Goal: Task Accomplishment & Management: Use online tool/utility

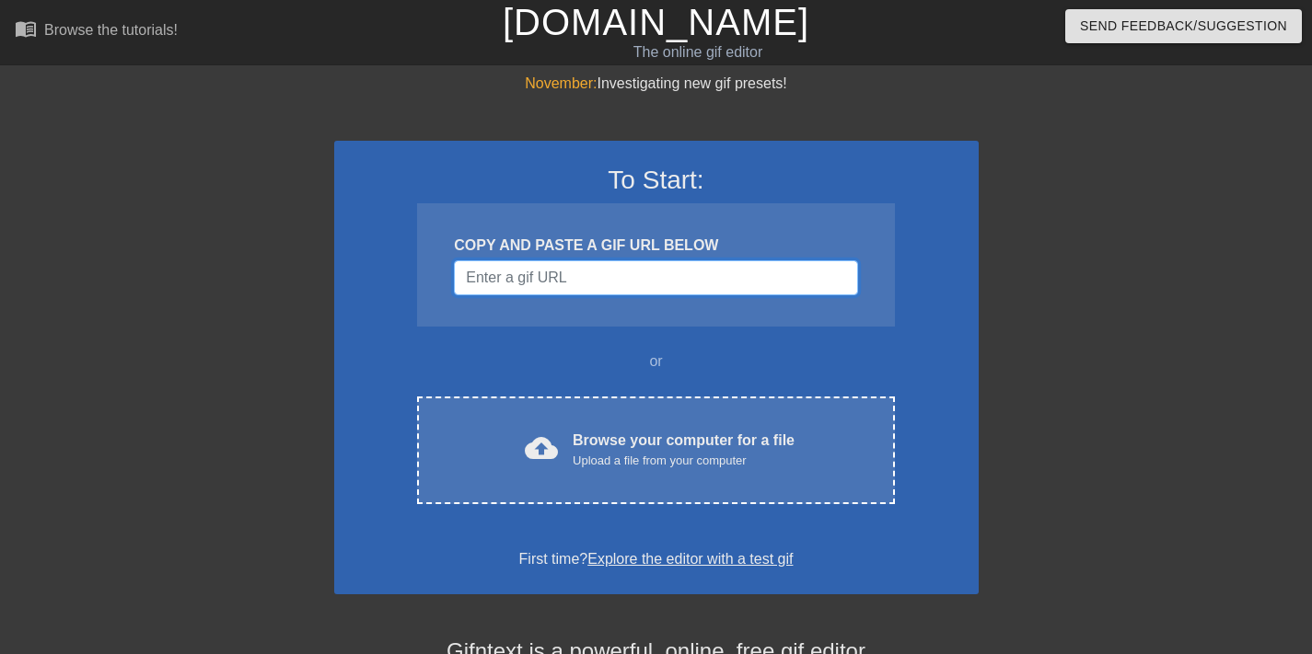
click at [623, 285] on input "Username" at bounding box center [655, 277] width 403 height 35
click at [685, 272] on input "Username" at bounding box center [655, 277] width 403 height 35
click at [706, 276] on input "Username" at bounding box center [655, 277] width 403 height 35
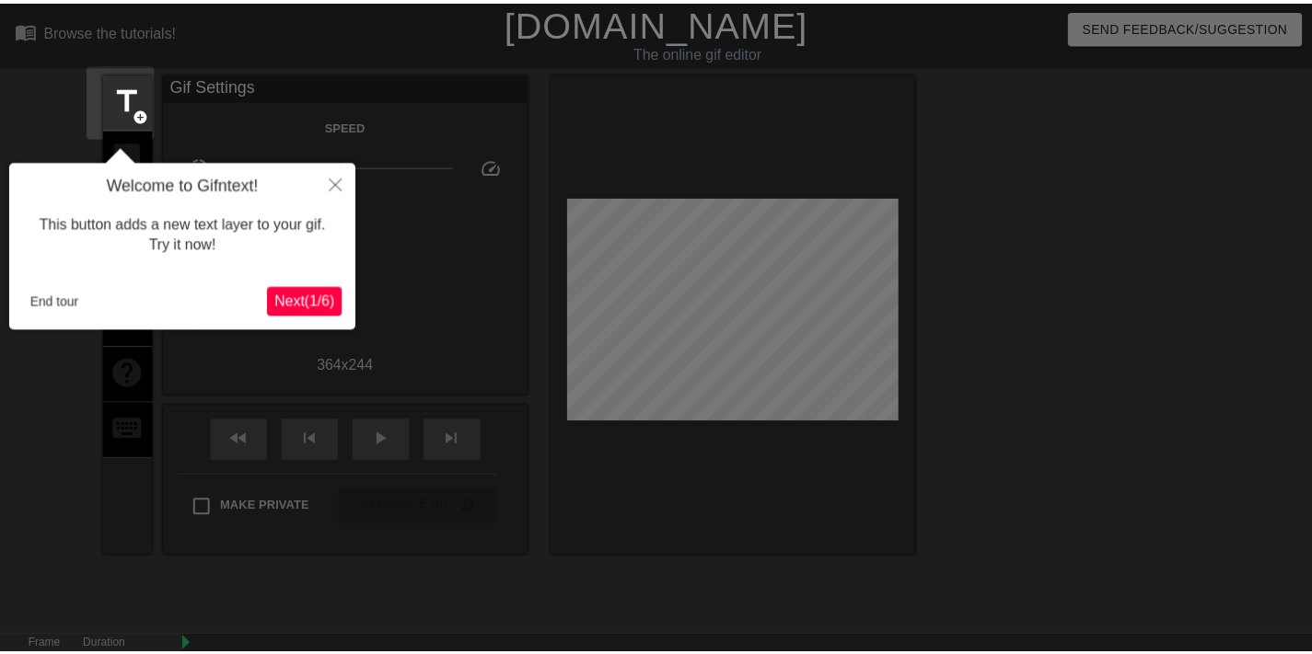
scroll to position [45, 0]
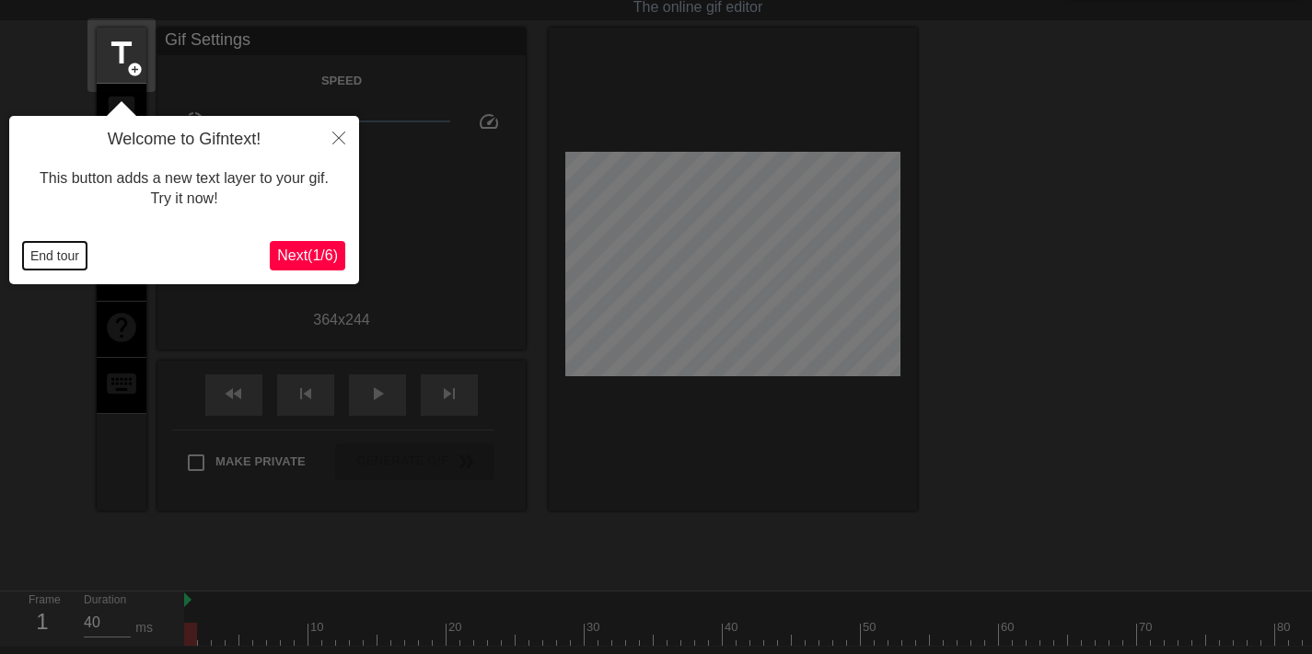
click at [54, 251] on button "End tour" at bounding box center [55, 256] width 64 height 28
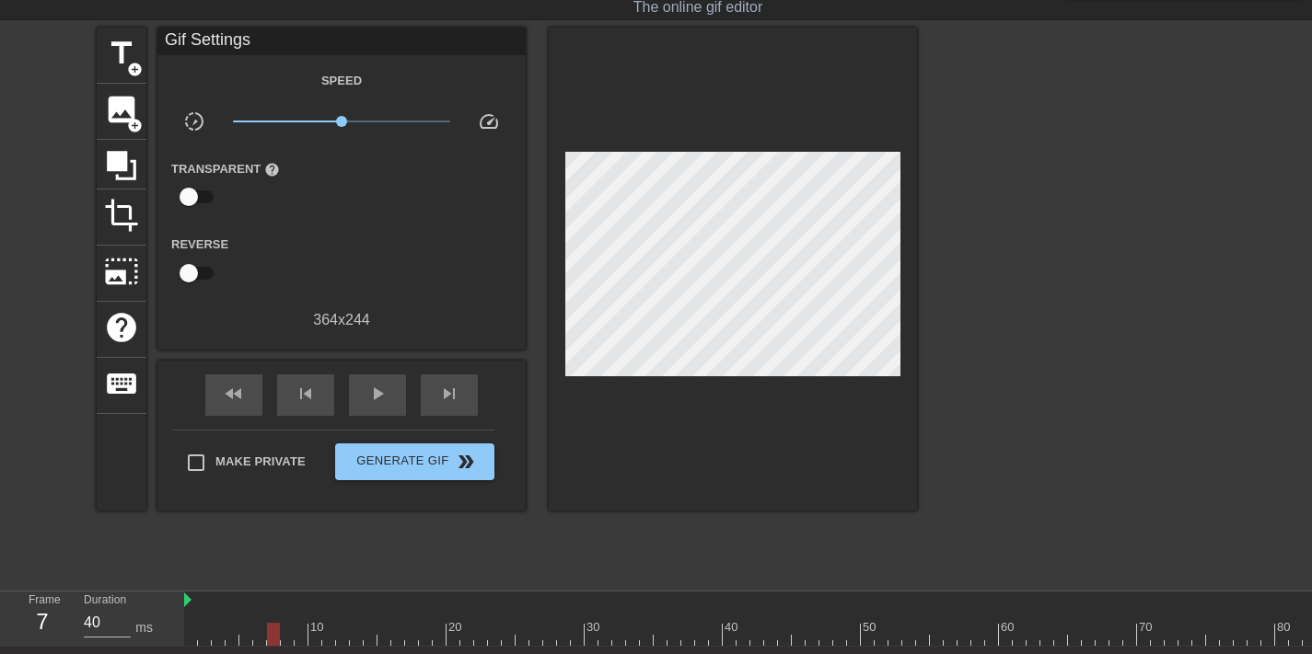
drag, startPoint x: 197, startPoint y: 638, endPoint x: 114, endPoint y: 552, distance: 119.1
click at [114, 552] on div "menu_book Browse the tutorials! [DOMAIN_NAME] The online gif editor Send Feedba…" at bounding box center [656, 365] width 1312 height 820
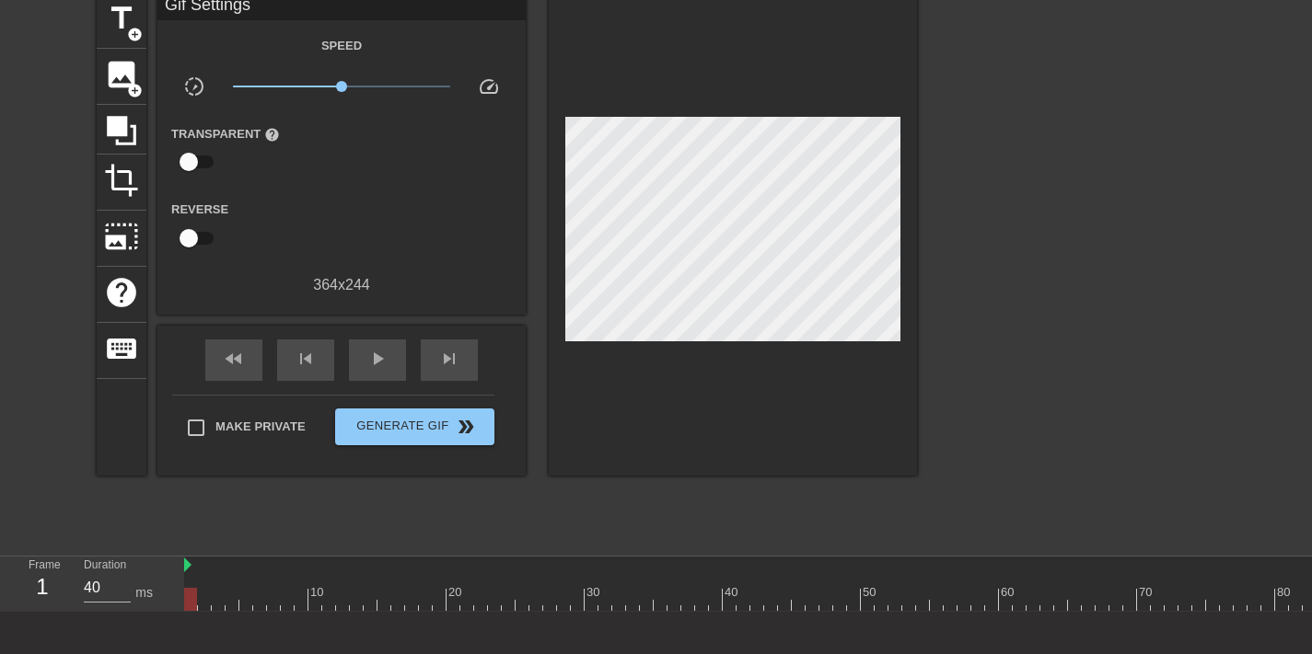
scroll to position [80, 0]
click at [112, 12] on span "title" at bounding box center [121, 18] width 35 height 35
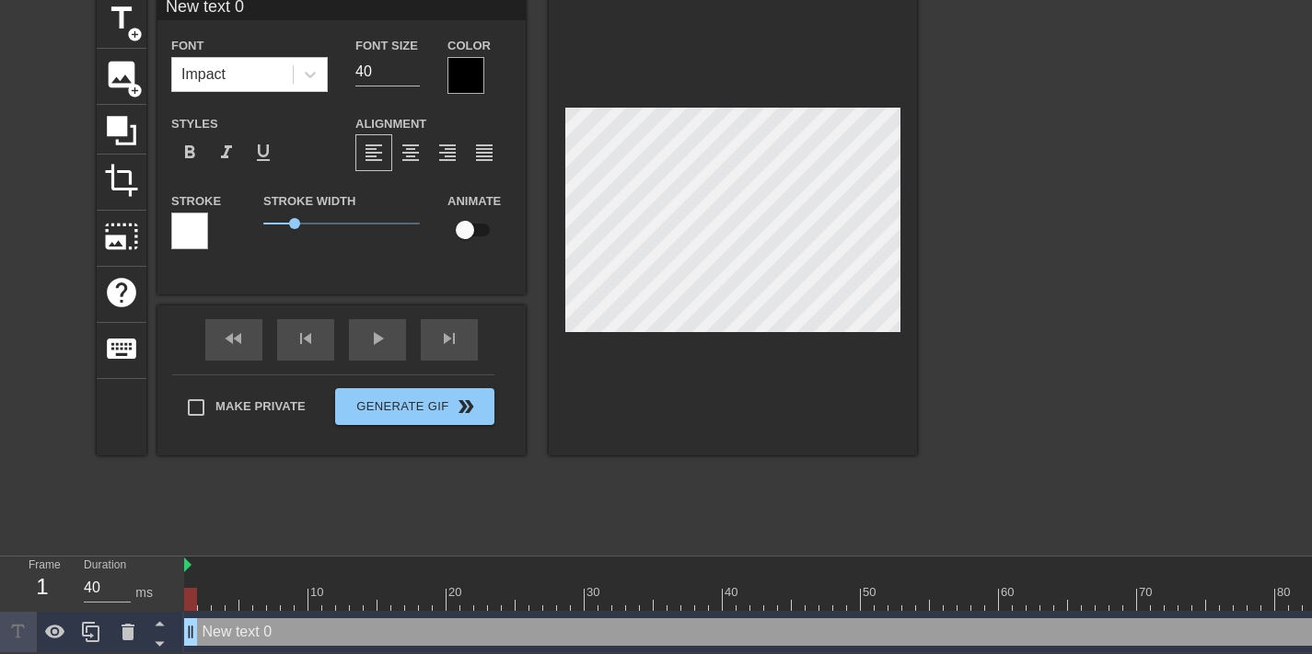
scroll to position [3, 5]
click at [471, 76] on div at bounding box center [465, 75] width 37 height 37
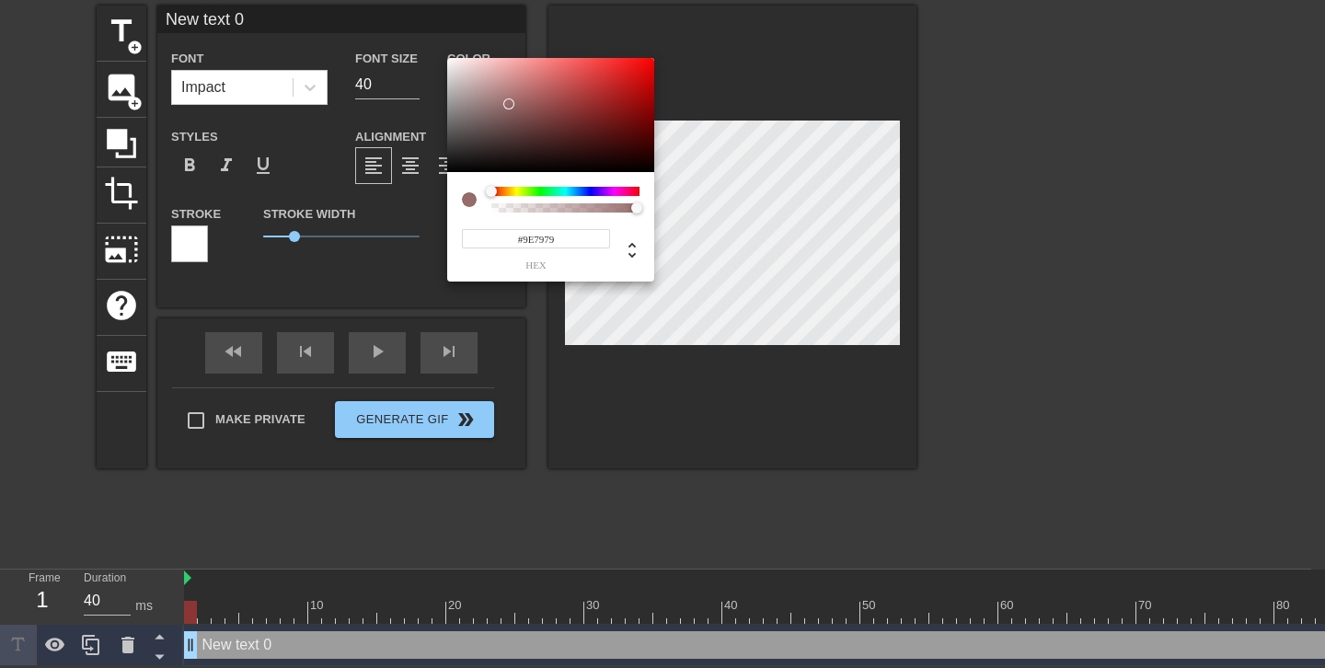
type input "#FFFFFF"
drag, startPoint x: 505, startPoint y: 106, endPoint x: 329, endPoint y: -5, distance: 208.4
click at [329, 0] on html "menu_book Browse the tutorials! Gifntext.com The online gif editor Send Feedbac…" at bounding box center [662, 300] width 1325 height 734
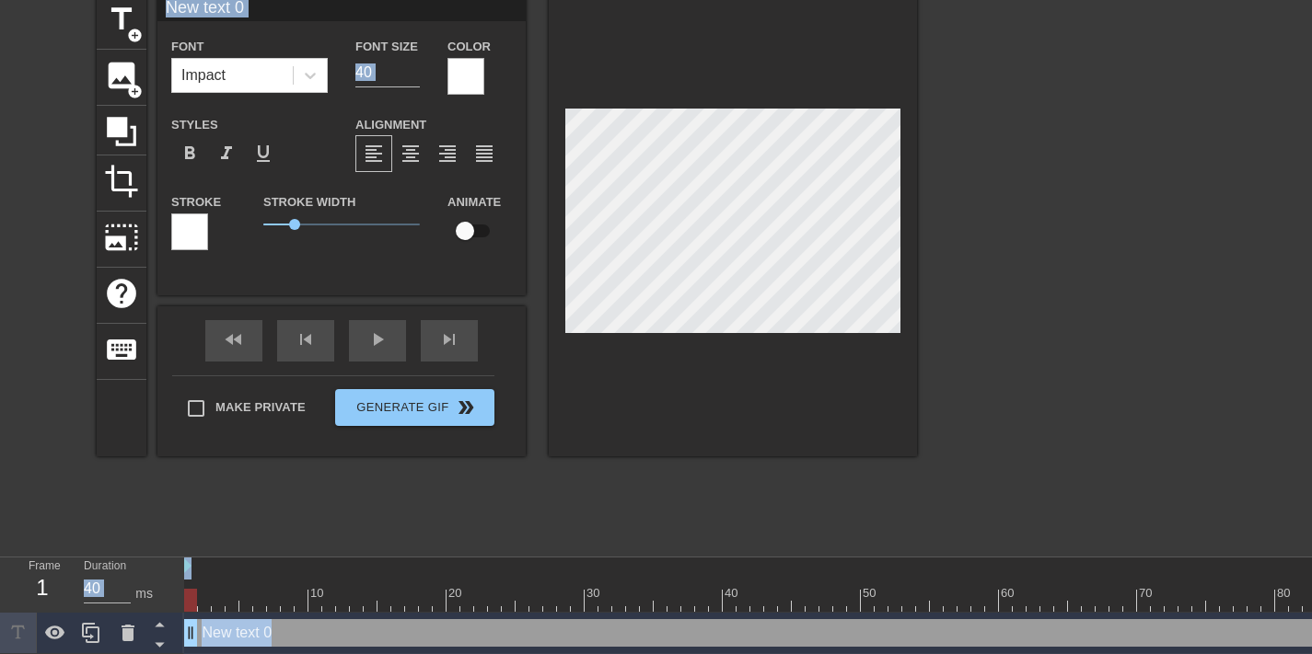
click at [179, 225] on div at bounding box center [189, 232] width 37 height 37
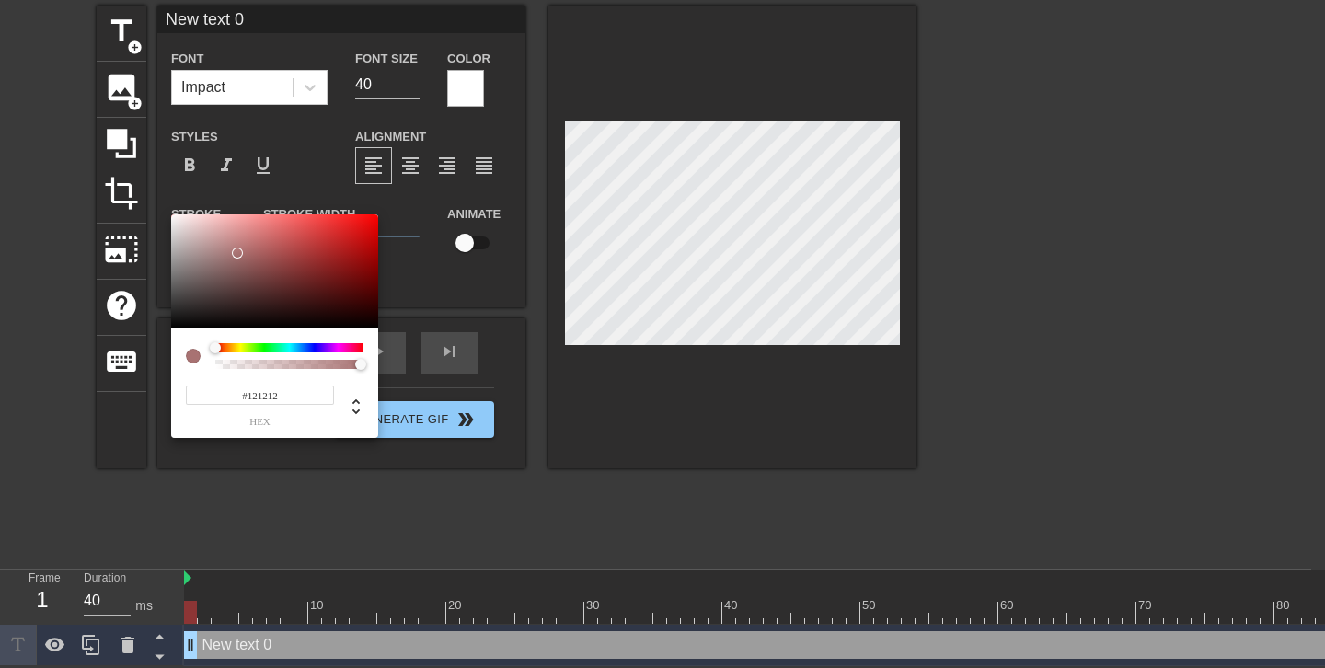
type input "#000000"
drag, startPoint x: 238, startPoint y: 253, endPoint x: 64, endPoint y: 359, distance: 204.4
click at [64, 359] on div "#000000 hex" at bounding box center [662, 334] width 1325 height 668
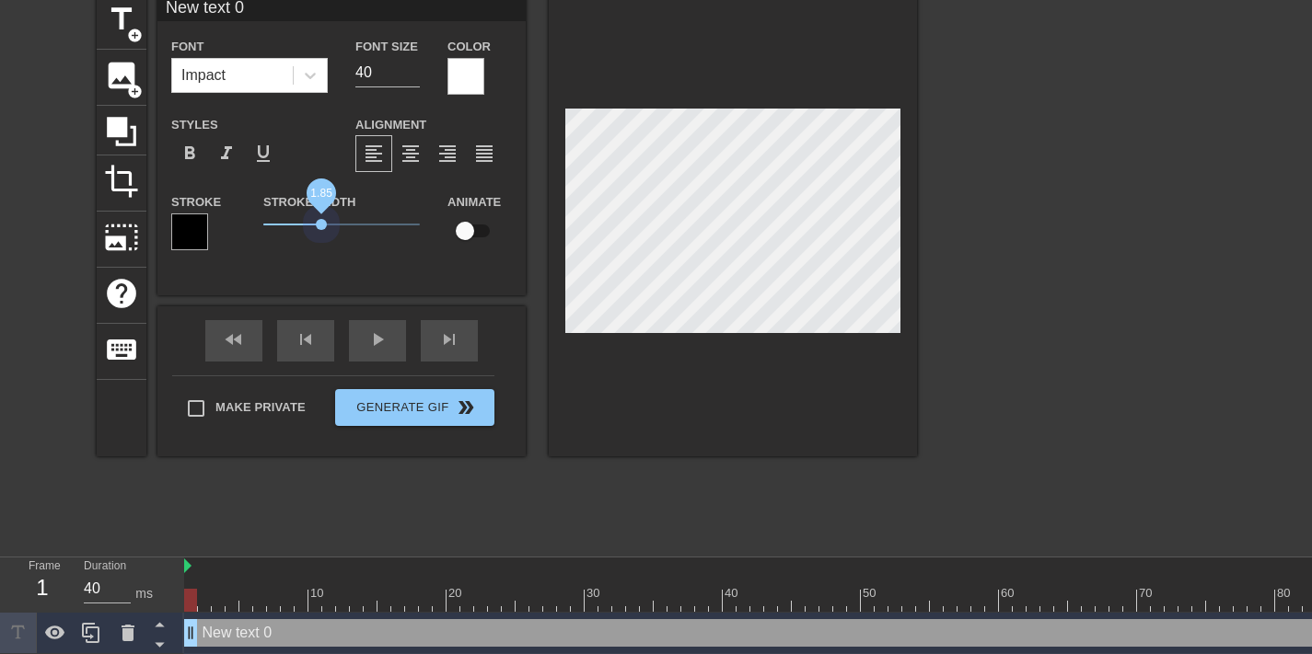
drag, startPoint x: 301, startPoint y: 224, endPoint x: 321, endPoint y: 224, distance: 20.2
click at [321, 224] on span "1.85" at bounding box center [341, 225] width 156 height 22
click at [310, 225] on span "1.5" at bounding box center [310, 224] width 11 height 11
click at [305, 225] on span "1.5" at bounding box center [310, 224] width 11 height 11
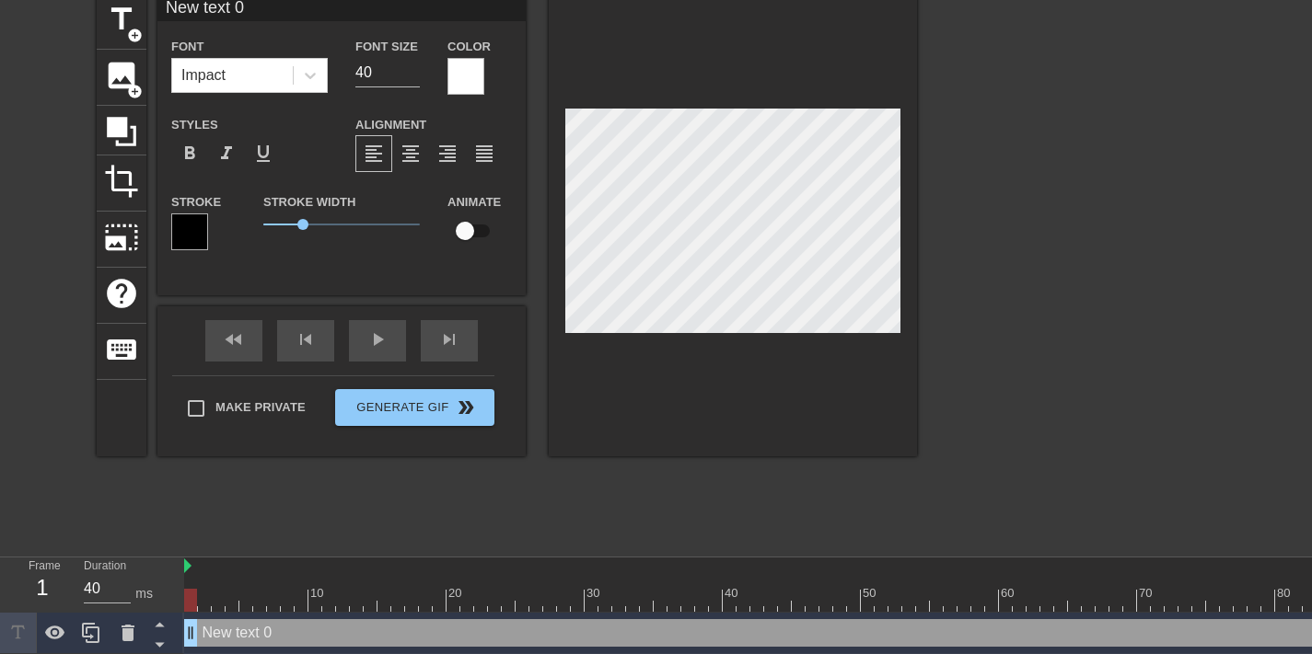
type input "N"
type textarea "N"
type input "M"
type textarea "M"
type input "Me"
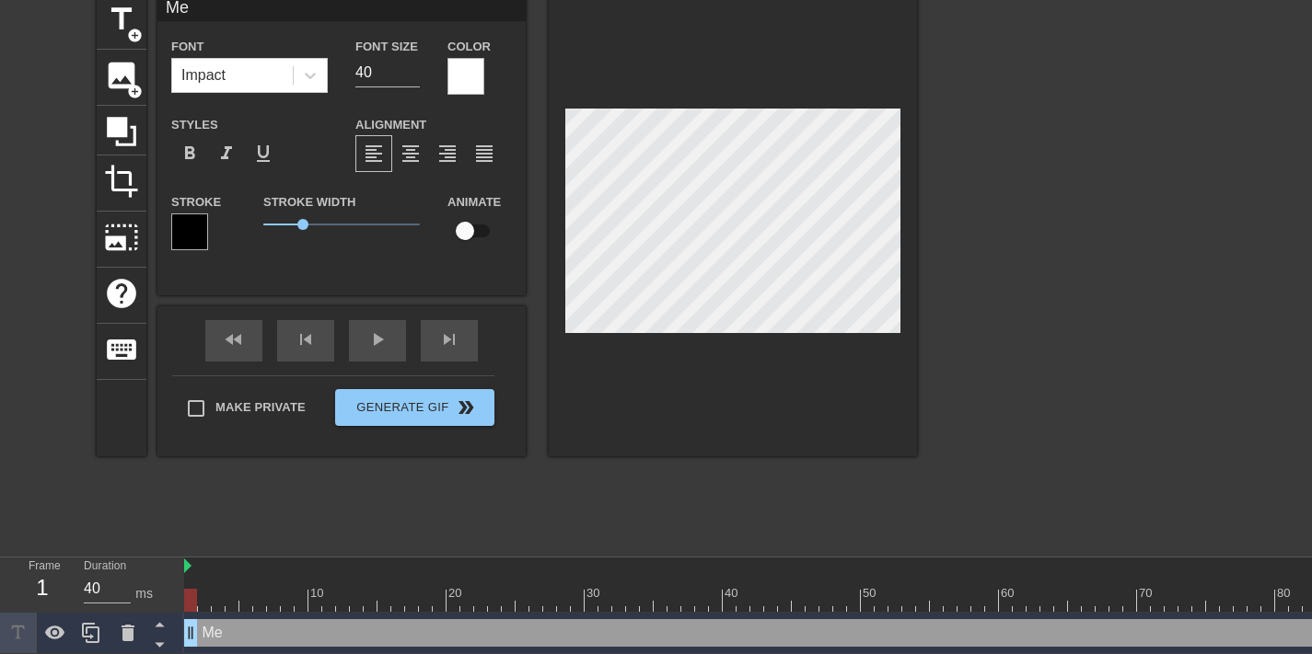
type textarea "Me"
type input "Me o"
type textarea "Me o"
type input "Me on"
type textarea "Me on"
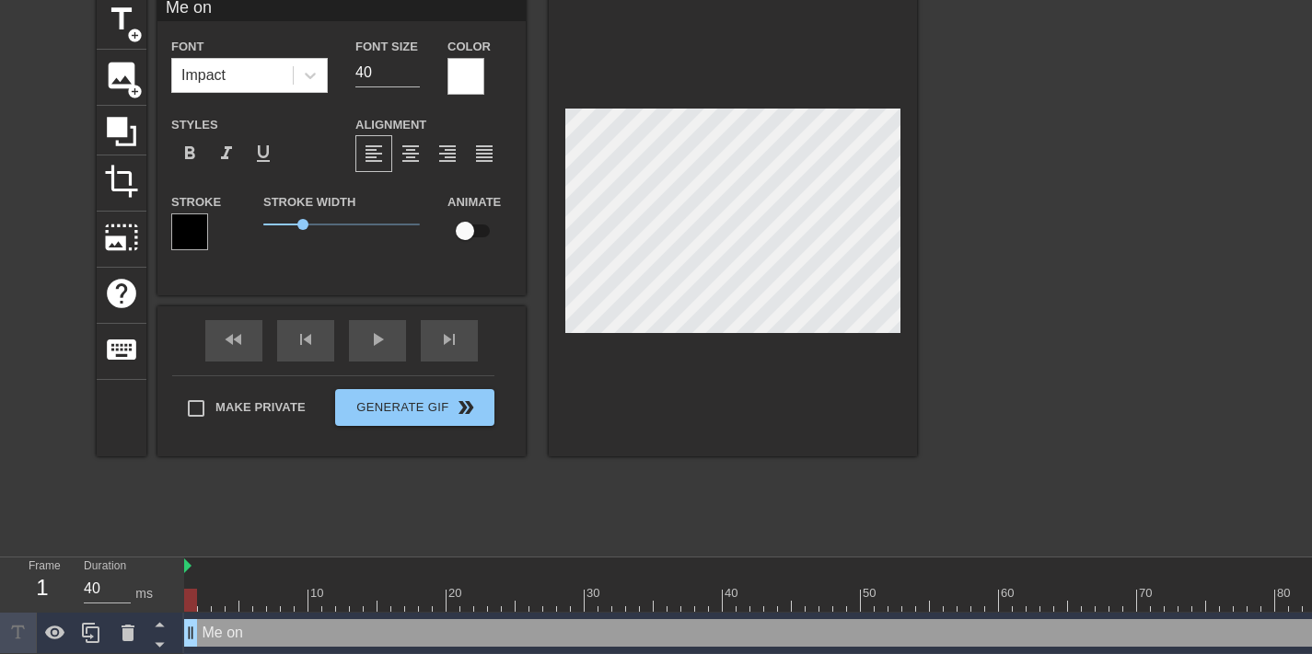
type input "Me on"
type textarea "Me on"
type input "Me on F"
type textarea "Me on F"
type input "Me on Fr"
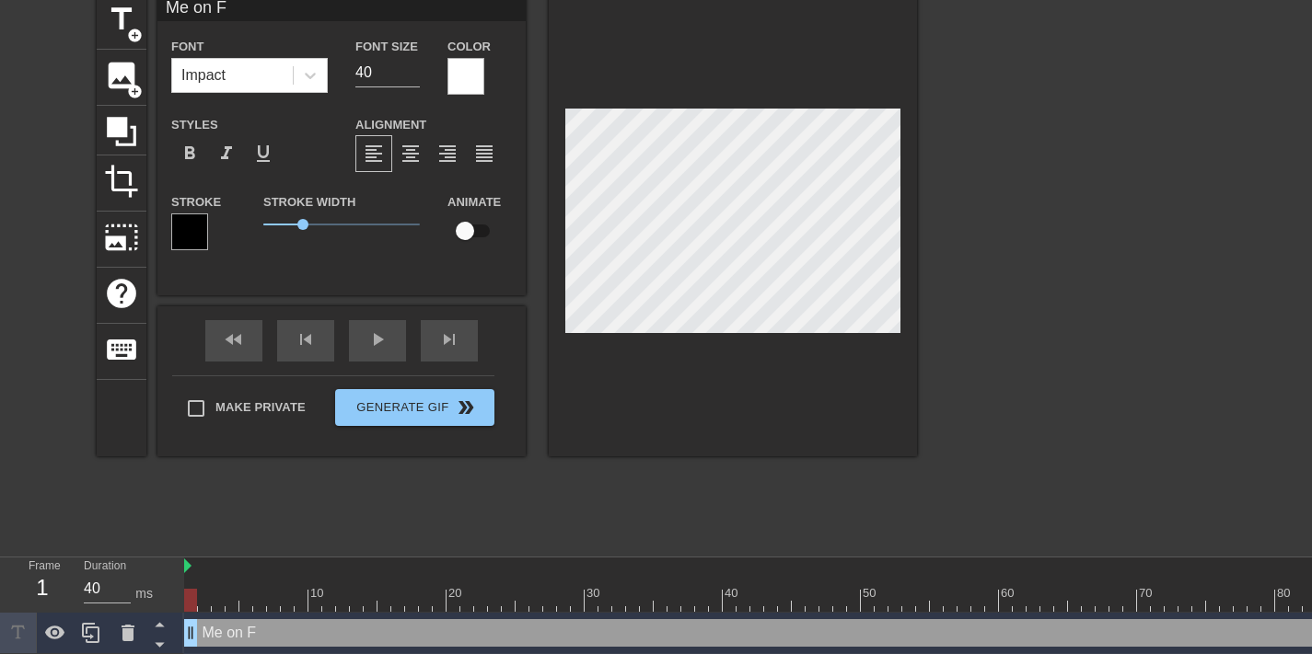
type textarea "Me on Fr"
type input "Me on Fri"
type textarea "Me on Fri"
type input "Me on Frid"
type textarea "Me on Frid"
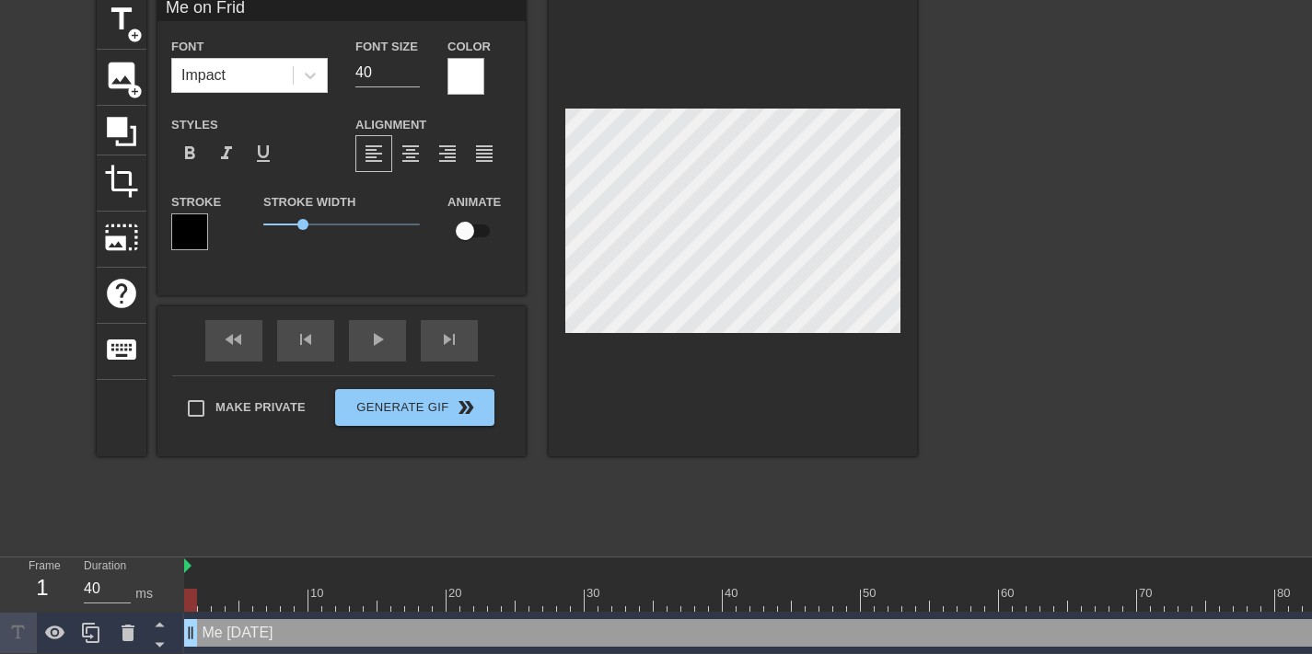
type input "Me on Frida"
type textarea "Me on Frida"
type input "Me on Friday"
type textarea "Me on Friday"
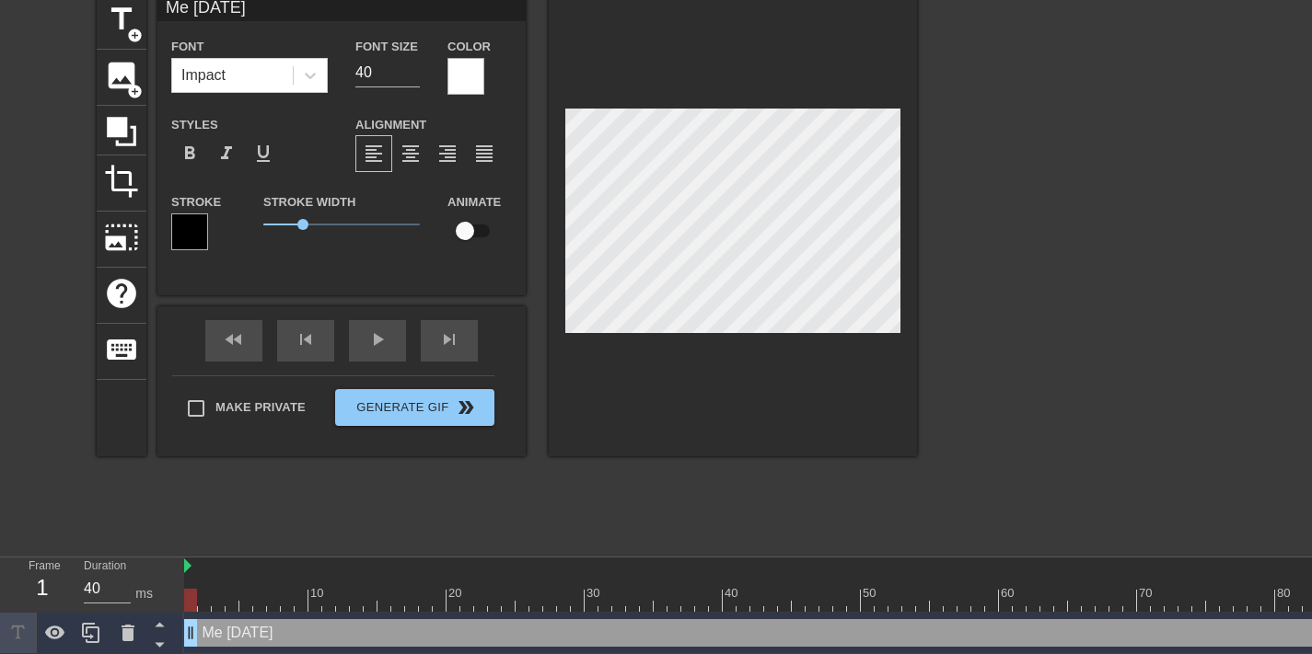
click at [1057, 189] on div at bounding box center [1077, 270] width 276 height 552
click at [1099, 262] on div at bounding box center [1077, 270] width 276 height 552
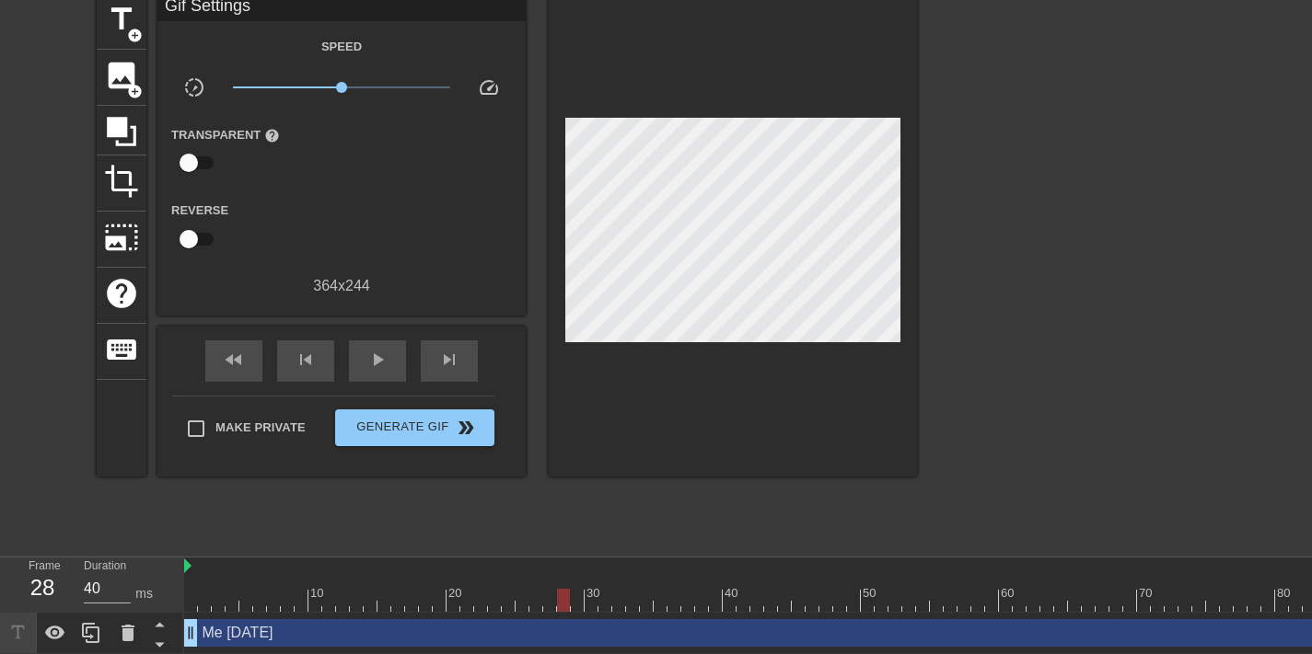
drag, startPoint x: 200, startPoint y: 594, endPoint x: 565, endPoint y: 580, distance: 365.6
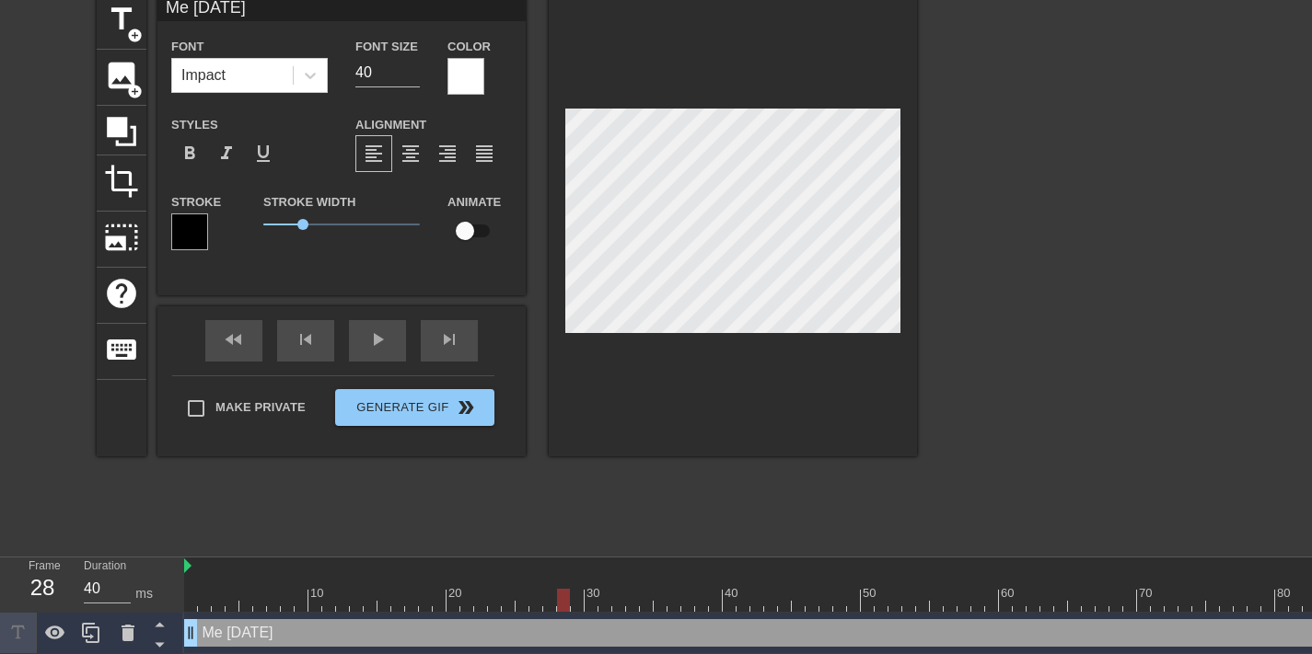
click at [467, 233] on input "checkbox" at bounding box center [464, 231] width 105 height 35
checkbox input "true"
drag, startPoint x: 556, startPoint y: 594, endPoint x: 694, endPoint y: 603, distance: 138.4
click at [195, 633] on span "lens" at bounding box center [195, 633] width 8 height 8
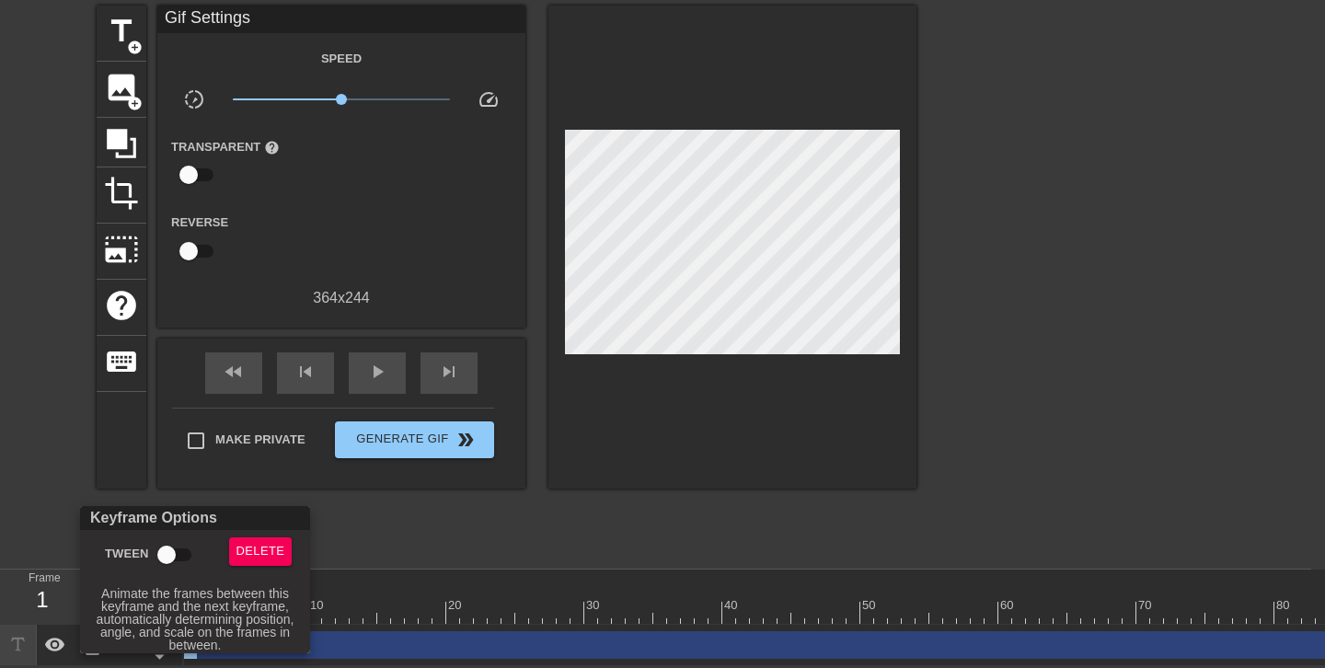
click at [177, 560] on input "Tween" at bounding box center [166, 554] width 105 height 35
checkbox input "true"
click at [637, 486] on div at bounding box center [662, 334] width 1325 height 668
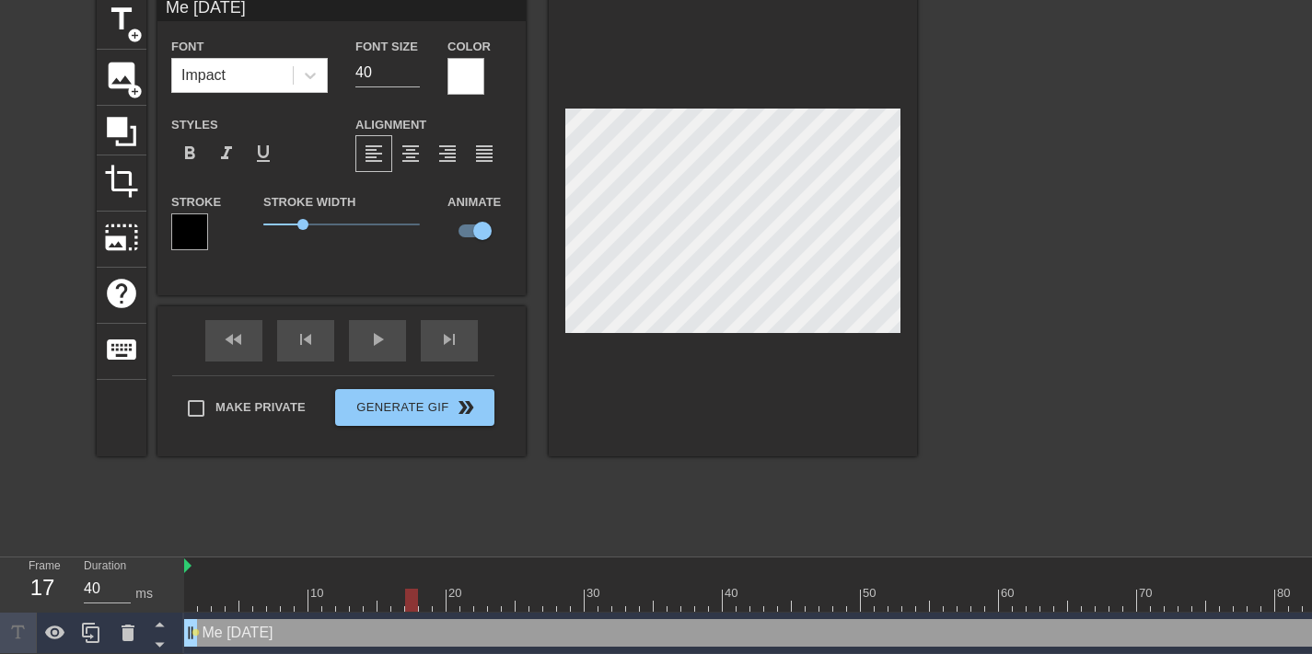
drag, startPoint x: 602, startPoint y: 592, endPoint x: 407, endPoint y: 607, distance: 195.7
drag, startPoint x: 402, startPoint y: 594, endPoint x: 703, endPoint y: 584, distance: 301.1
drag, startPoint x: 651, startPoint y: 594, endPoint x: 887, endPoint y: 594, distance: 236.5
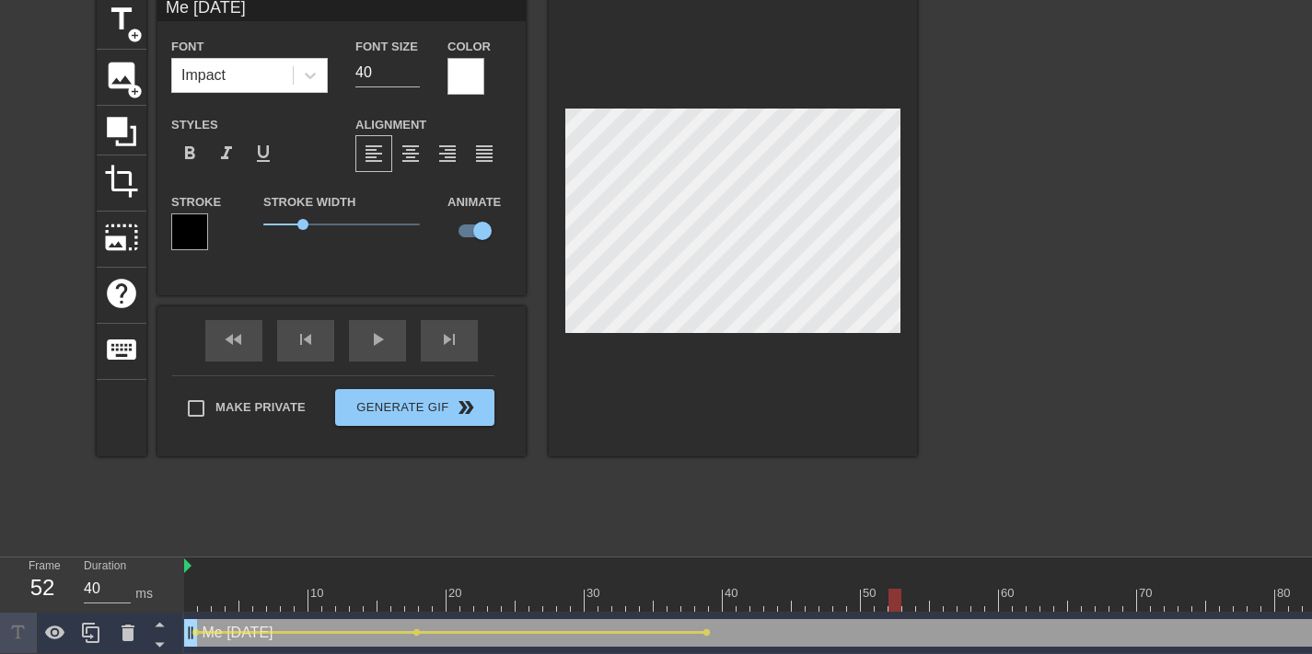
drag, startPoint x: 844, startPoint y: 594, endPoint x: 1136, endPoint y: 598, distance: 291.8
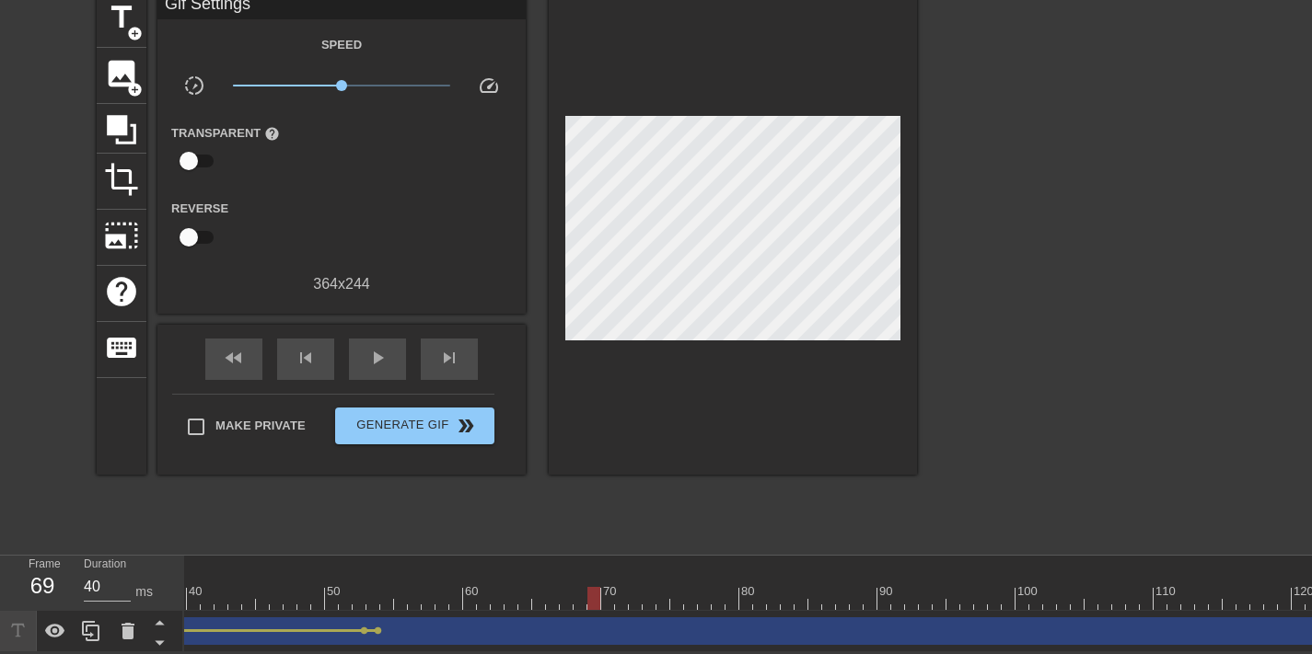
scroll to position [0, 586]
drag, startPoint x: 572, startPoint y: 577, endPoint x: 1194, endPoint y: 577, distance: 621.2
click at [1194, 587] on div at bounding box center [978, 598] width 2761 height 23
drag, startPoint x: 597, startPoint y: 577, endPoint x: 849, endPoint y: 589, distance: 251.5
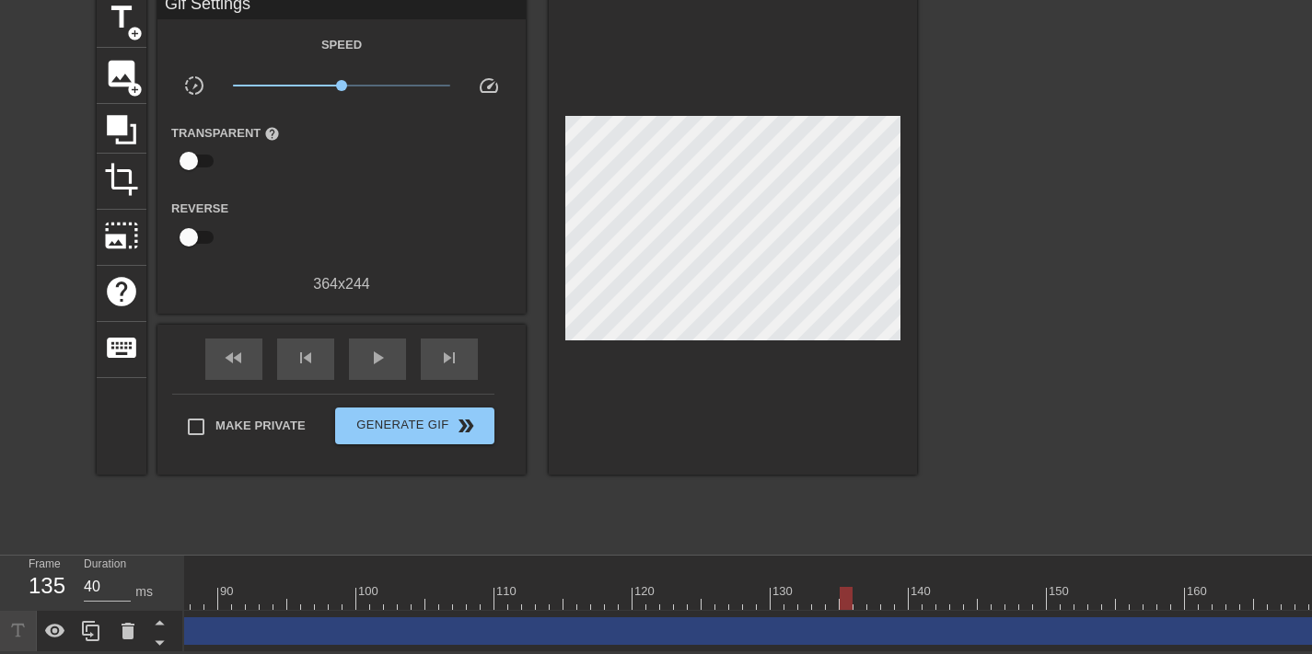
click at [849, 589] on div at bounding box center [369, 598] width 2761 height 23
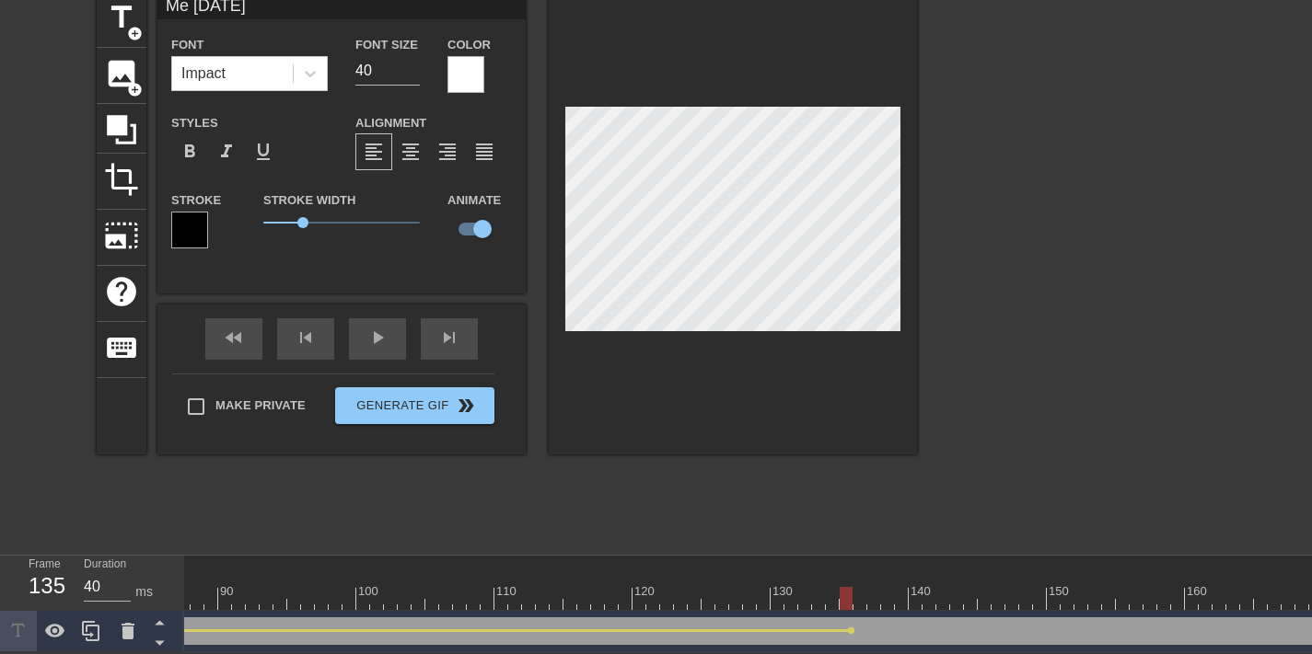
click at [869, 587] on div at bounding box center [369, 598] width 2761 height 23
click at [860, 587] on div at bounding box center [369, 598] width 2761 height 23
click at [758, 43] on div at bounding box center [733, 223] width 368 height 463
drag, startPoint x: 862, startPoint y: 582, endPoint x: 1311, endPoint y: 575, distance: 448.3
click at [1311, 575] on html "menu_book Browse the tutorials! Gifntext.com The online gif editor Send Feedbac…" at bounding box center [656, 286] width 1312 height 734
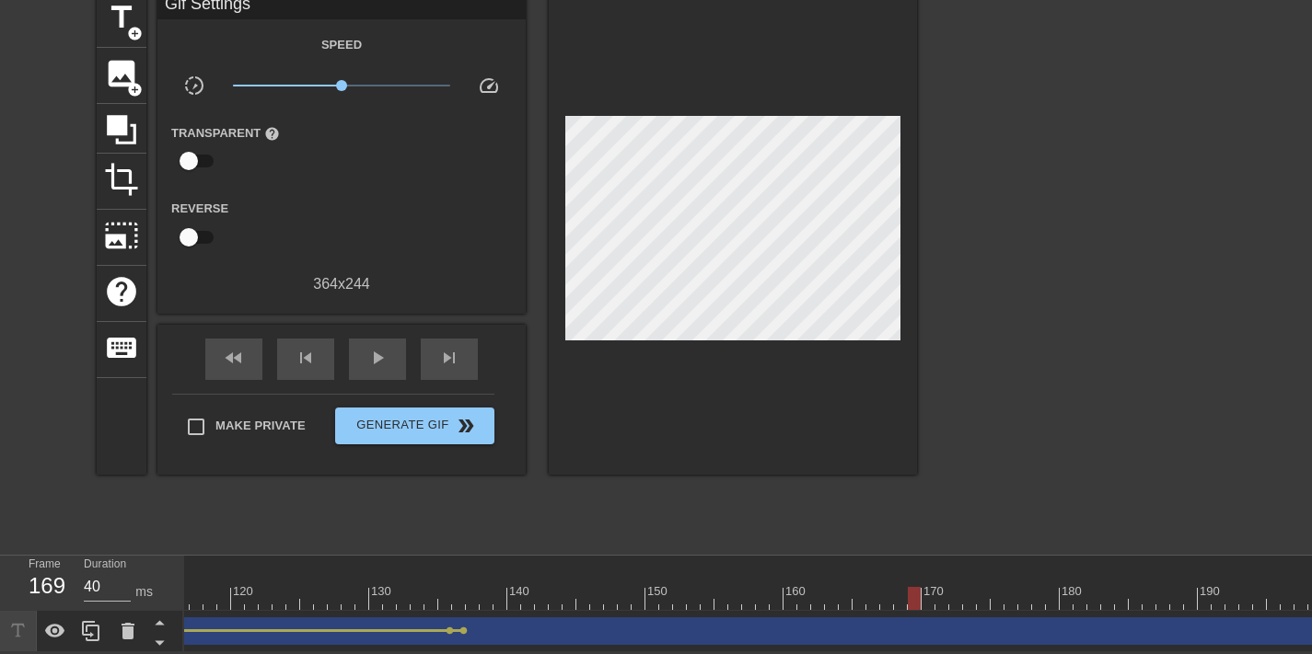
scroll to position [0, 1633]
drag, startPoint x: 883, startPoint y: 582, endPoint x: 361, endPoint y: 584, distance: 521.9
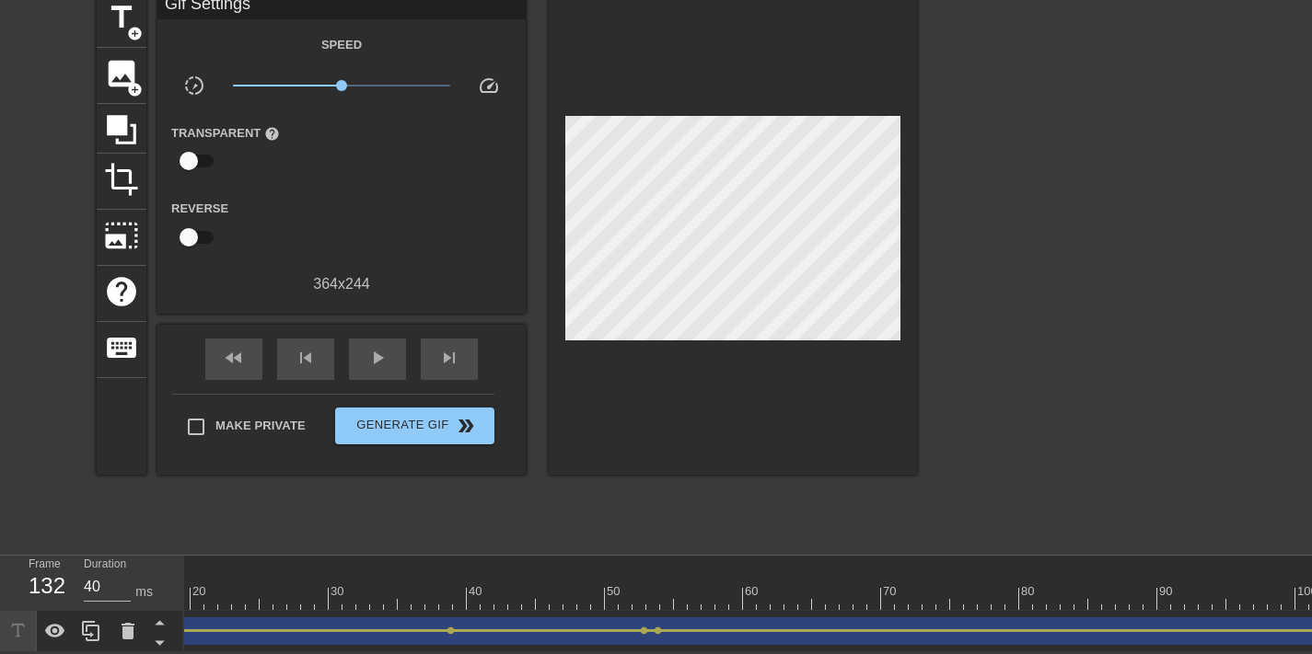
scroll to position [0, 0]
drag, startPoint x: 255, startPoint y: 580, endPoint x: 319, endPoint y: 575, distance: 64.6
drag, startPoint x: 284, startPoint y: 582, endPoint x: 306, endPoint y: 584, distance: 21.3
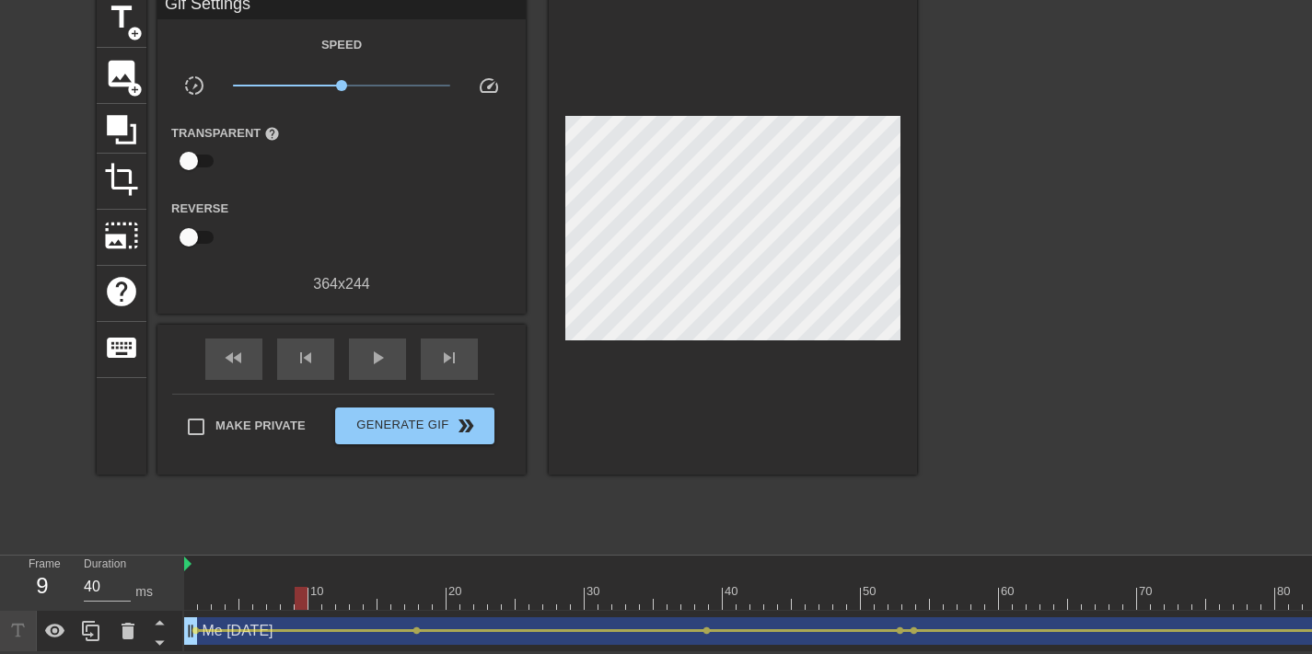
click at [128, 6] on span "title" at bounding box center [121, 17] width 35 height 35
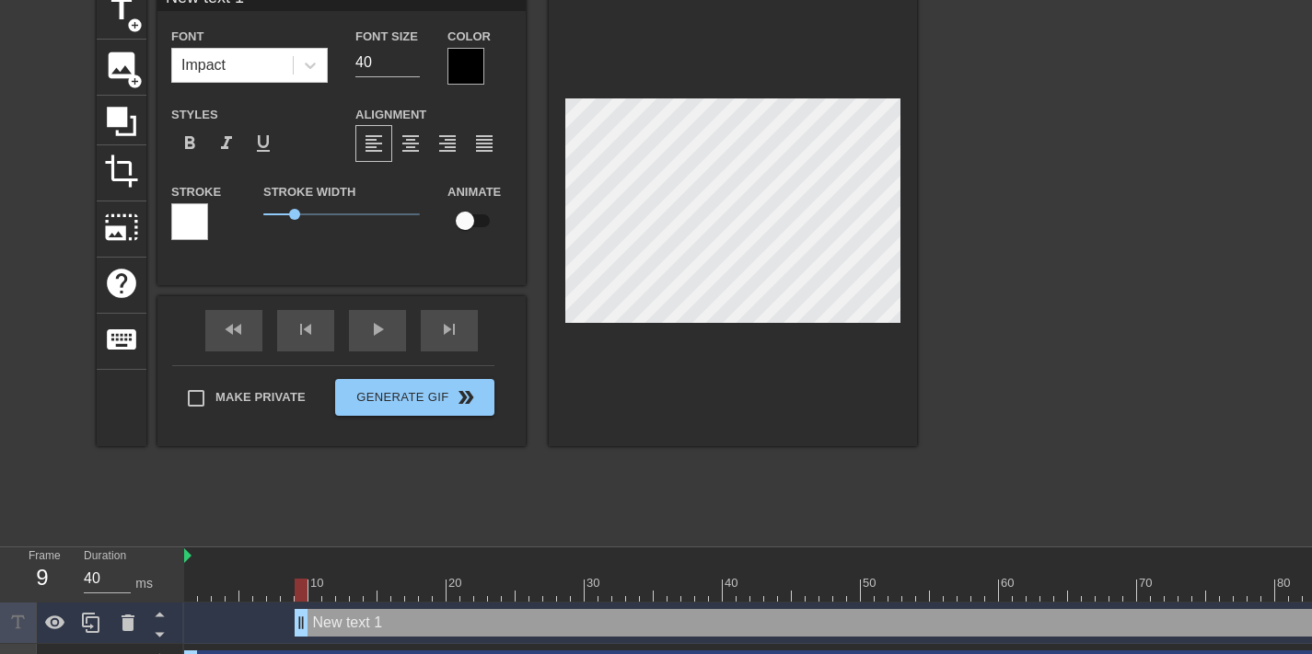
scroll to position [3, 3]
type input "T"
type textarea "T"
type input "Ti"
type textarea "Ti"
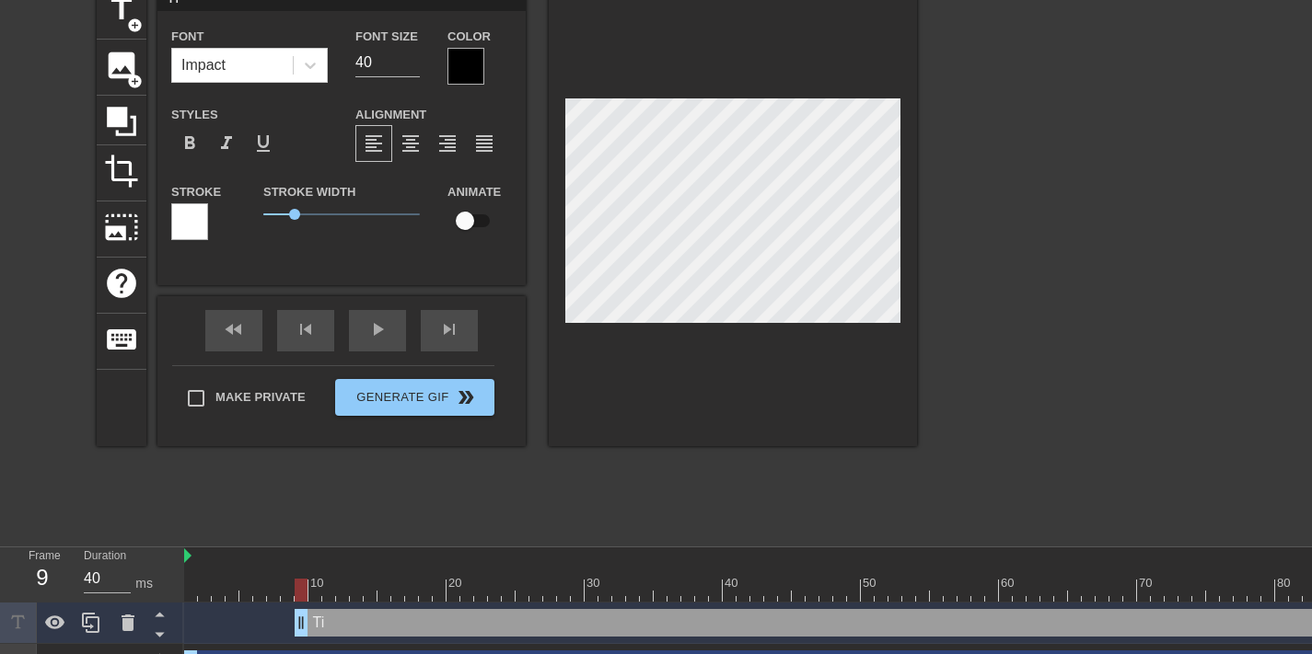
type input "Tim"
type textarea "Time"
type input "Times"
type textarea "Times"
type input "Timesh"
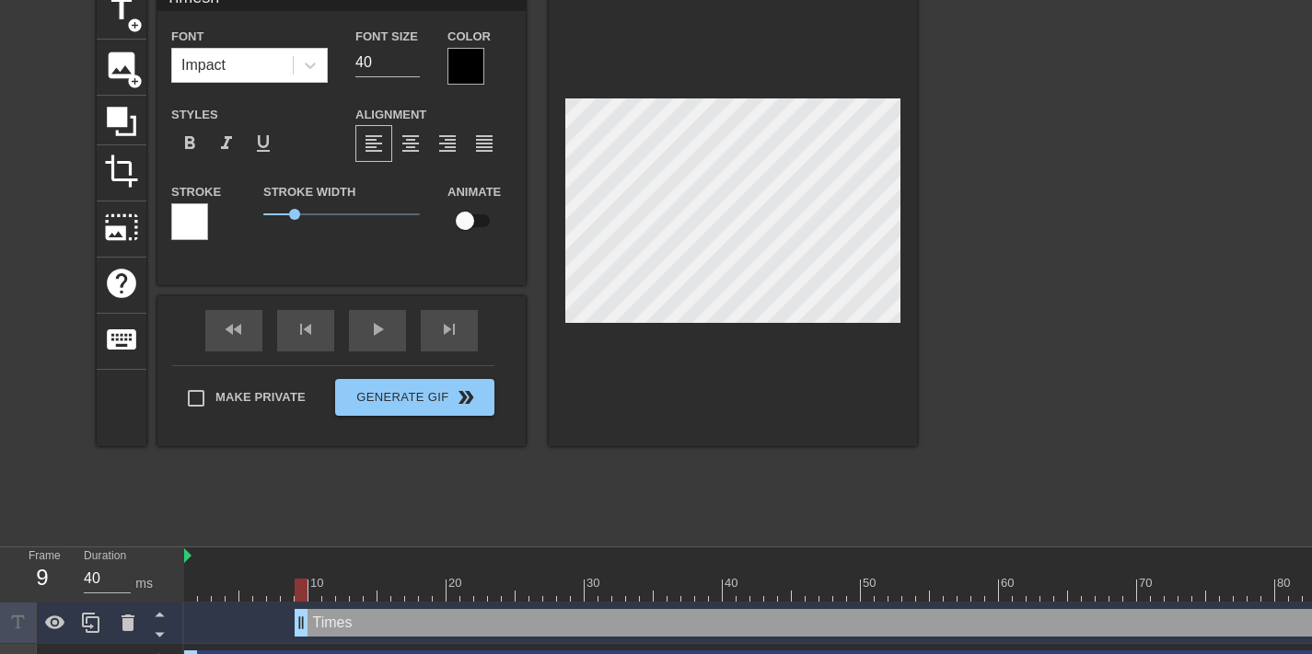
type textarea "Timesh"
type input "Timeshe"
type textarea "Timeshe"
type input "Timeshee"
type textarea "Timeshee"
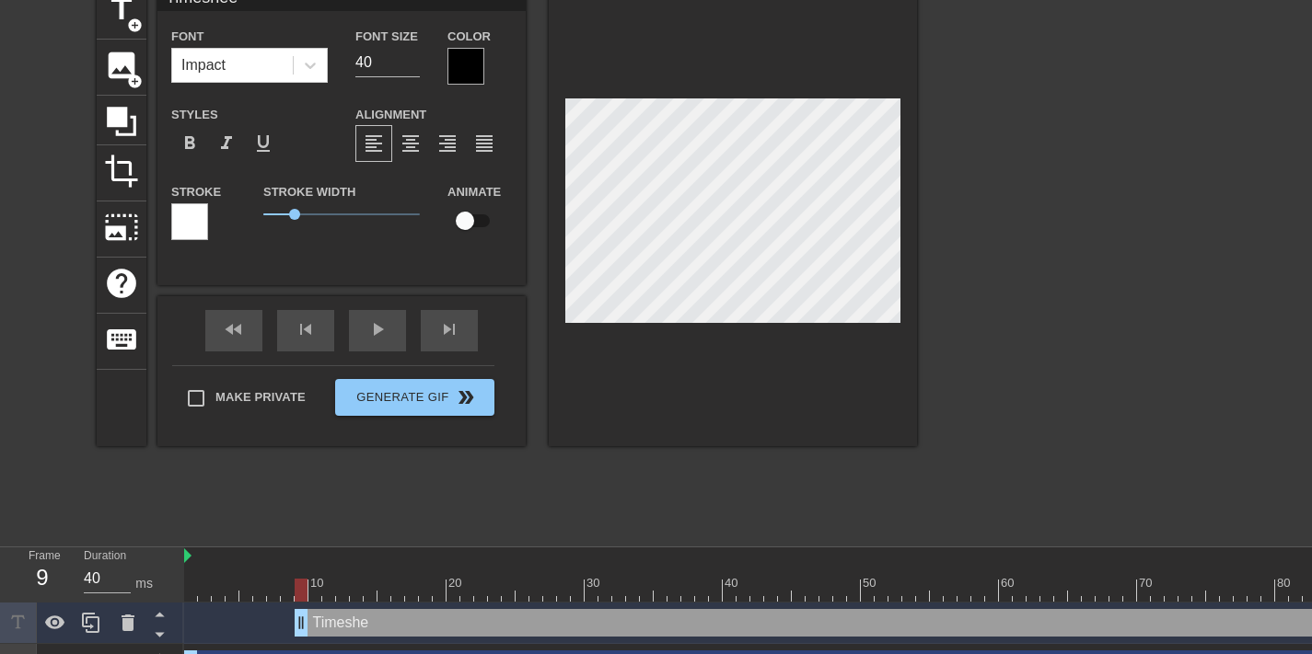
type input "Timesheet"
type textarea "Timesheet"
type input "Timesheet"
type textarea "Timesheet"
type input "Timesheetr"
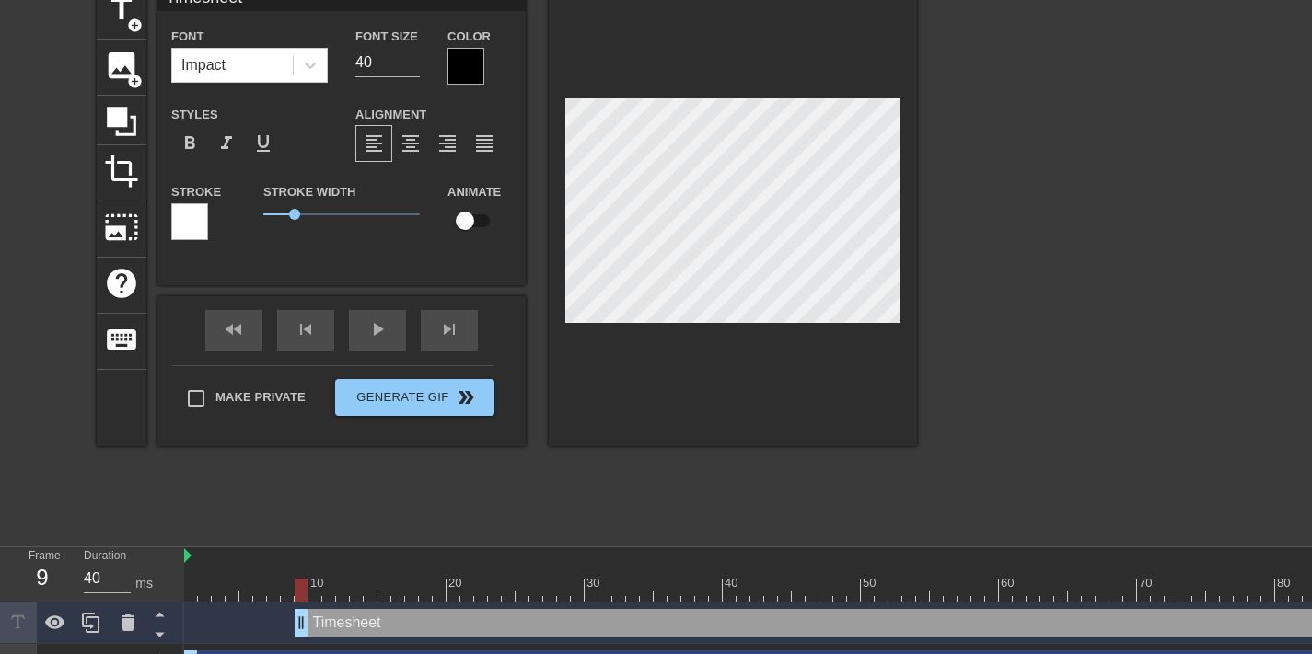
type textarea "Timesheet r"
type input "Timesheetre"
type textarea "Timesheet re"
type input "Timesheetrem"
type textarea "Timesheet rem"
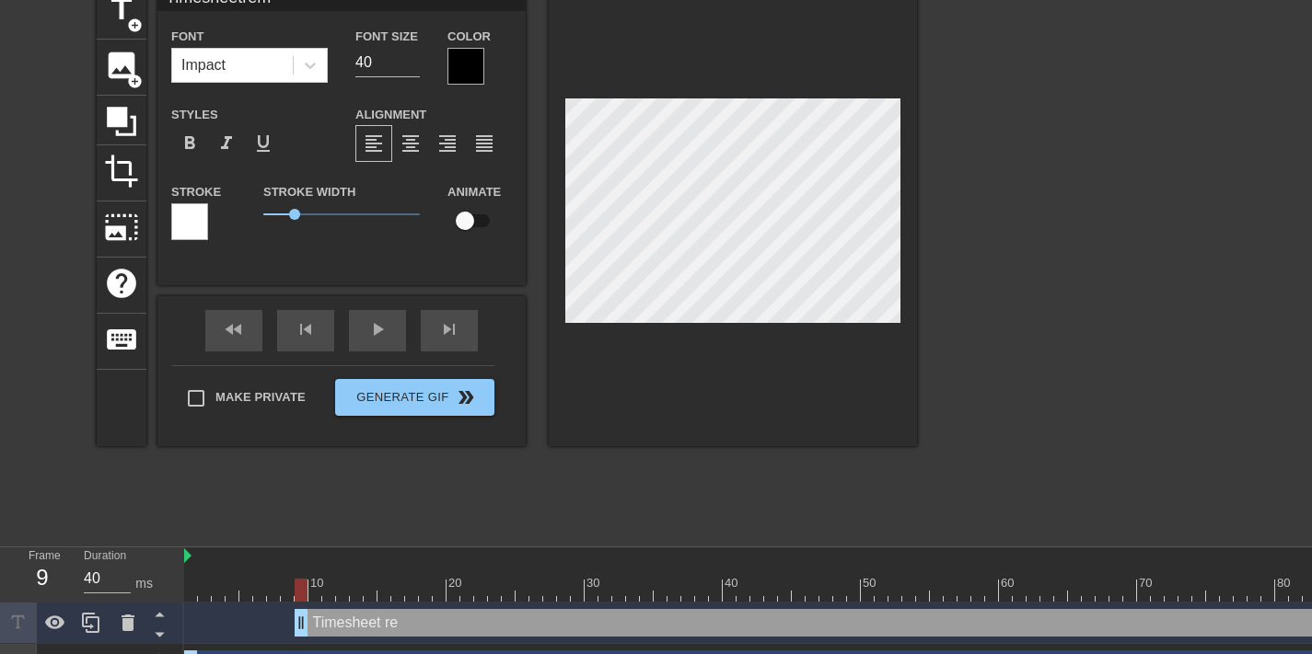
type input "Timesheetremi"
type textarea "Timesheet remin"
type input "Timesheetremin"
type textarea "Timesheet remind"
type input "Timesheetreminde"
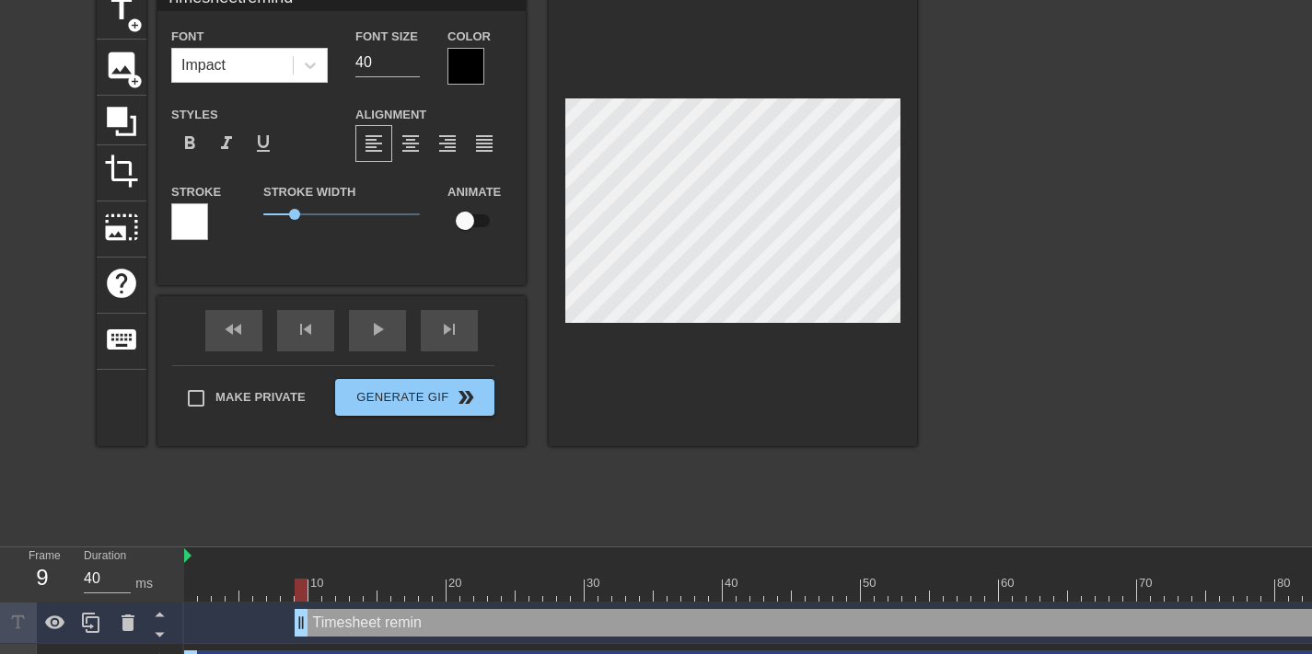
type textarea "Timesheet reminde"
type input "Timesheetreminder"
type textarea "Timesheet reminder"
click at [402, 144] on span "format_align_center" at bounding box center [410, 144] width 22 height 22
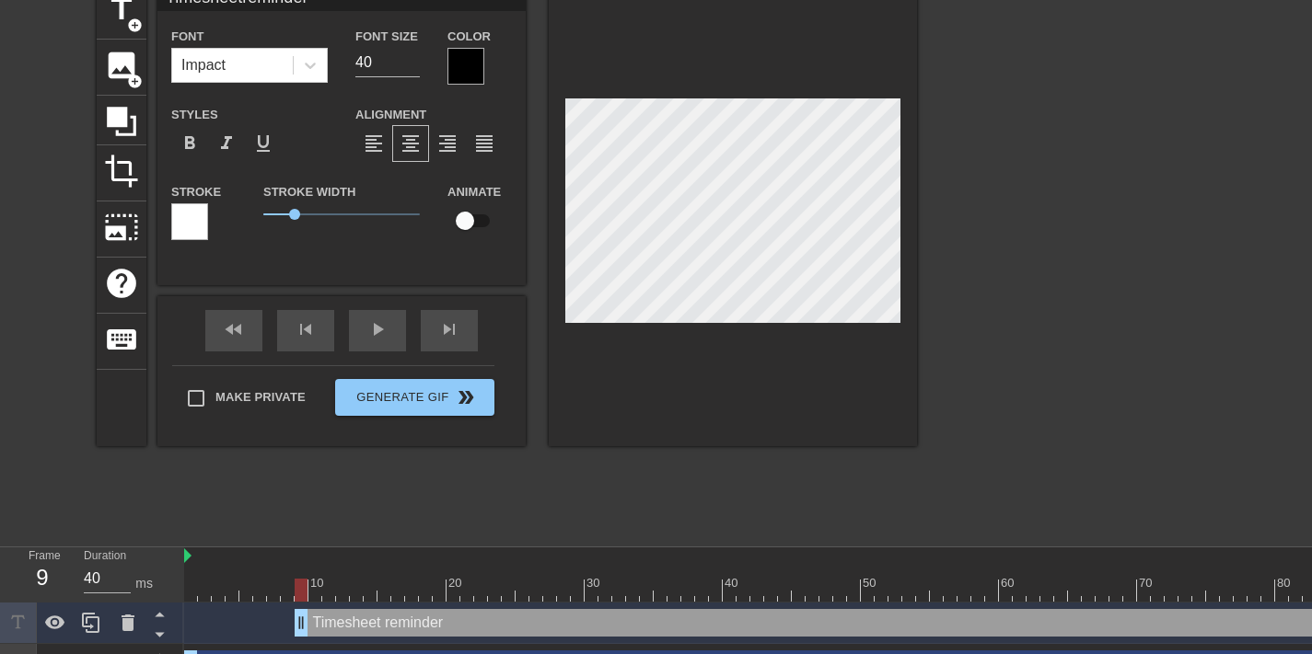
click at [478, 62] on div at bounding box center [465, 66] width 37 height 37
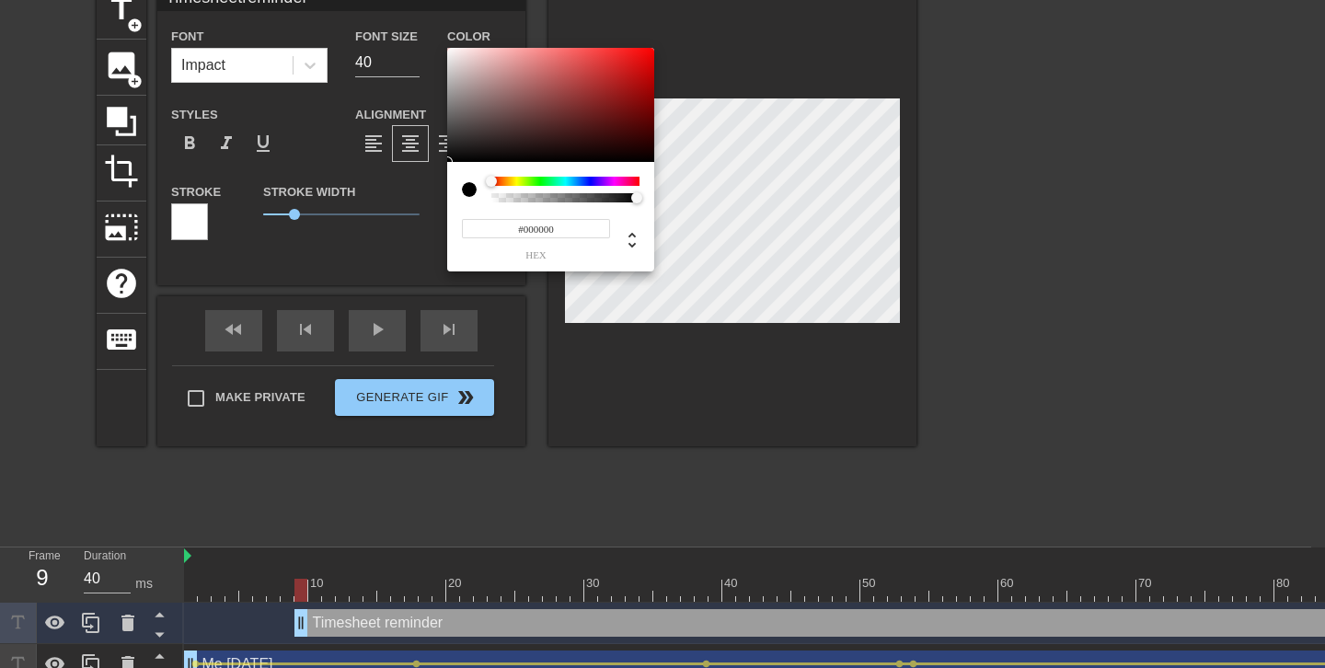
type input "Timesheetreminder"
type input "#A24242"
type input "Timesheetreminder"
type input "#B13636"
type input "Timesheetreminder"
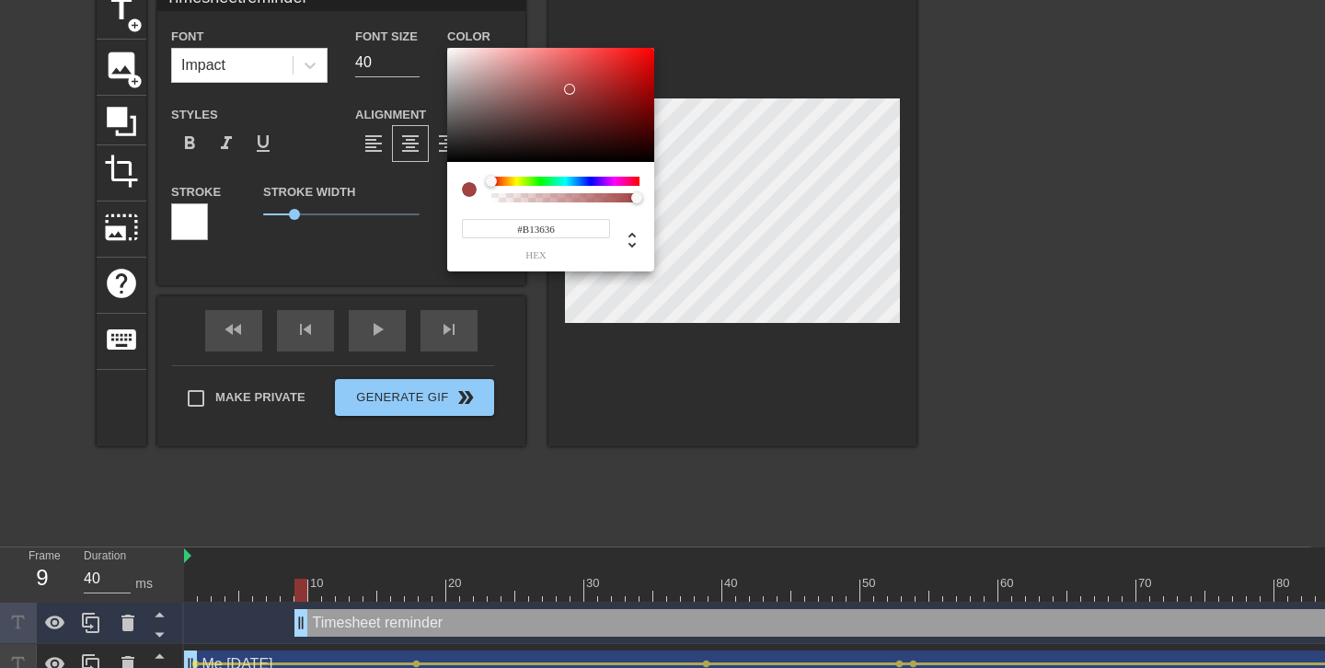
type input "#C11B1B"
type input "Timesheetreminder"
type input "#D60202"
type input "Timesheetreminder"
type input "#E40000"
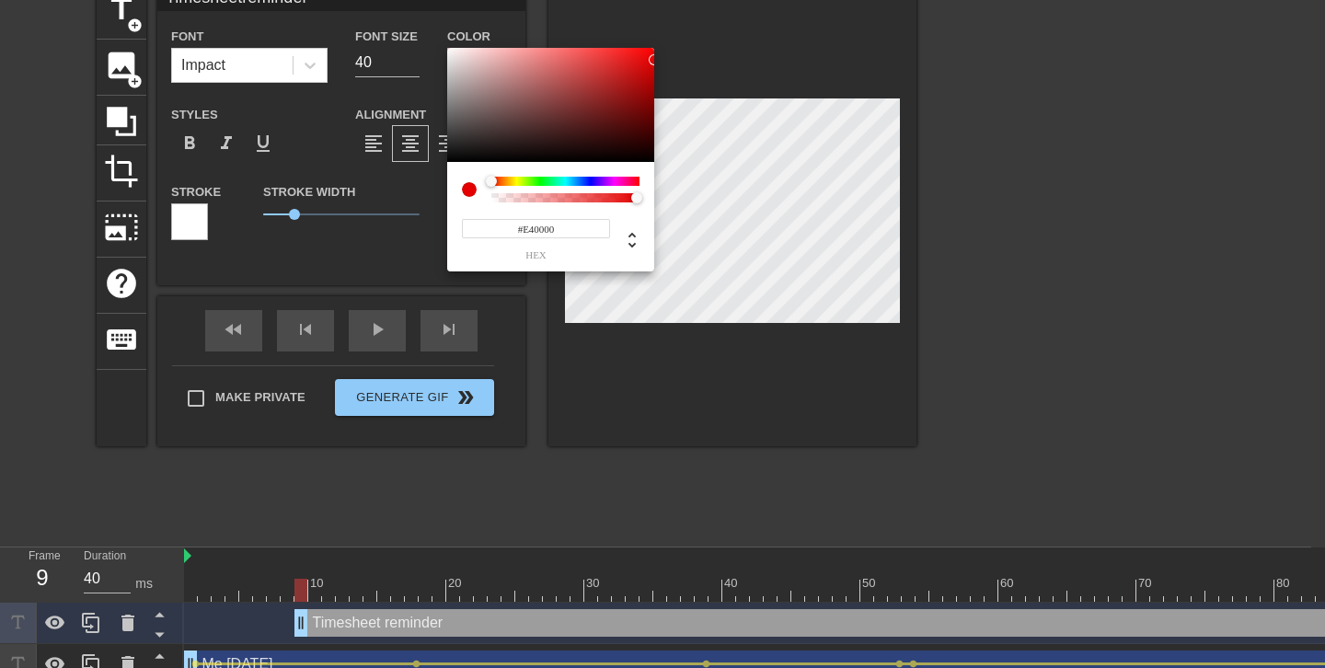
type input "Timesheetreminder"
type input "#F50000"
drag, startPoint x: 570, startPoint y: 89, endPoint x: 676, endPoint y: 52, distance: 112.1
click at [676, 52] on div "#F50000 hex" at bounding box center [662, 334] width 1325 height 668
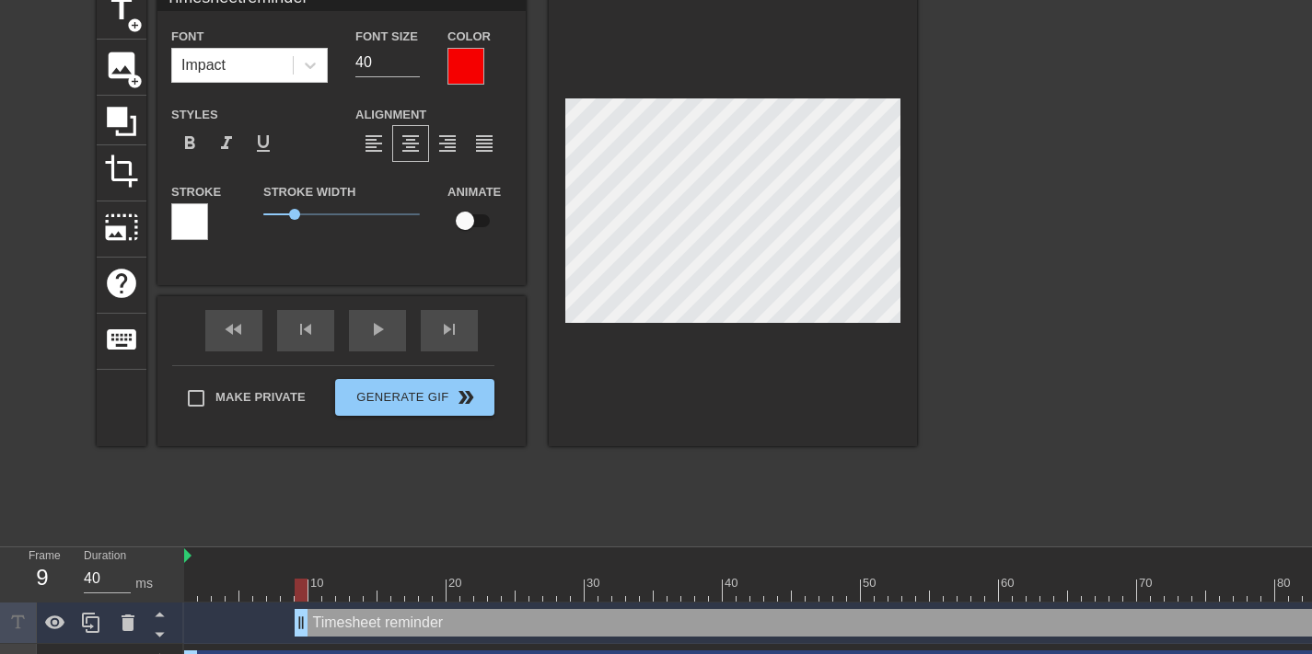
click at [200, 223] on div at bounding box center [189, 221] width 37 height 37
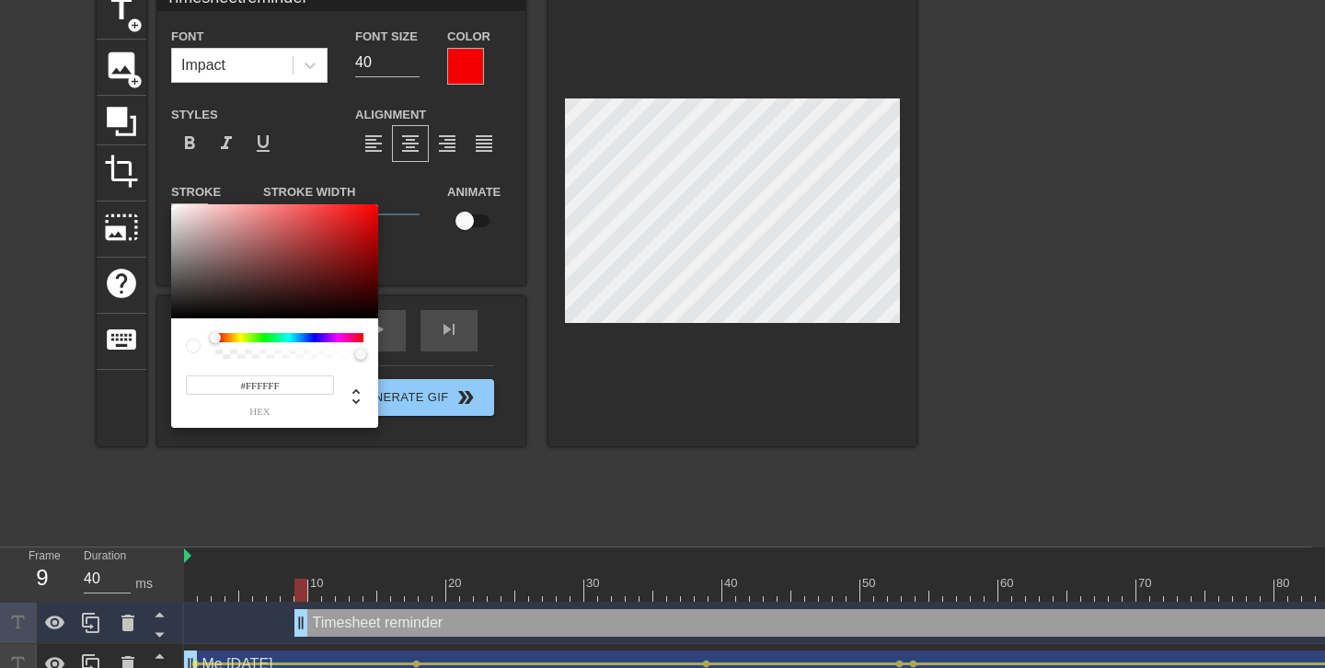
type input "Timesheetreminder"
type input "#DA7D7D"
type input "Timesheetreminder"
type input "#DA8080"
type input "Timesheetreminder"
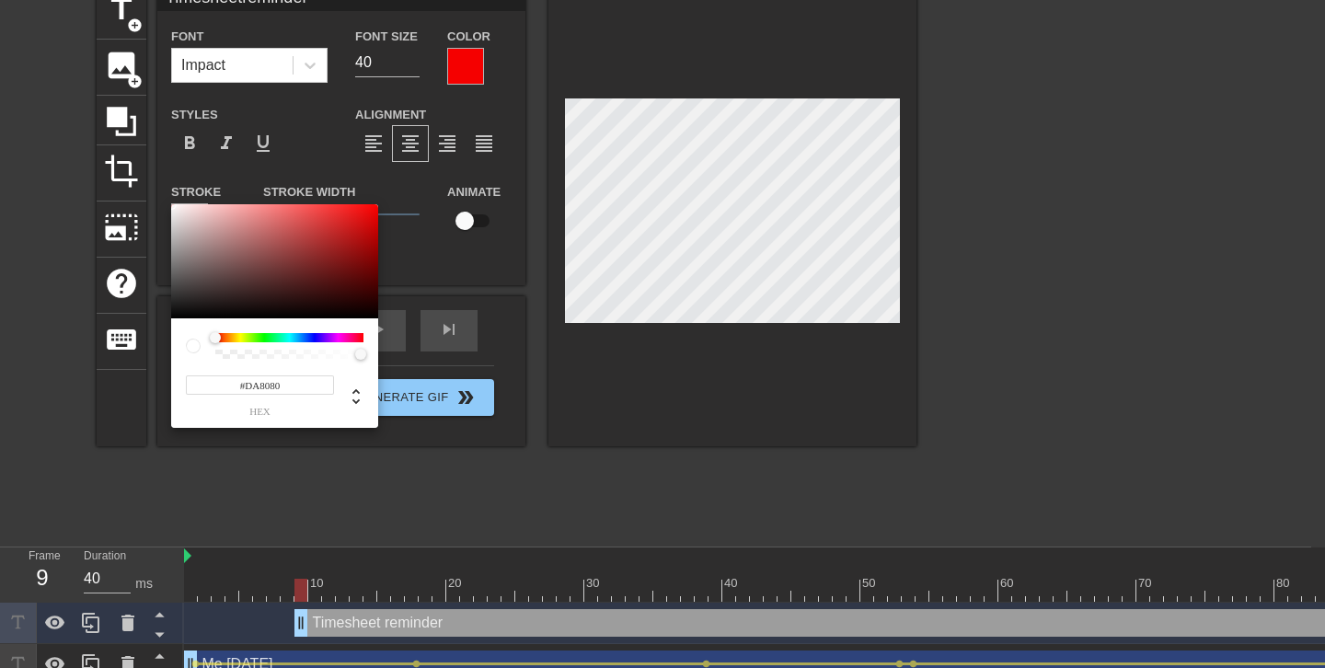
type input "#AD7C7C"
type input "Timesheetreminder"
type input "#987B7B"
type input "Timesheetreminder"
type input "#796B6B"
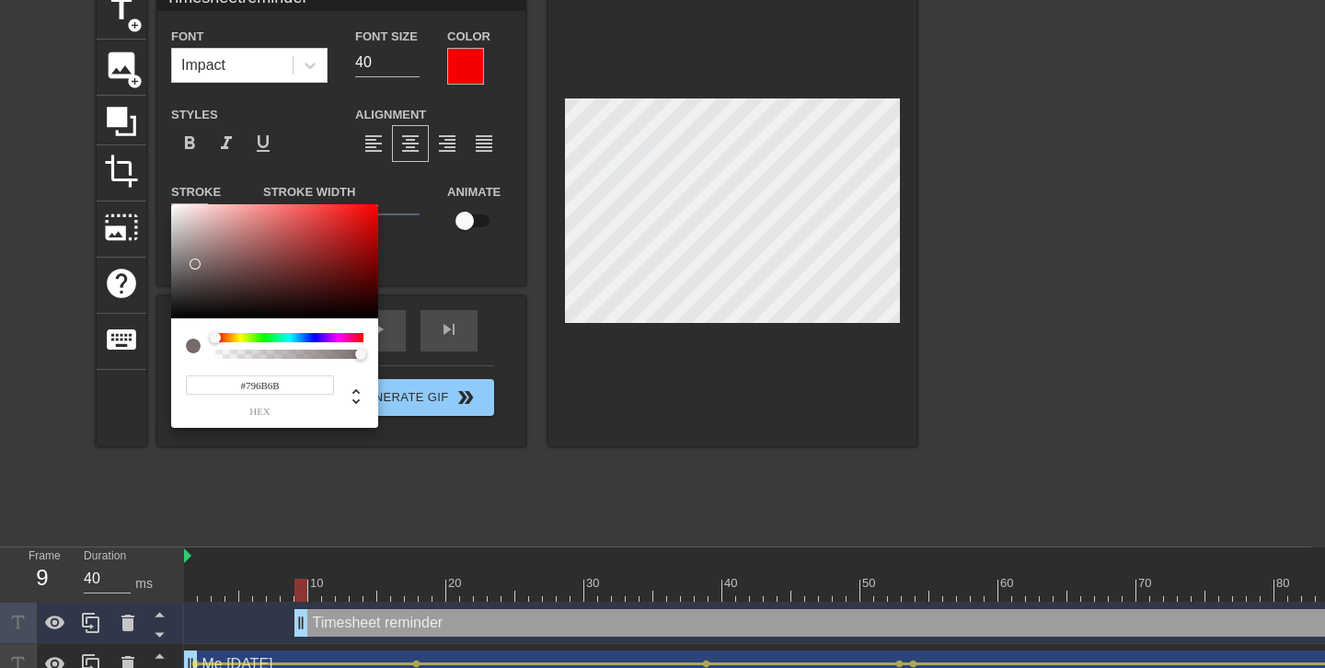
type input "Timesheetreminder"
type input "#696060"
type input "Timesheetreminder"
type input "#504C4C"
type input "Timesheetreminder"
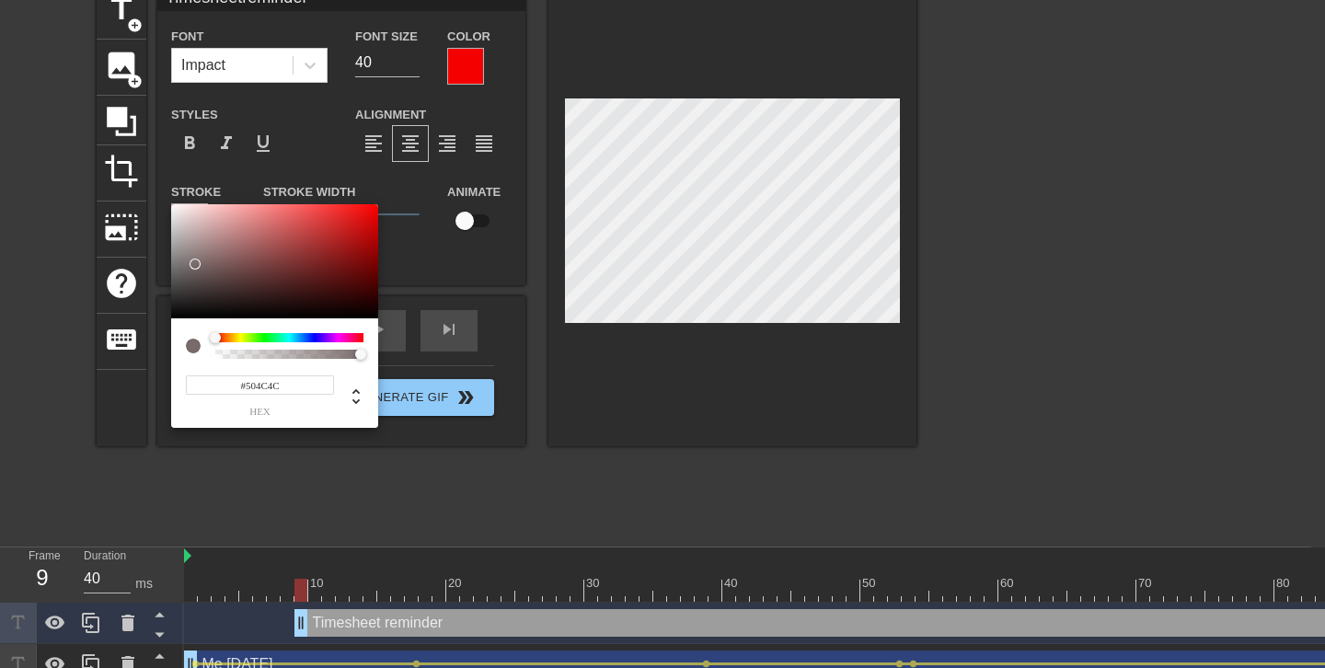
type input "#351D1D"
type input "Timesheetreminder"
type input "#121212"
type input "Timesheetreminder"
type input "#000000"
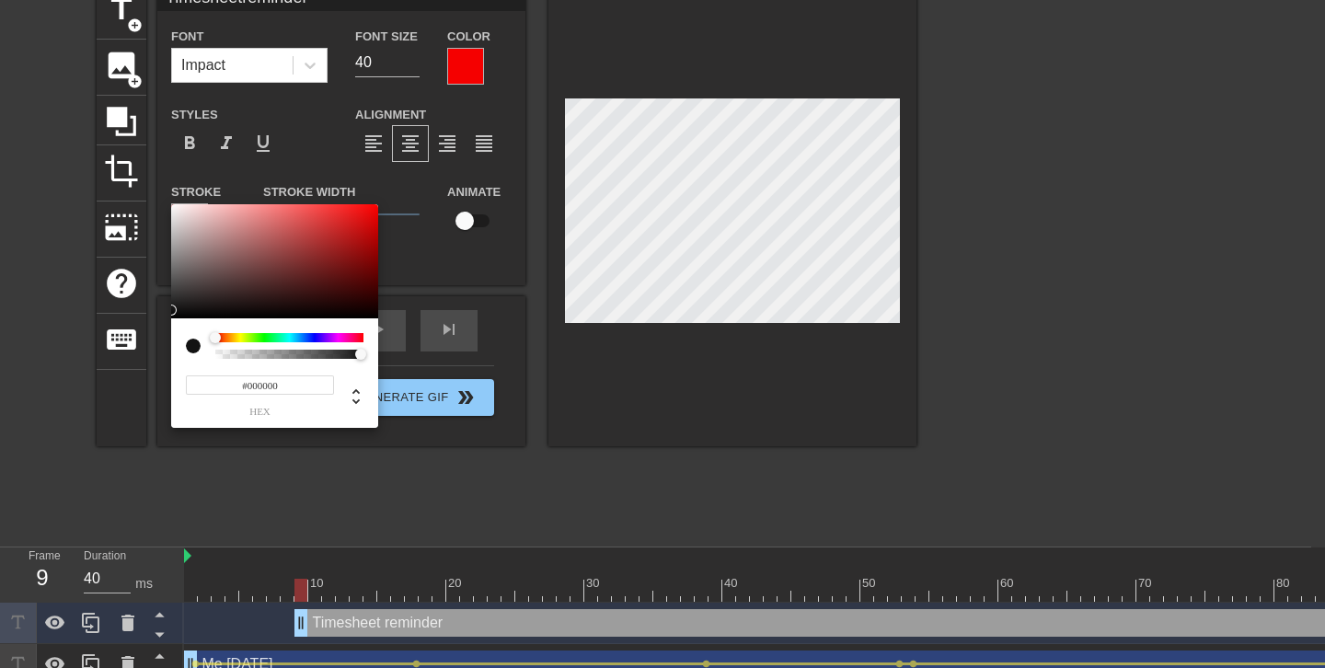
type input "Timesheetreminder"
drag, startPoint x: 260, startPoint y: 221, endPoint x: 131, endPoint y: 350, distance: 182.2
click at [131, 350] on div "#000000 hex" at bounding box center [662, 334] width 1325 height 668
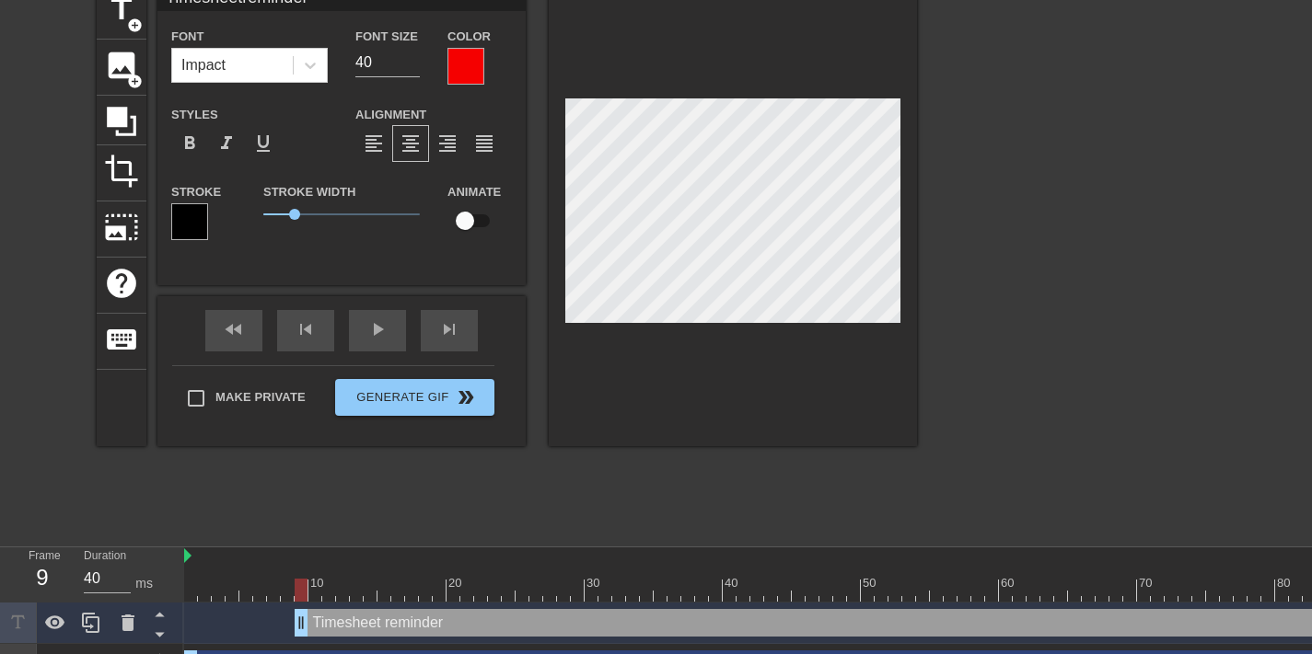
click at [657, 342] on div at bounding box center [733, 214] width 368 height 463
click at [464, 221] on input "checkbox" at bounding box center [464, 220] width 105 height 35
checkbox input "true"
type input "Timesheetreminder"
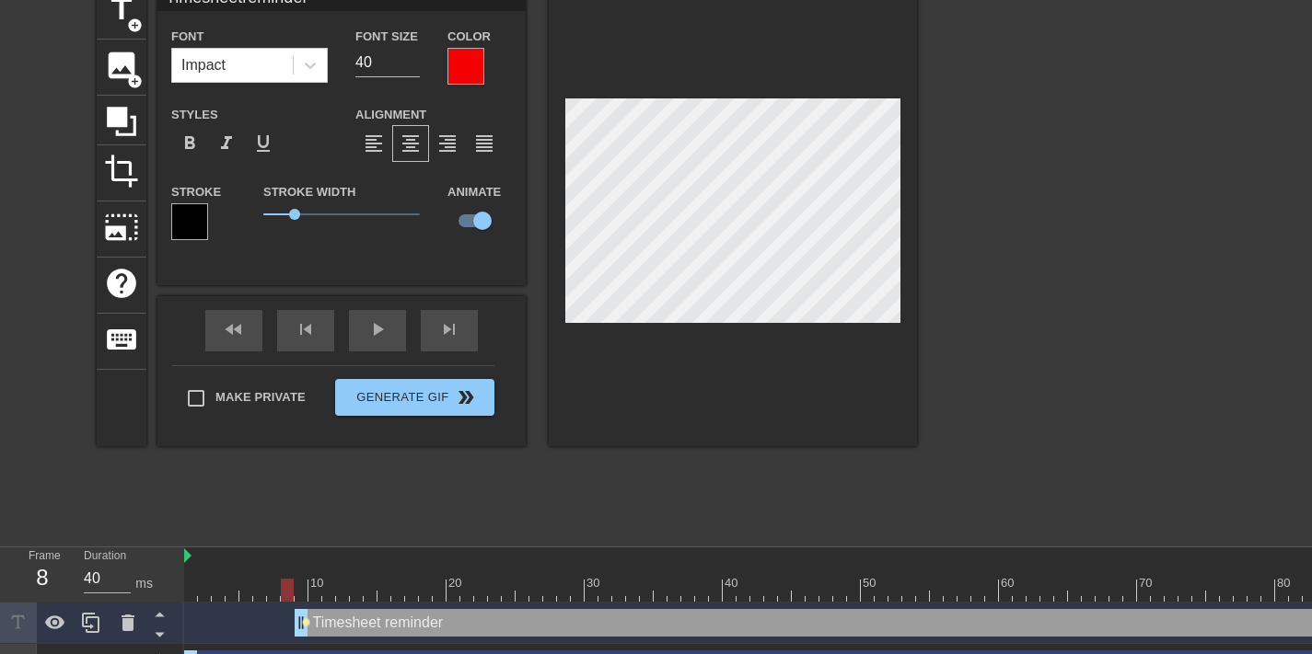
click at [307, 621] on span "lens" at bounding box center [306, 622] width 8 height 8
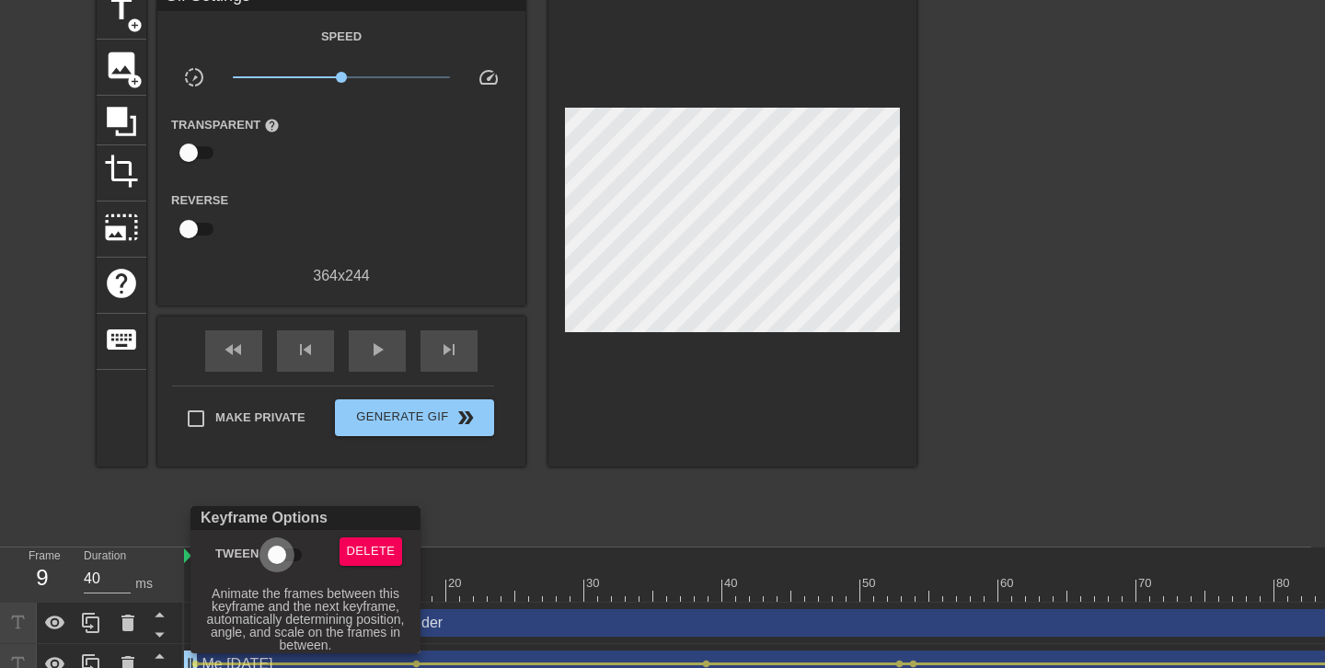
click at [280, 559] on input "Tween" at bounding box center [277, 554] width 105 height 35
checkbox input "true"
click at [494, 506] on div at bounding box center [662, 334] width 1325 height 668
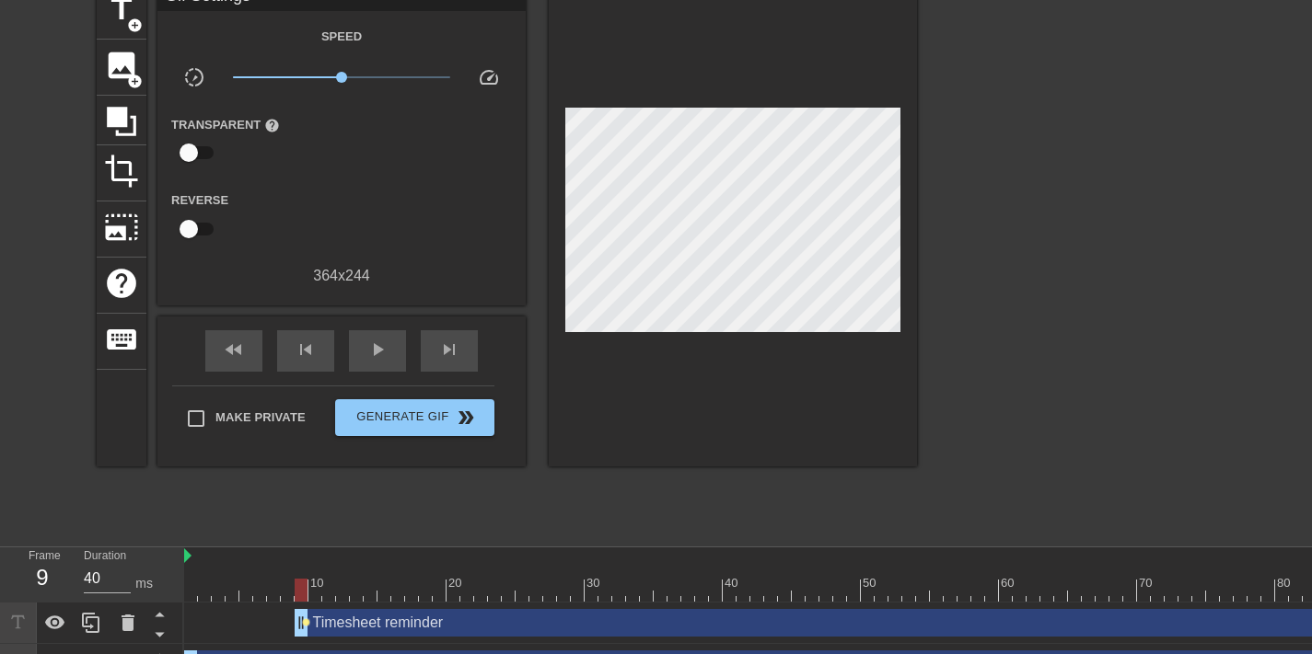
click at [302, 621] on span "lens" at bounding box center [306, 622] width 8 height 8
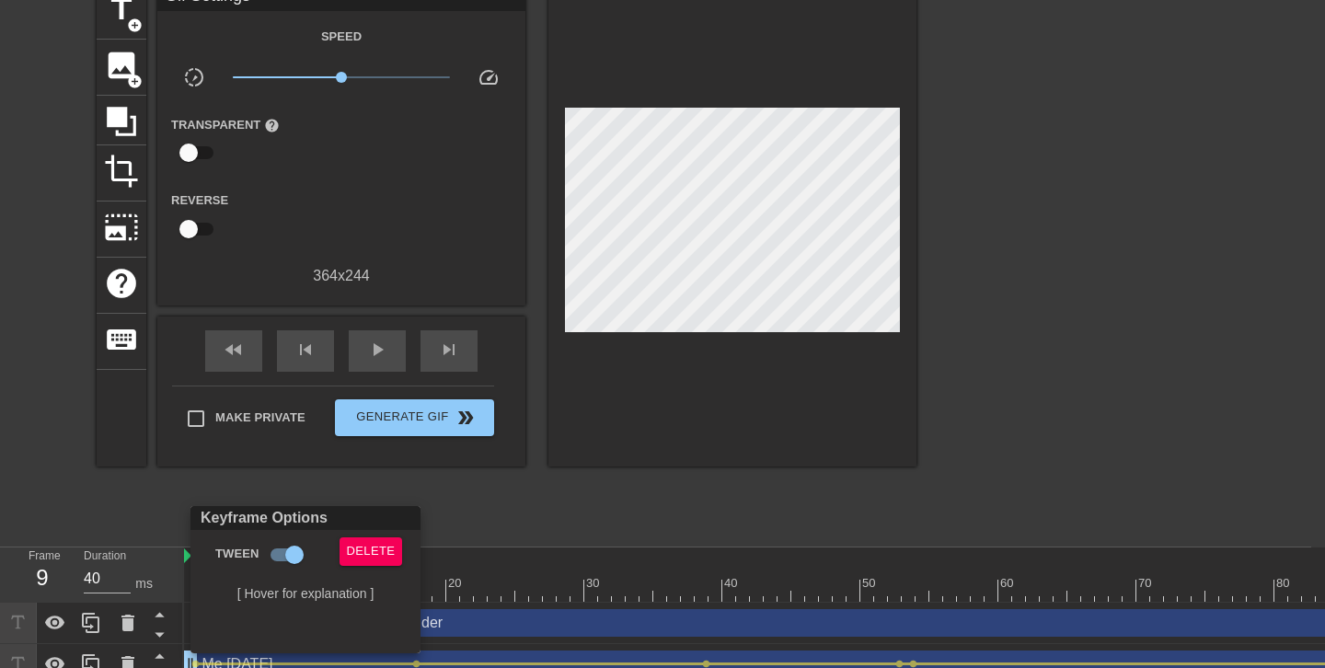
click at [531, 506] on div at bounding box center [662, 334] width 1325 height 668
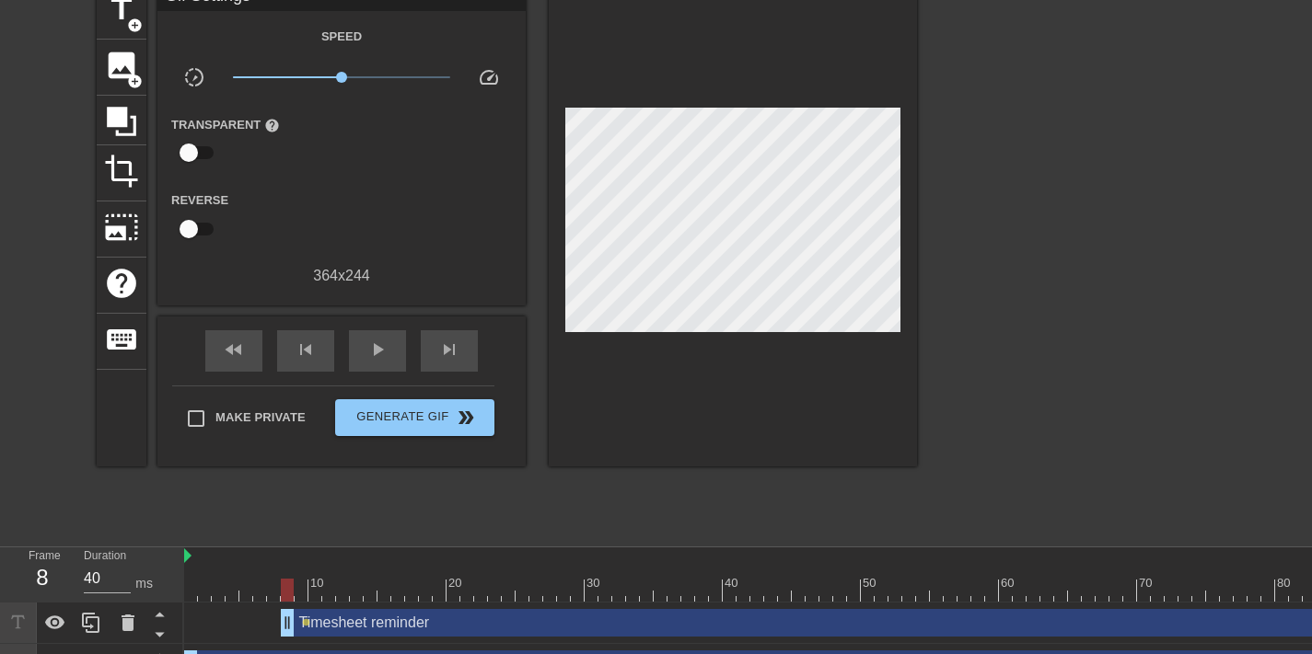
drag, startPoint x: 298, startPoint y: 630, endPoint x: 283, endPoint y: 632, distance: 15.8
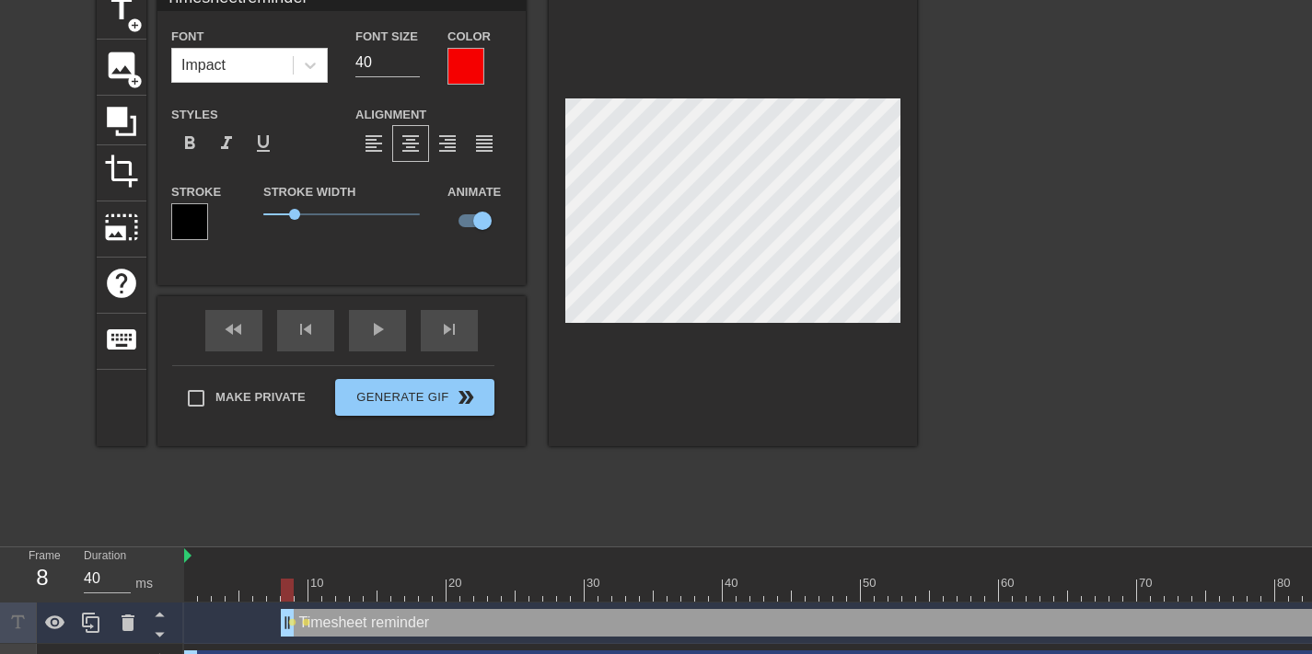
click at [674, 373] on div at bounding box center [733, 214] width 368 height 463
click at [1161, 327] on div at bounding box center [1077, 259] width 276 height 552
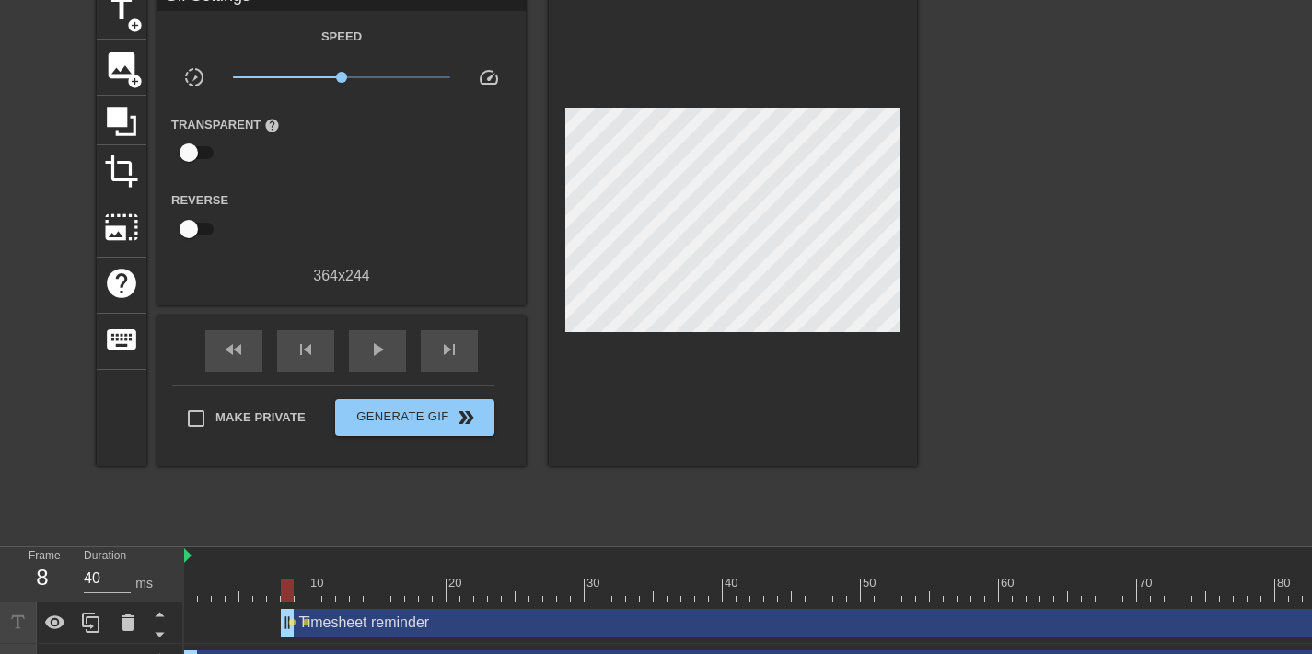
click at [292, 621] on span "lens" at bounding box center [292, 622] width 8 height 8
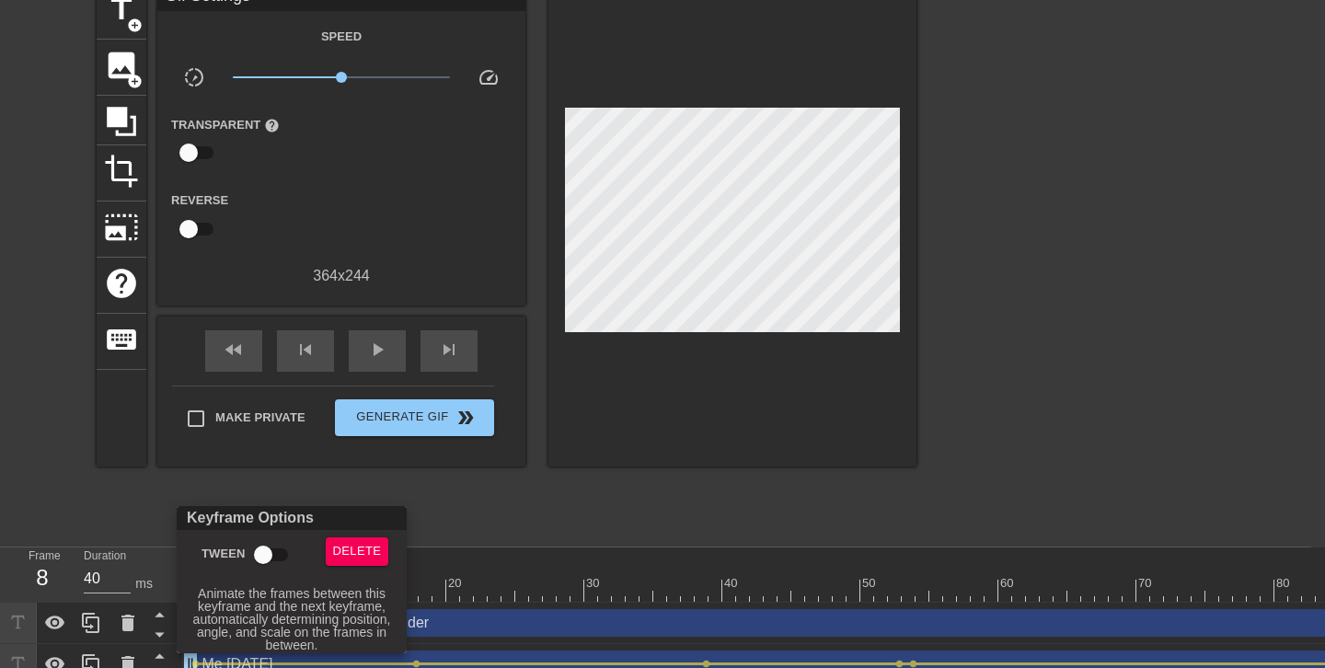
click at [283, 557] on input "Tween" at bounding box center [263, 554] width 105 height 35
checkbox input "true"
click at [517, 502] on div at bounding box center [662, 334] width 1325 height 668
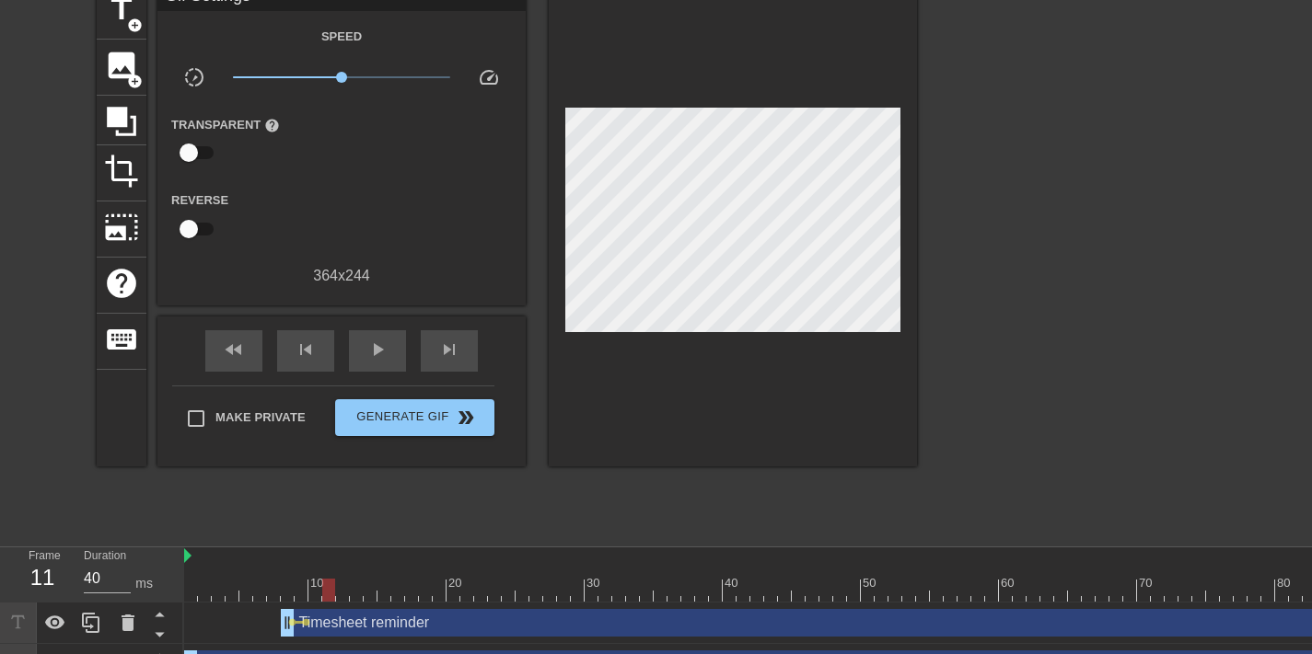
drag, startPoint x: 289, startPoint y: 589, endPoint x: 329, endPoint y: 589, distance: 39.6
click at [329, 589] on div at bounding box center [328, 590] width 13 height 23
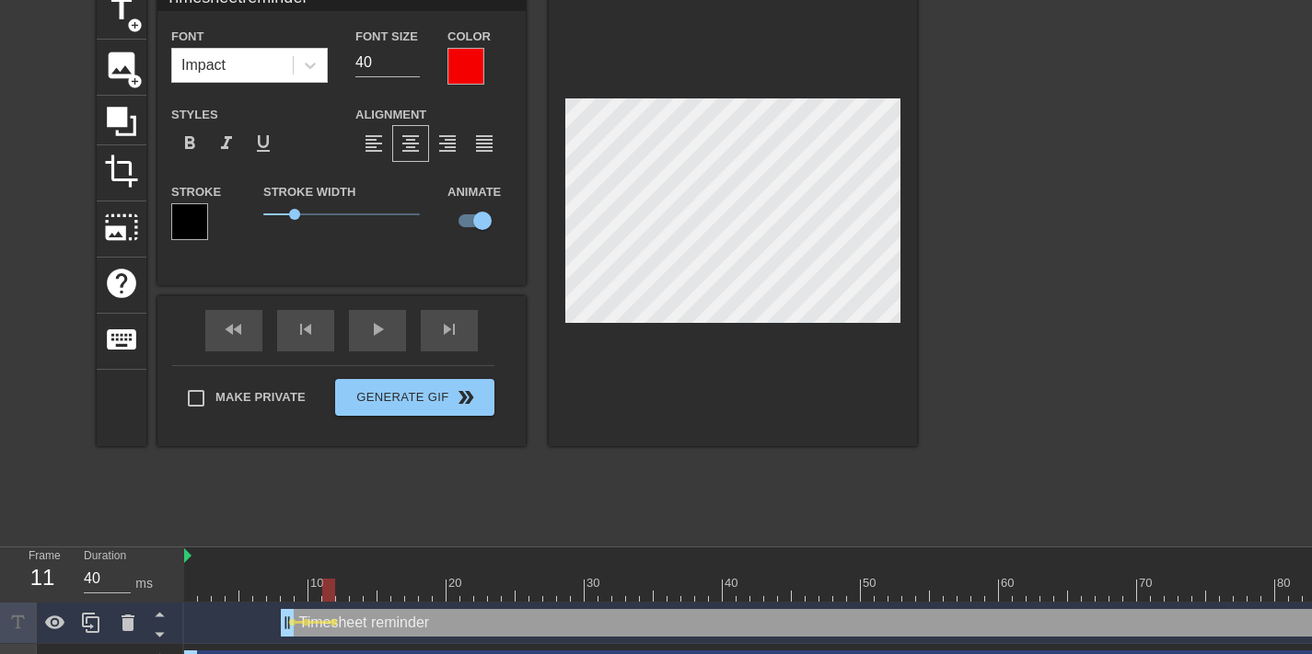
drag, startPoint x: 352, startPoint y: 594, endPoint x: 375, endPoint y: 594, distance: 23.0
drag, startPoint x: 353, startPoint y: 586, endPoint x: 432, endPoint y: 577, distance: 78.8
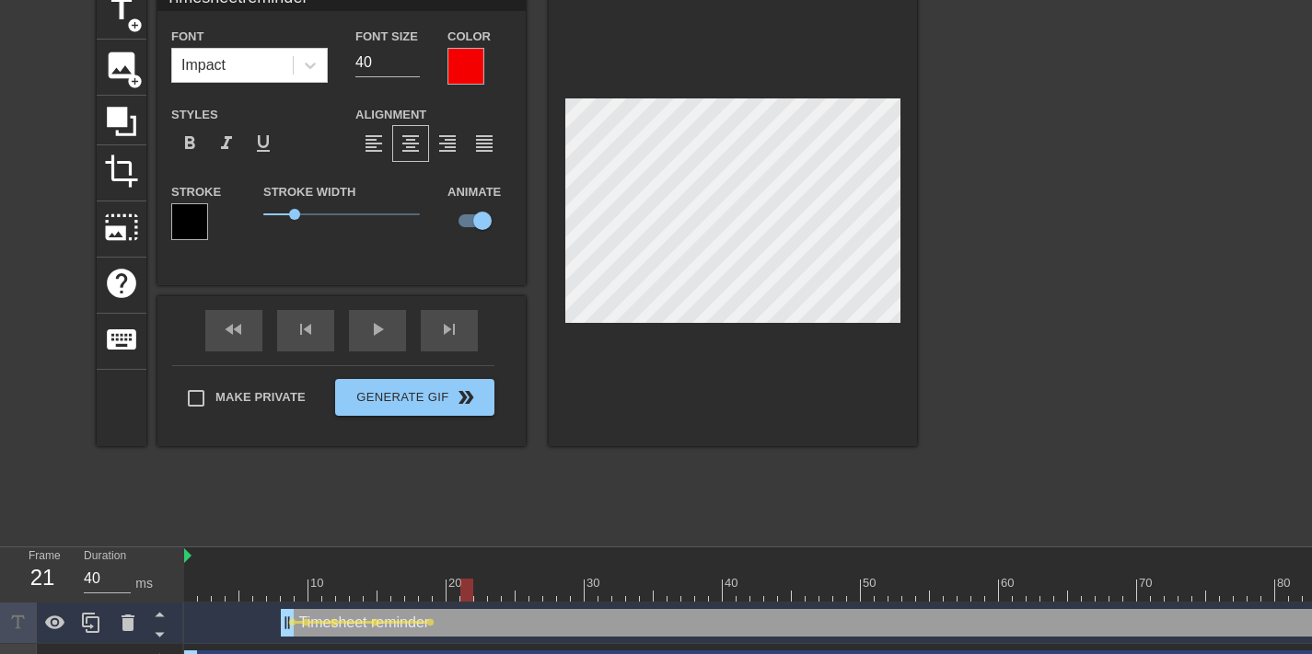
drag, startPoint x: 413, startPoint y: 586, endPoint x: 468, endPoint y: 575, distance: 56.3
drag, startPoint x: 459, startPoint y: 594, endPoint x: 501, endPoint y: 598, distance: 41.7
drag, startPoint x: 480, startPoint y: 589, endPoint x: 630, endPoint y: 586, distance: 149.1
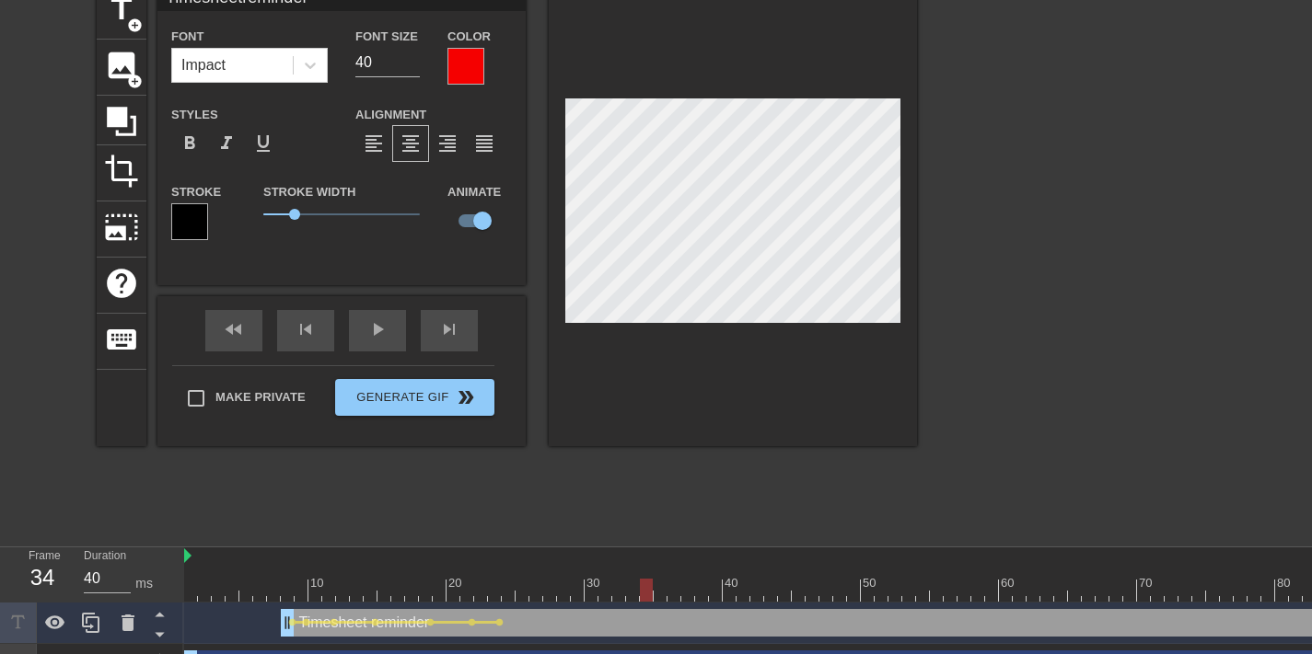
drag, startPoint x: 630, startPoint y: 582, endPoint x: 738, endPoint y: 548, distance: 113.8
click at [726, 594] on div at bounding box center [728, 590] width 13 height 23
drag, startPoint x: 763, startPoint y: 584, endPoint x: 812, endPoint y: 582, distance: 48.9
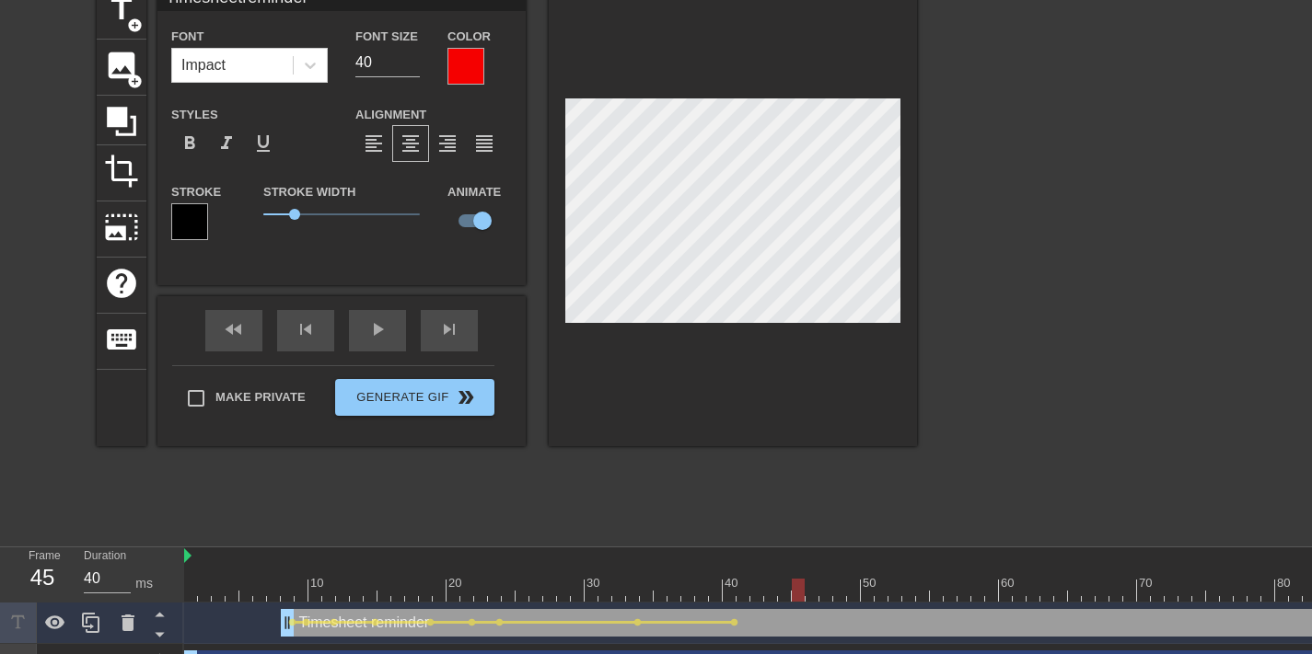
drag, startPoint x: 793, startPoint y: 595, endPoint x: 887, endPoint y: 572, distance: 96.7
drag, startPoint x: 862, startPoint y: 586, endPoint x: 899, endPoint y: 572, distance: 39.3
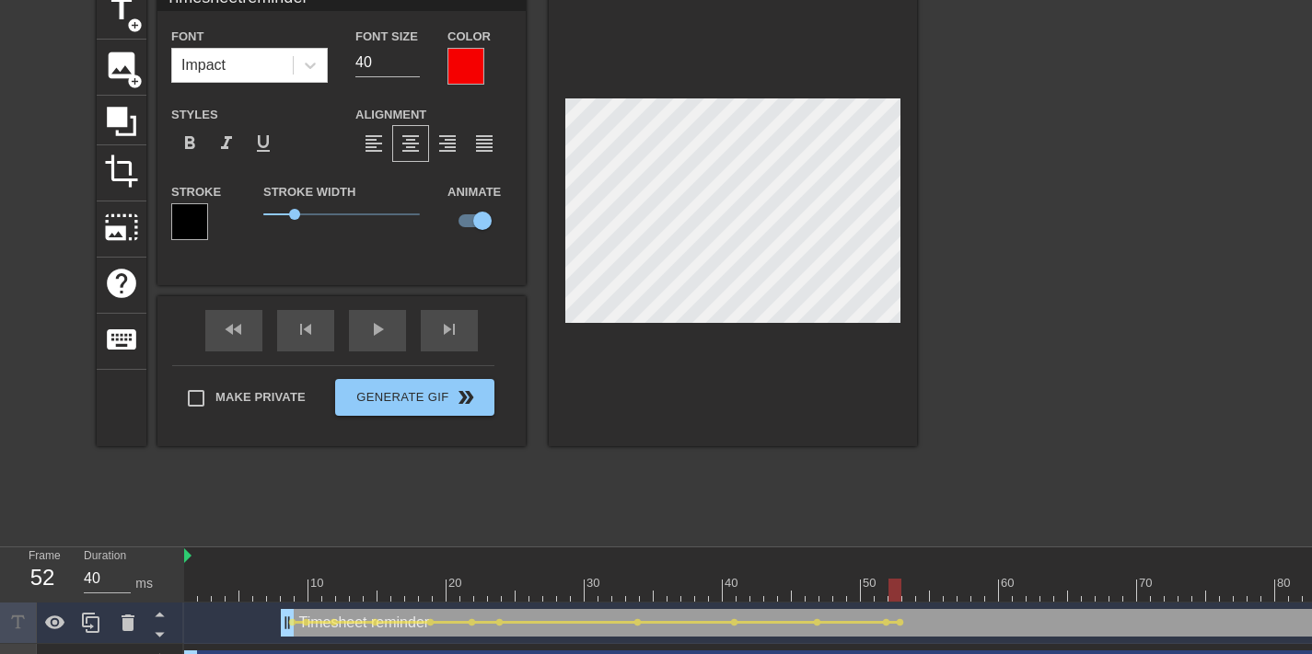
click at [480, 221] on div "title add_circle image add_circle crop photo_size_select_large help keyboard Ti…" at bounding box center [507, 214] width 820 height 463
drag, startPoint x: 918, startPoint y: 586, endPoint x: 1143, endPoint y: 580, distance: 225.6
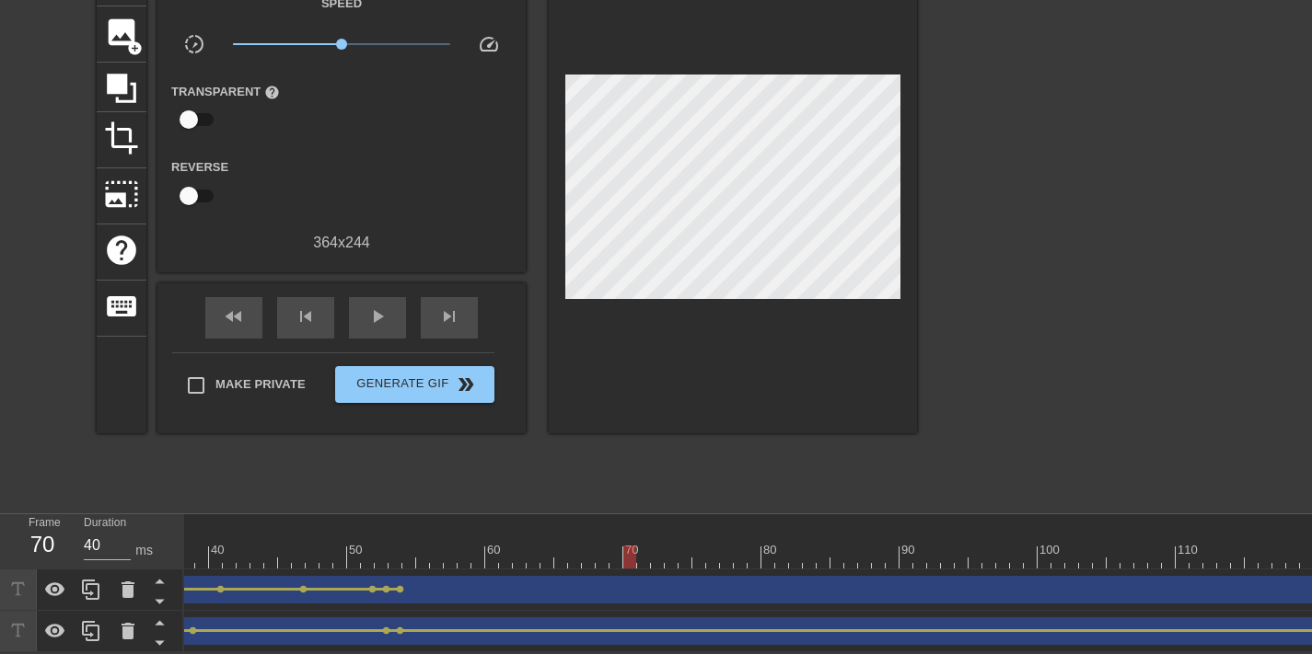
scroll to position [0, 592]
drag, startPoint x: 545, startPoint y: 540, endPoint x: 1226, endPoint y: 563, distance: 681.5
click at [1226, 563] on div "10 20 30 40 50 60 70 80 90 100 110 120 130 140 150 160" at bounding box center [747, 583] width 1127 height 138
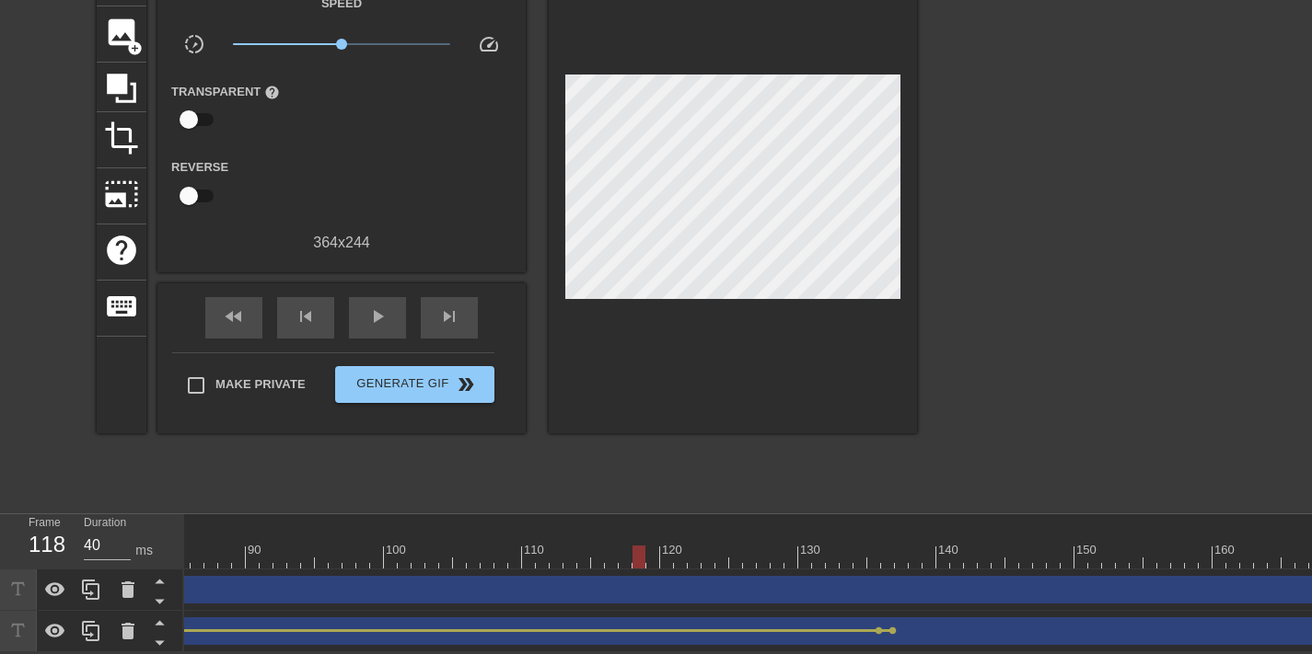
scroll to position [0, 1228]
drag, startPoint x: 577, startPoint y: 543, endPoint x: 752, endPoint y: 536, distance: 175.0
click at [752, 546] on div at bounding box center [757, 557] width 13 height 23
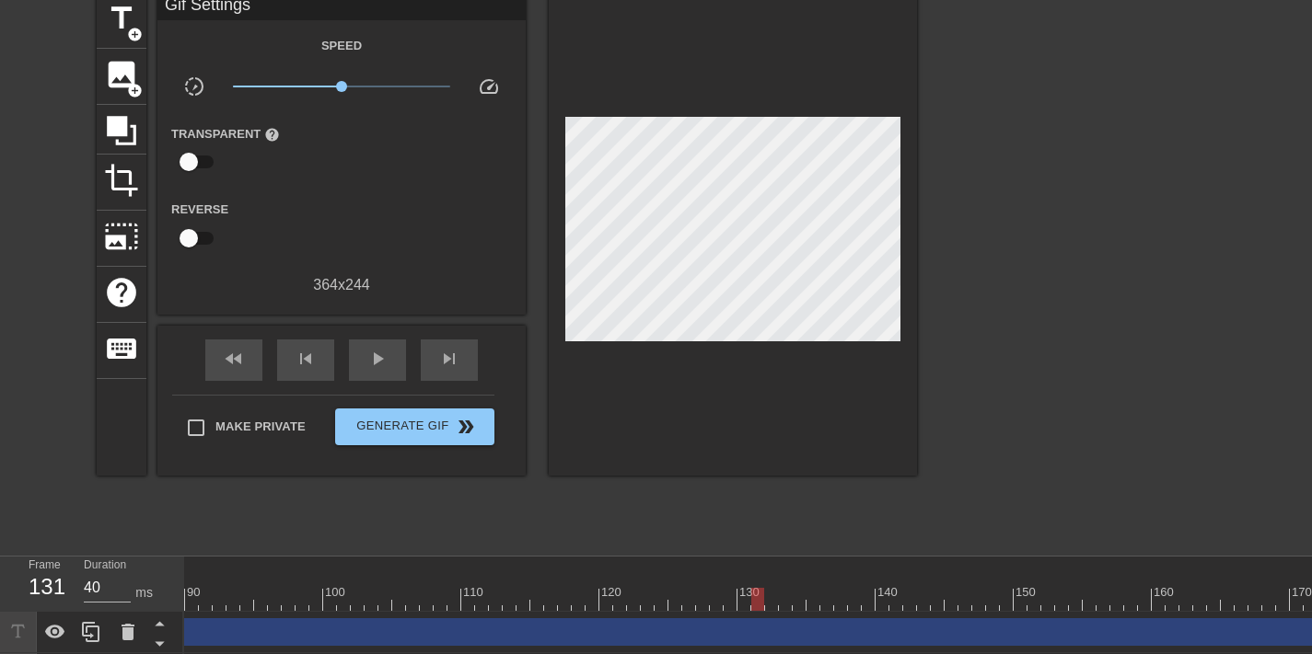
scroll to position [134, 0]
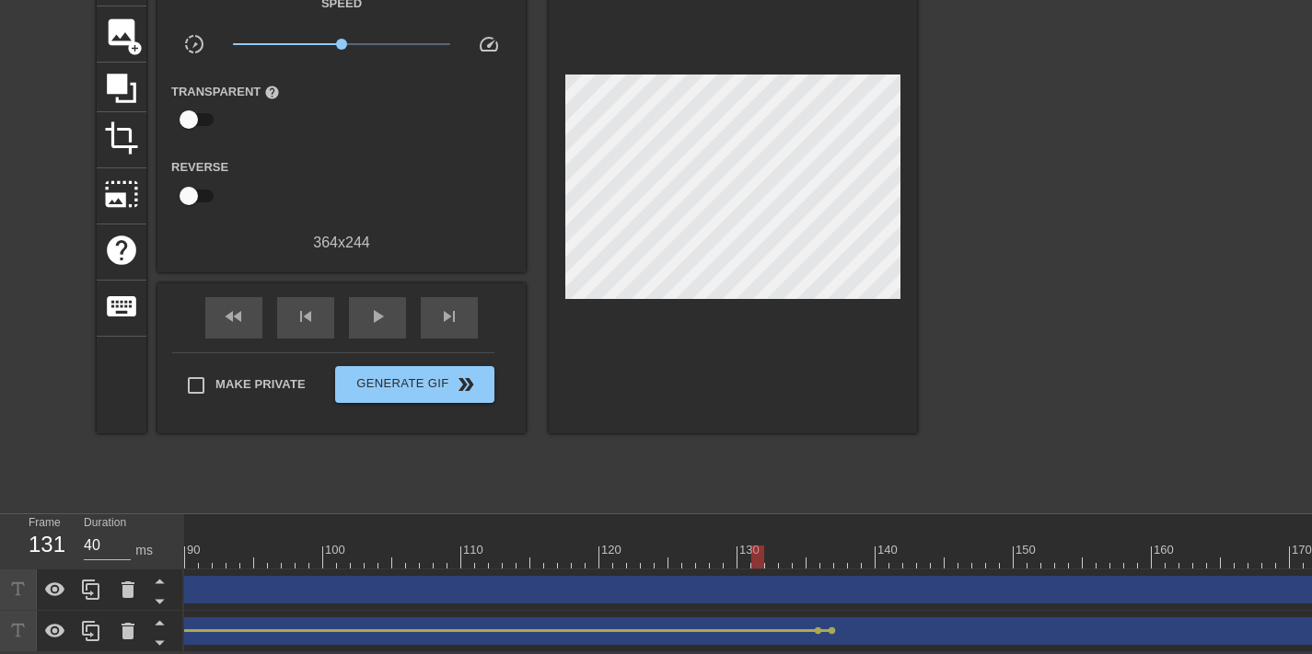
click at [784, 618] on div "Me on Friday drag_handle drag_handle" at bounding box center [336, 632] width 2761 height 28
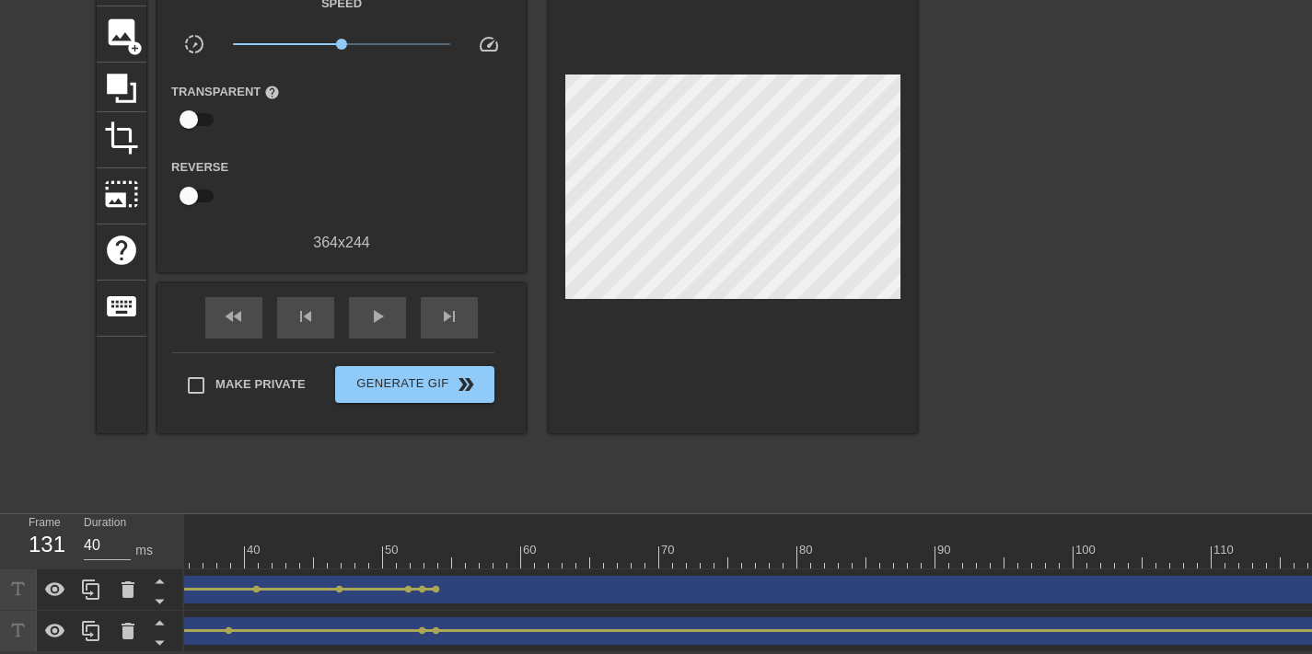
scroll to position [0, 456]
click at [453, 549] on div at bounding box center [1108, 557] width 2761 height 23
click at [444, 546] on div at bounding box center [1108, 557] width 2761 height 23
click at [457, 546] on div at bounding box center [1108, 557] width 2761 height 23
drag, startPoint x: 510, startPoint y: 640, endPoint x: 593, endPoint y: 640, distance: 82.8
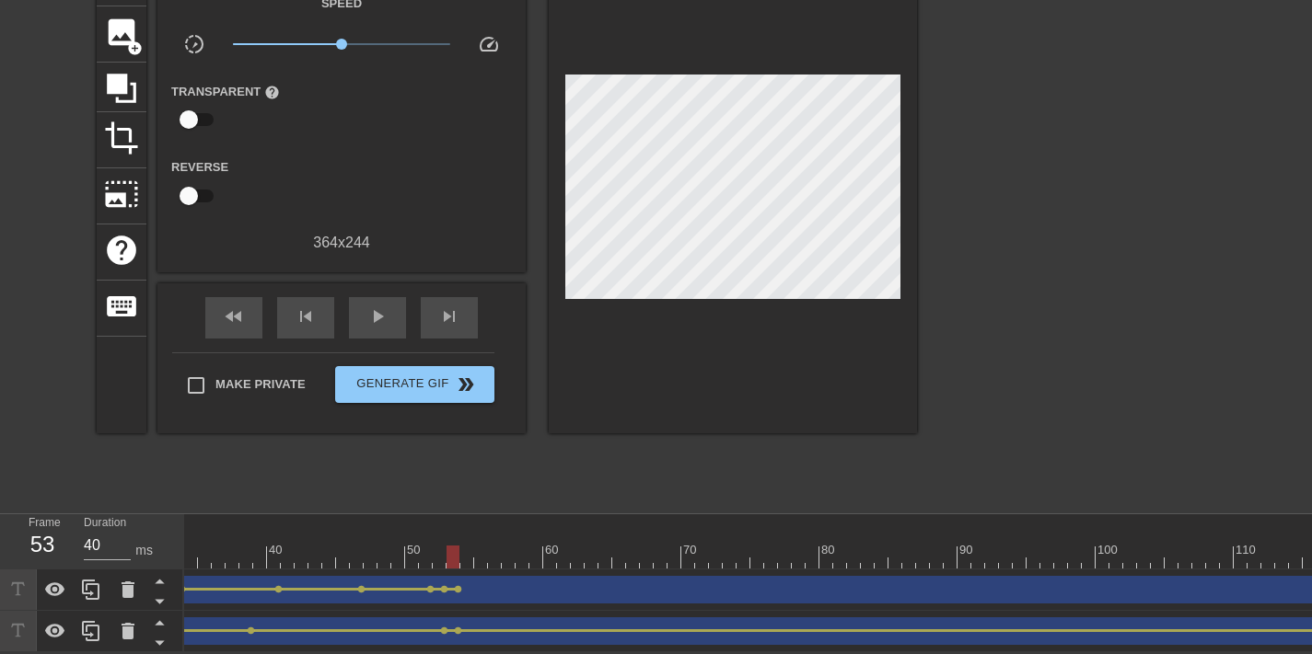
click at [593, 640] on div "Me on Friday drag_handle drag_handle lens lens lens lens lens lens lens" at bounding box center [1108, 631] width 2761 height 41
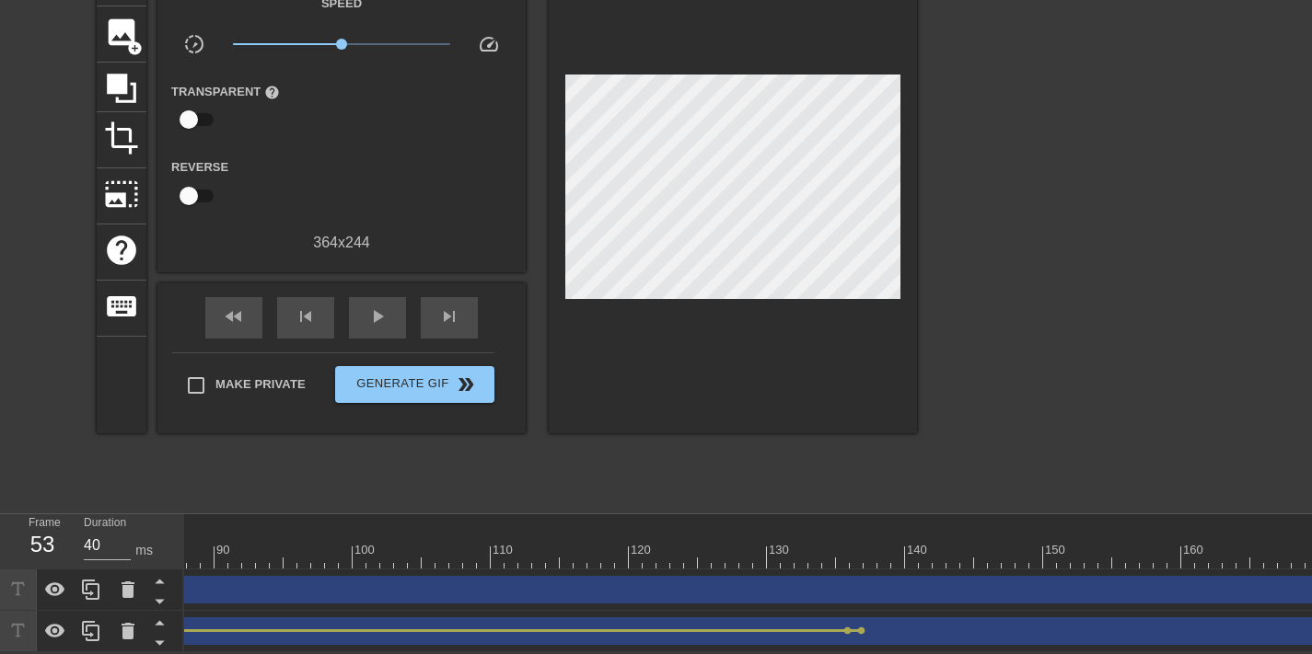
scroll to position [0, 1254]
click at [786, 546] on div at bounding box center [311, 557] width 2761 height 23
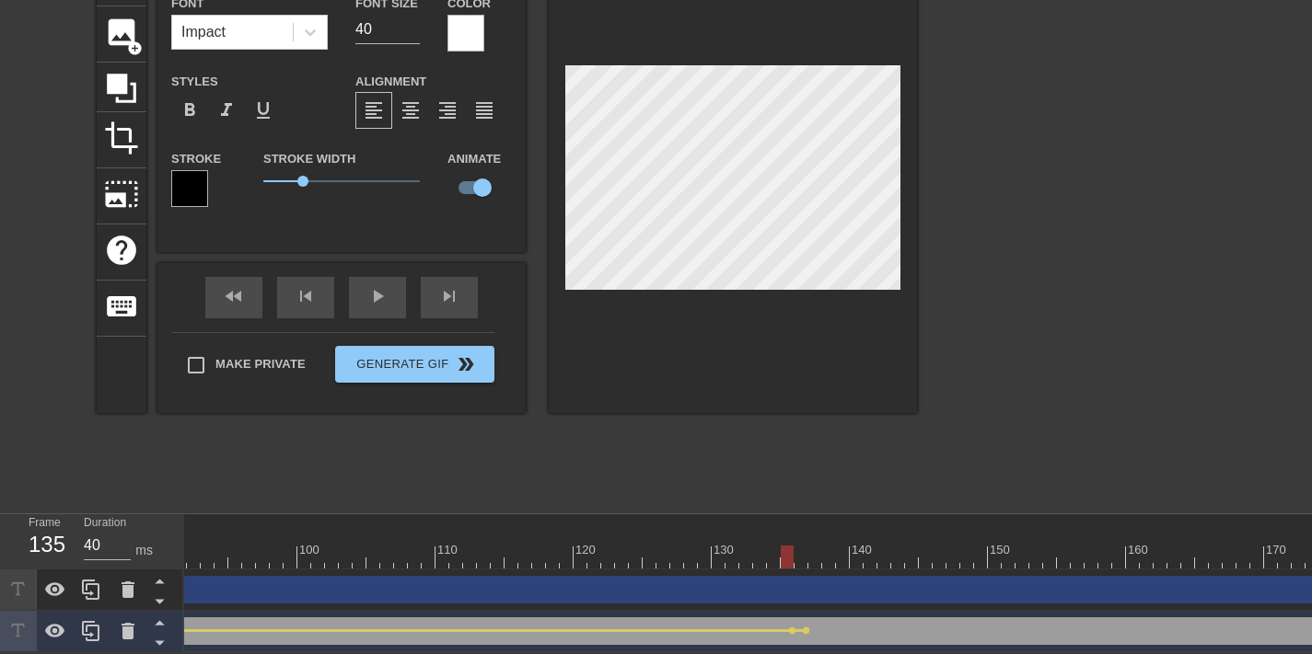
click at [800, 546] on div at bounding box center [311, 557] width 2761 height 23
click at [786, 546] on div at bounding box center [311, 557] width 2761 height 23
drag, startPoint x: 749, startPoint y: 543, endPoint x: 809, endPoint y: 543, distance: 59.8
click at [809, 546] on div at bounding box center [311, 557] width 2761 height 23
click at [827, 580] on div "Timesheet reminder drag_handle drag_handle" at bounding box center [359, 590] width 2664 height 28
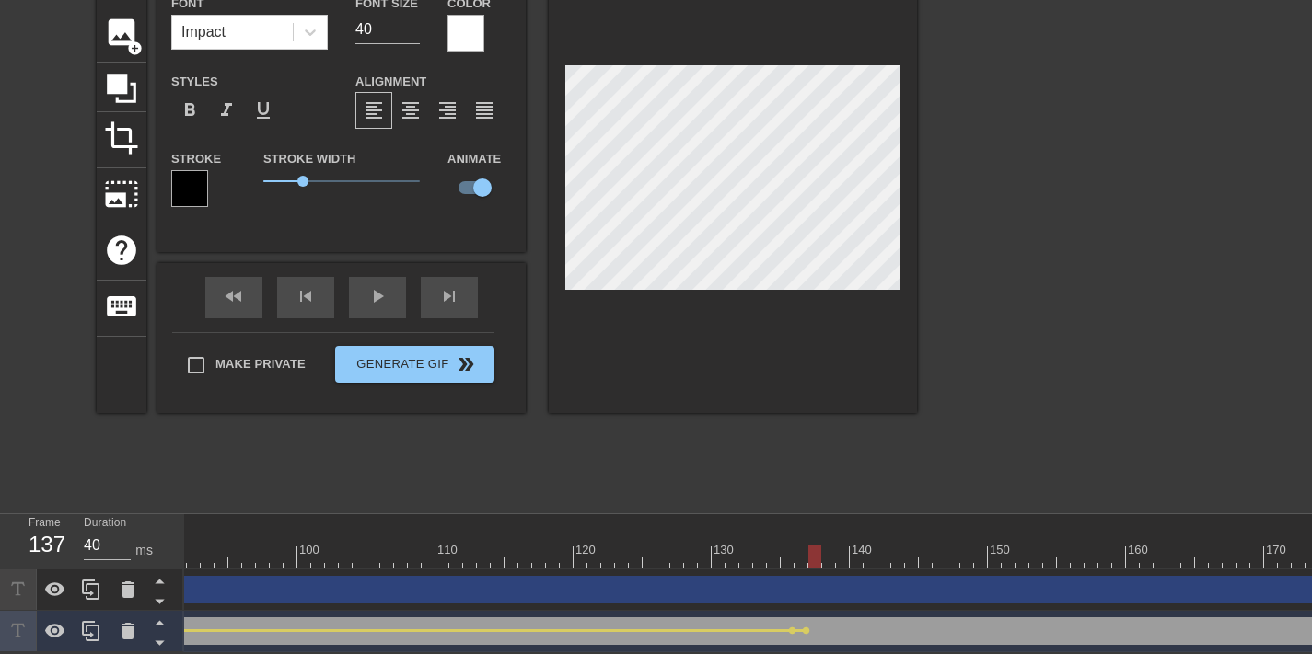
type input "Timesheetreminder"
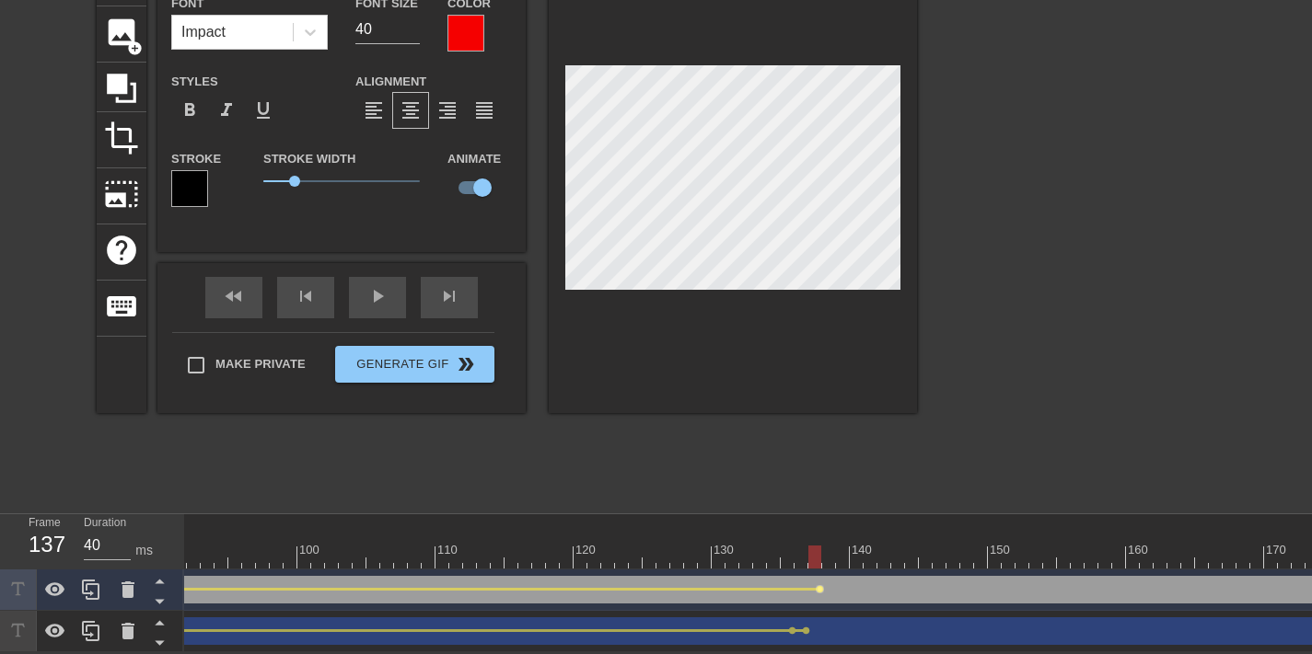
click at [816, 585] on span "lens" at bounding box center [819, 589] width 8 height 8
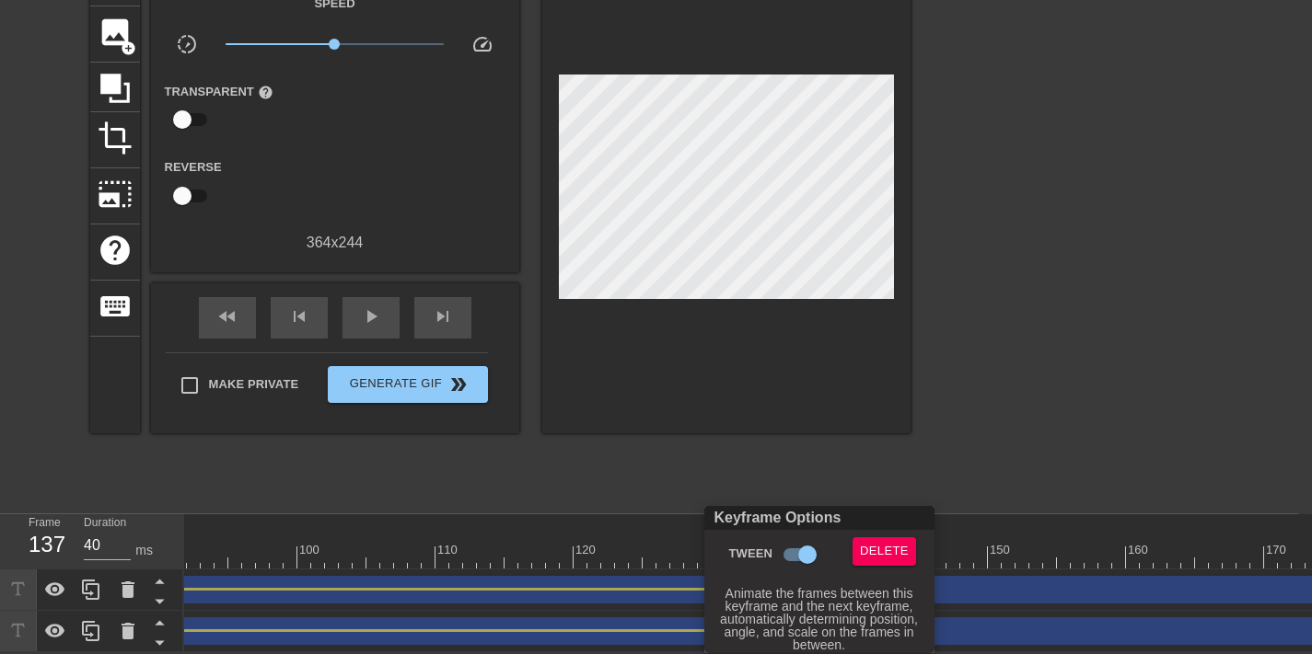
scroll to position [121, 0]
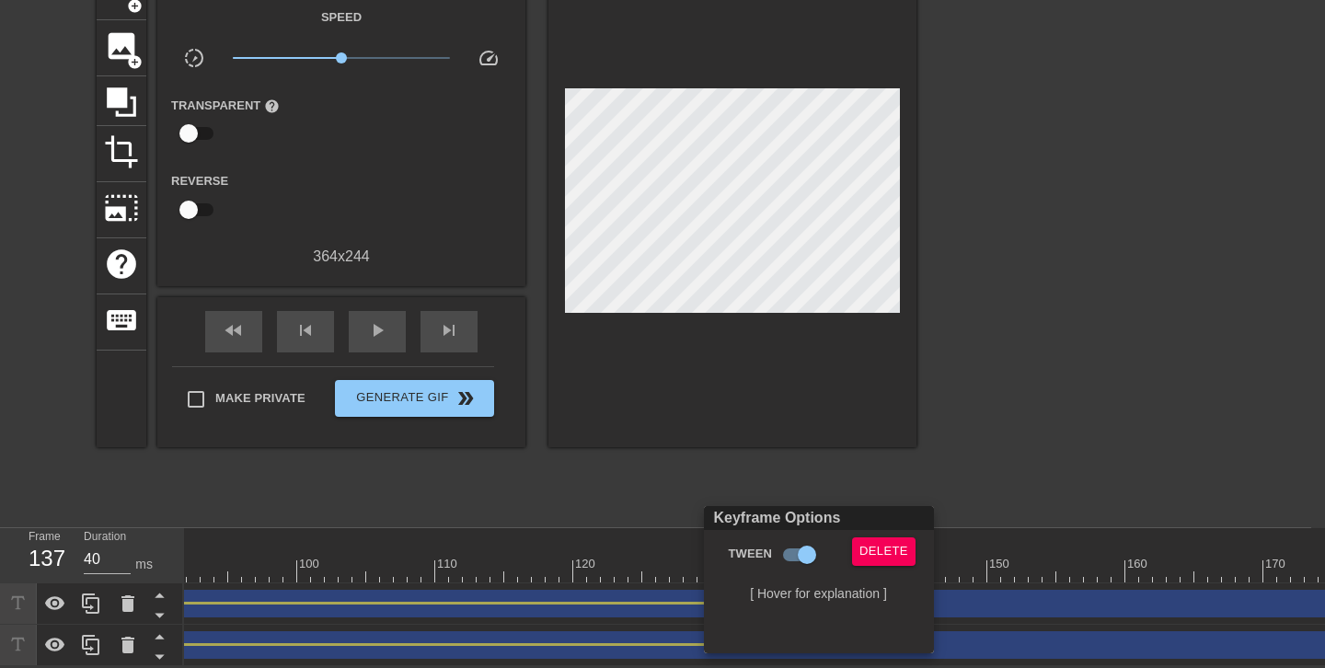
click at [1010, 605] on div at bounding box center [662, 334] width 1325 height 668
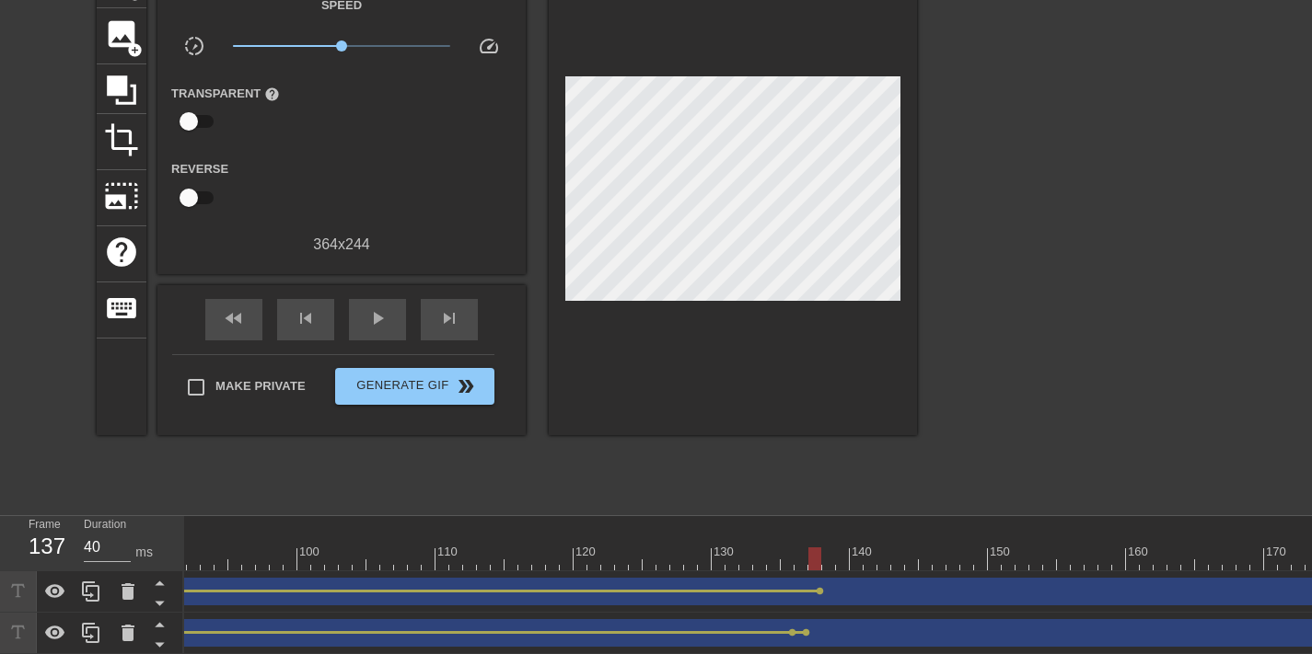
click at [975, 591] on div "Timesheet reminder drag_handle drag_handle" at bounding box center [359, 592] width 2664 height 28
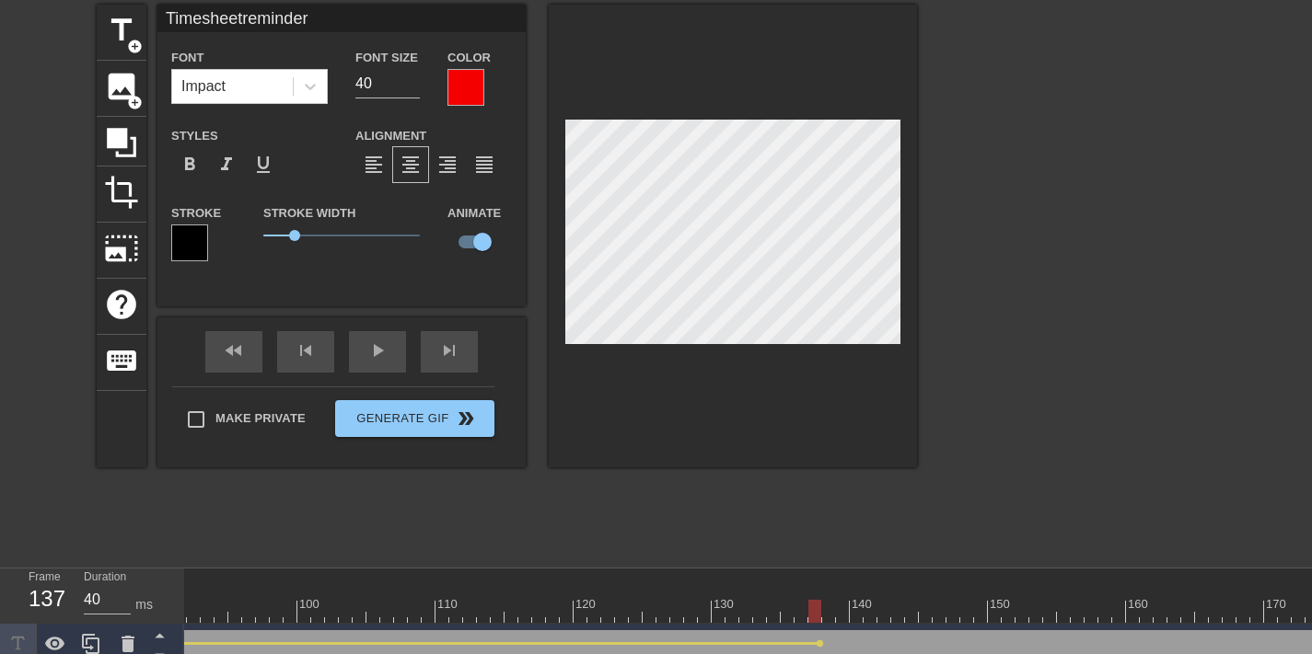
scroll to position [66, 0]
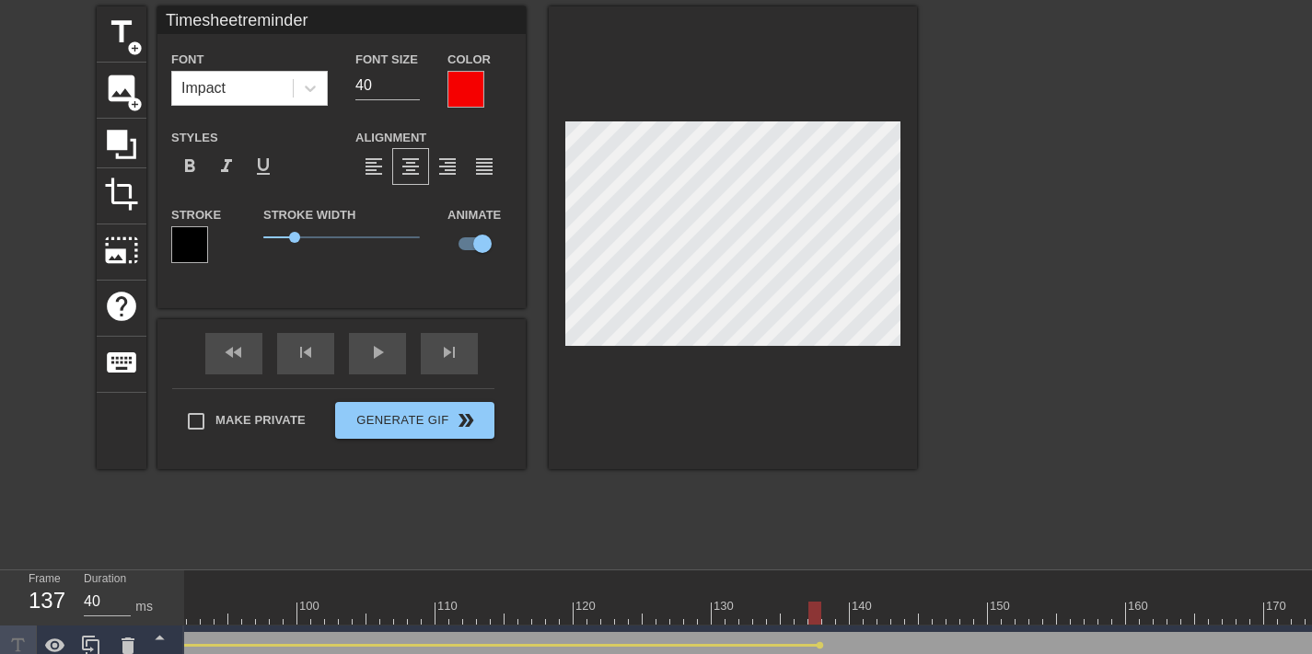
drag, startPoint x: 816, startPoint y: 618, endPoint x: 821, endPoint y: 582, distance: 37.1
click at [821, 582] on div "10 20 30 40 50 60 70 80 90 100 110 120 130 140 150 160" at bounding box center [311, 598] width 2761 height 54
drag, startPoint x: 770, startPoint y: 595, endPoint x: 784, endPoint y: 621, distance: 29.2
click at [784, 621] on div "10 20 30 40 50 60 70 80 90 100 110 120 130 140 150 160" at bounding box center [311, 598] width 2761 height 54
click at [499, 278] on div "title add_circle image add_circle crop photo_size_select_large help keyboard Ti…" at bounding box center [507, 237] width 820 height 463
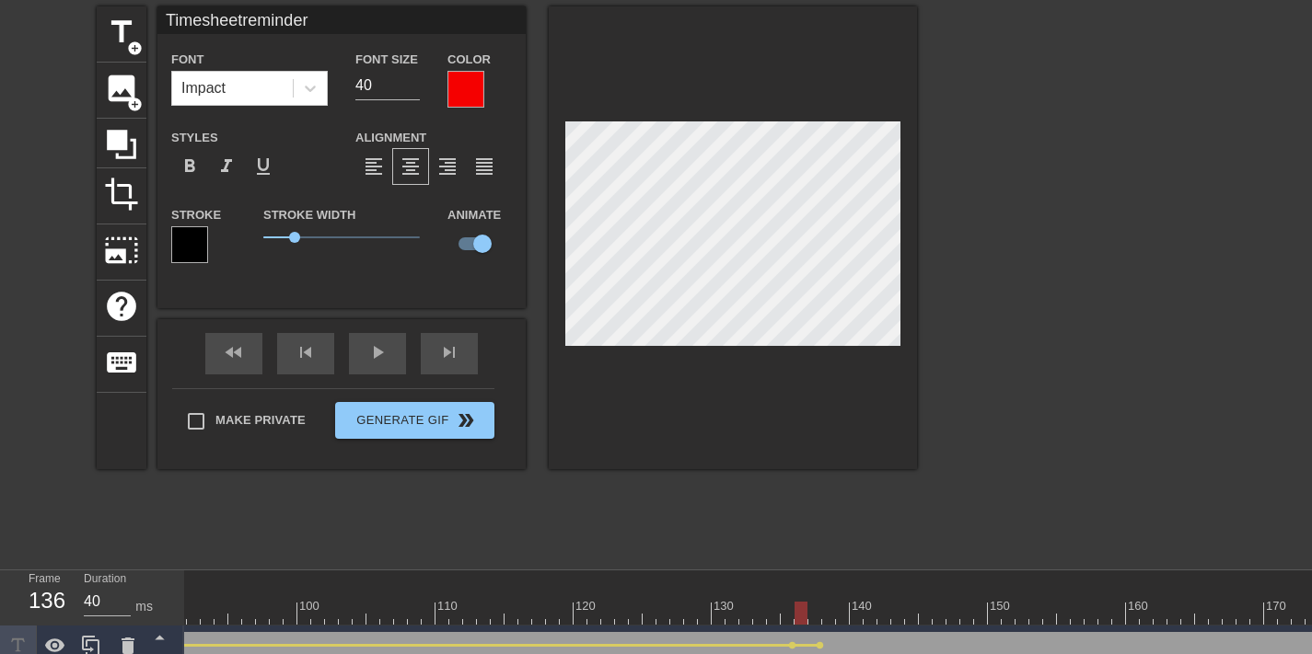
click at [798, 617] on div at bounding box center [311, 613] width 2761 height 23
click at [818, 641] on span "lens" at bounding box center [819, 645] width 8 height 8
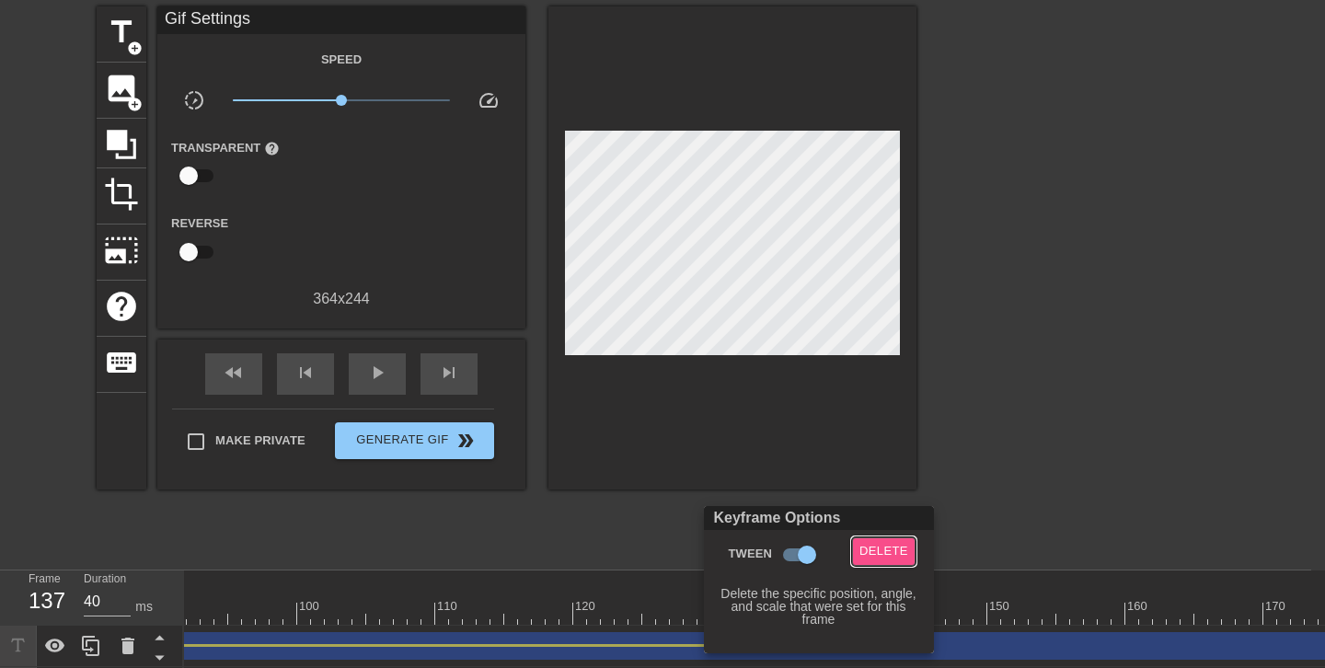
click at [883, 559] on span "Delete" at bounding box center [884, 551] width 49 height 21
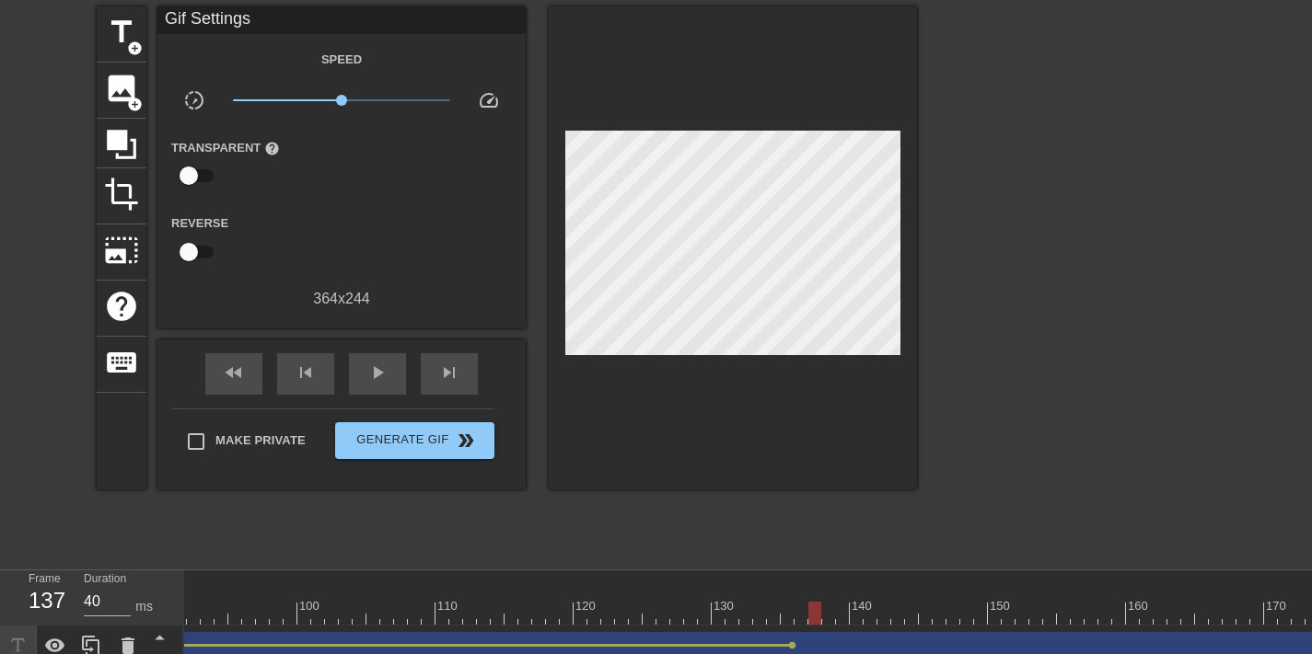
click at [791, 618] on div at bounding box center [311, 613] width 2761 height 23
click at [803, 607] on div at bounding box center [311, 613] width 2761 height 23
click at [839, 653] on div "Timesheet reminder drag_handle drag_handle" at bounding box center [359, 646] width 2664 height 28
click at [582, 283] on div at bounding box center [733, 247] width 368 height 483
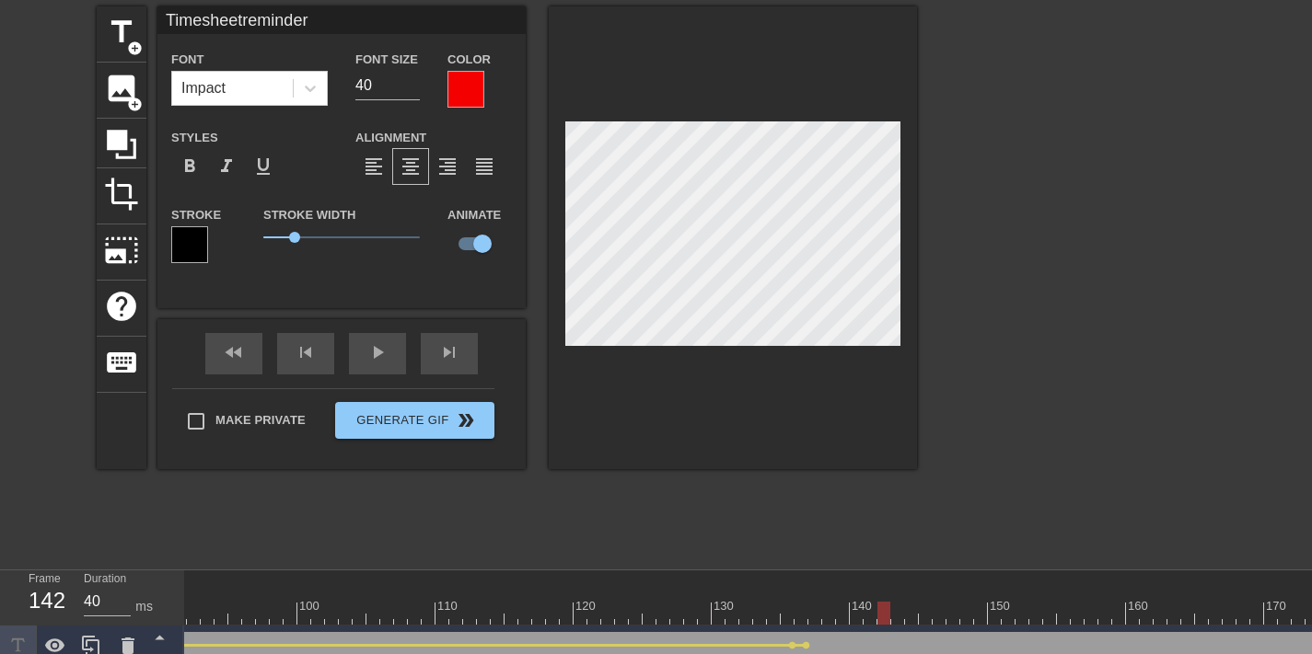
drag, startPoint x: 800, startPoint y: 609, endPoint x: 876, endPoint y: 568, distance: 86.9
click at [896, 598] on div "10 20 30 40 50 60 70 80 90 100 110 120 130 140 150 160" at bounding box center [311, 598] width 2761 height 54
drag, startPoint x: 872, startPoint y: 589, endPoint x: 798, endPoint y: 612, distance: 77.1
click at [798, 612] on div "10 20 30 40 50 60 70 80 90 100 110 120 130 140 150 160" at bounding box center [311, 598] width 2761 height 54
drag, startPoint x: 798, startPoint y: 605, endPoint x: 1033, endPoint y: 603, distance: 234.7
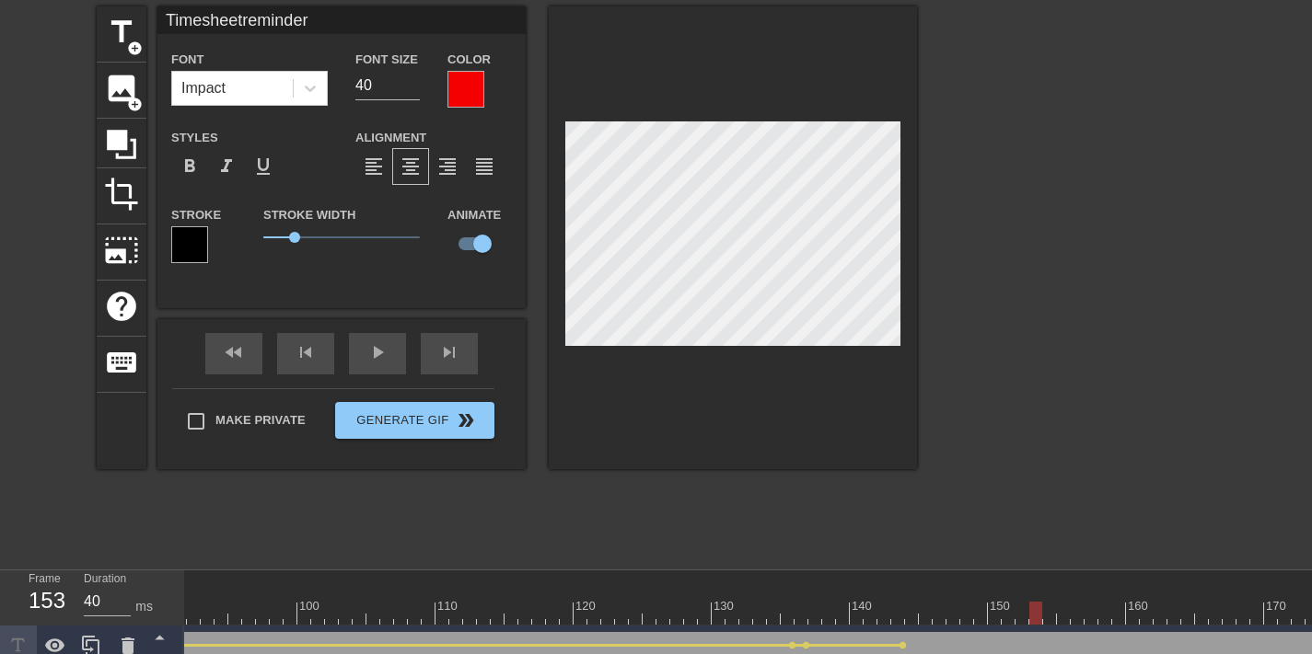
click at [1033, 603] on div at bounding box center [1035, 613] width 13 height 23
click at [1039, 603] on div "10 20 30 40 50 60 70 80 90 100 110 120 130 140 150 160" at bounding box center [311, 598] width 2761 height 54
drag, startPoint x: 982, startPoint y: 618, endPoint x: 896, endPoint y: 612, distance: 85.8
click at [896, 612] on div at bounding box center [311, 613] width 2761 height 23
drag, startPoint x: 918, startPoint y: 607, endPoint x: 1311, endPoint y: 603, distance: 393.0
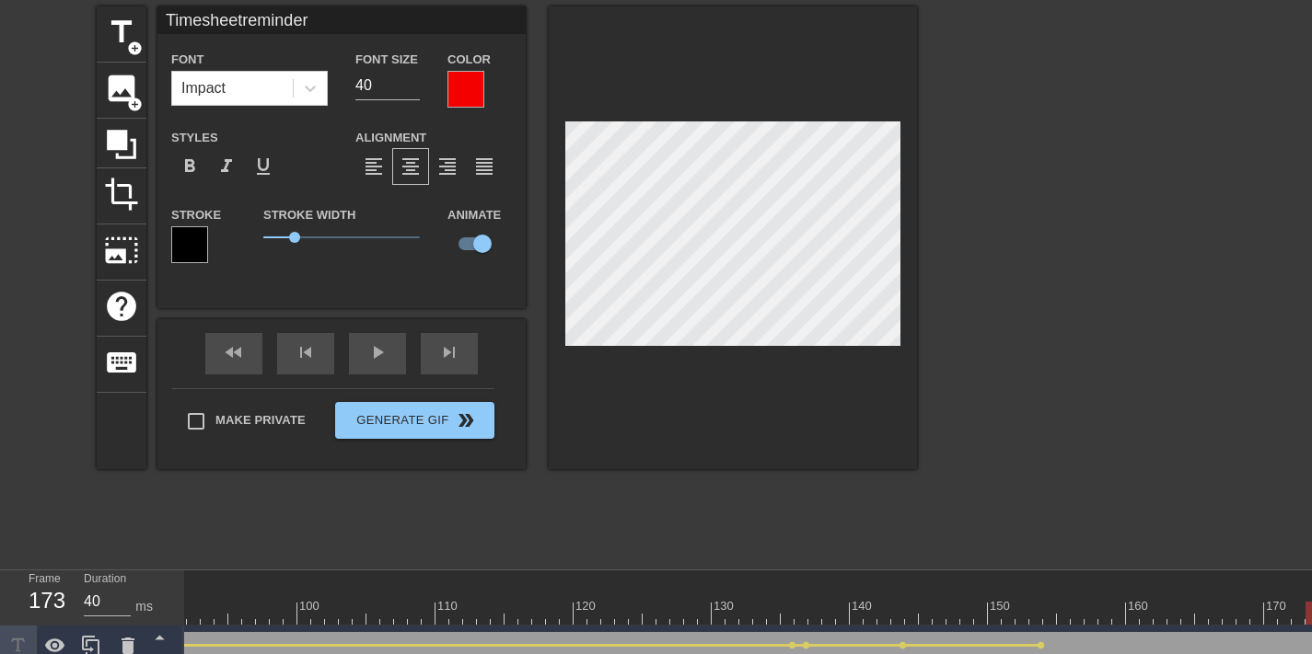
click at [1311, 603] on html "menu_book Browse the tutorials! Gifntext.com The online gif editor Send Feedbac…" at bounding box center [656, 321] width 1312 height 775
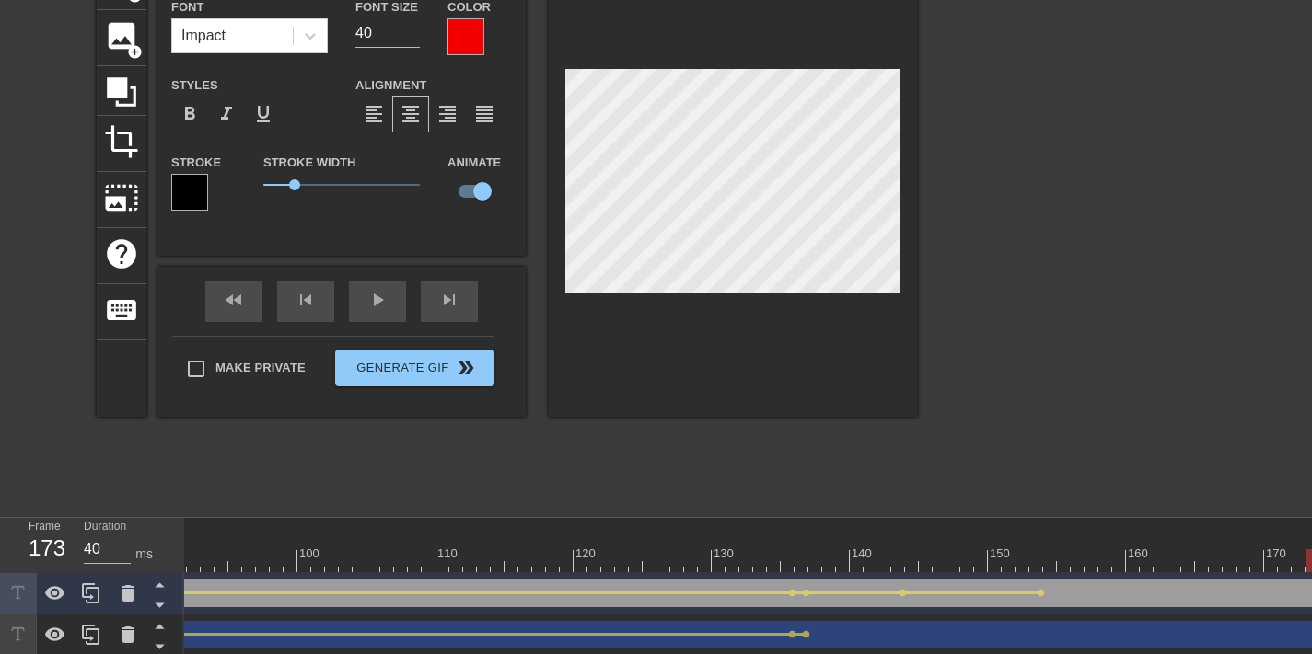
scroll to position [119, 14]
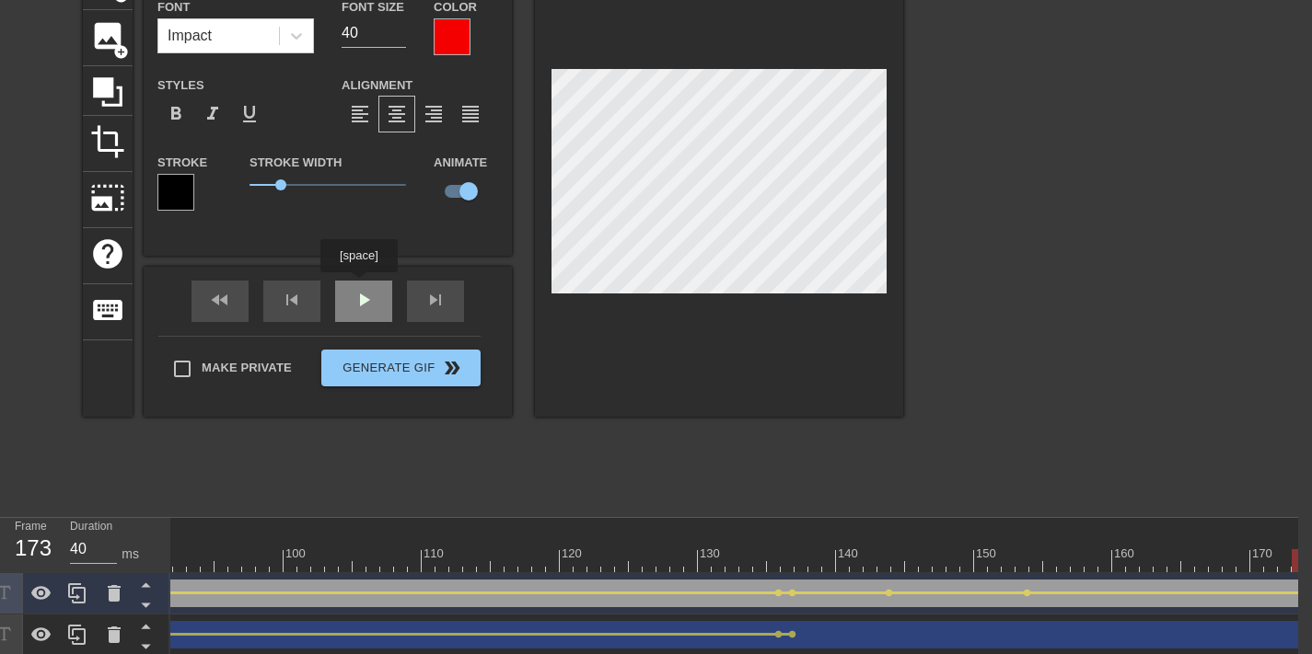
click at [367, 290] on div "fast_rewind skip_previous play_arrow skip_next" at bounding box center [328, 301] width 300 height 69
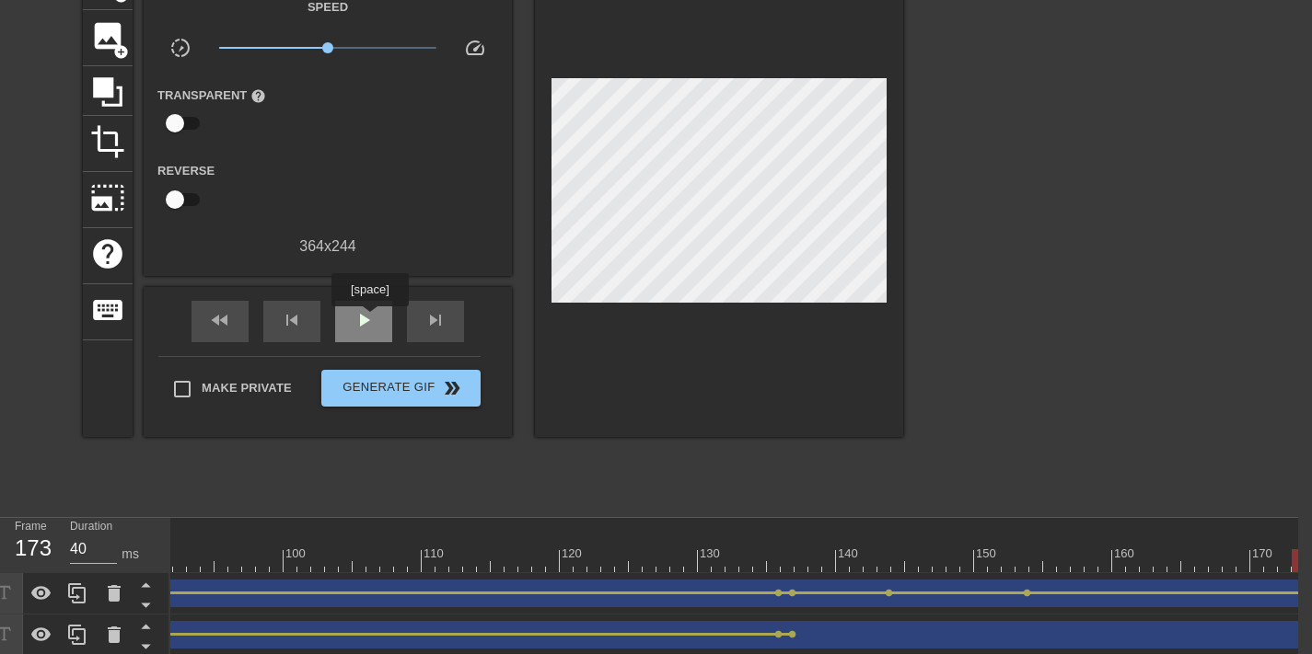
click at [372, 319] on span "play_arrow" at bounding box center [363, 320] width 22 height 22
click at [384, 310] on div "pause" at bounding box center [363, 321] width 57 height 41
drag, startPoint x: 1166, startPoint y: 549, endPoint x: 1267, endPoint y: 549, distance: 101.2
click at [1267, 549] on div at bounding box center [297, 560] width 2761 height 23
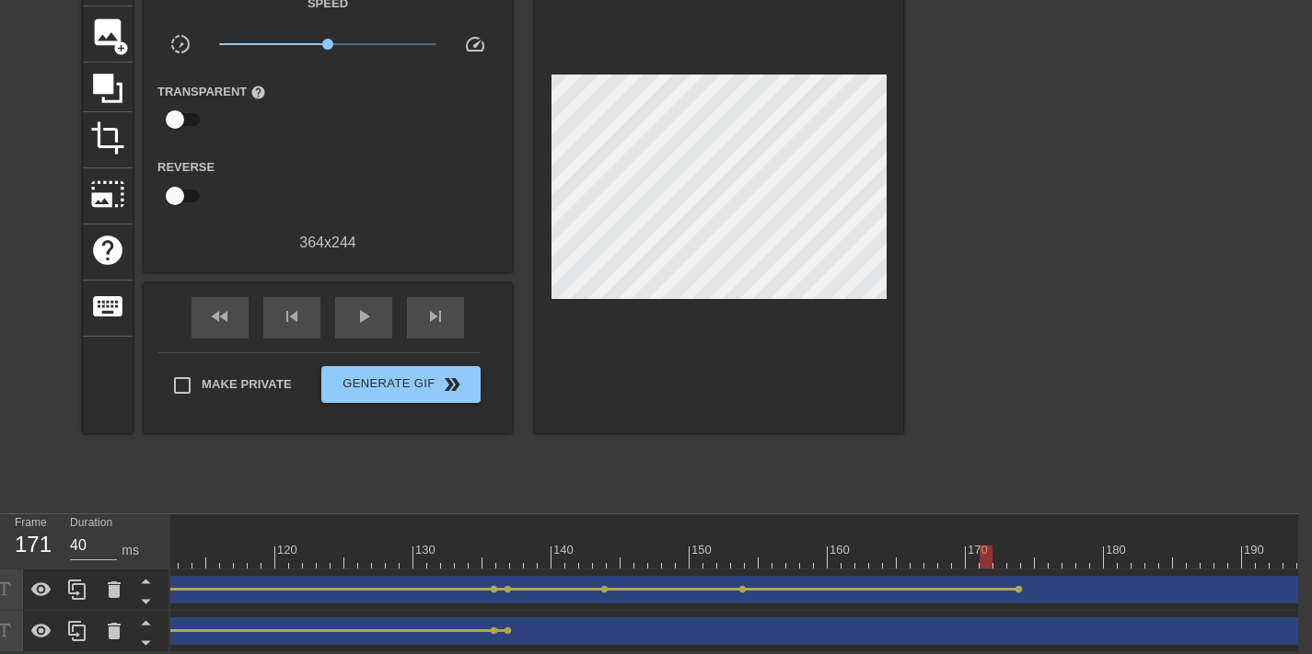
scroll to position [0, 1633]
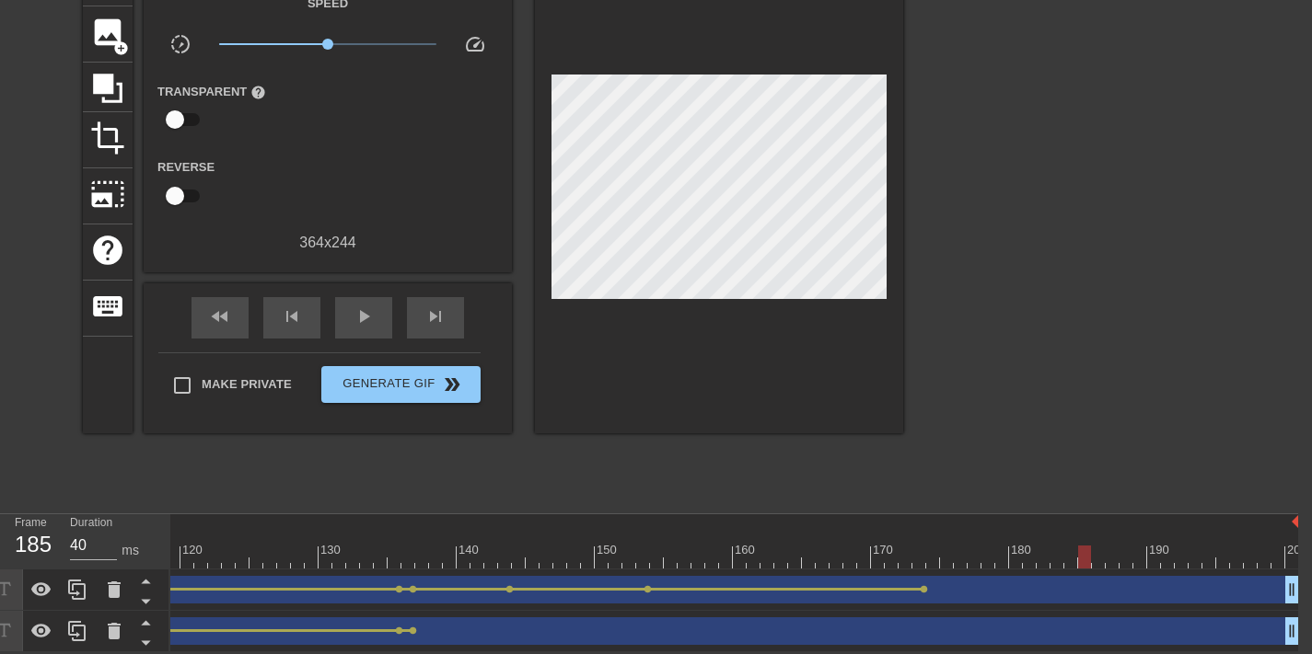
drag, startPoint x: 878, startPoint y: 540, endPoint x: 1083, endPoint y: 540, distance: 205.2
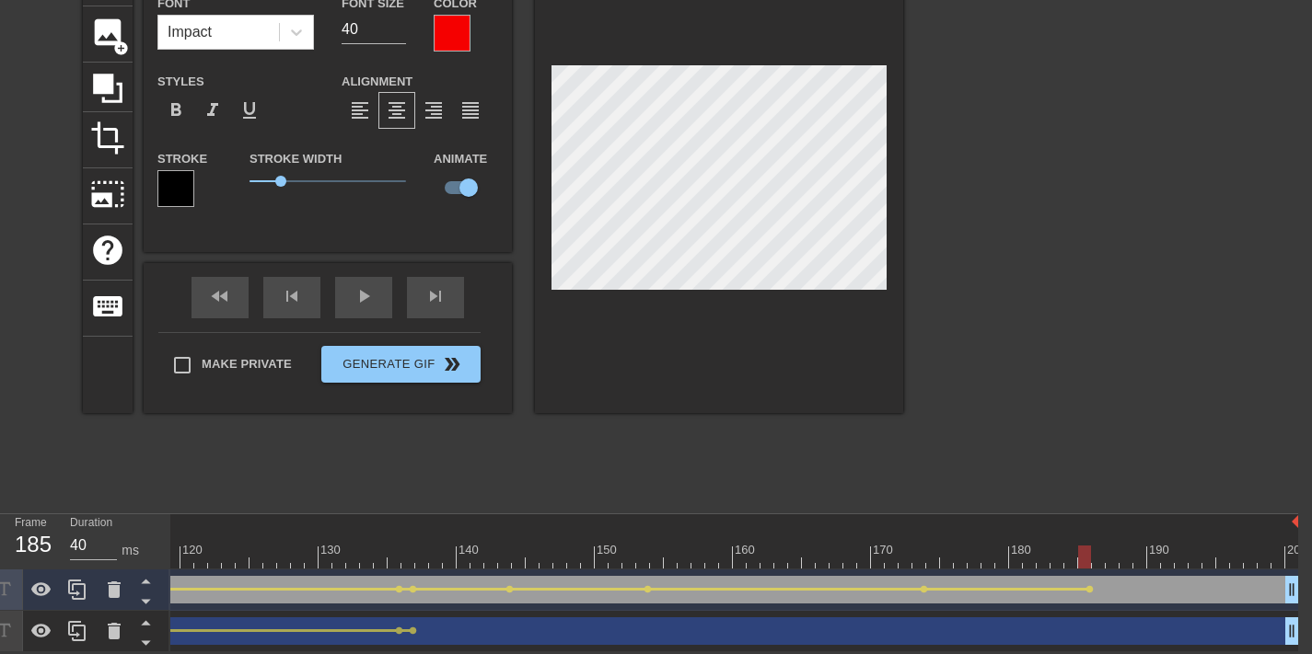
drag, startPoint x: 1092, startPoint y: 540, endPoint x: 1295, endPoint y: 531, distance: 202.7
click at [409, 627] on span "lens" at bounding box center [413, 631] width 8 height 8
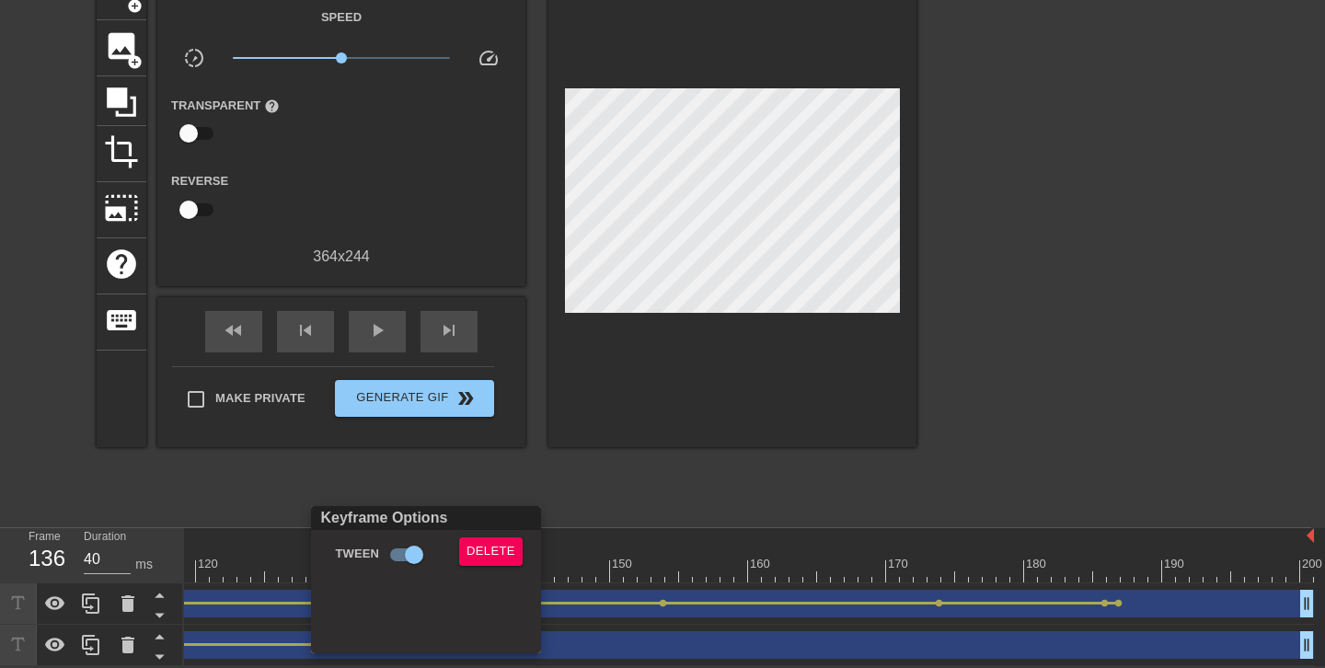
click at [844, 471] on div at bounding box center [662, 334] width 1325 height 668
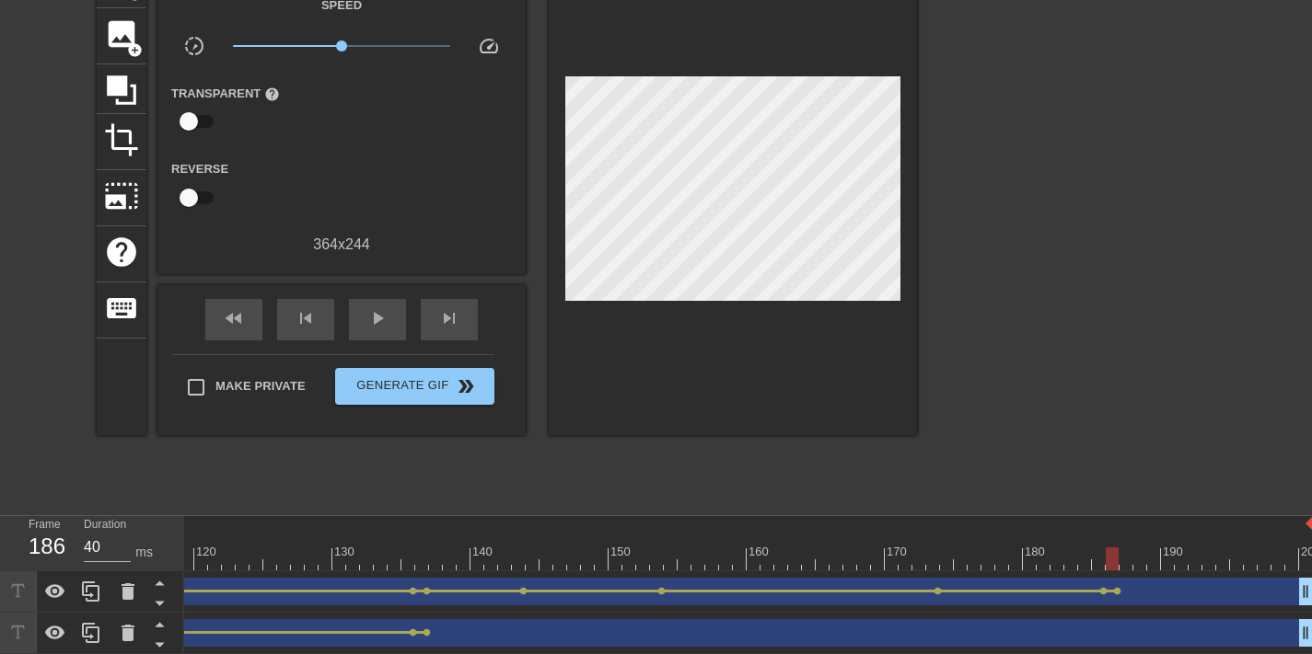
drag, startPoint x: 855, startPoint y: 561, endPoint x: 1115, endPoint y: 545, distance: 261.0
click at [427, 630] on span "lens" at bounding box center [426, 633] width 8 height 8
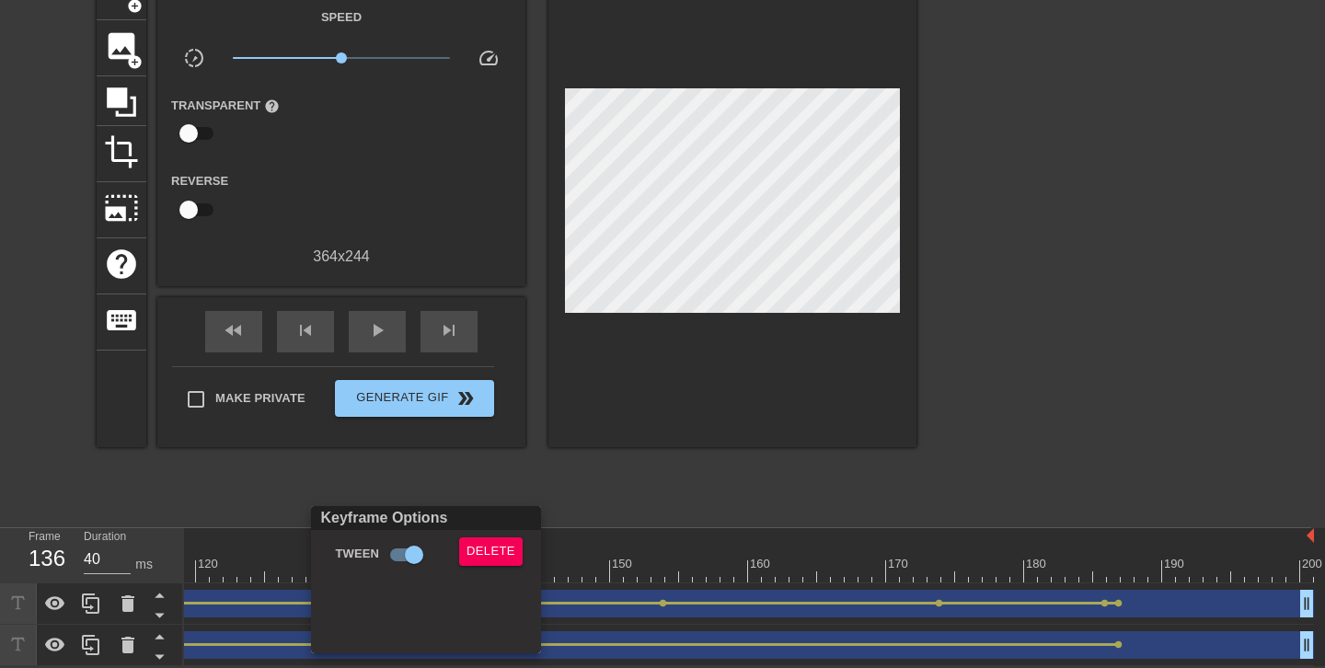
click at [715, 469] on div at bounding box center [662, 334] width 1325 height 668
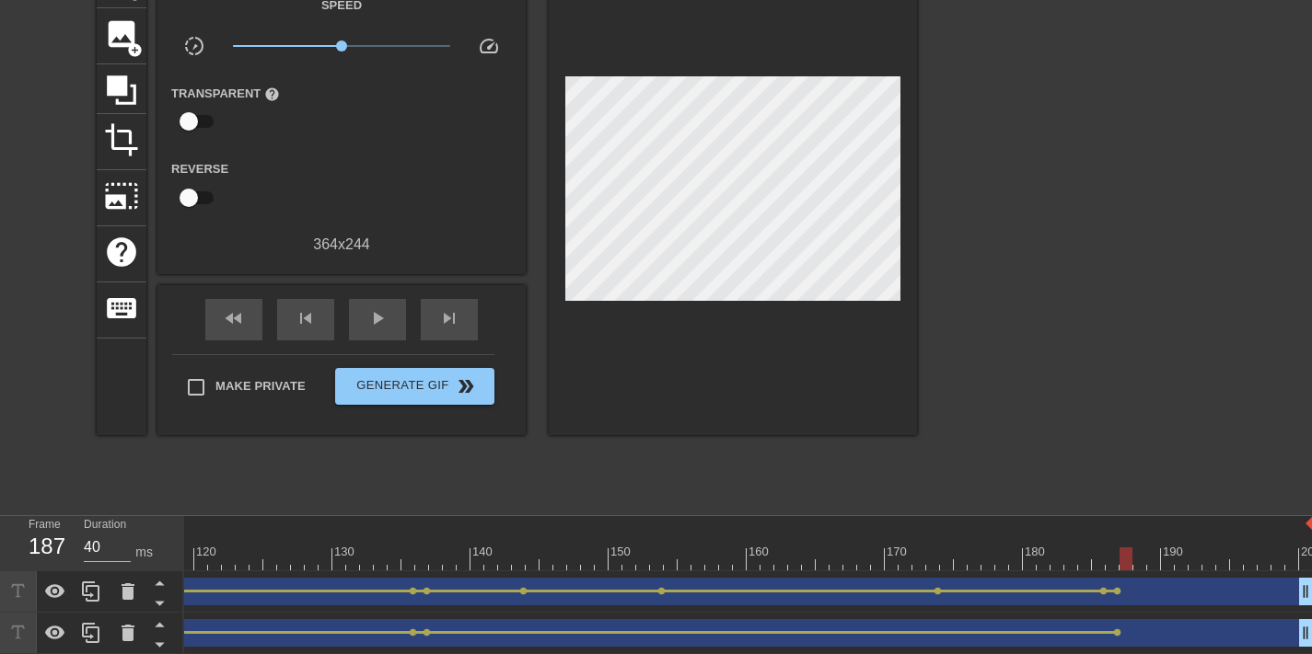
drag, startPoint x: 416, startPoint y: 563, endPoint x: 1120, endPoint y: 549, distance: 704.2
click at [1120, 549] on div at bounding box center [1125, 559] width 13 height 23
click at [1127, 630] on span "lens" at bounding box center [1131, 633] width 8 height 8
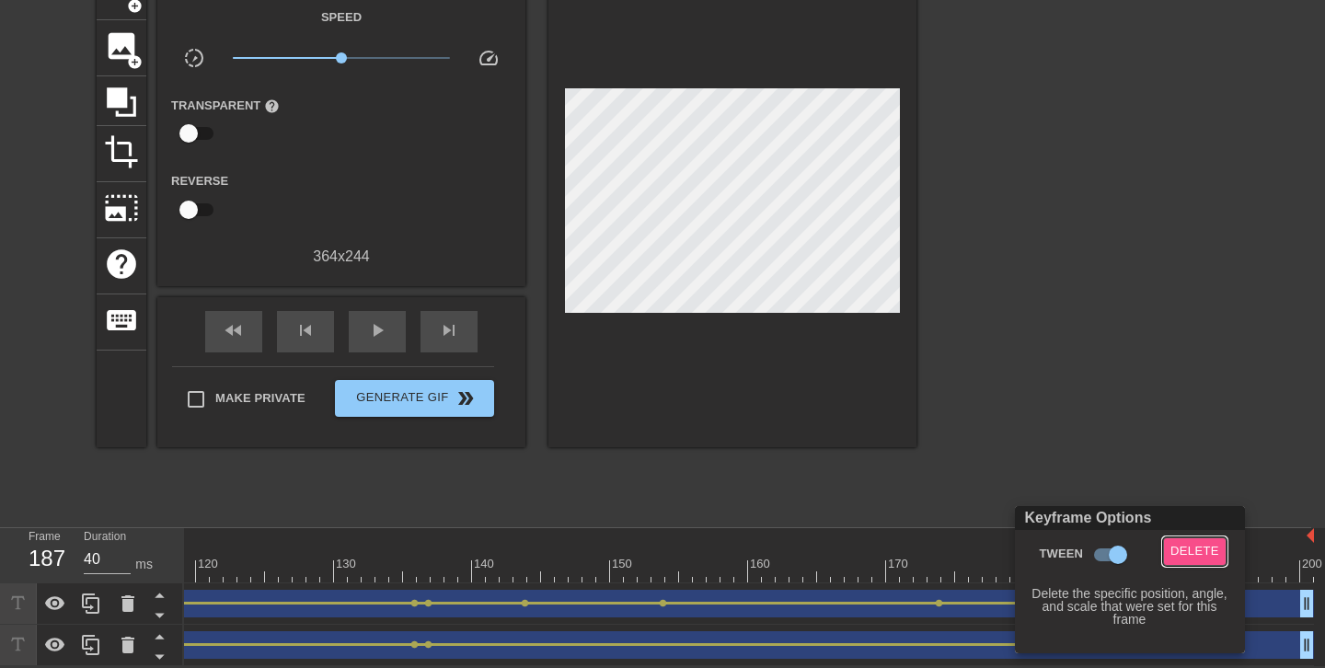
click at [1196, 549] on span "Delete" at bounding box center [1195, 551] width 49 height 21
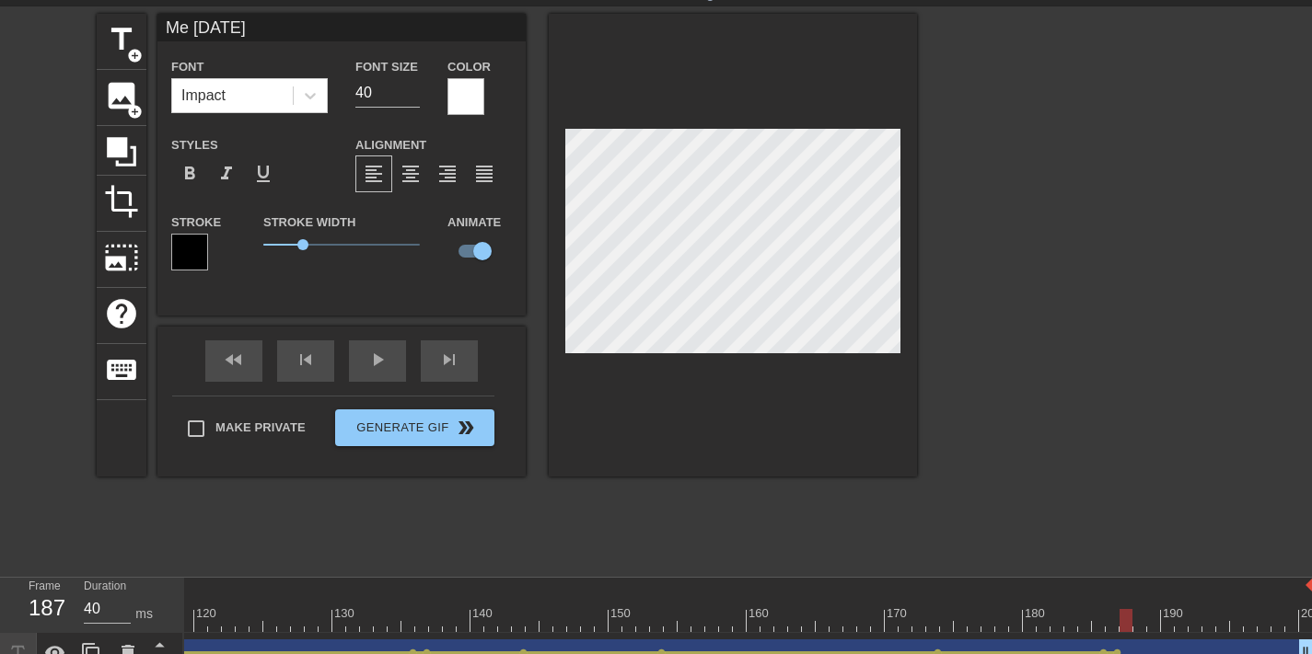
scroll to position [134, 0]
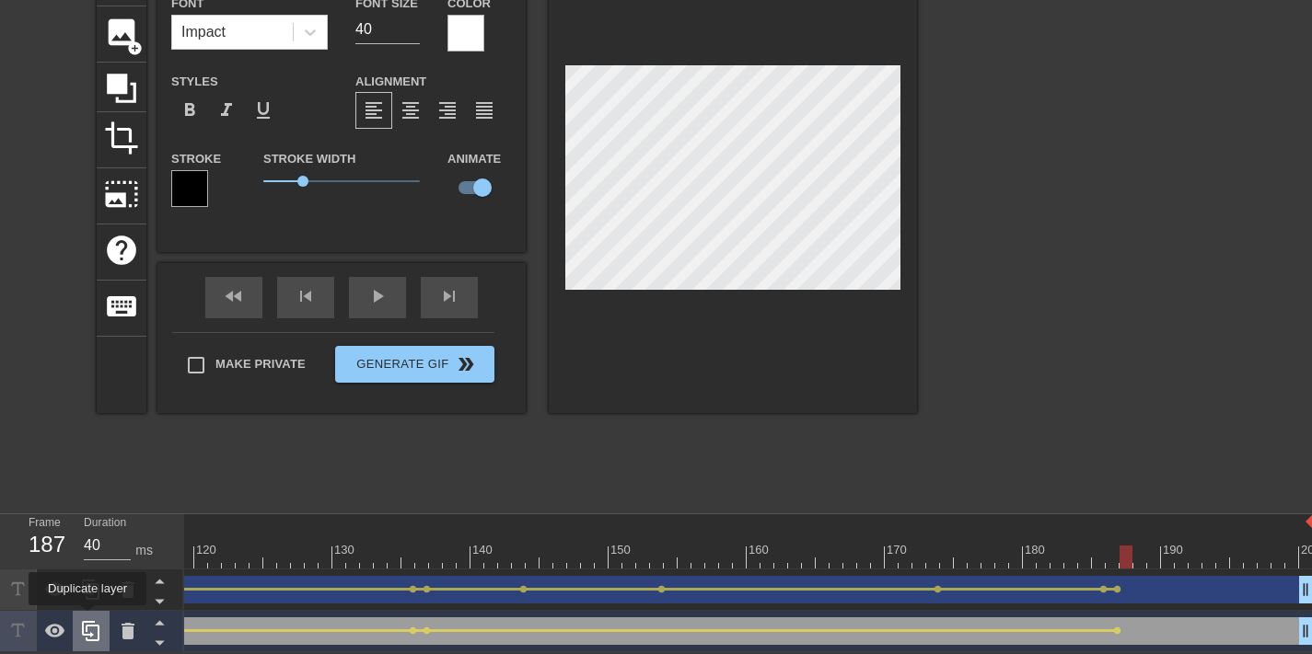
click at [89, 620] on icon at bounding box center [91, 631] width 22 height 22
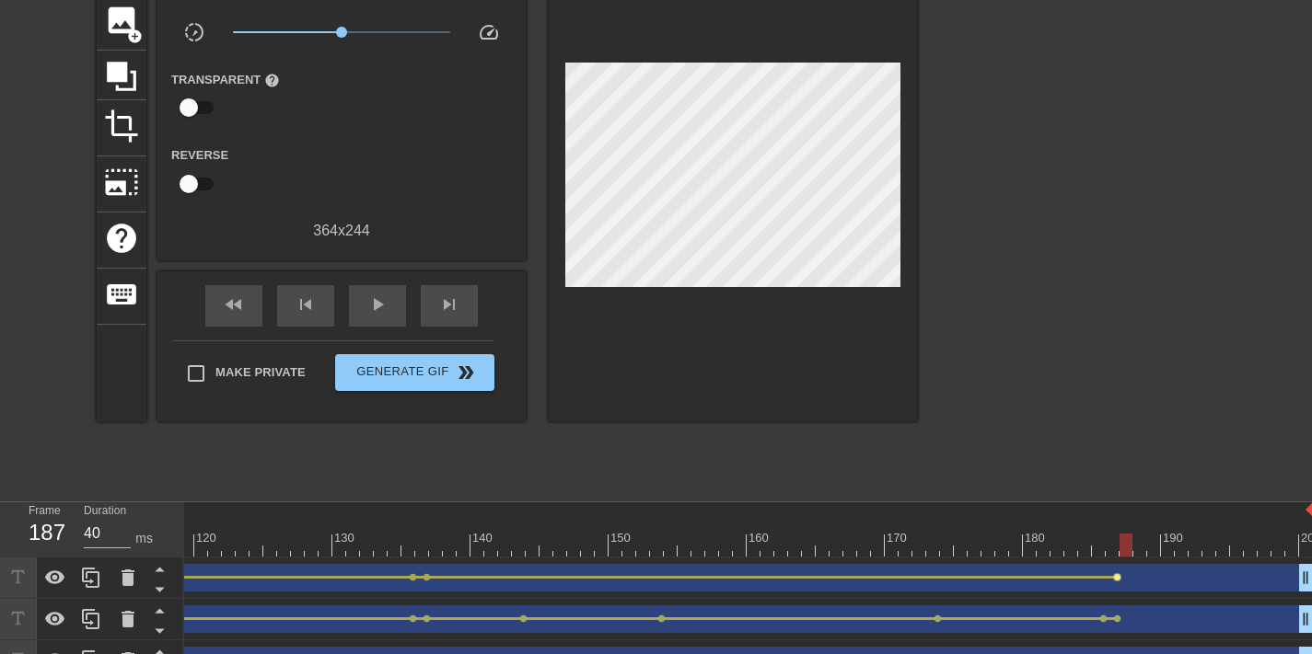
click at [1113, 580] on span "lens" at bounding box center [1117, 577] width 8 height 8
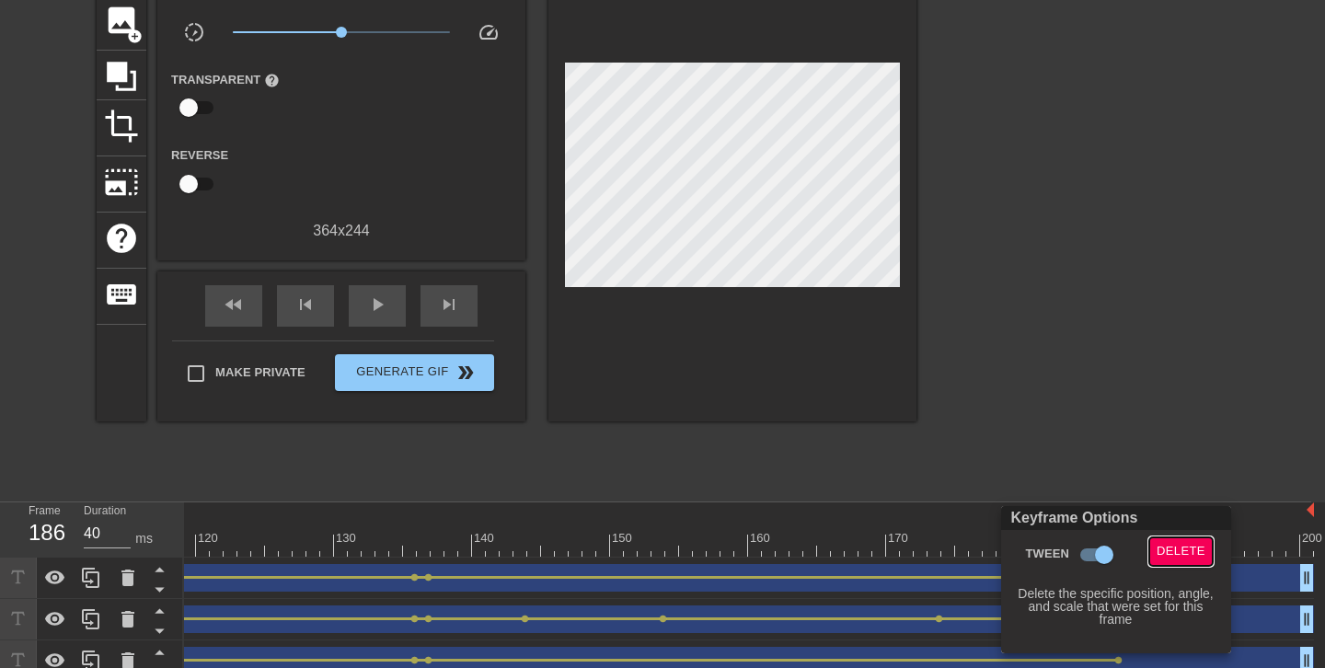
click at [1168, 552] on span "Delete" at bounding box center [1181, 551] width 49 height 21
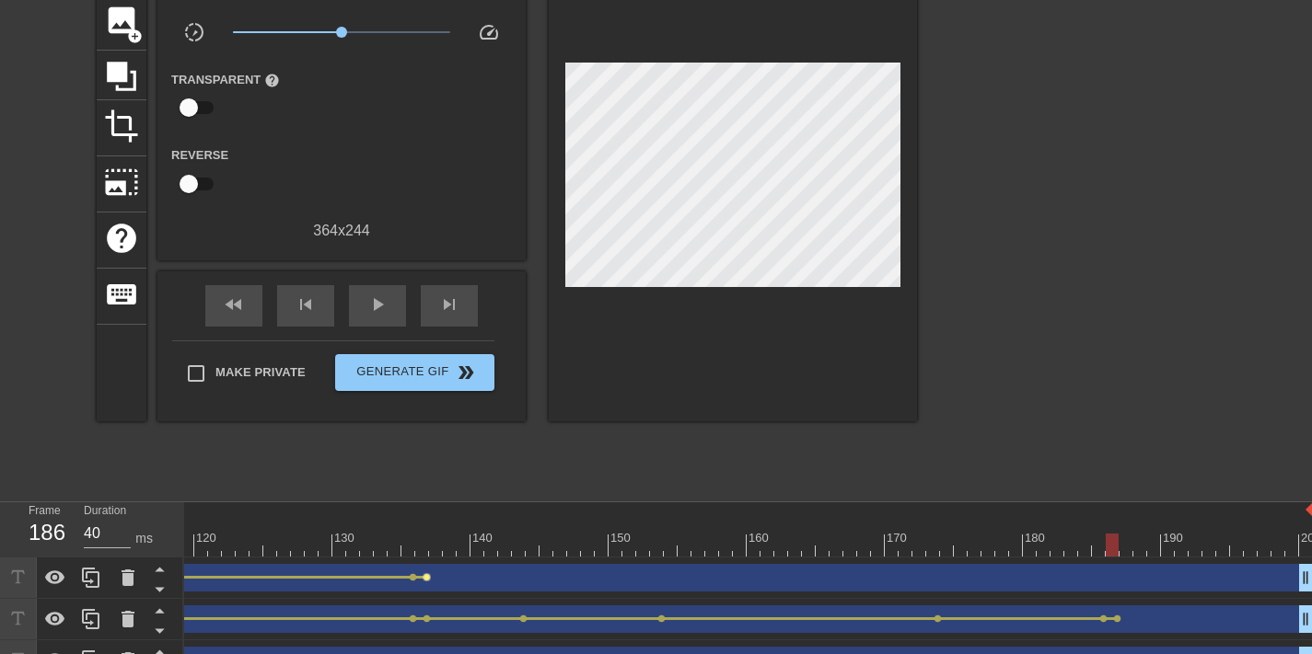
click at [427, 577] on span "lens" at bounding box center [426, 577] width 8 height 8
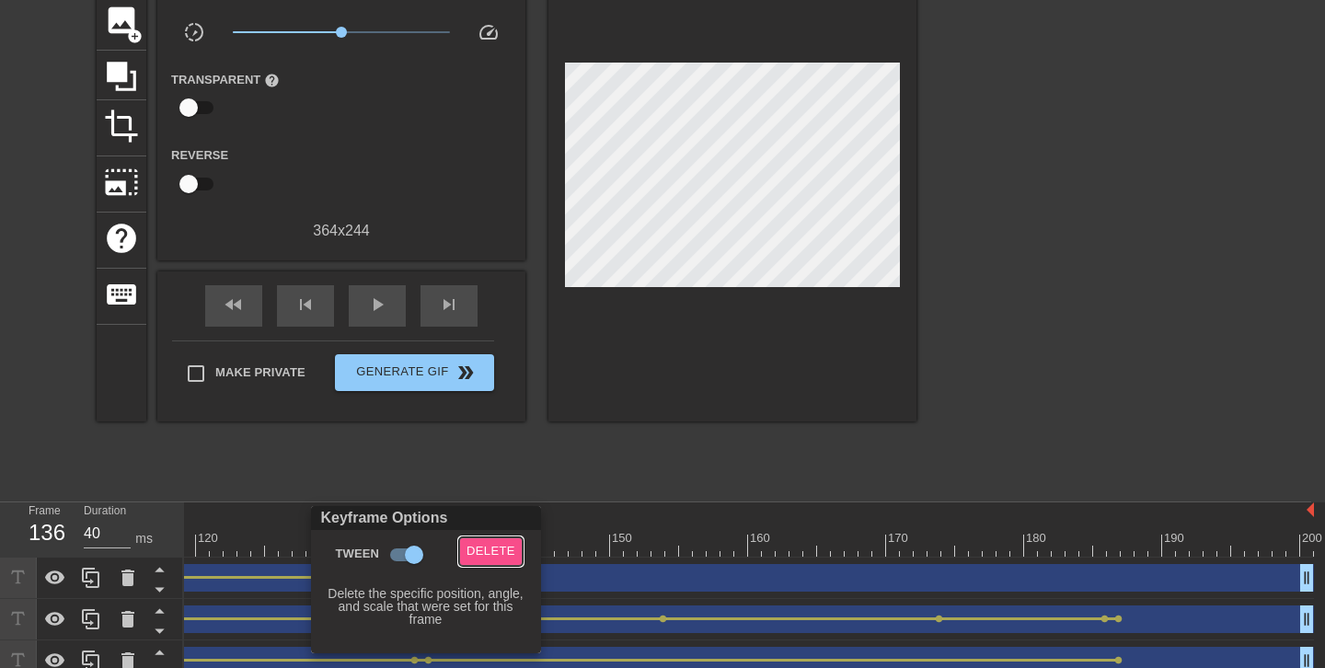
click at [485, 552] on span "Delete" at bounding box center [491, 551] width 49 height 21
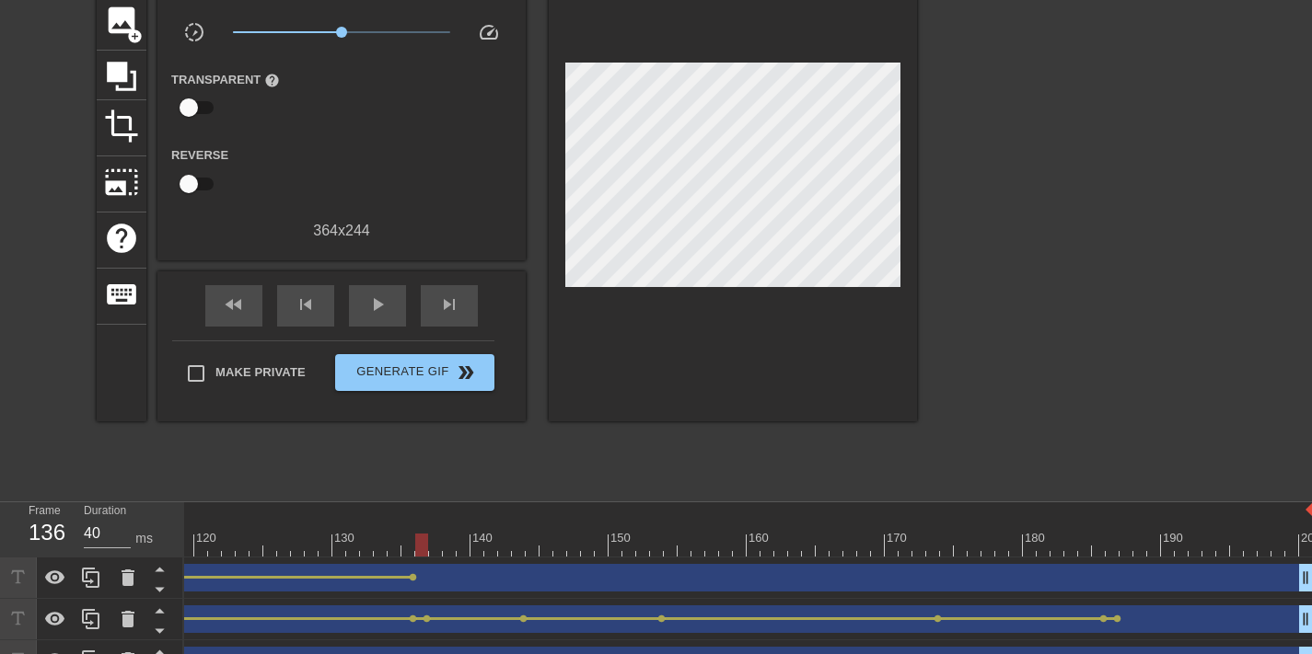
click at [418, 543] on div at bounding box center [421, 545] width 13 height 23
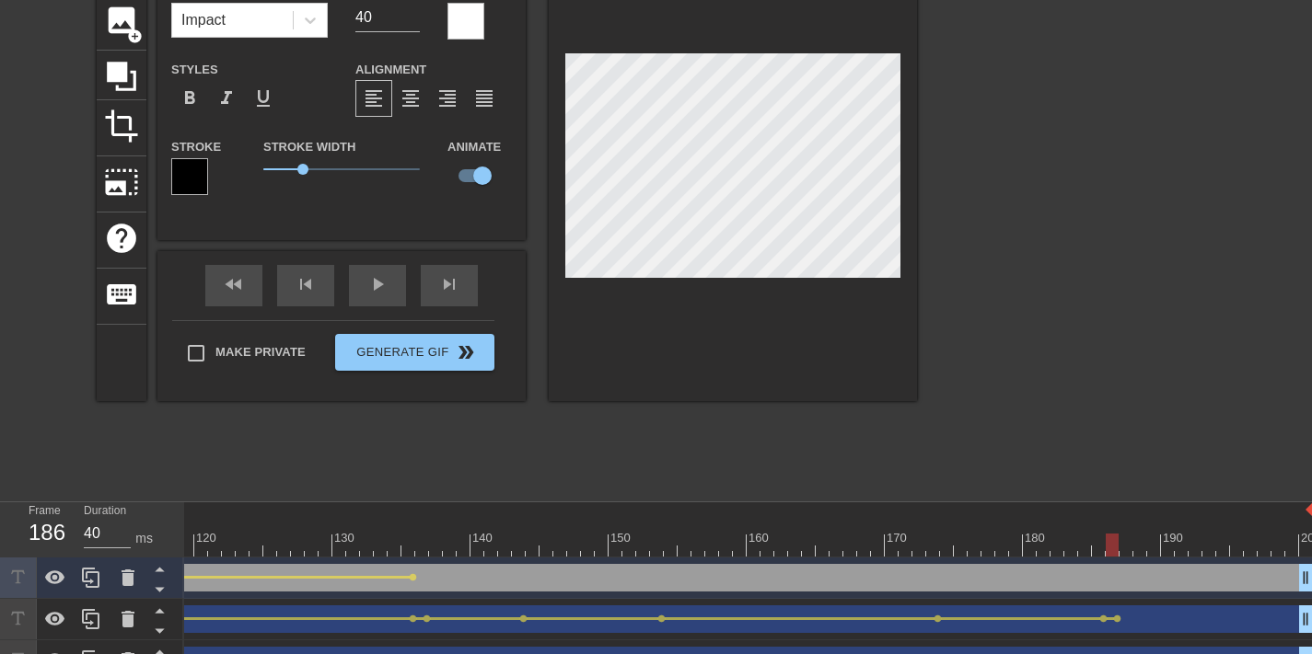
drag, startPoint x: 478, startPoint y: 536, endPoint x: 1108, endPoint y: 549, distance: 630.6
click at [763, 9] on div at bounding box center [733, 169] width 368 height 463
drag, startPoint x: 1092, startPoint y: 540, endPoint x: 421, endPoint y: 515, distance: 672.3
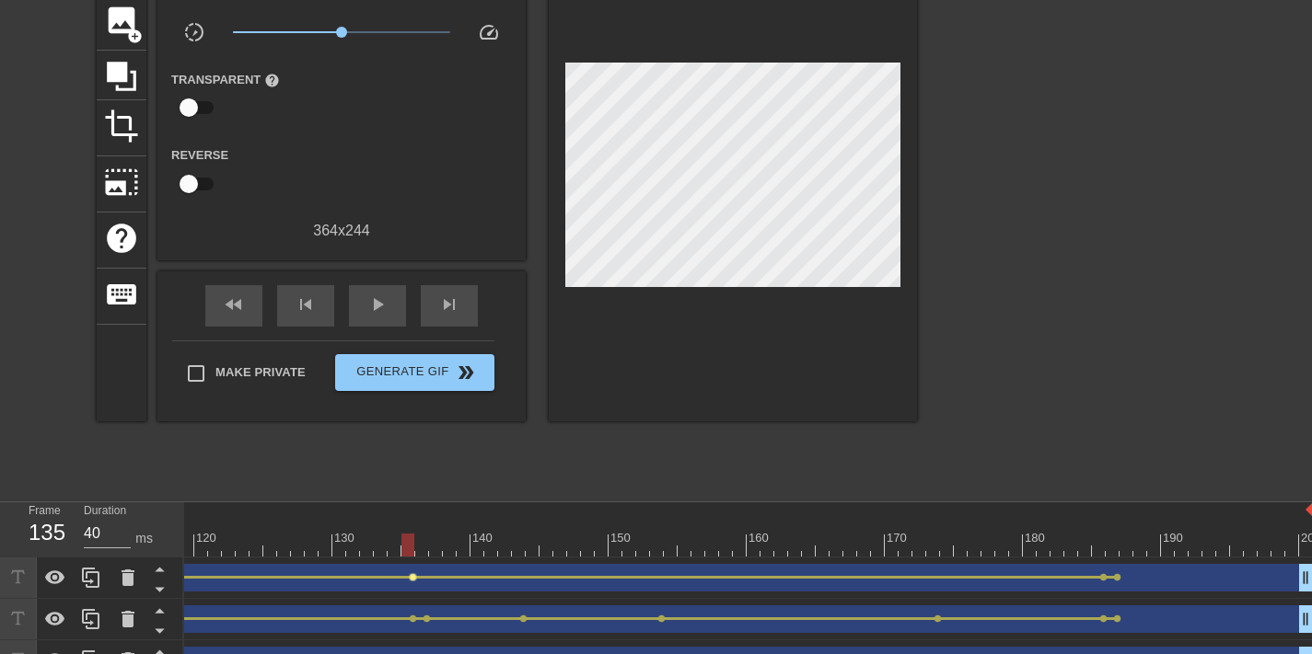
click at [411, 577] on span "lens" at bounding box center [413, 577] width 8 height 8
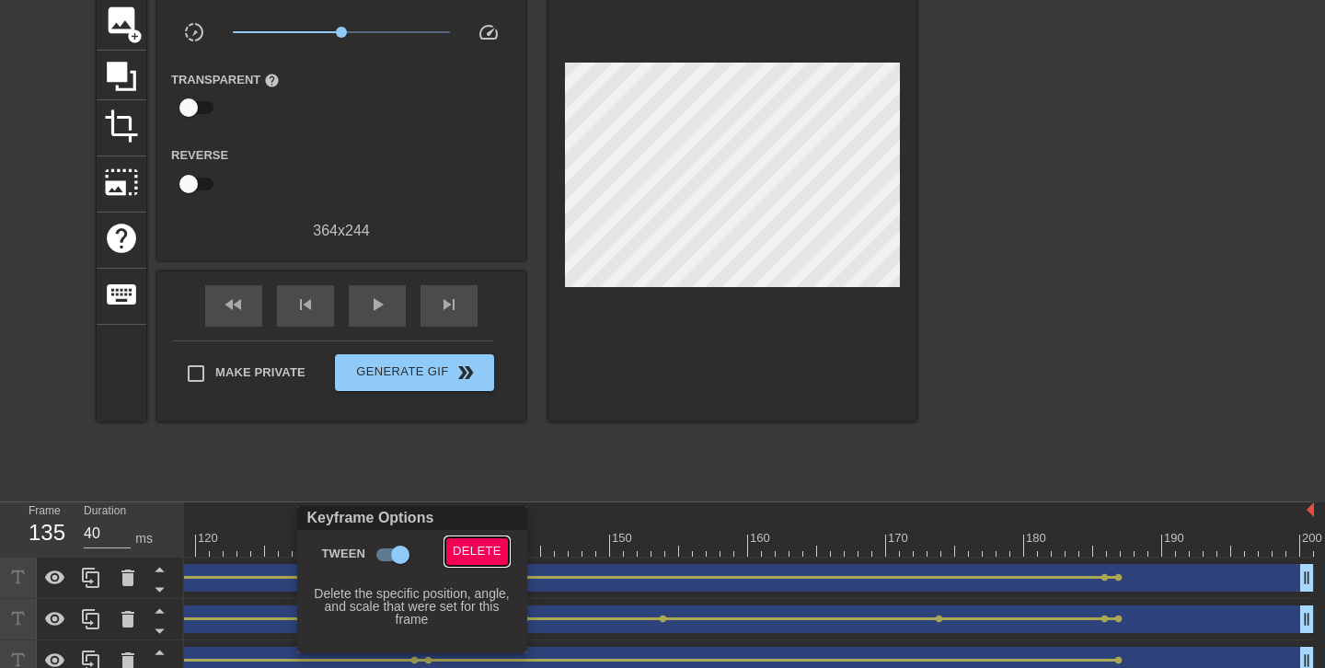
click at [485, 549] on span "Delete" at bounding box center [477, 551] width 49 height 21
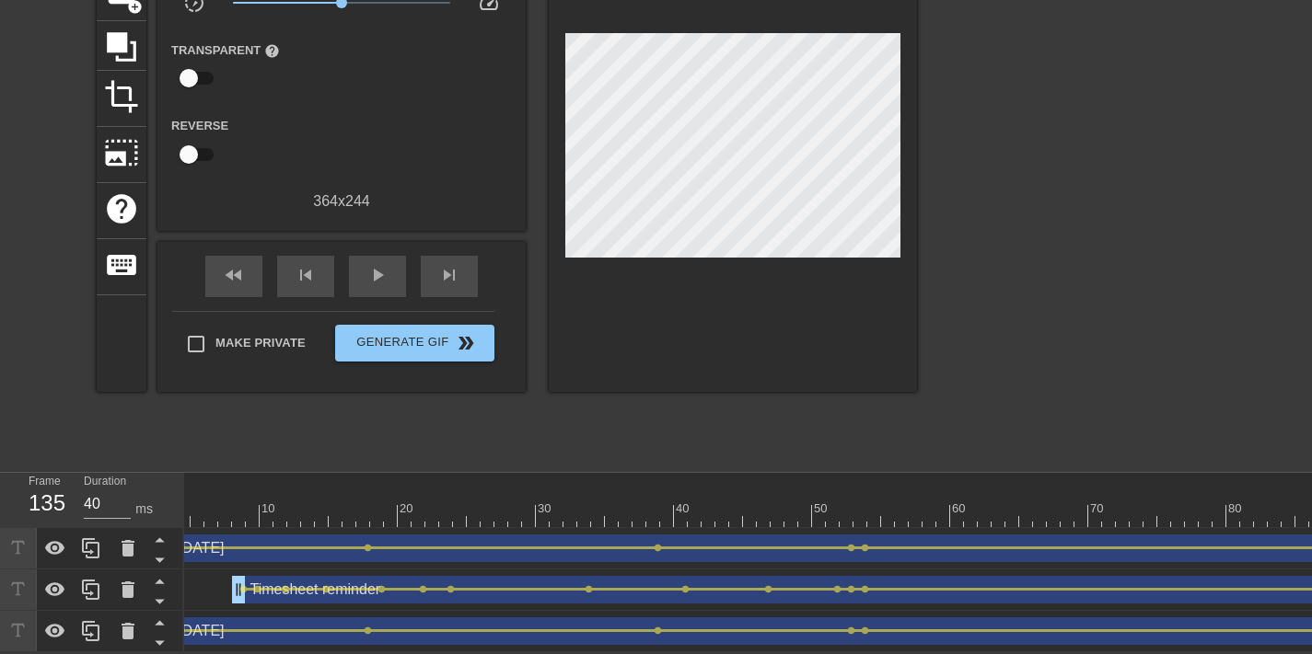
scroll to position [0, 0]
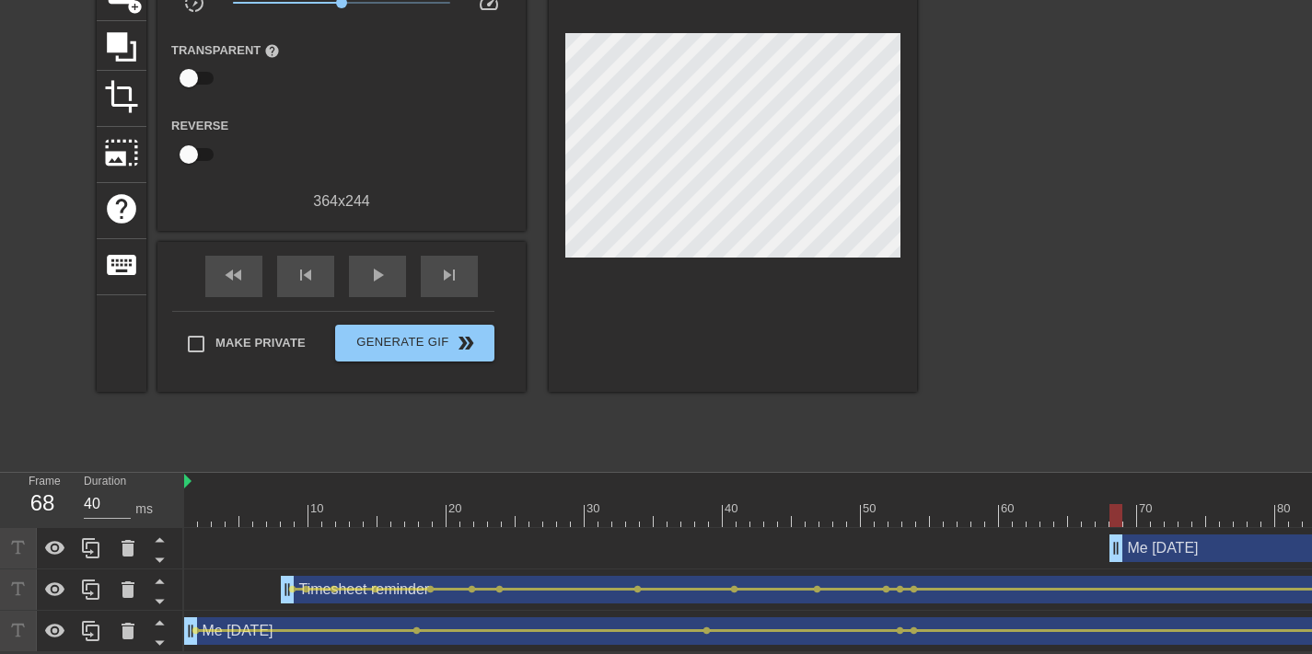
drag, startPoint x: 188, startPoint y: 538, endPoint x: 1120, endPoint y: 534, distance: 932.3
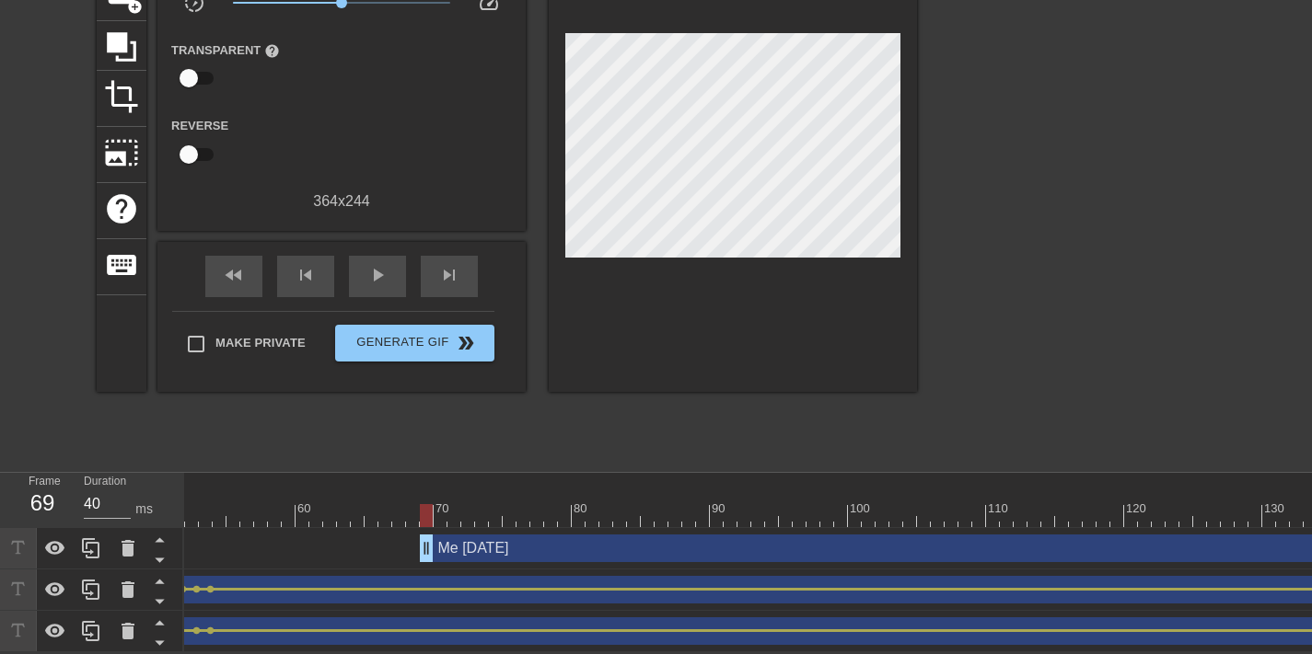
scroll to position [0, 787]
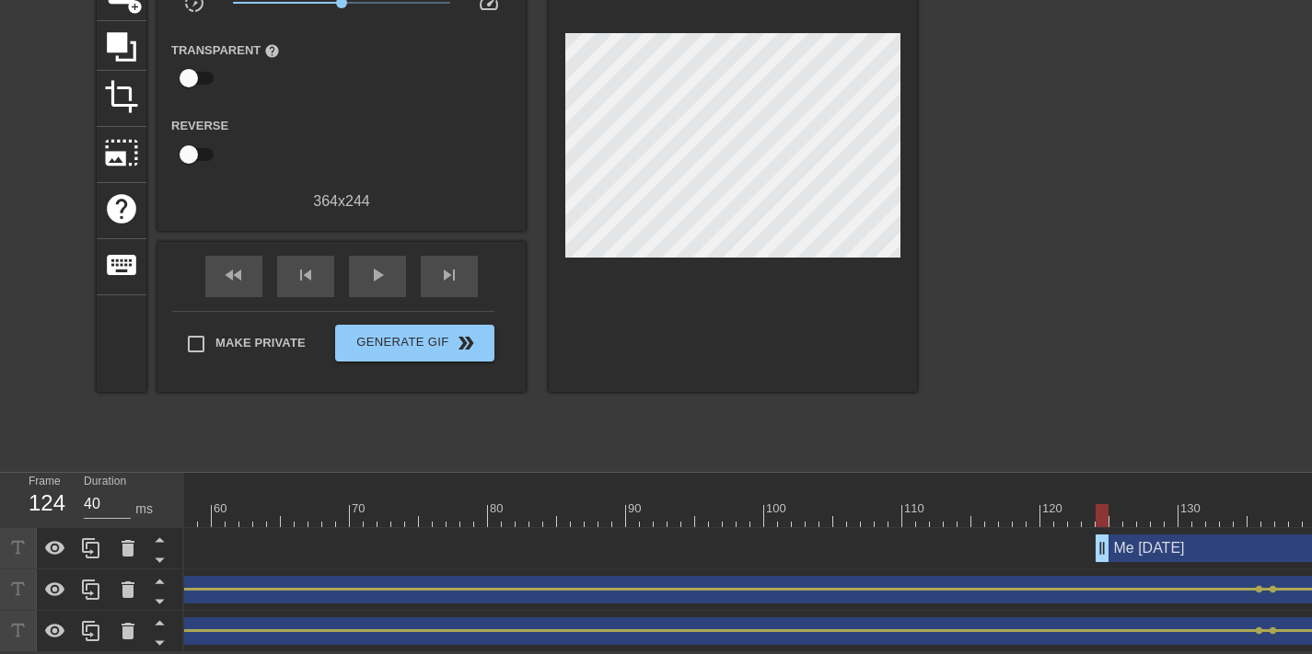
drag, startPoint x: 340, startPoint y: 531, endPoint x: 1104, endPoint y: 506, distance: 764.3
click at [1104, 506] on div "10 20 30 40 50 60 70 80 90 100 110 120 130 140 150 160" at bounding box center [747, 562] width 1127 height 179
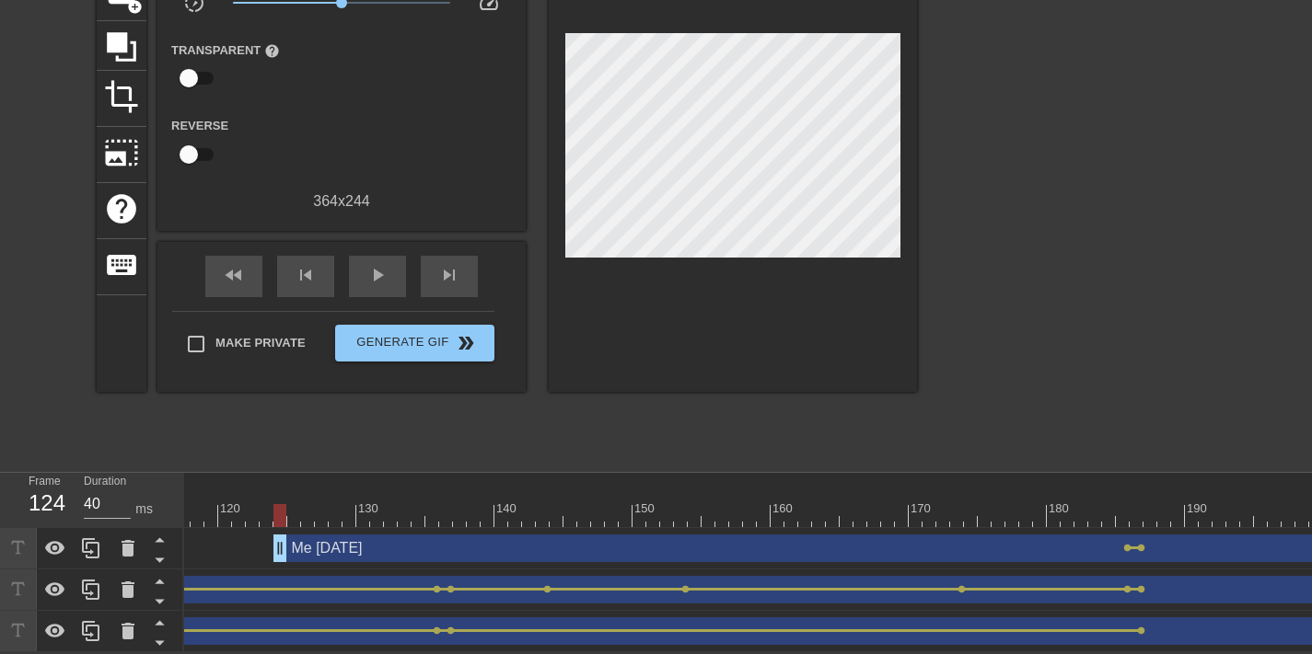
scroll to position [0, 1603]
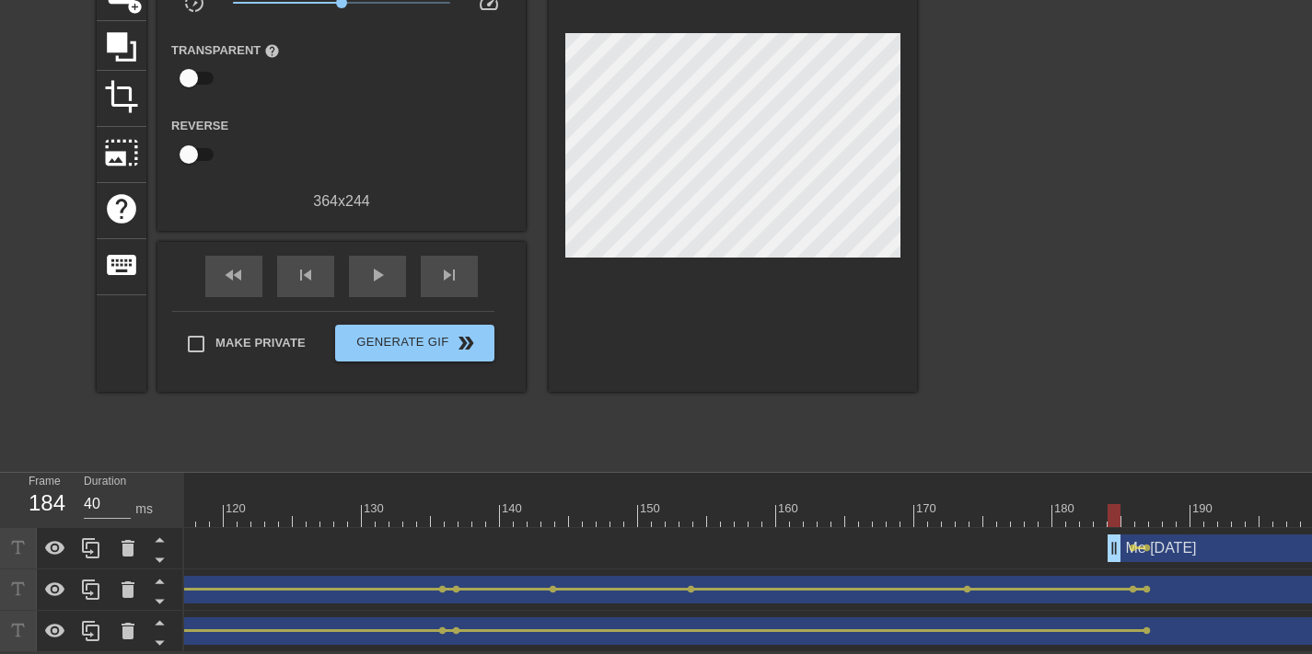
drag, startPoint x: 289, startPoint y: 536, endPoint x: 1115, endPoint y: 520, distance: 826.6
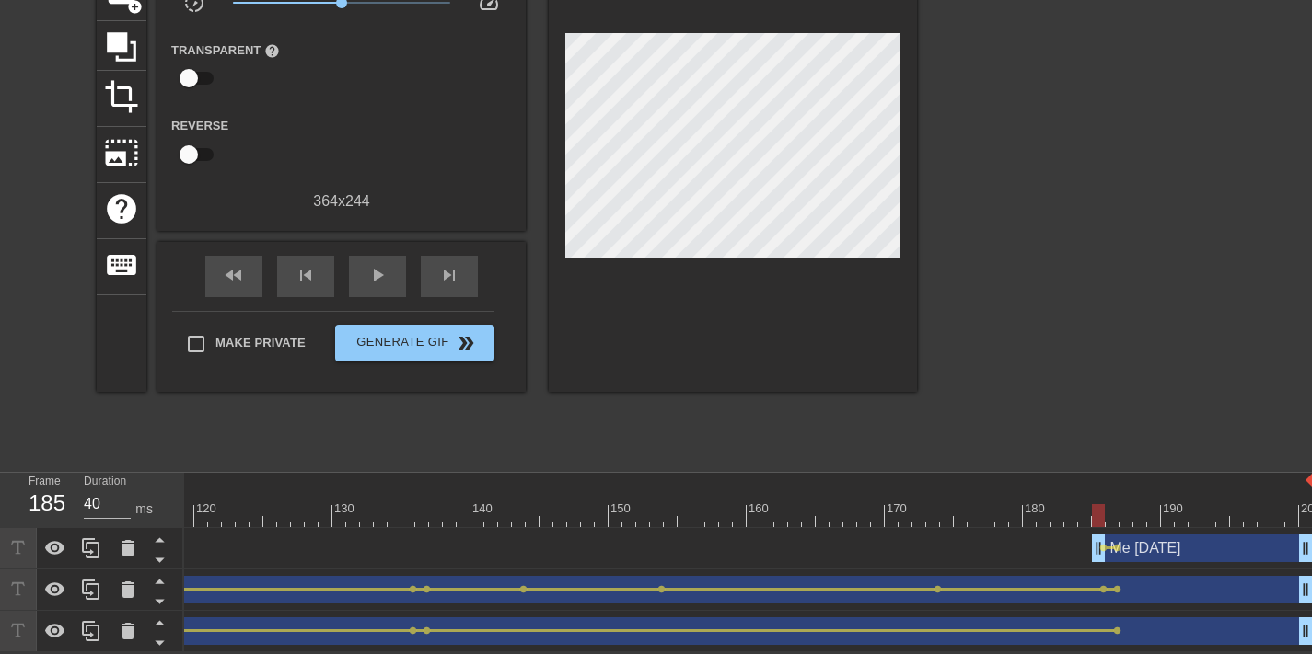
drag, startPoint x: 1079, startPoint y: 540, endPoint x: 1088, endPoint y: 531, distance: 13.0
drag, startPoint x: 1090, startPoint y: 499, endPoint x: 1318, endPoint y: 503, distance: 228.3
click at [1311, 503] on html "menu_book Browse the tutorials! Gifntext.com The online gif editor Send Feedbac…" at bounding box center [656, 244] width 1312 height 816
click at [384, 267] on span "play_arrow" at bounding box center [377, 275] width 22 height 22
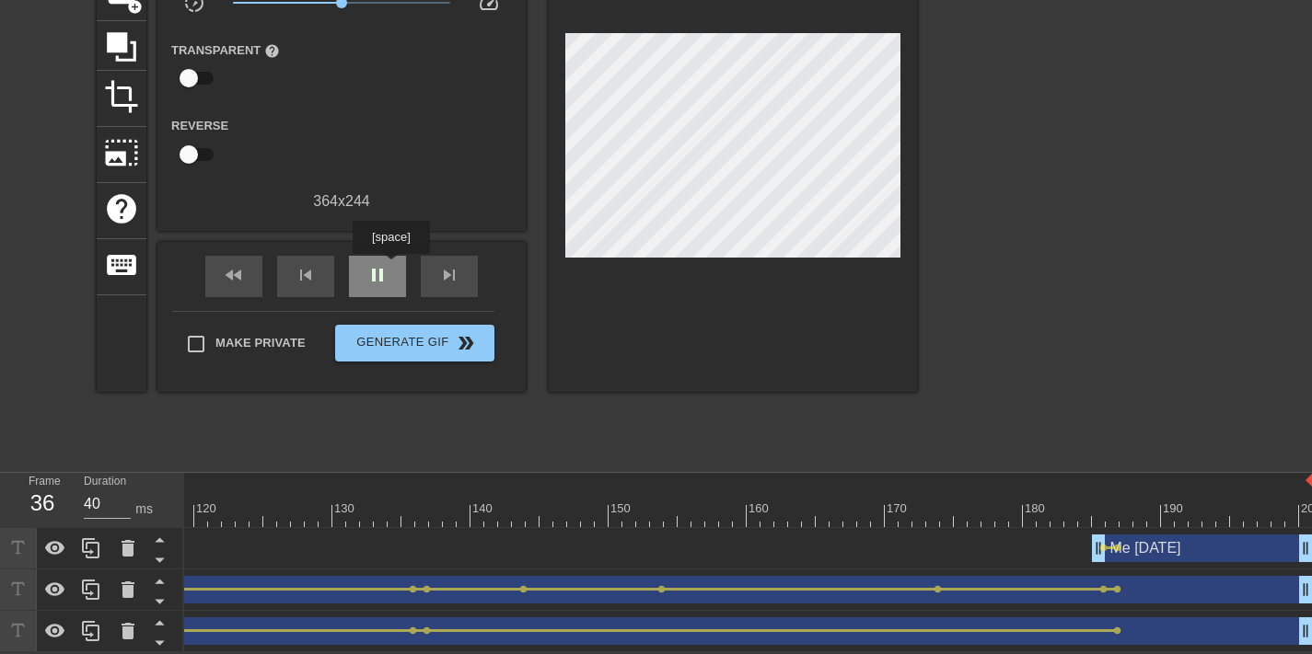
click at [393, 267] on div "pause" at bounding box center [377, 276] width 57 height 41
drag, startPoint x: 411, startPoint y: 497, endPoint x: 202, endPoint y: 526, distance: 211.9
click at [209, 522] on div "10 20 30 40 50 60 70 80 90 100 110 120 130 140 150 160" at bounding box center [747, 562] width 1127 height 179
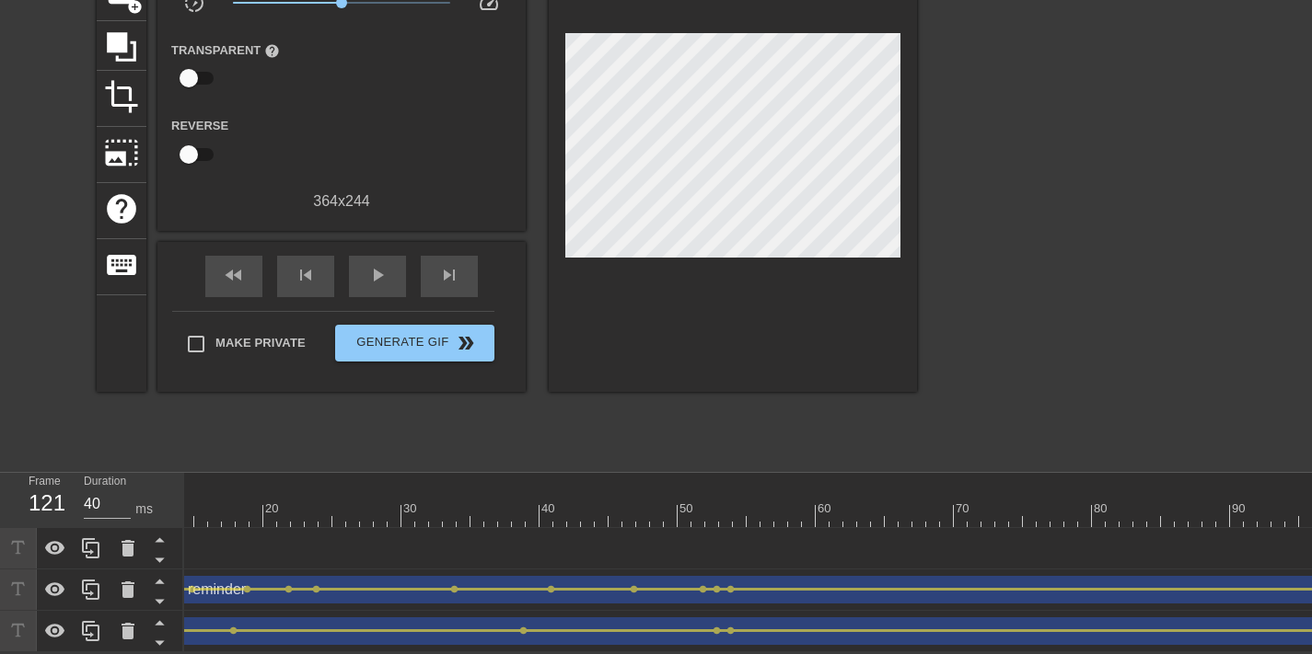
scroll to position [0, 0]
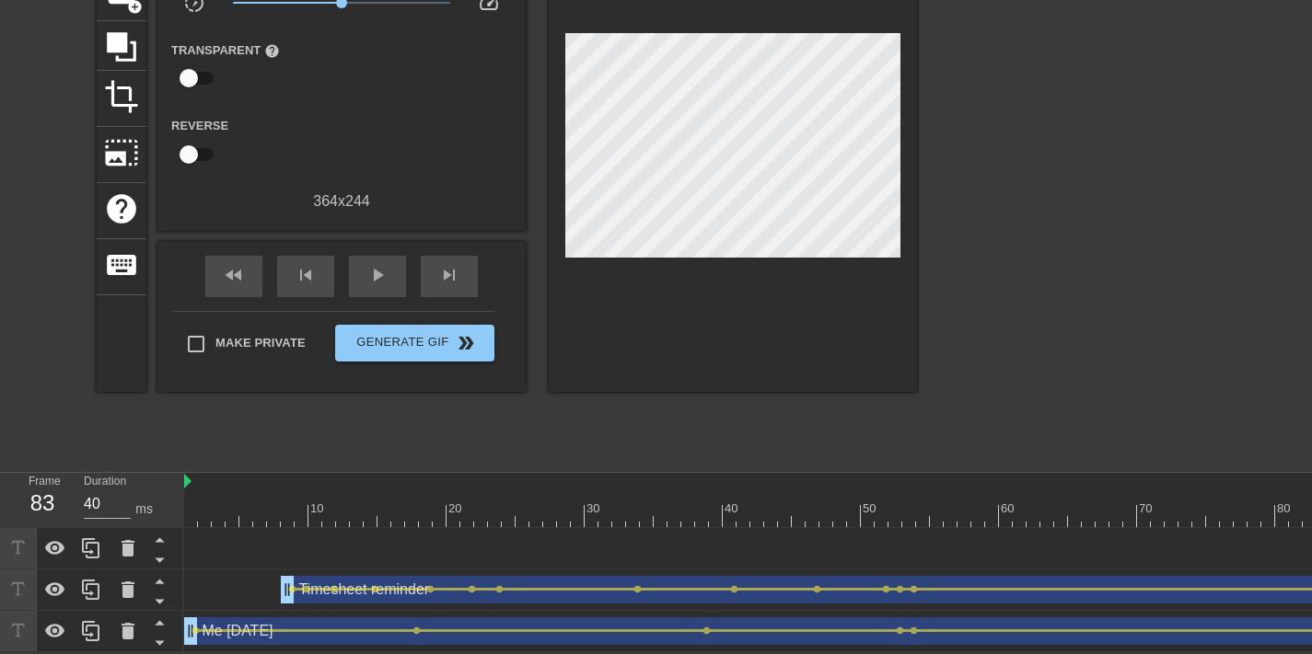
drag, startPoint x: 375, startPoint y: 492, endPoint x: 1324, endPoint y: 549, distance: 951.5
click at [1311, 549] on html "menu_book Browse the tutorials! Gifntext.com The online gif editor Send Feedbac…" at bounding box center [656, 244] width 1312 height 816
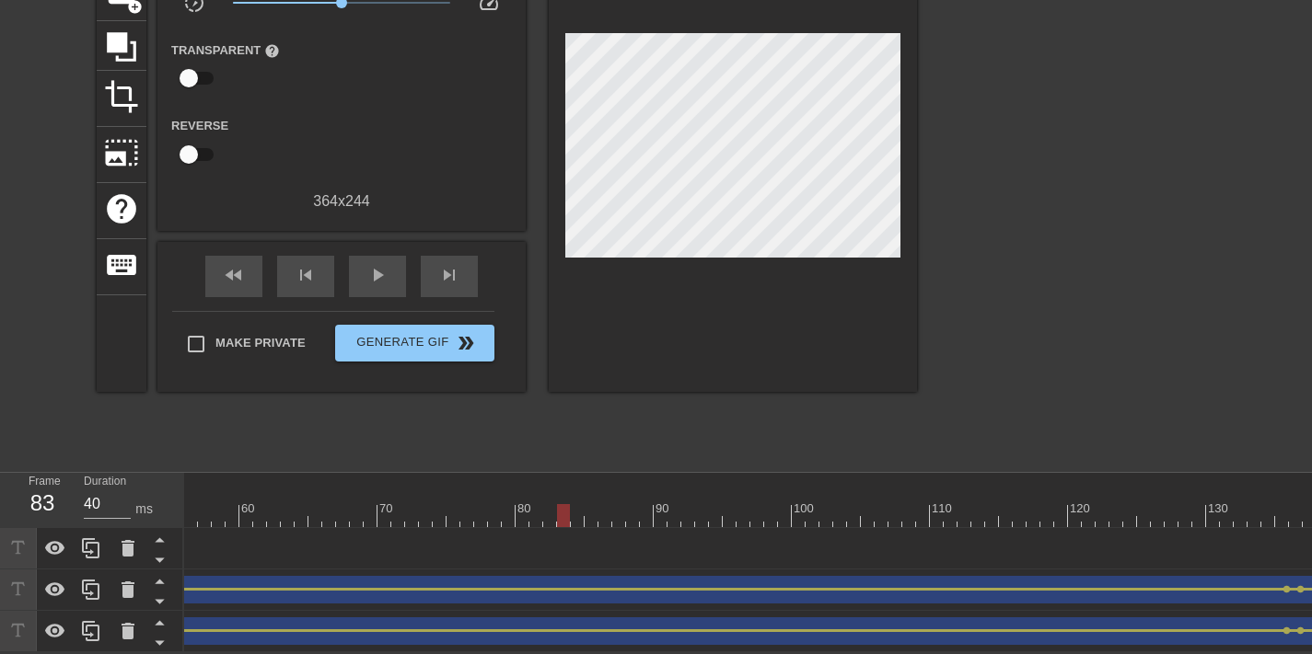
scroll to position [0, 905]
drag, startPoint x: 468, startPoint y: 506, endPoint x: 421, endPoint y: 571, distance: 80.3
click at [11, 479] on div "Frame 57 Duration 40 ms 10 20 30 40 50 60 70 80 90 100 110 120 130 140 150" at bounding box center [656, 562] width 1312 height 179
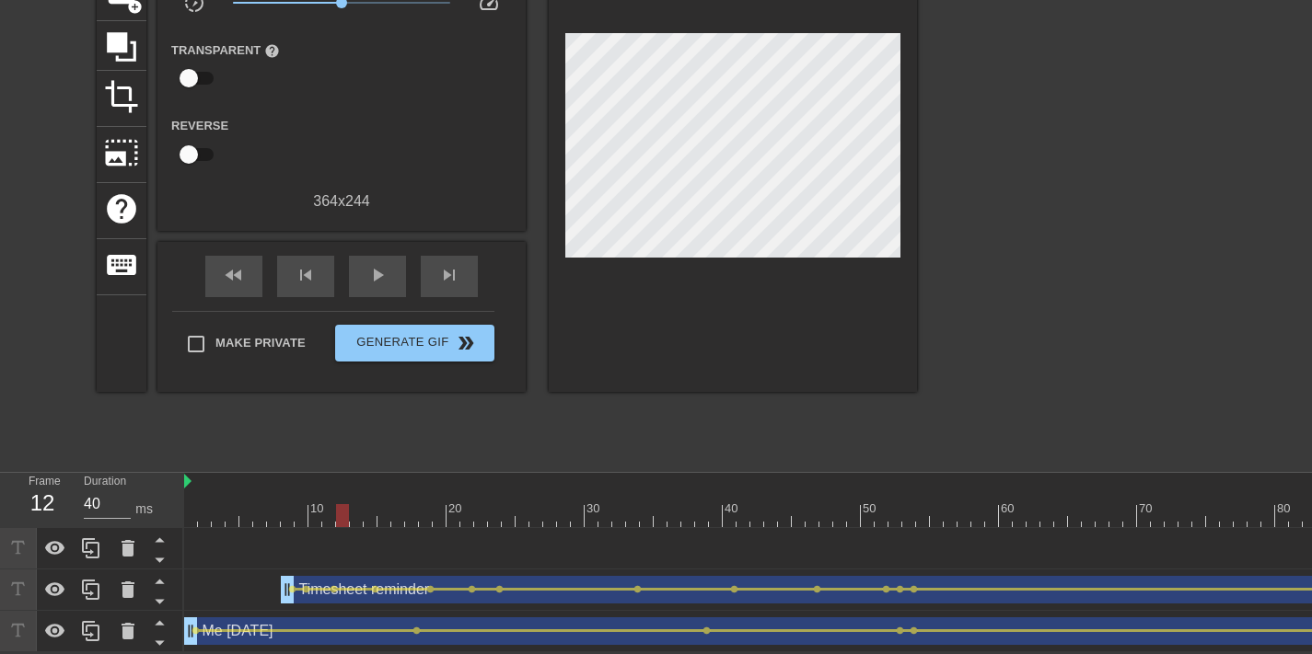
drag, startPoint x: 324, startPoint y: 494, endPoint x: 183, endPoint y: 503, distance: 141.1
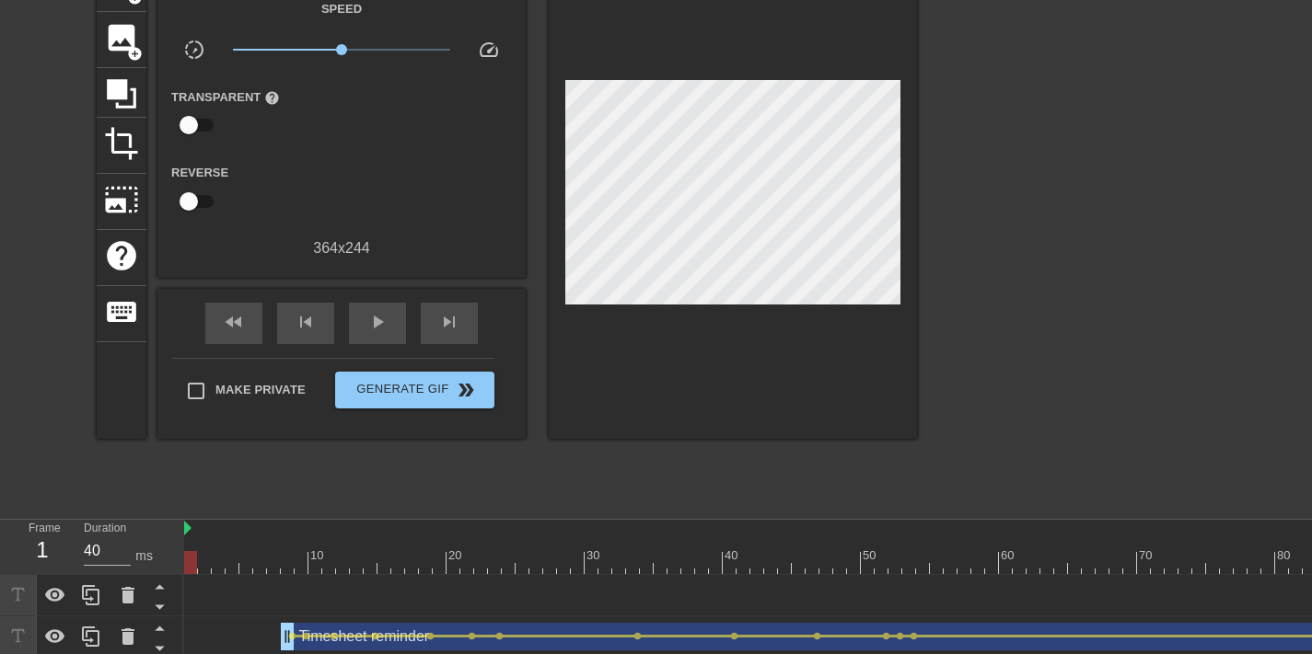
scroll to position [39, 0]
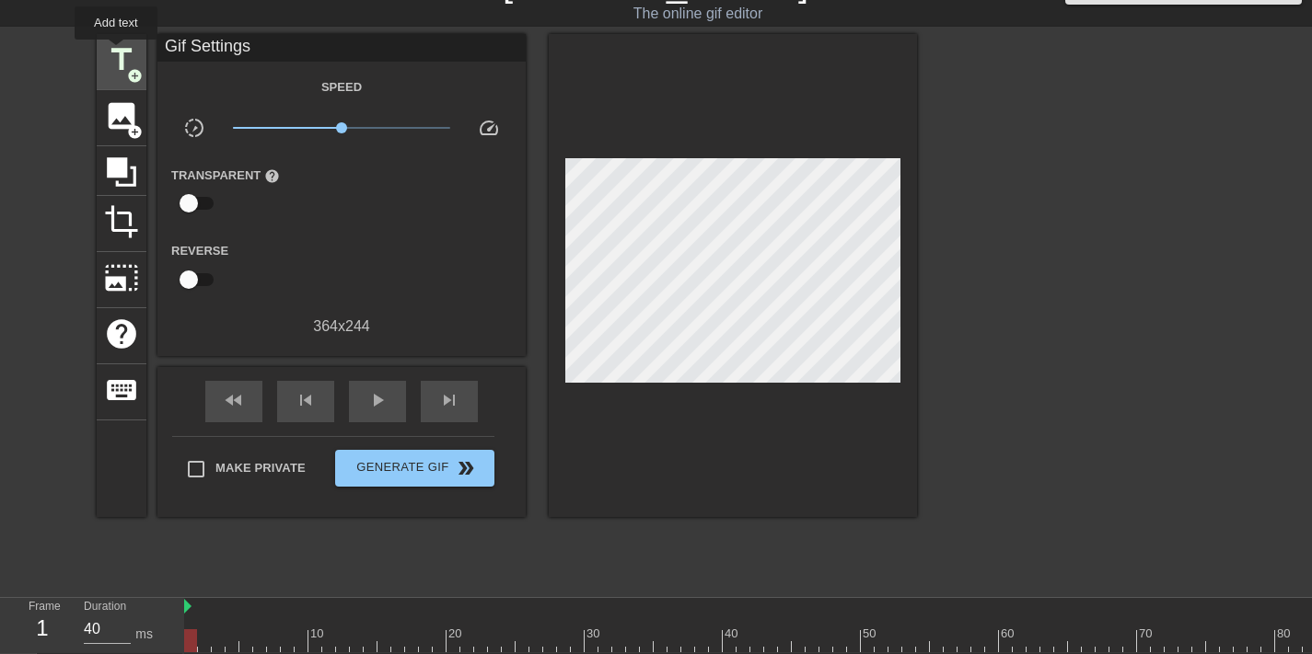
click at [117, 52] on span "title" at bounding box center [121, 59] width 35 height 35
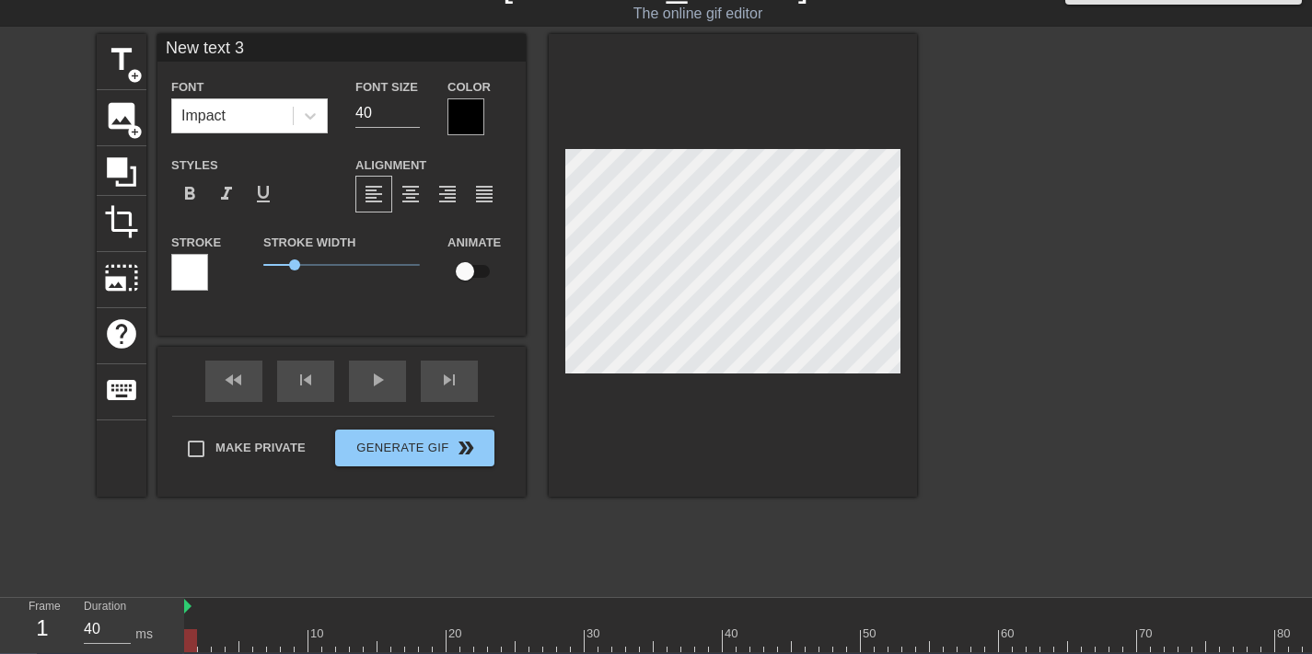
scroll to position [3, 6]
type input "B"
type textarea "B"
type input "Bu"
type textarea "Bu"
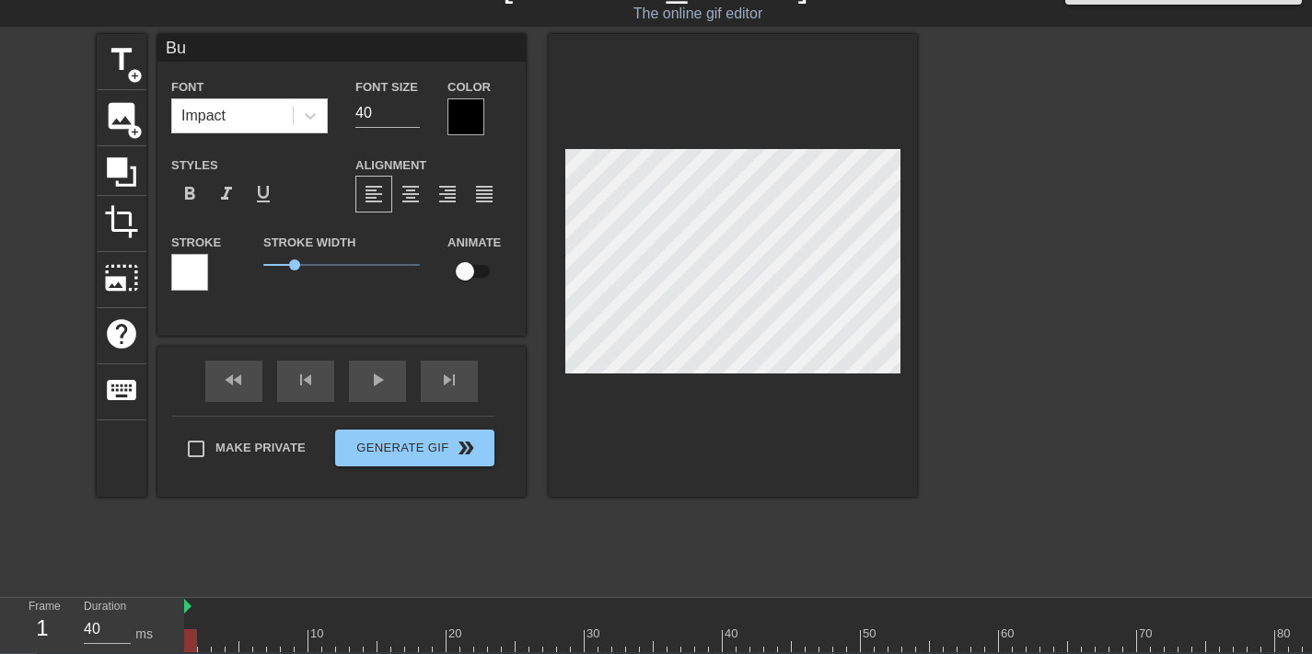
type input "Bus"
type textarea "Bus"
type input "Busy"
type textarea "Busy"
type input "Busy"
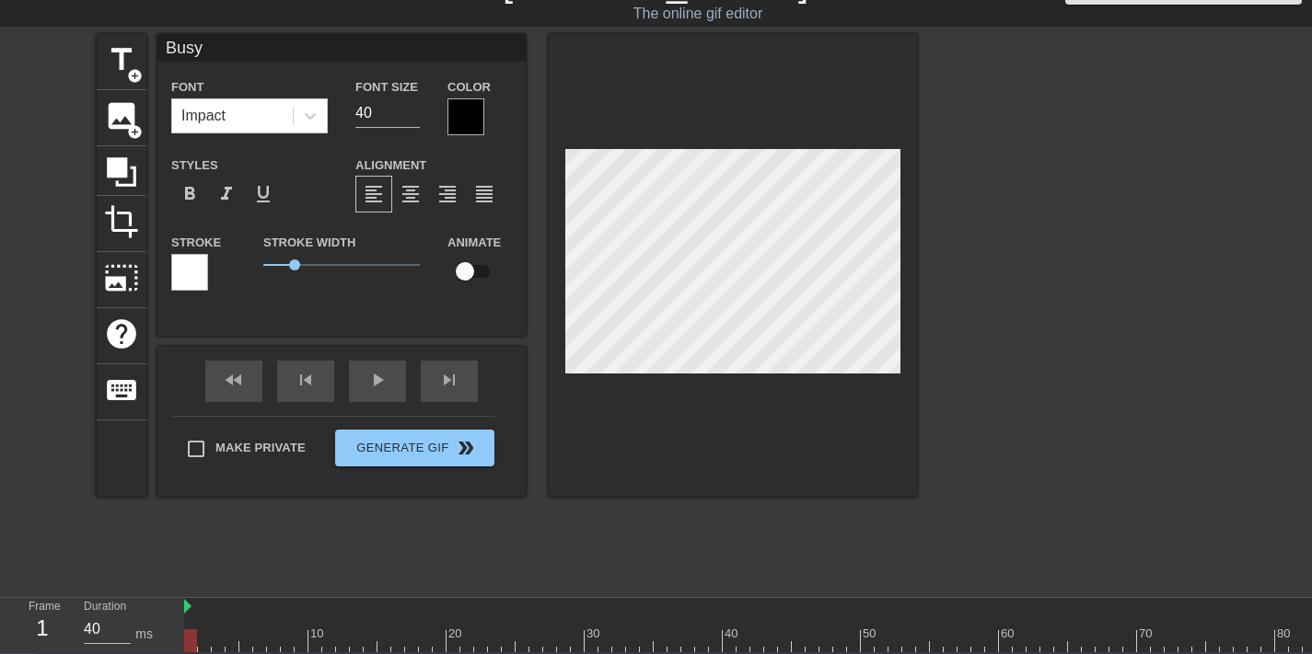
type textarea "Busy"
type input "Busy V"
type textarea "Busy V"
type input "Busy VF"
type textarea "Busy VF"
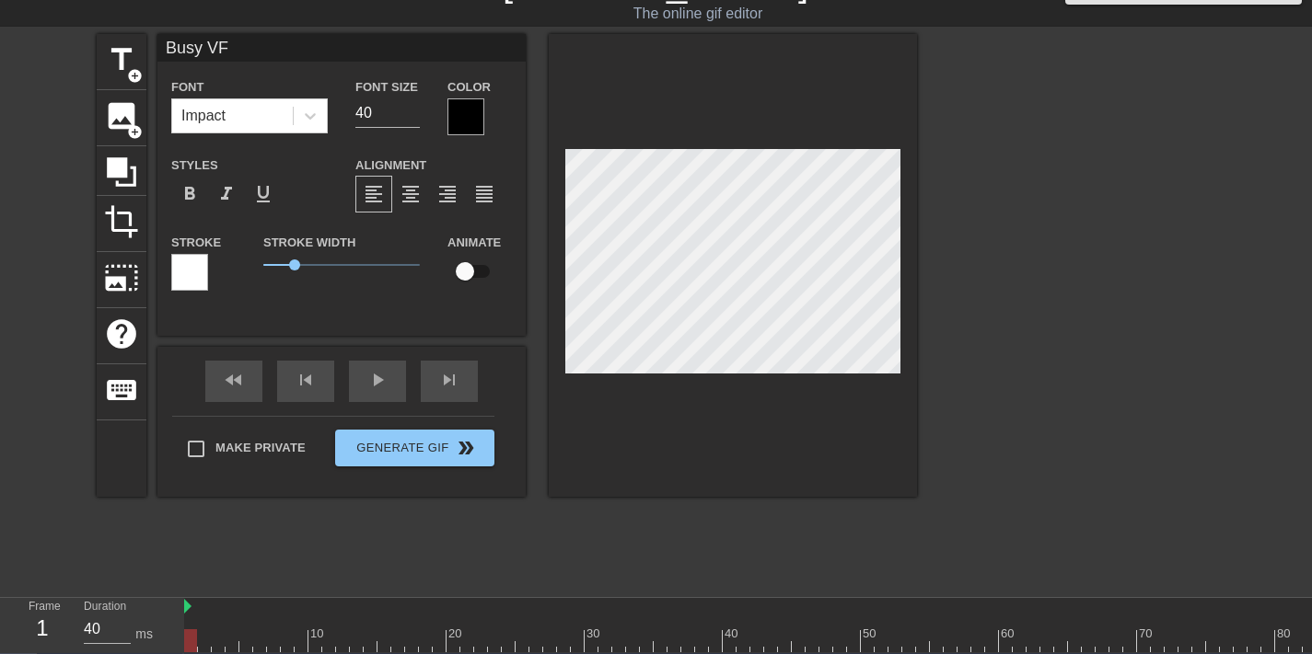
type input "Busy VFX"
type textarea "Busy VFX"
type input "Busy VFX"
type textarea "Busy VFX"
type input "Busy VFX"
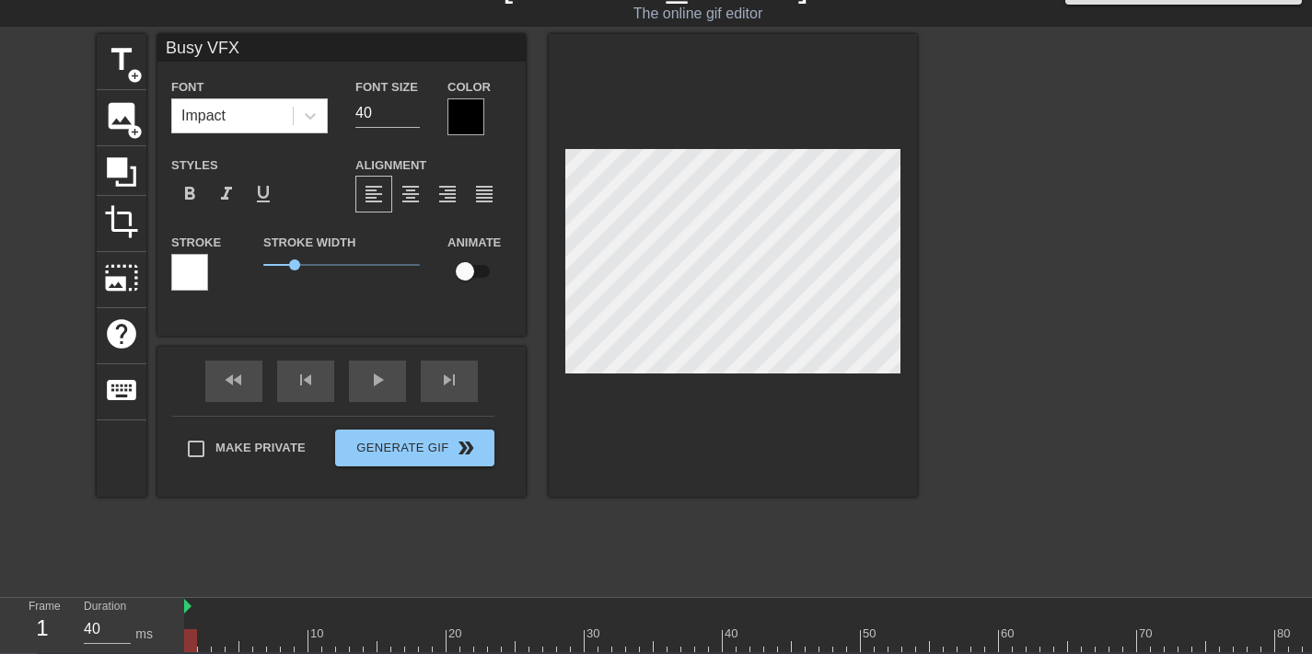
type textarea "Busy VFX"
type input "Busy VFX"
type textarea "Busy VFX"
type input "Busy VFX"
type textarea "Busy VFX"
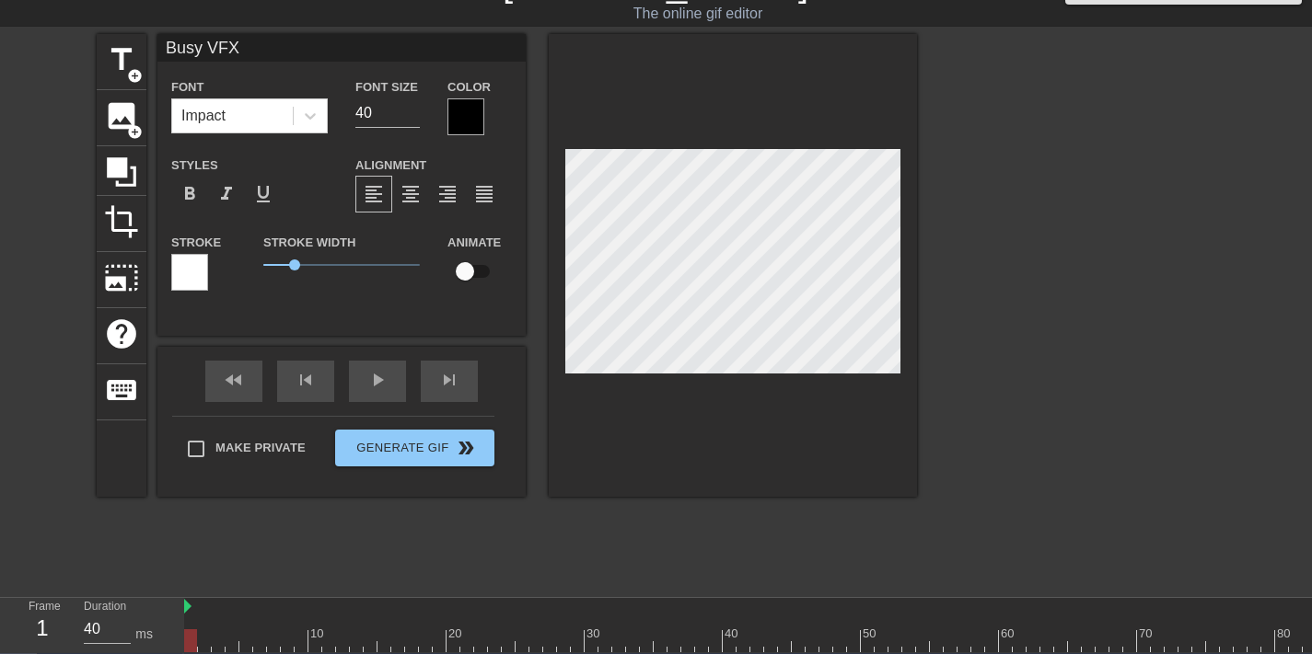
type input "Busy VFXa"
type textarea "Busy VFX a"
type input "Busy VFXar"
type textarea "Busy VFX ar"
type input "Busy VFXart"
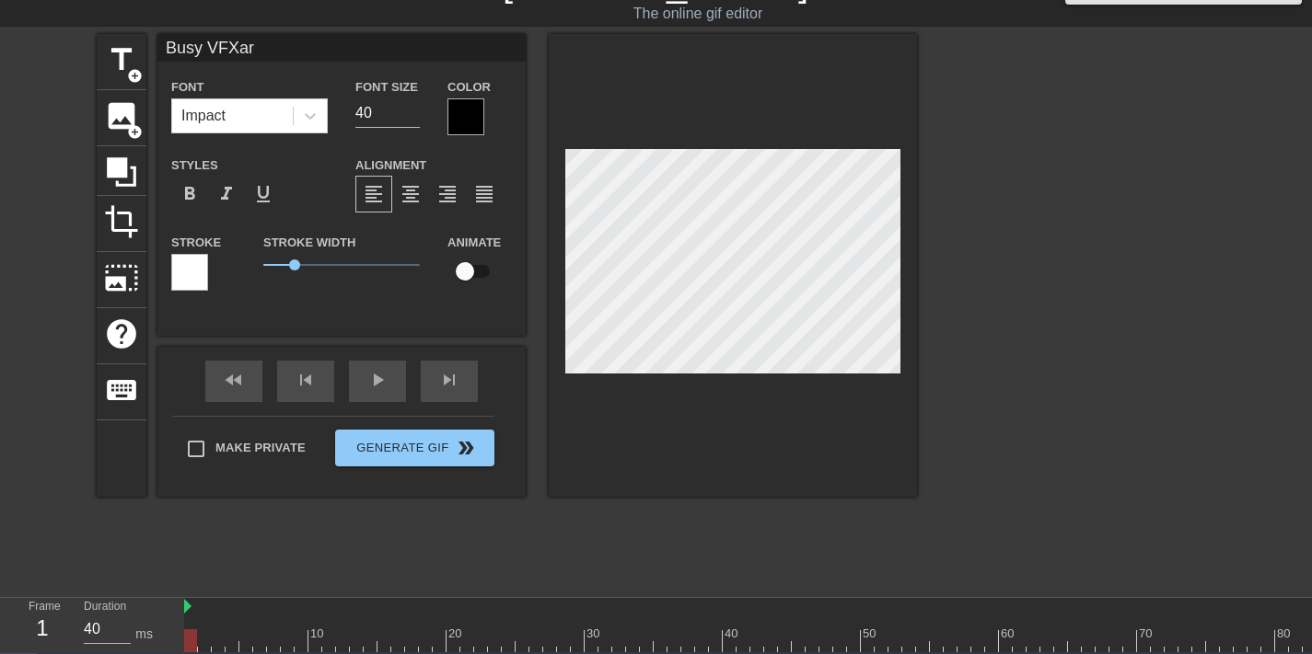
type textarea "Busy VFX art"
type input "Busy VFXarti"
type textarea "Busy VFX arti"
type input "Busy VFXartis"
type textarea "Busy VFX artis"
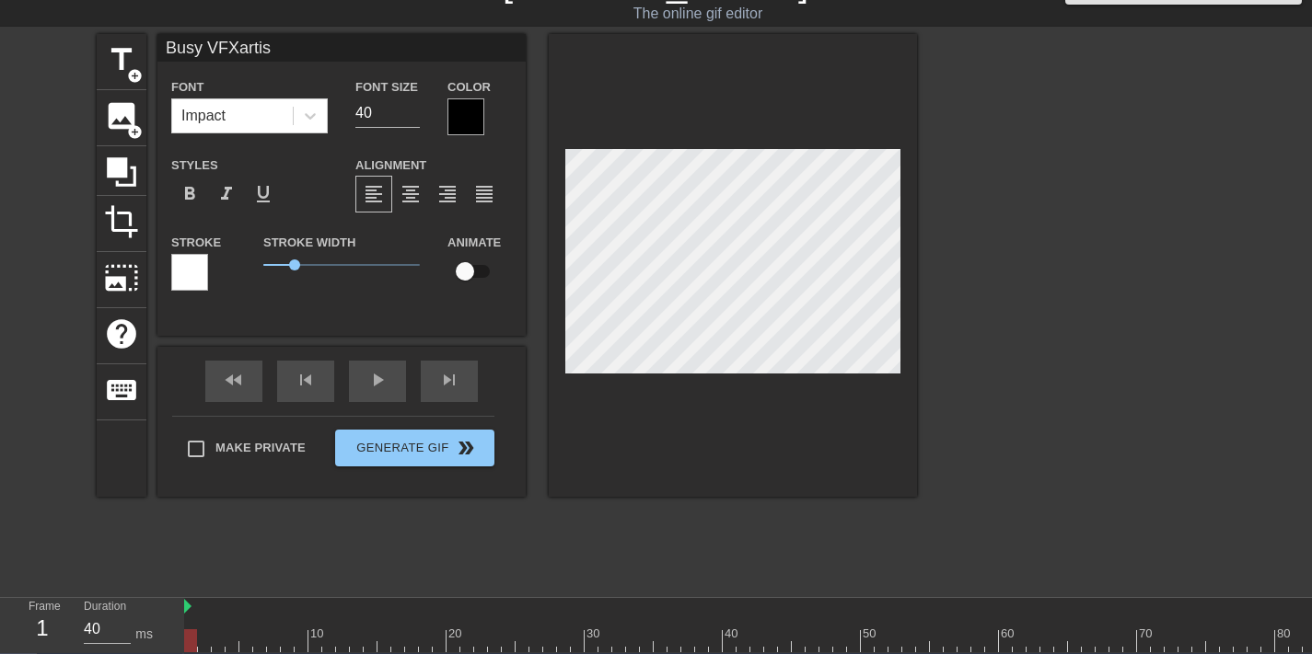
type input "Busy VFXartist"
type textarea "Busy VFX artist"
type input "Busy VFXartists"
type textarea "Busy VFX artists"
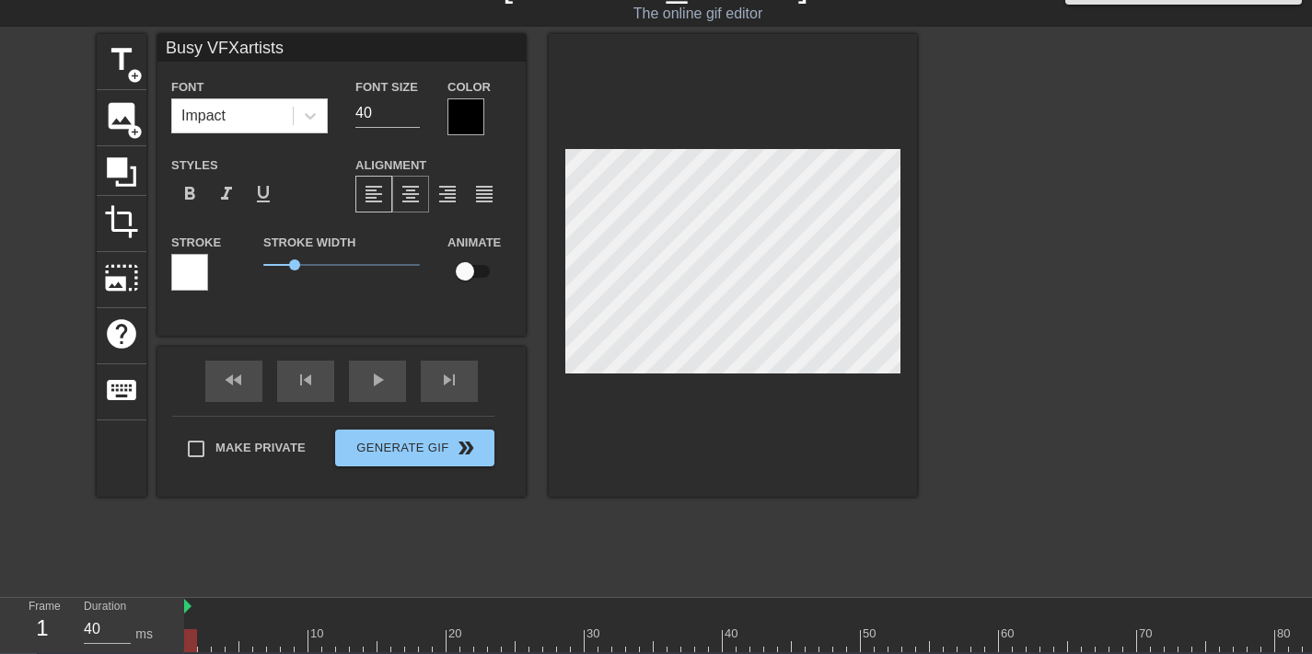
click at [409, 195] on span "format_align_center" at bounding box center [410, 194] width 22 height 22
click at [445, 115] on div "Color" at bounding box center [479, 105] width 92 height 60
click at [459, 106] on div at bounding box center [465, 116] width 37 height 37
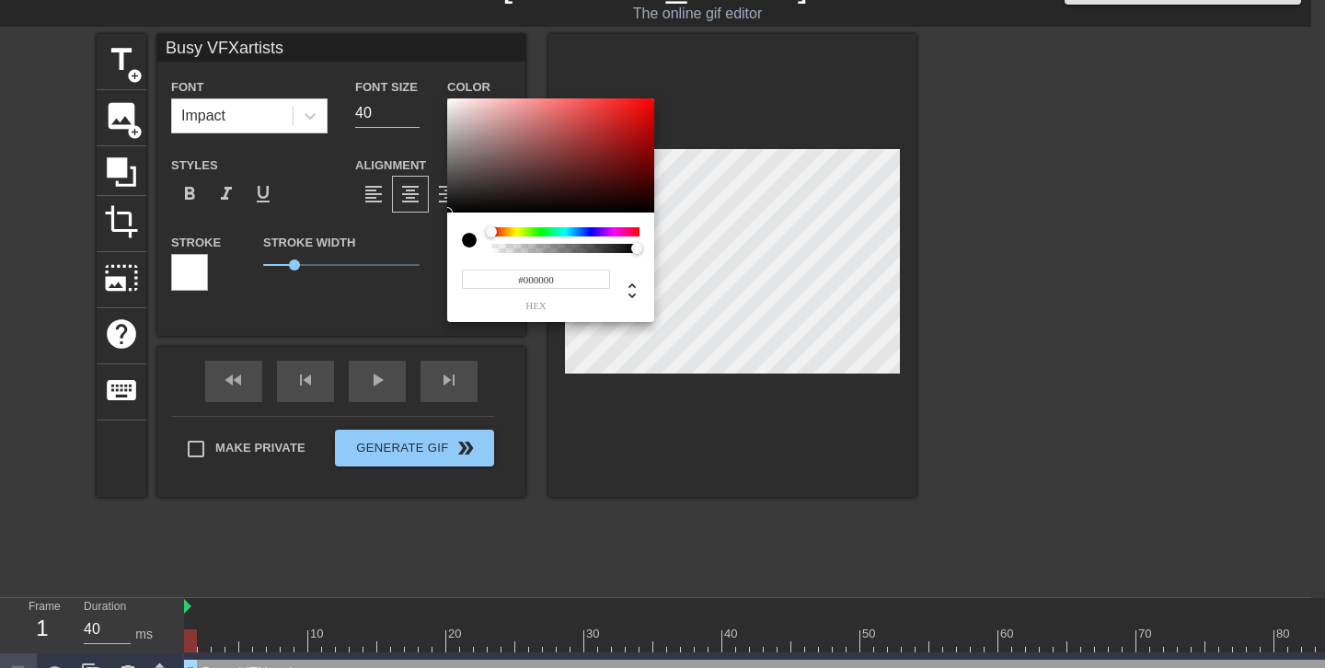
type input "Busy VFXartists"
type input "#B7A8A8"
type input "Busy VFXartists"
type input "#BBAEAE"
type input "Busy VFXartists"
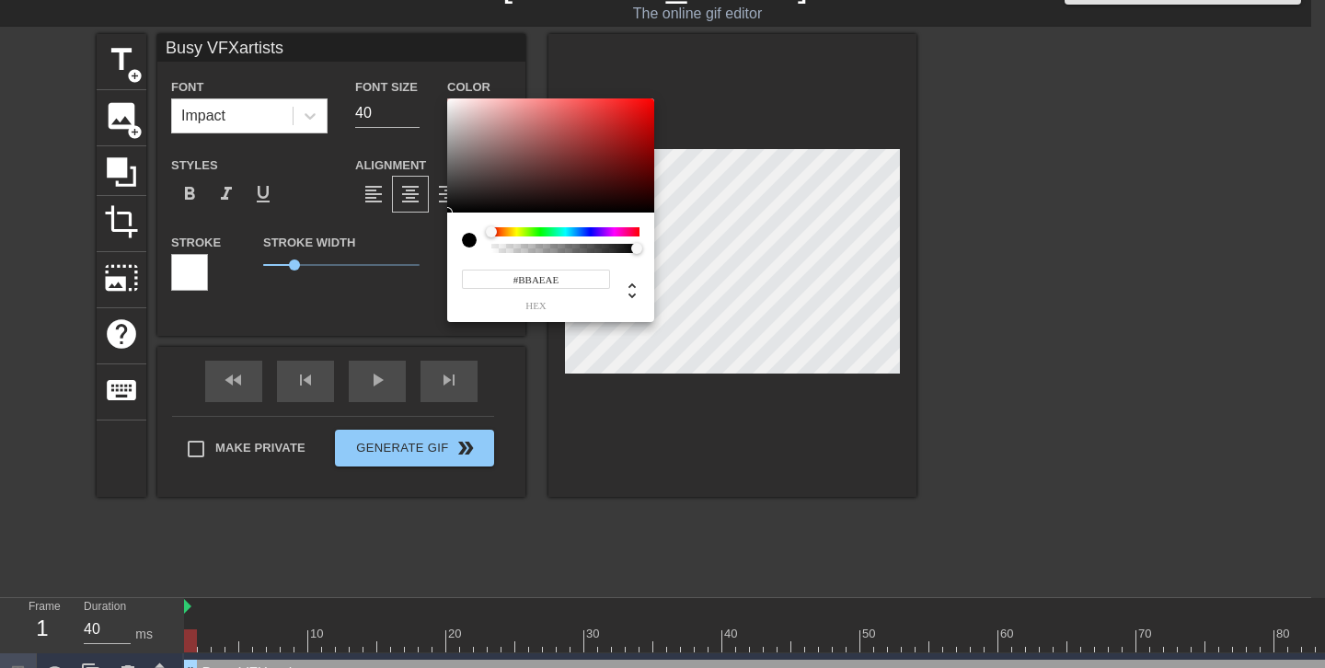
type input "#FFFFFF"
drag, startPoint x: 464, startPoint y: 131, endPoint x: 375, endPoint y: 74, distance: 106.0
click at [375, 74] on div "#FFFFFF hex" at bounding box center [662, 334] width 1325 height 668
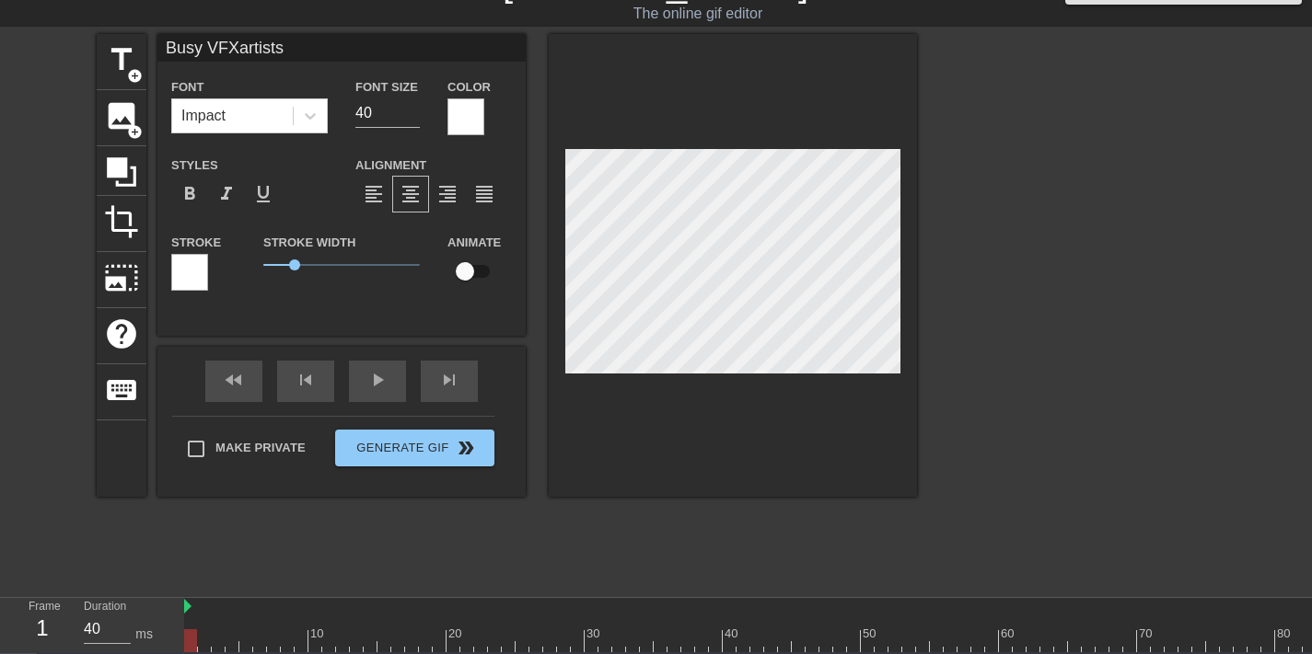
click at [209, 264] on div "Stroke" at bounding box center [203, 261] width 64 height 60
click at [195, 272] on div at bounding box center [189, 272] width 37 height 37
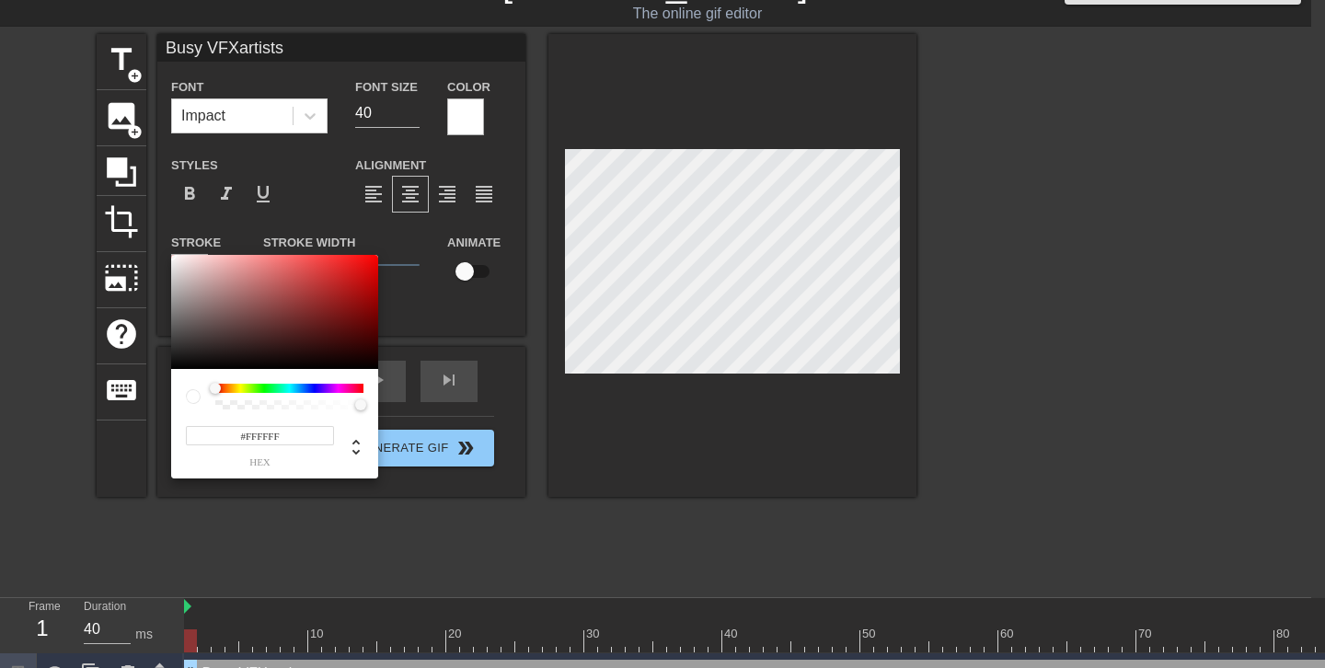
type input "Busy VFXartists"
type input "#A25D5D"
type input "Busy VFXartists"
type input "#925D5D"
type input "Busy VFXartists"
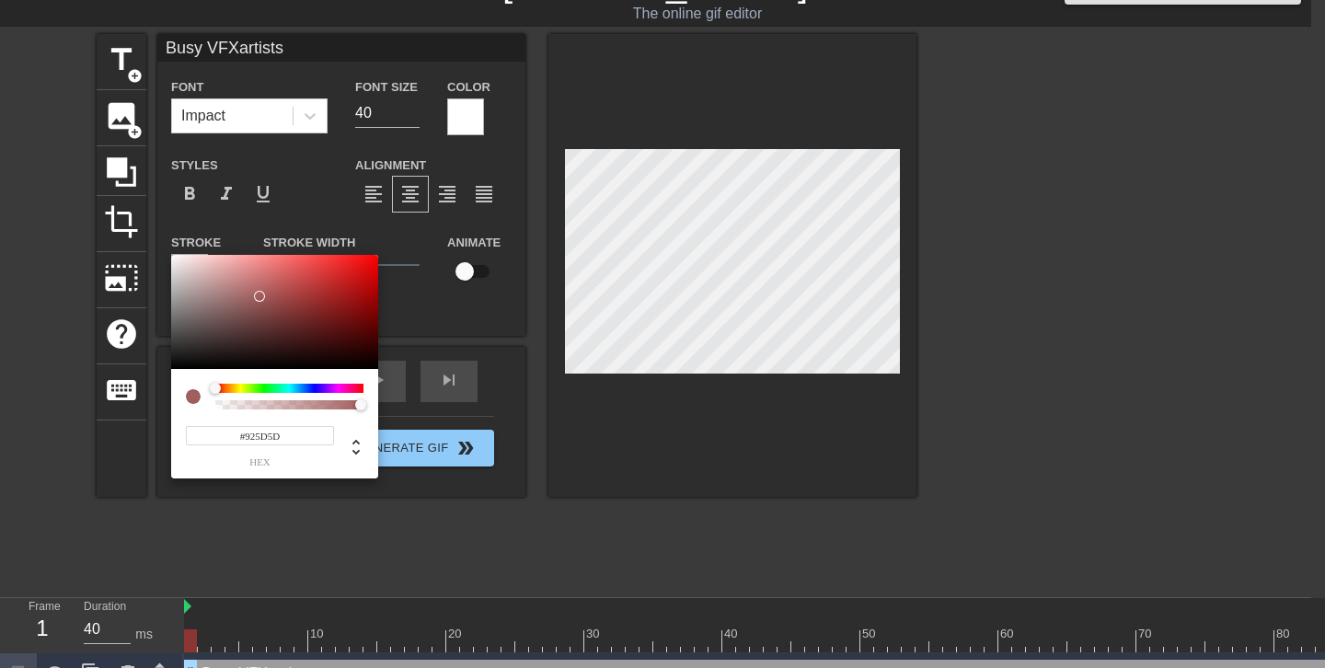
type input "#3B3B3B"
type input "Busy VFXartists"
type input "#161616"
type input "Busy VFXartists"
type input "#9B9B9B"
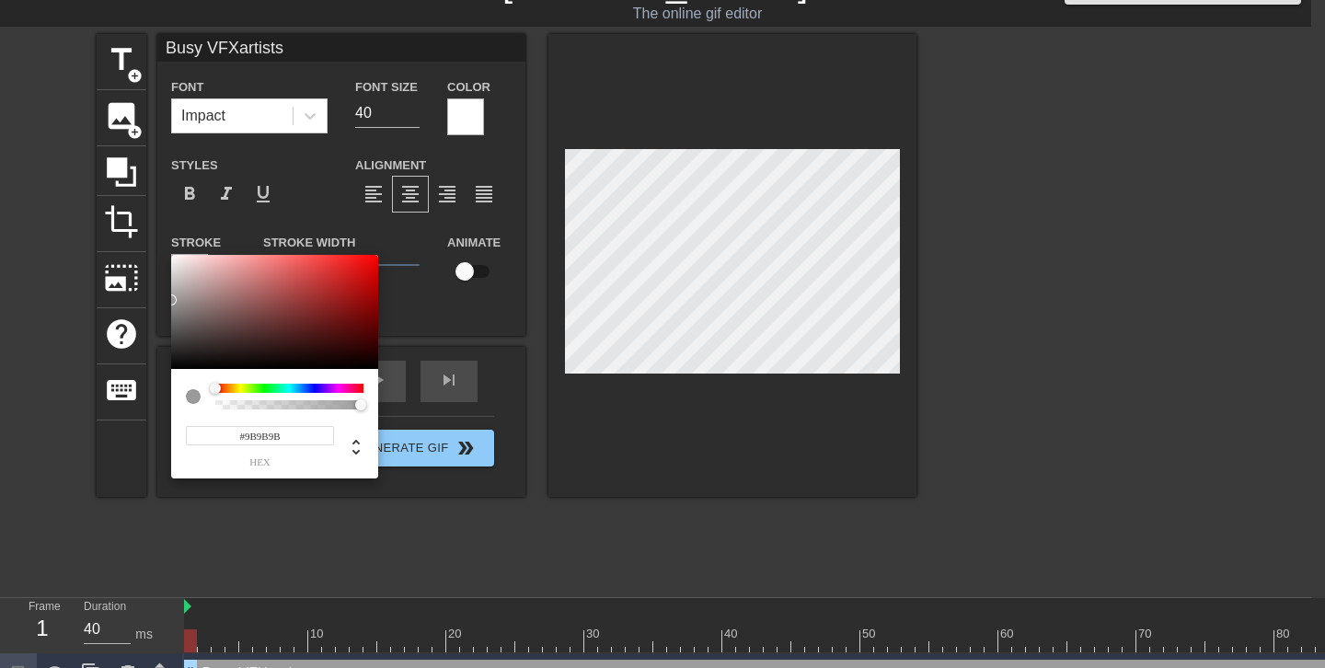
type input "Busy VFXartists"
type input "#000000"
drag, startPoint x: 260, startPoint y: 296, endPoint x: 91, endPoint y: 388, distance: 191.9
click at [91, 377] on div "#000000 hex" at bounding box center [662, 334] width 1325 height 668
type input "Busy VFXartists"
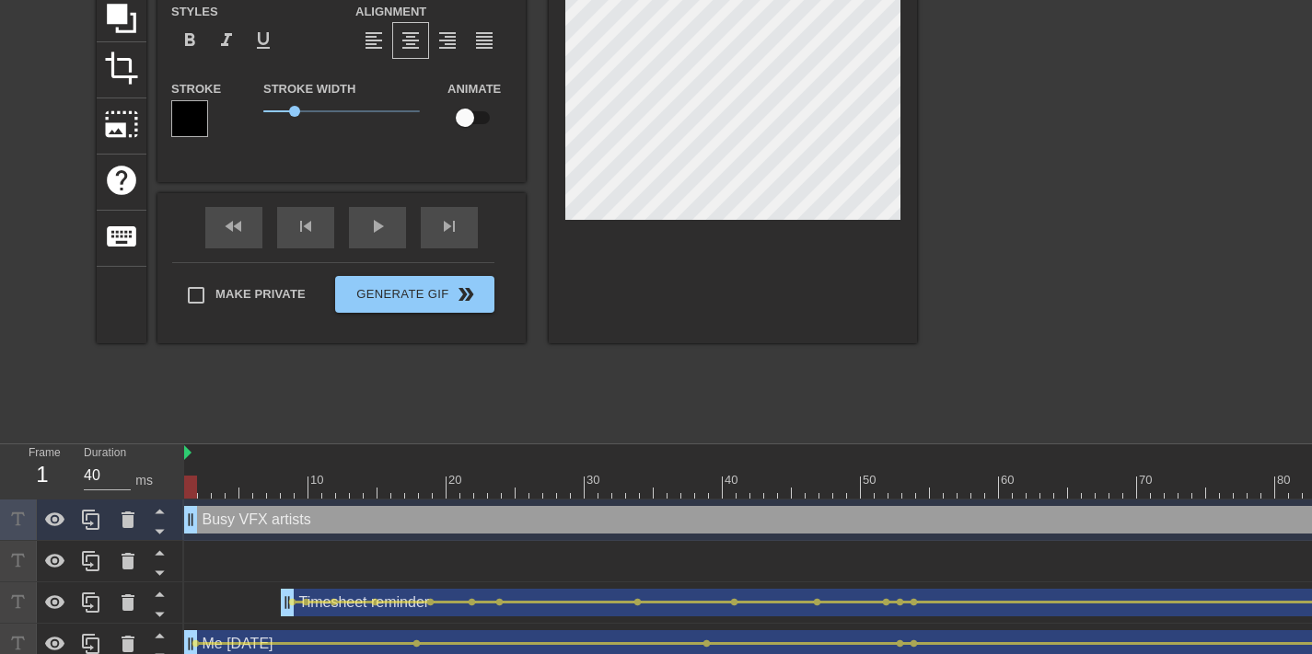
scroll to position [217, 0]
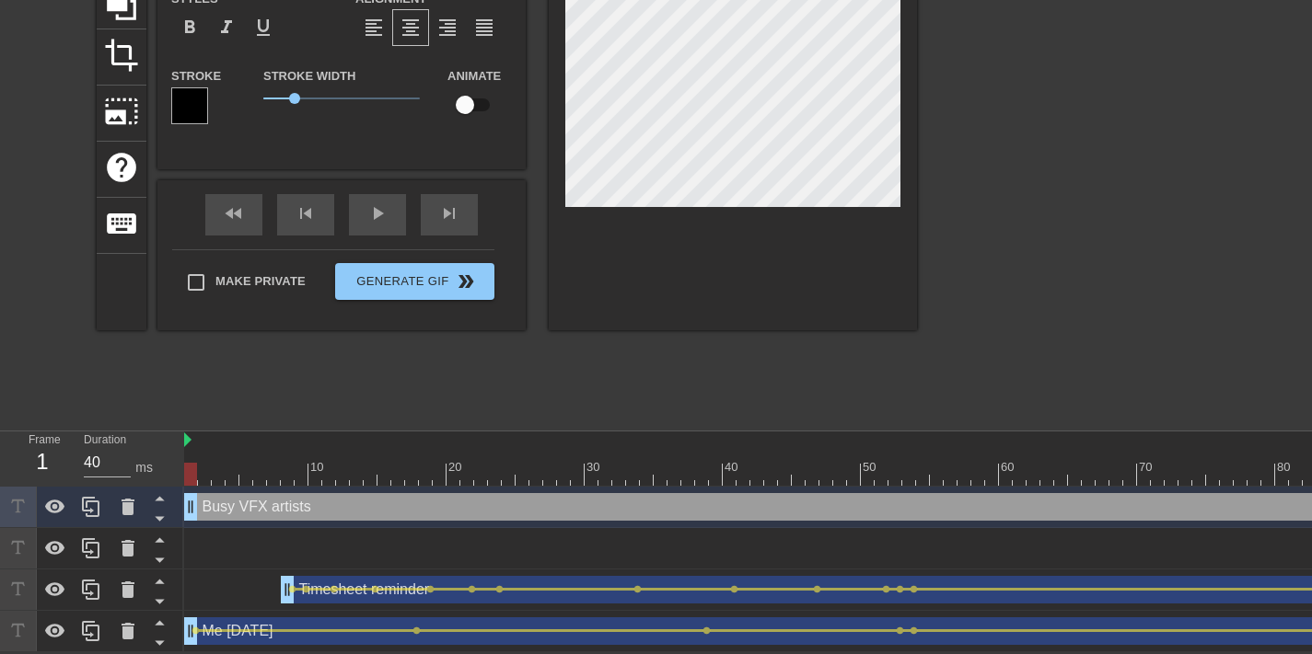
click at [471, 108] on input "checkbox" at bounding box center [464, 104] width 105 height 35
checkbox input "true"
type input "Busy VFXartists"
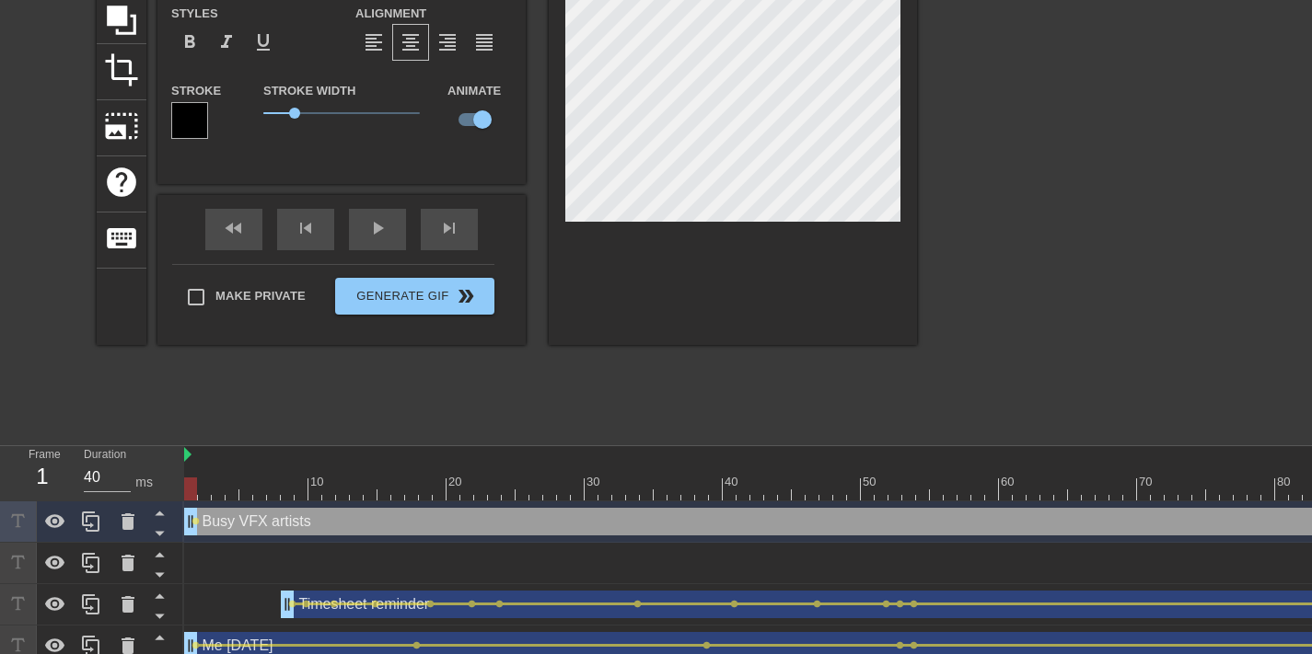
scroll to position [168, 0]
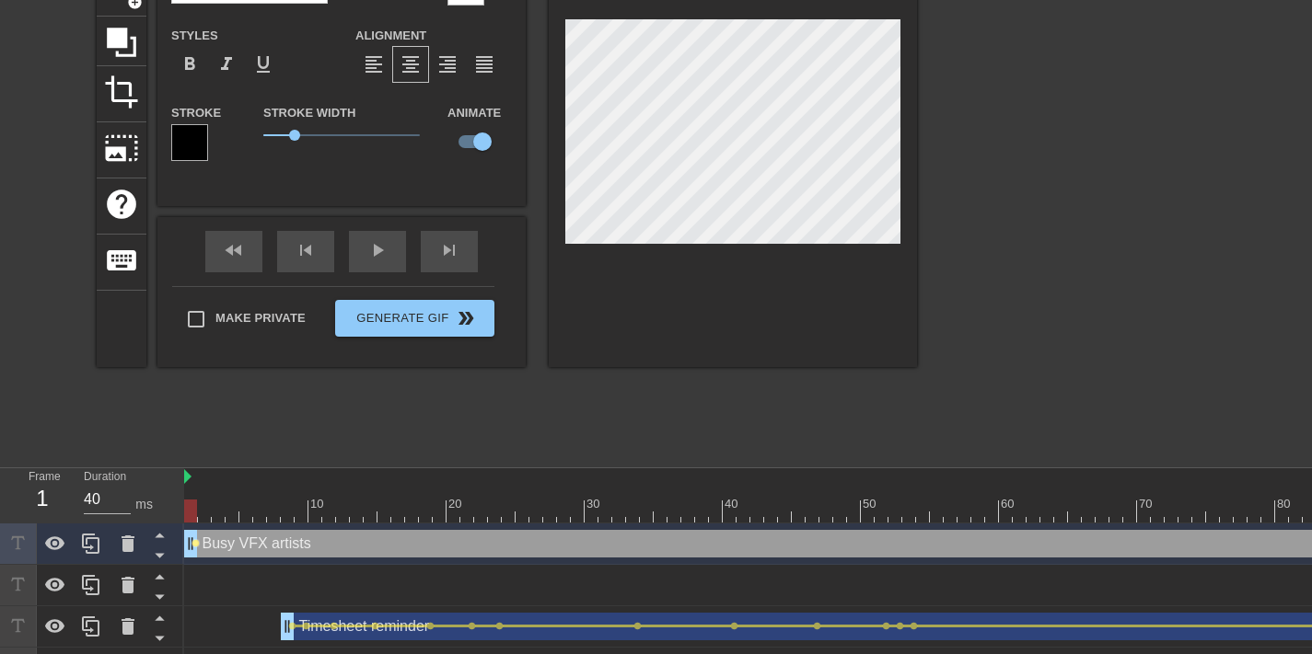
click at [197, 543] on span "lens" at bounding box center [195, 543] width 8 height 8
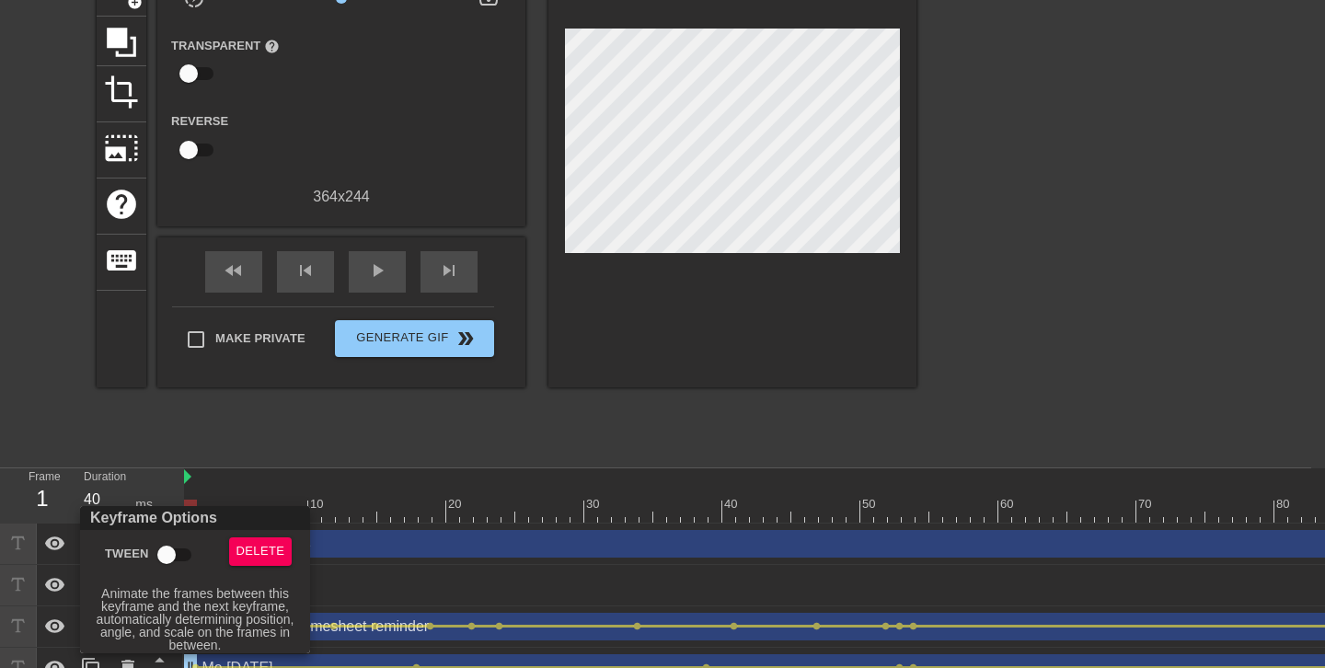
click at [181, 561] on input "Tween" at bounding box center [166, 554] width 105 height 35
checkbox input "true"
click at [740, 508] on div at bounding box center [662, 334] width 1325 height 668
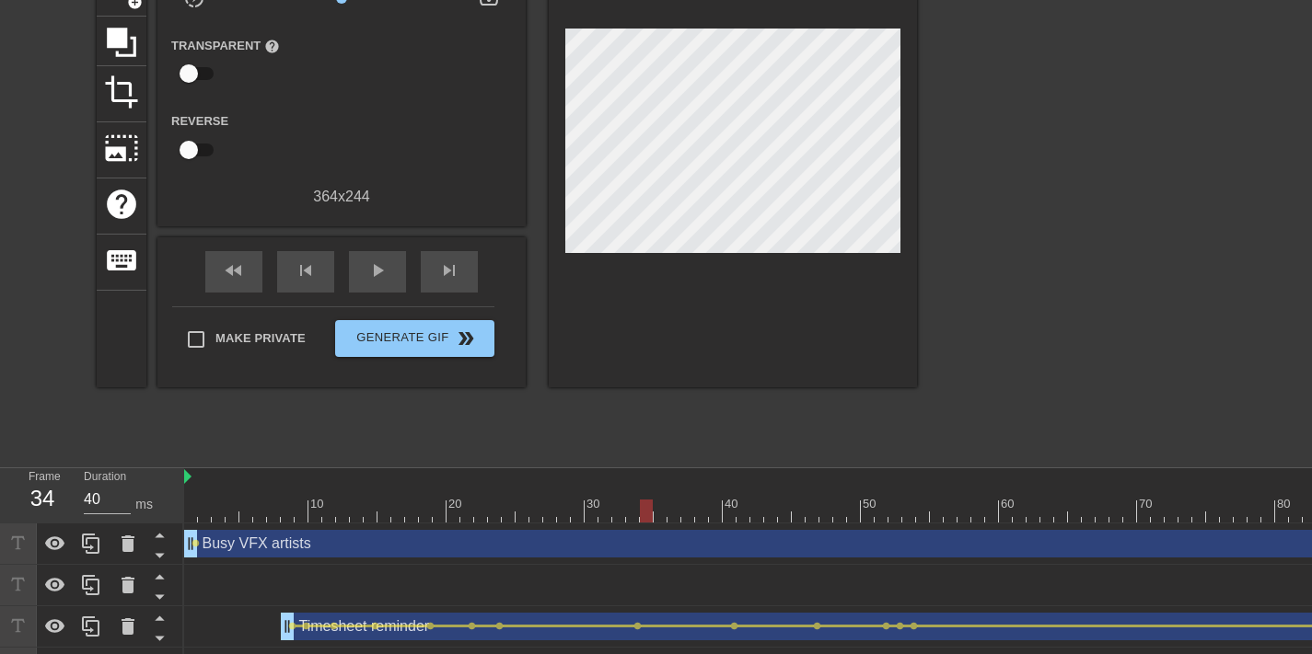
drag, startPoint x: 195, startPoint y: 511, endPoint x: 632, endPoint y: 503, distance: 437.2
click at [640, 503] on div at bounding box center [646, 511] width 13 height 23
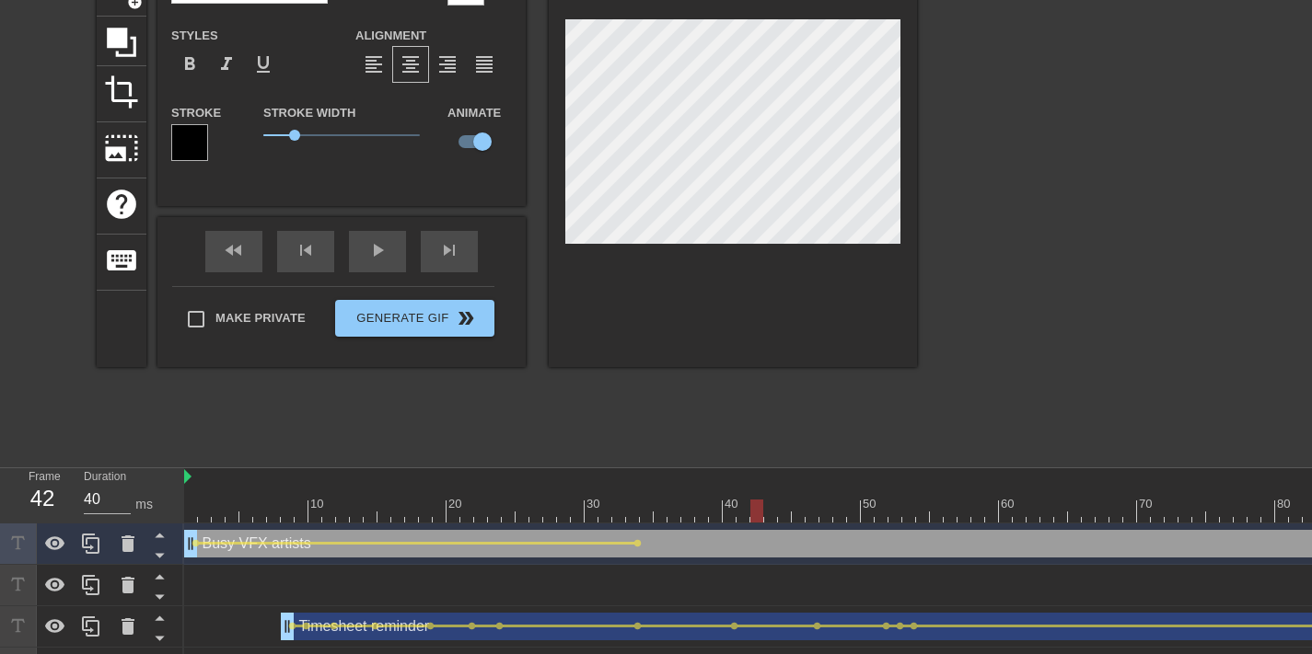
drag, startPoint x: 582, startPoint y: 502, endPoint x: 795, endPoint y: 502, distance: 213.5
click at [554, 64] on div at bounding box center [733, 135] width 368 height 463
drag, startPoint x: 720, startPoint y: 508, endPoint x: 910, endPoint y: 499, distance: 190.7
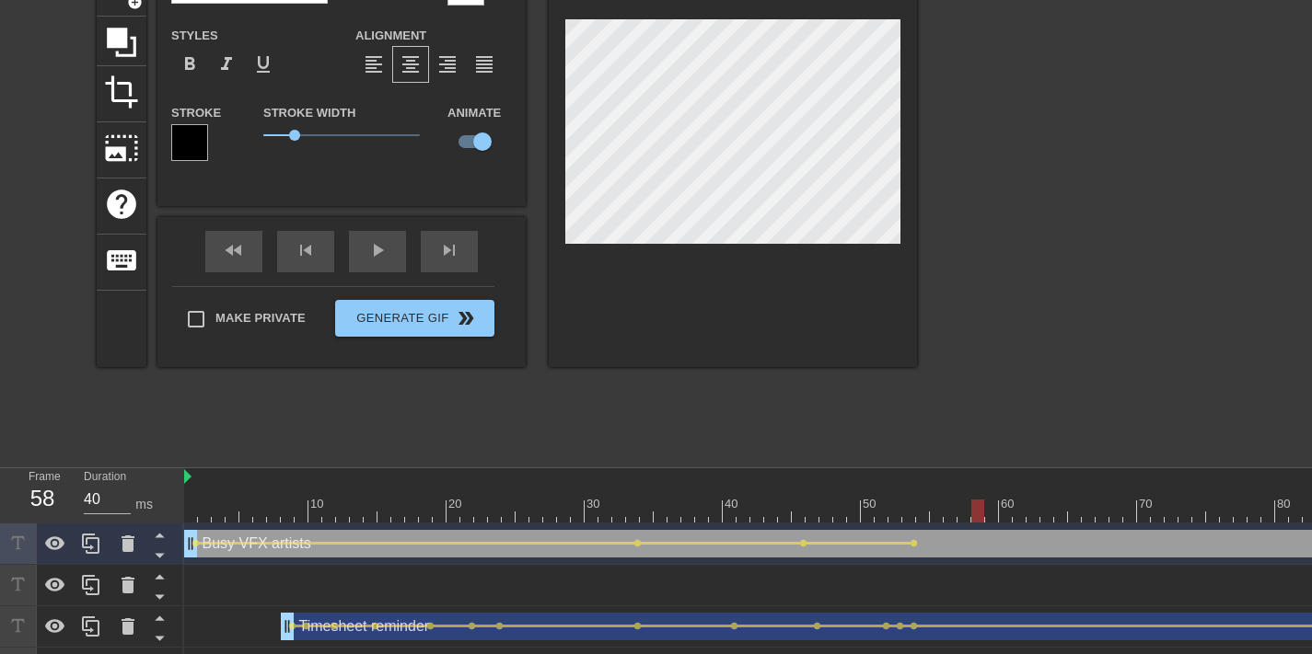
drag, startPoint x: 890, startPoint y: 508, endPoint x: 1120, endPoint y: 485, distance: 231.2
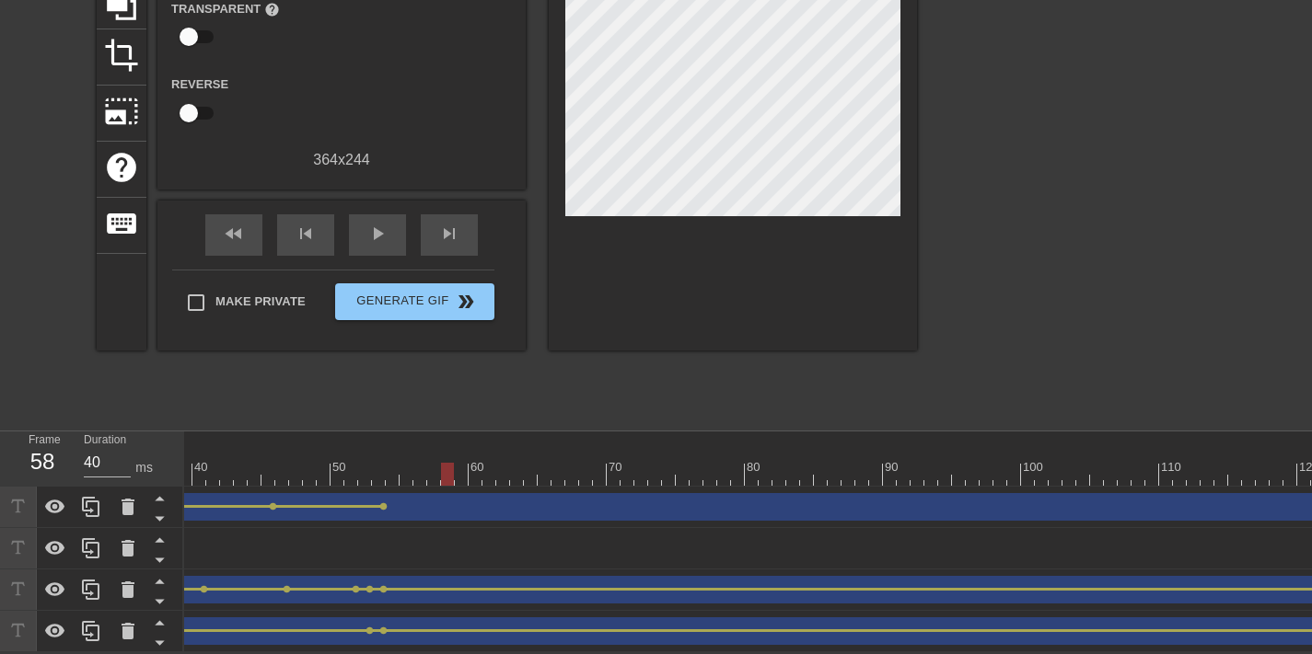
scroll to position [0, 536]
drag, startPoint x: 439, startPoint y: 456, endPoint x: 1062, endPoint y: 471, distance: 623.3
click at [1062, 471] on div at bounding box center [1063, 474] width 13 height 23
click at [388, 465] on div at bounding box center [1028, 474] width 2761 height 23
click at [402, 506] on div "Busy VFX artists drag_handle drag_handle" at bounding box center [1028, 507] width 2761 height 28
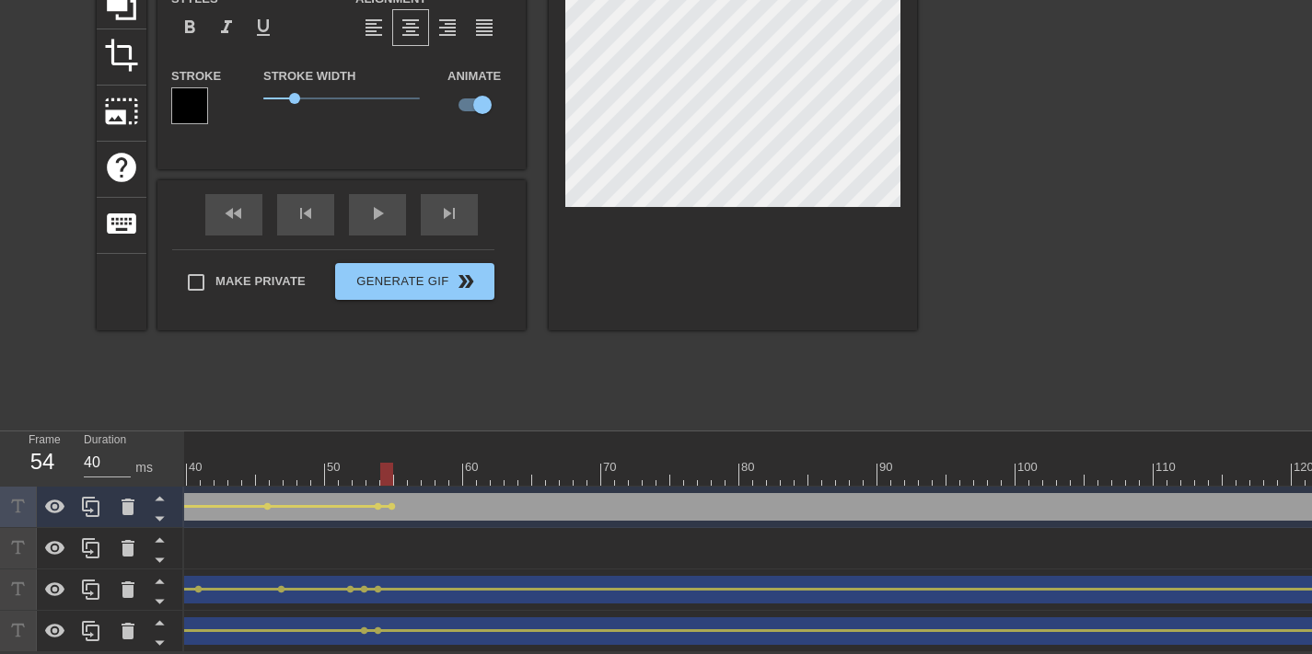
scroll to position [206, 0]
drag, startPoint x: 395, startPoint y: 467, endPoint x: 1113, endPoint y: 474, distance: 717.9
click at [1113, 474] on div at bounding box center [1028, 474] width 2761 height 23
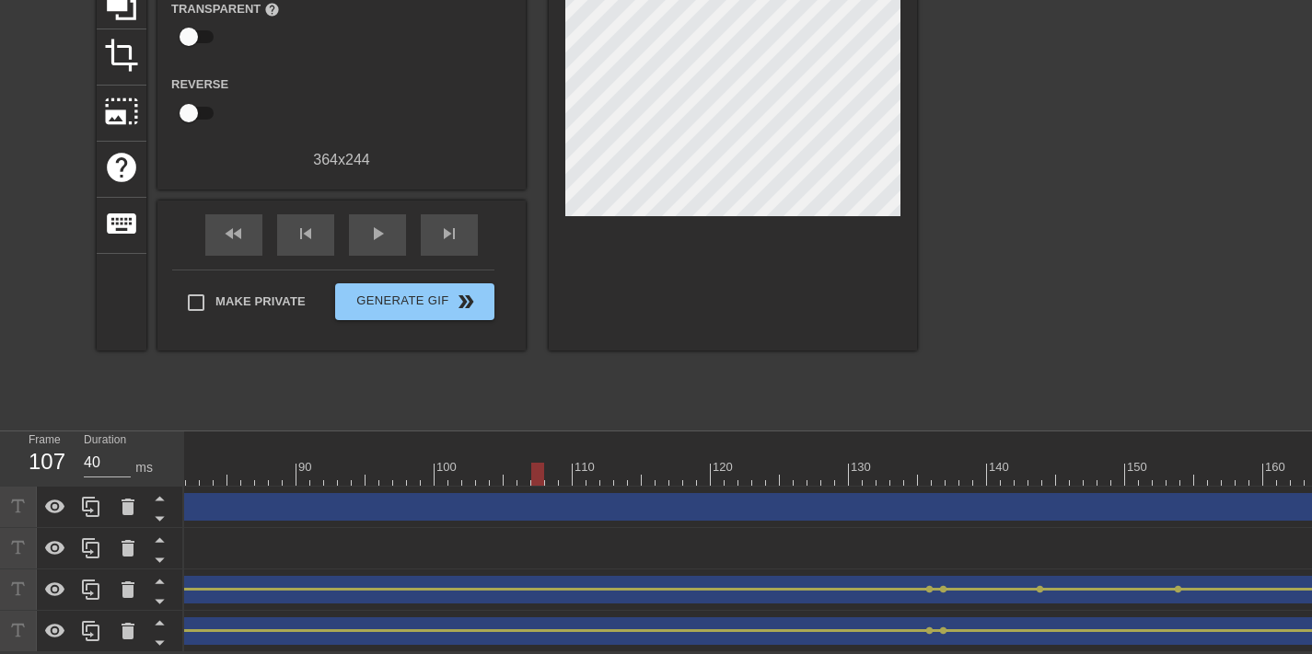
scroll to position [0, 1178]
drag, startPoint x: 485, startPoint y: 460, endPoint x: 864, endPoint y: 465, distance: 379.2
click at [864, 465] on div at bounding box center [386, 474] width 2761 height 23
click at [867, 493] on div "Busy VFX artists drag_handle drag_handle" at bounding box center [386, 507] width 2761 height 28
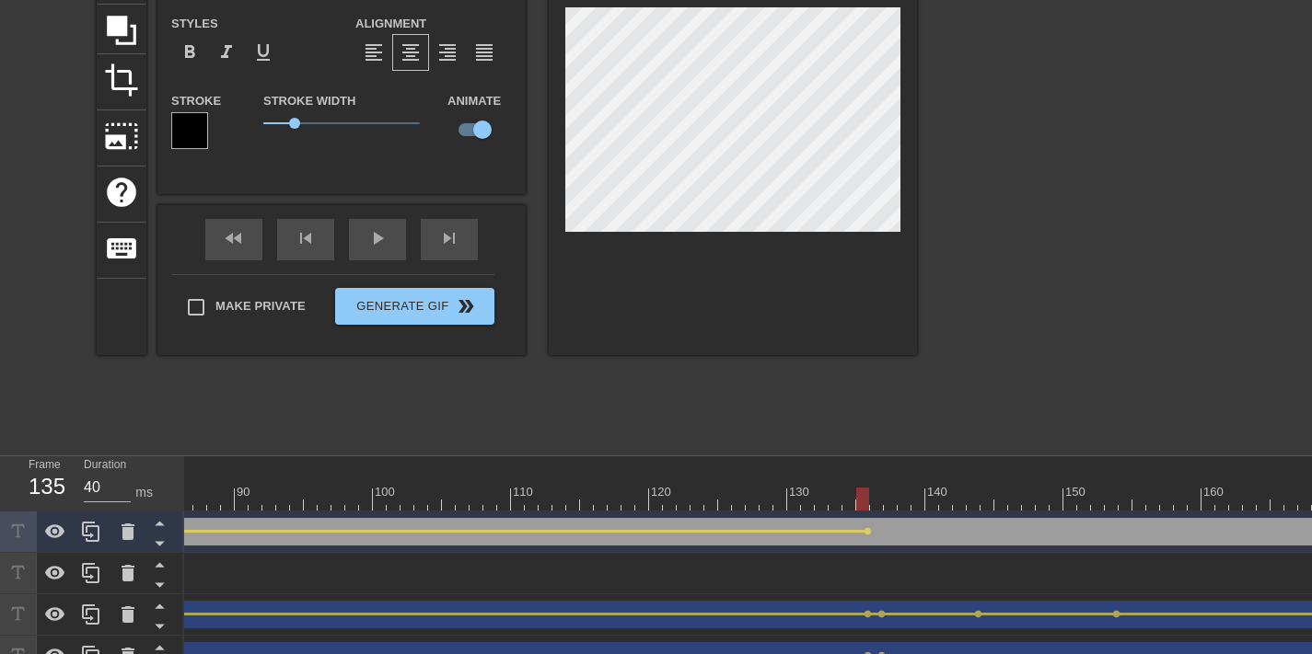
scroll to position [179, 0]
drag, startPoint x: 858, startPoint y: 494, endPoint x: 872, endPoint y: 494, distance: 13.8
click at [872, 494] on div at bounding box center [876, 500] width 13 height 23
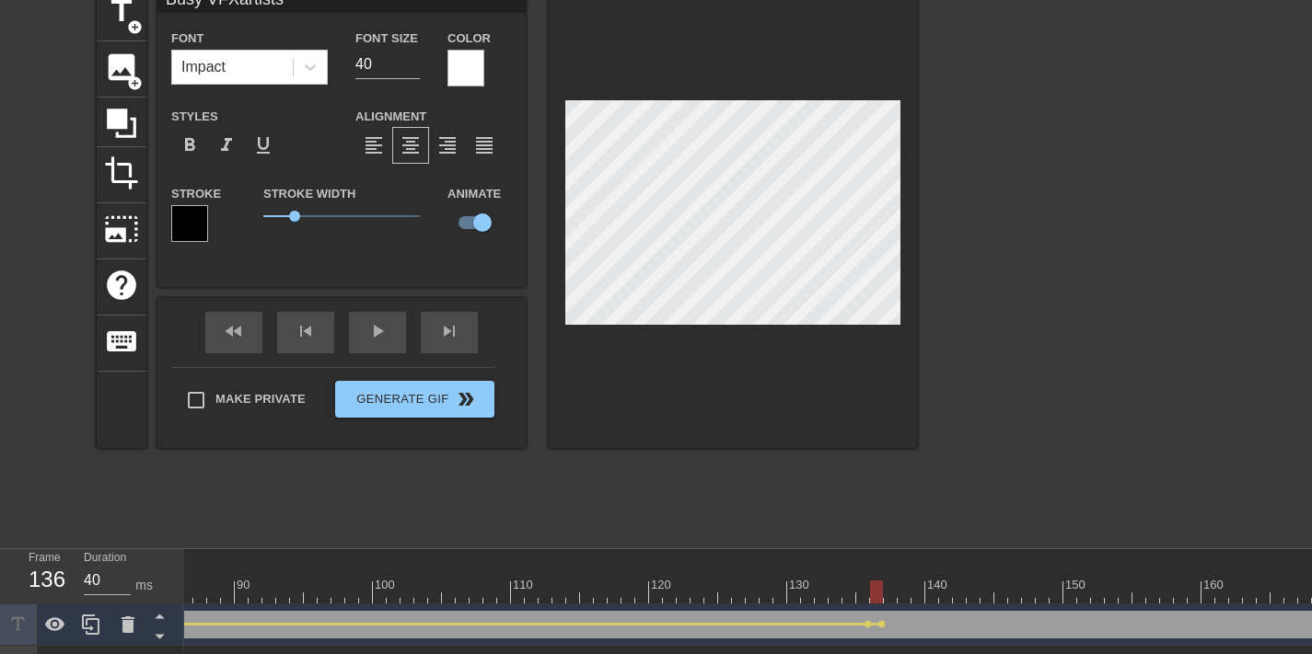
scroll to position [96, 0]
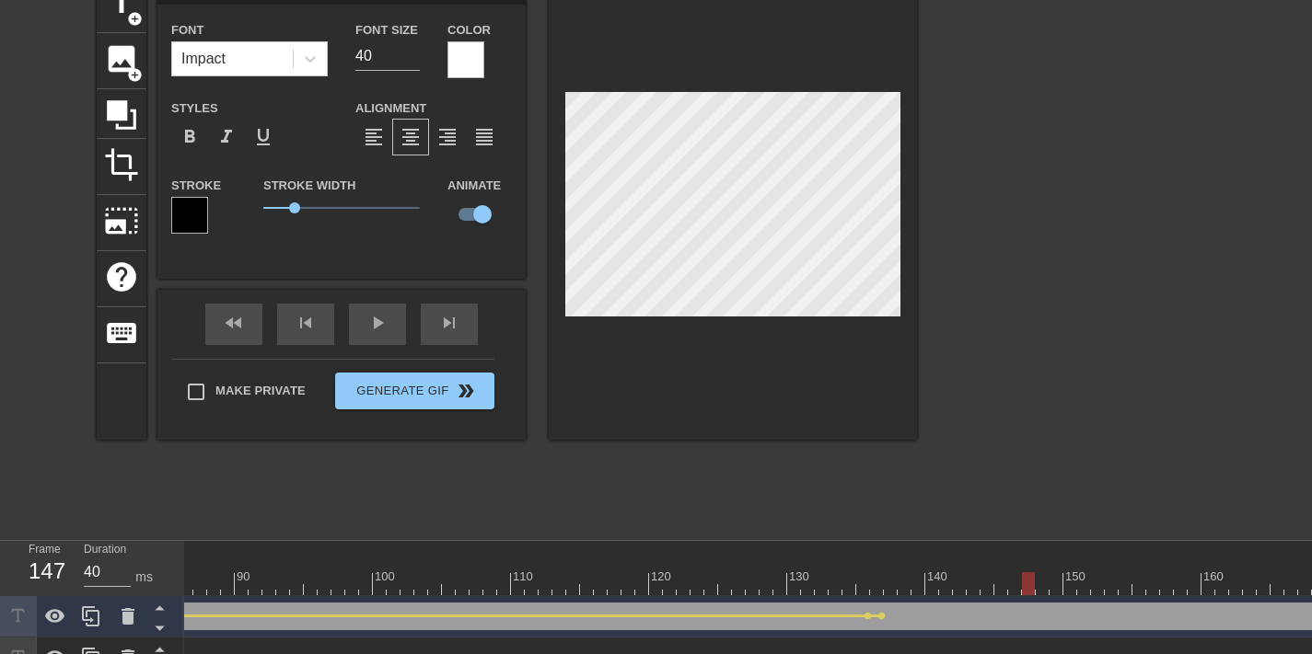
drag, startPoint x: 883, startPoint y: 575, endPoint x: 1034, endPoint y: 577, distance: 151.9
click at [1034, 577] on div at bounding box center [386, 583] width 2761 height 23
drag, startPoint x: 1005, startPoint y: 580, endPoint x: 1134, endPoint y: 563, distance: 129.9
click at [1134, 563] on div "10 20 30 40 50 60 70 80 90 100 110 120 130 140 150 160" at bounding box center [386, 568] width 2761 height 54
drag, startPoint x: 1092, startPoint y: 571, endPoint x: 1324, endPoint y: 584, distance: 232.3
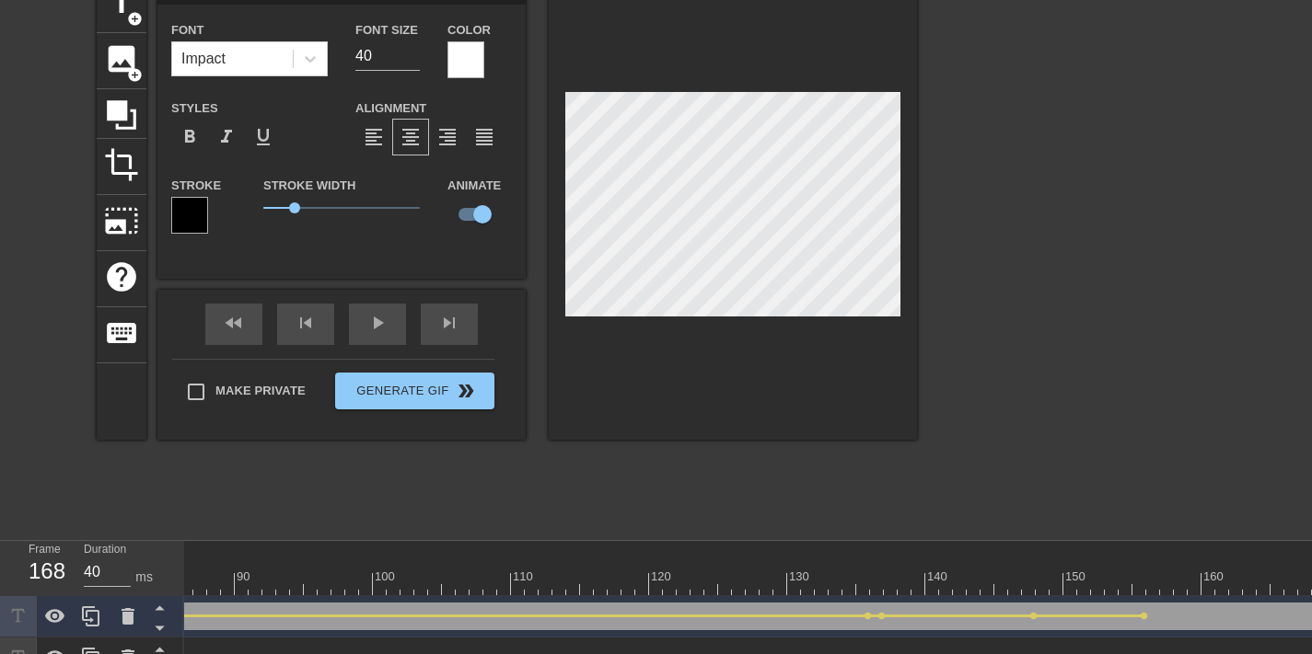
click at [1311, 584] on html "menu_book Browse the tutorials! Gifntext.com The online gif editor Send Feedbac…" at bounding box center [656, 333] width 1312 height 858
click at [1062, 364] on div at bounding box center [1077, 253] width 276 height 552
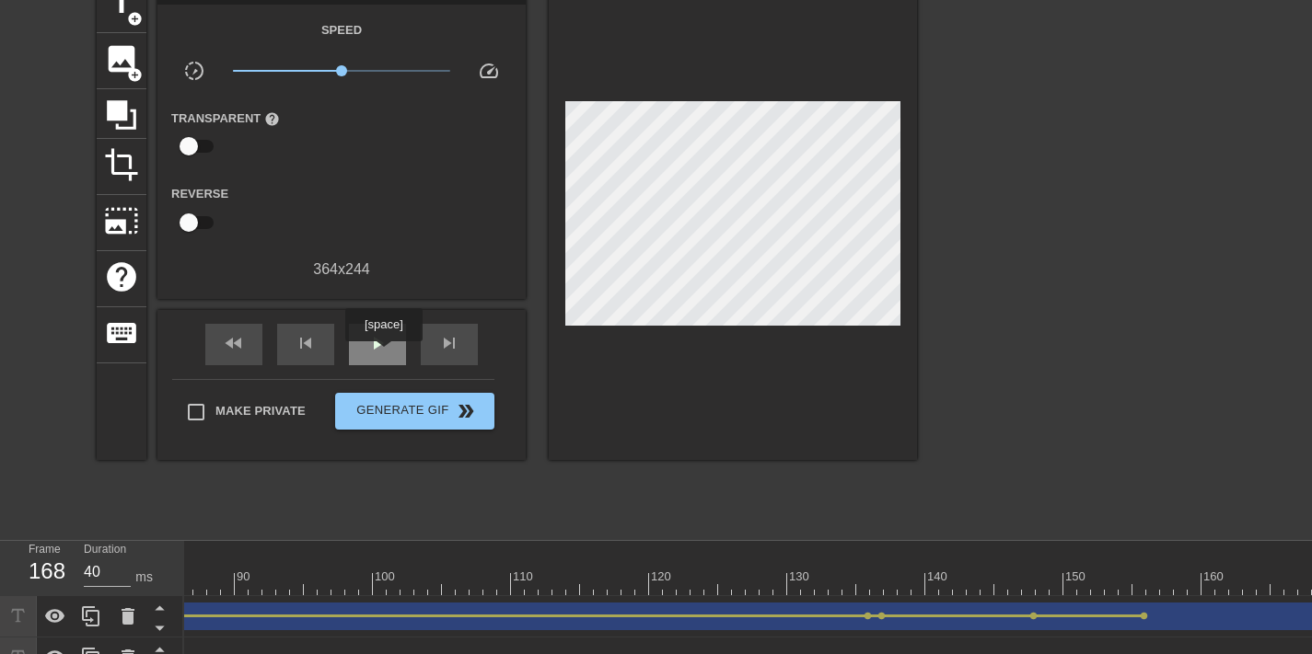
click at [386, 354] on div "play_arrow" at bounding box center [377, 344] width 57 height 41
click at [376, 336] on span "pause" at bounding box center [377, 343] width 22 height 22
drag, startPoint x: 1180, startPoint y: 568, endPoint x: 1260, endPoint y: 582, distance: 81.3
click at [1260, 582] on div "10 20 30 40 50 60 70 80 90 100 110 120 130 140 150 160" at bounding box center [386, 568] width 2761 height 54
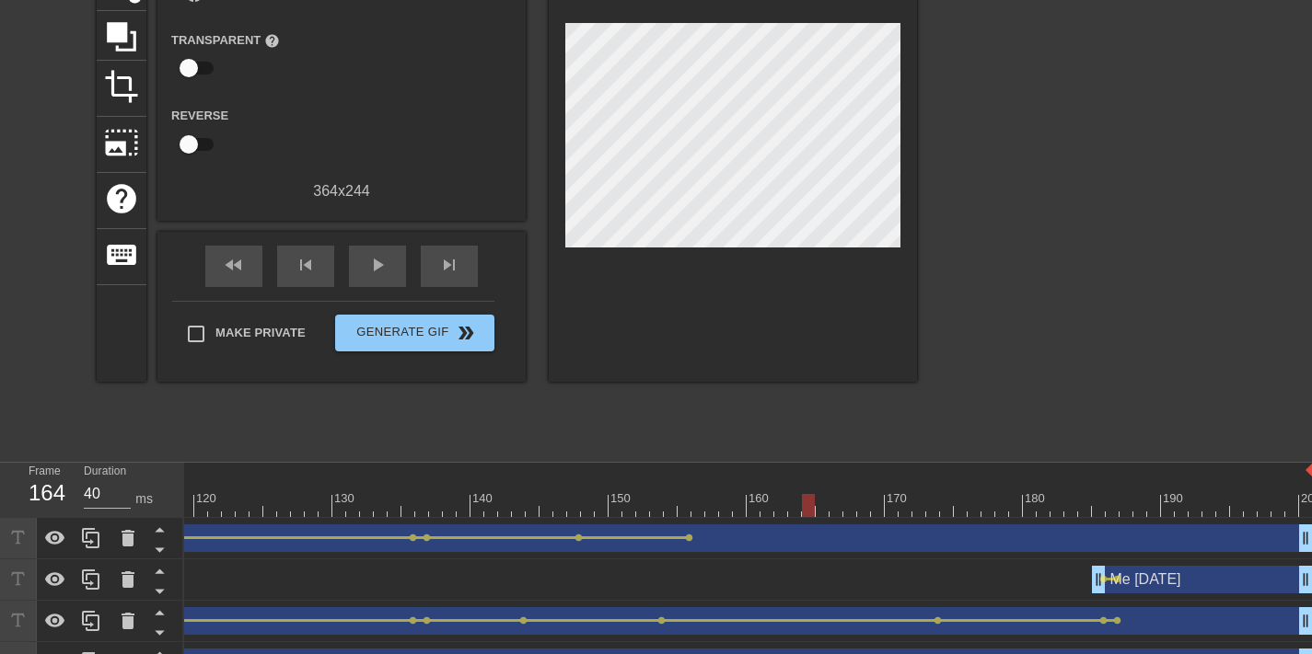
scroll to position [173, 0]
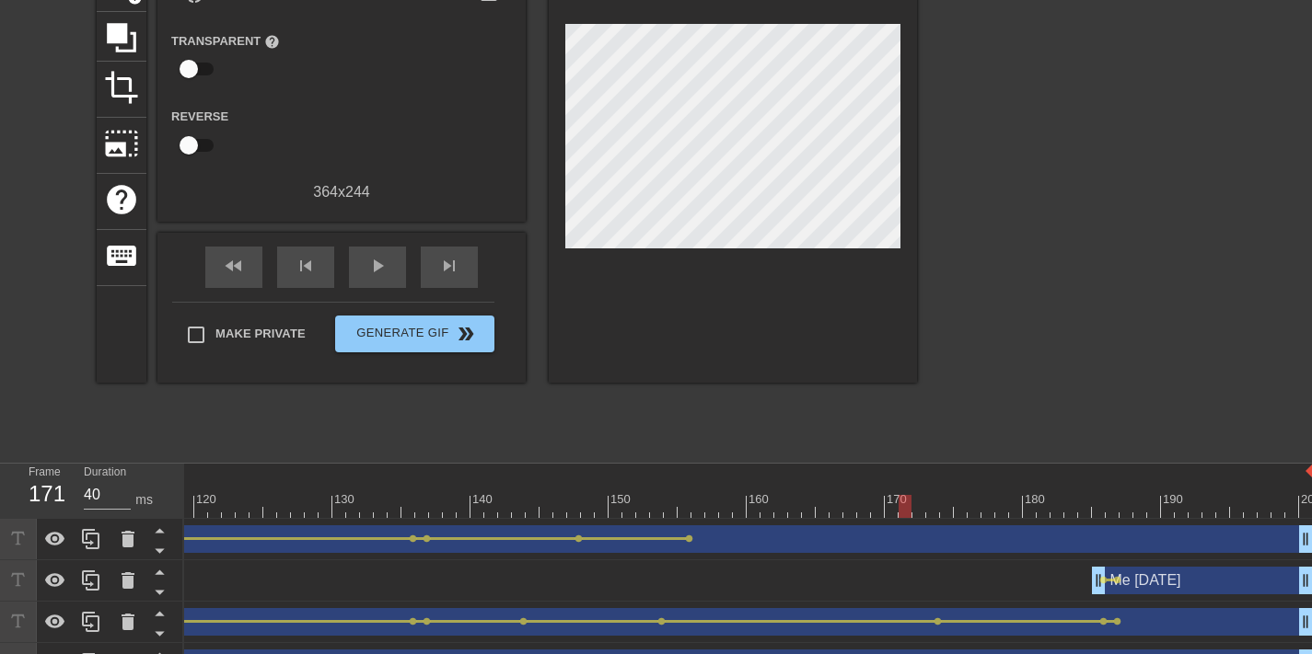
drag, startPoint x: 791, startPoint y: 506, endPoint x: 904, endPoint y: 508, distance: 113.2
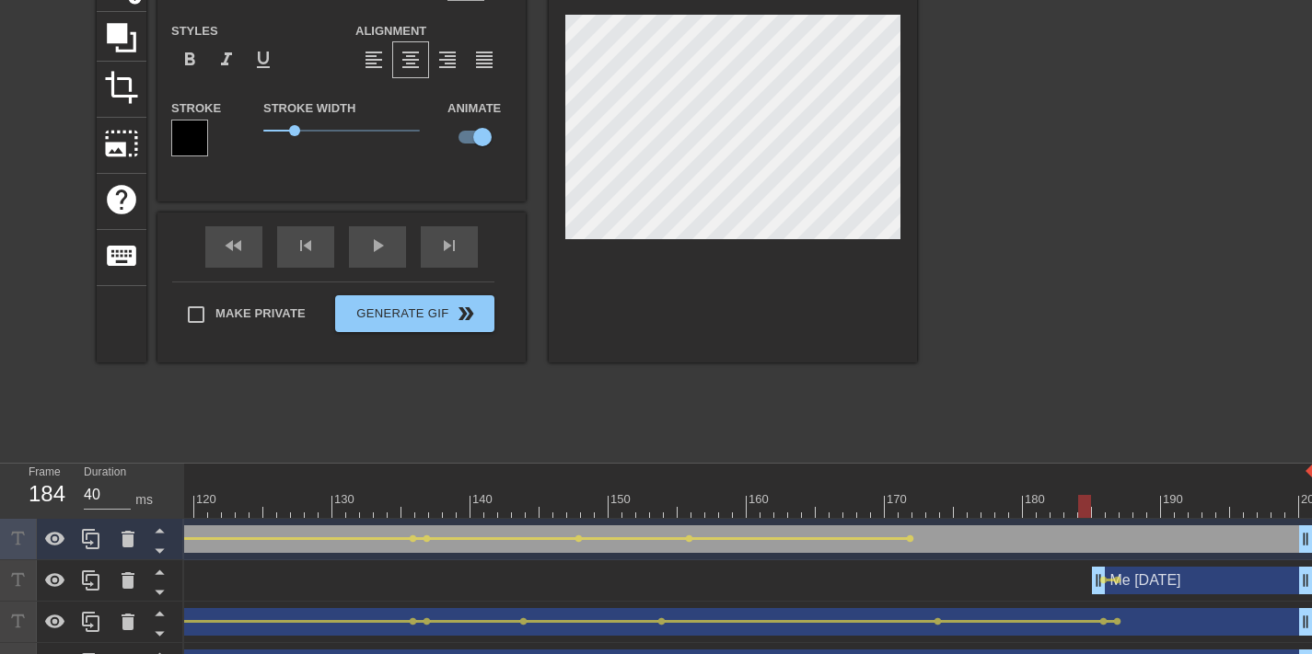
drag, startPoint x: 862, startPoint y: 506, endPoint x: 1085, endPoint y: 508, distance: 222.7
drag, startPoint x: 1002, startPoint y: 499, endPoint x: 1099, endPoint y: 492, distance: 96.9
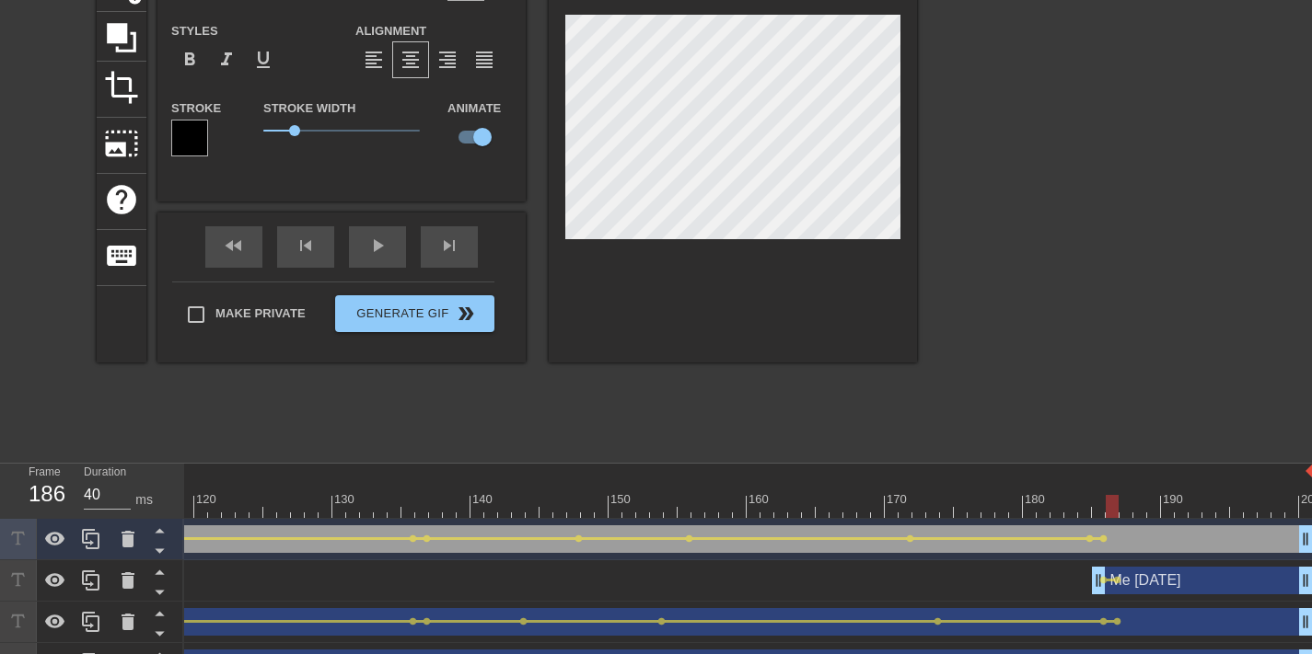
scroll to position [0, 0]
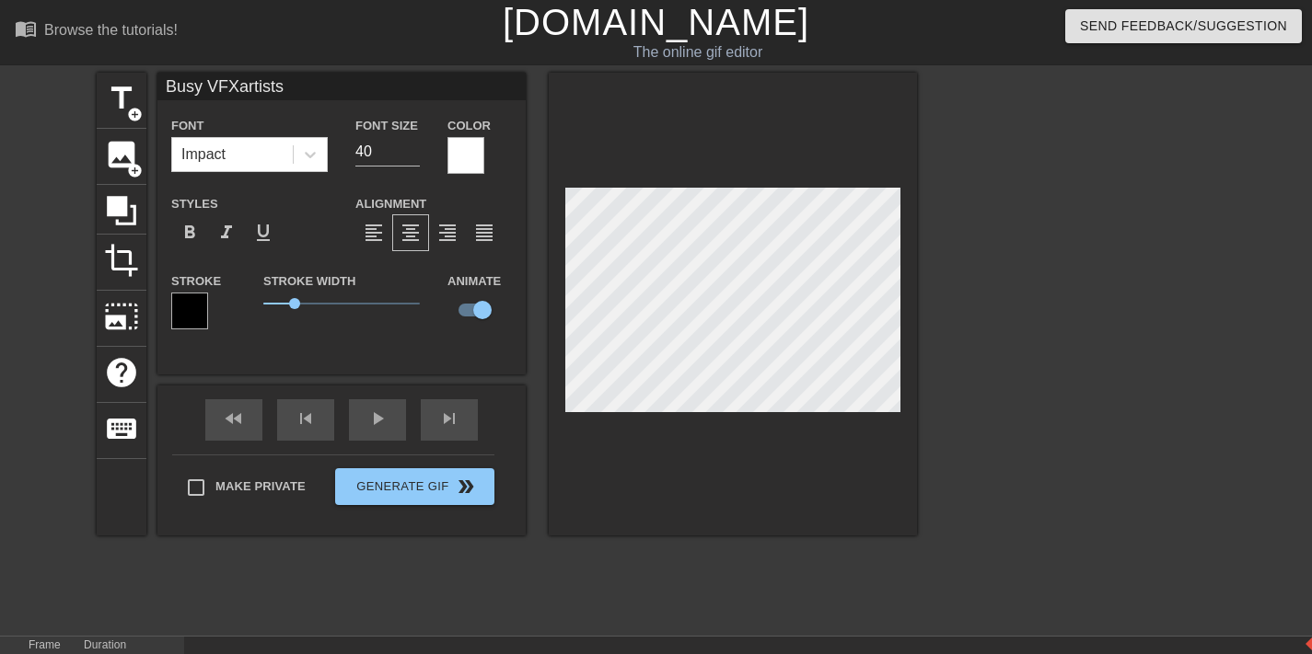
type input "Timesheetreminder"
click at [1136, 283] on div at bounding box center [1077, 349] width 276 height 552
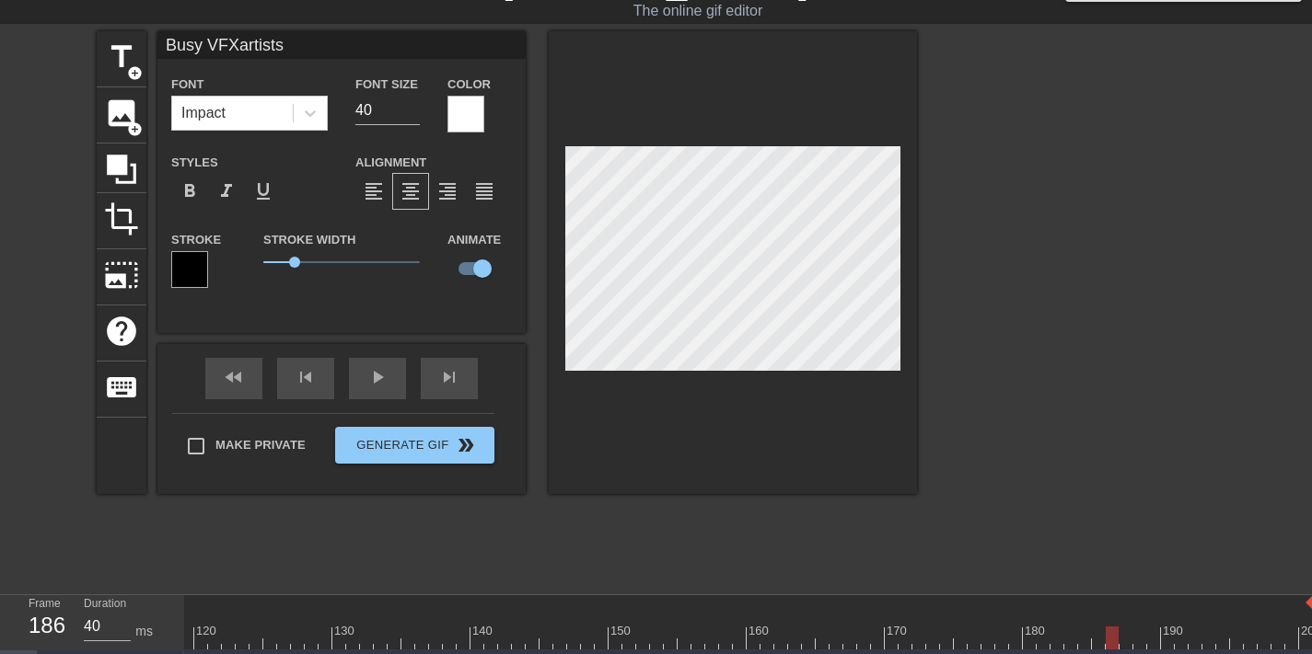
scroll to position [72, 0]
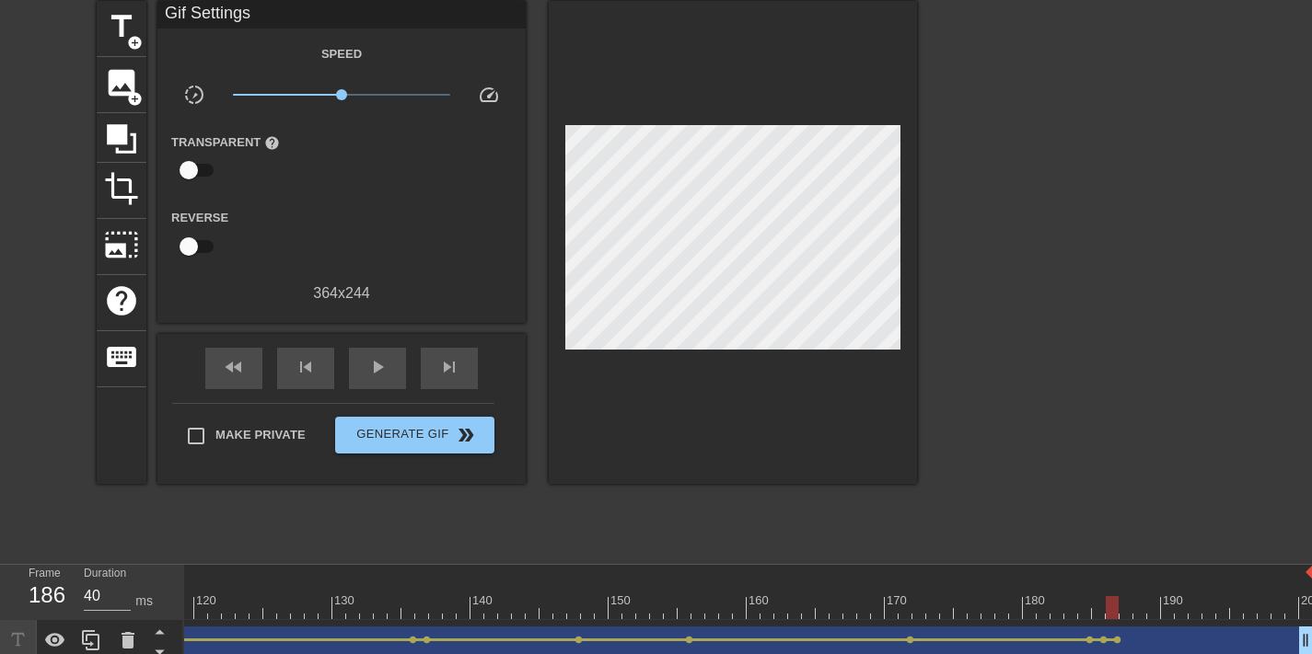
click at [1297, 214] on div "title add_circle image add_circle crop photo_size_select_large help keyboard Gi…" at bounding box center [656, 277] width 1312 height 552
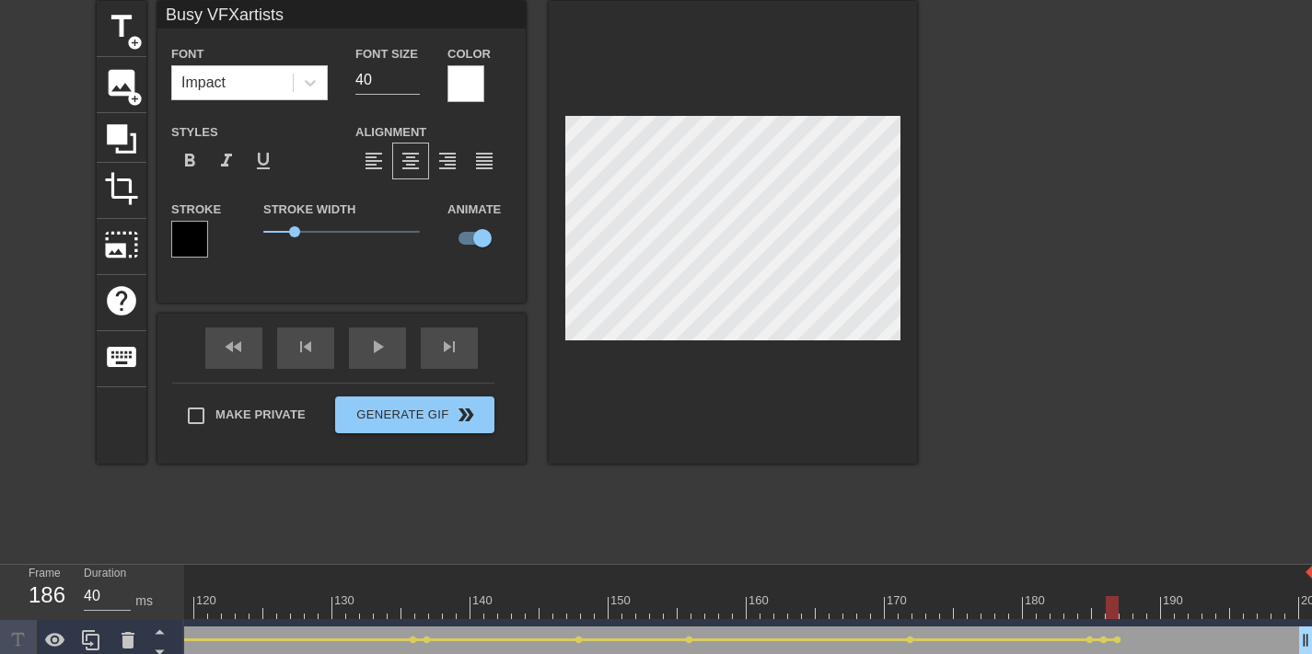
click at [605, 71] on div at bounding box center [733, 232] width 368 height 463
click at [1171, 218] on div at bounding box center [1077, 277] width 276 height 552
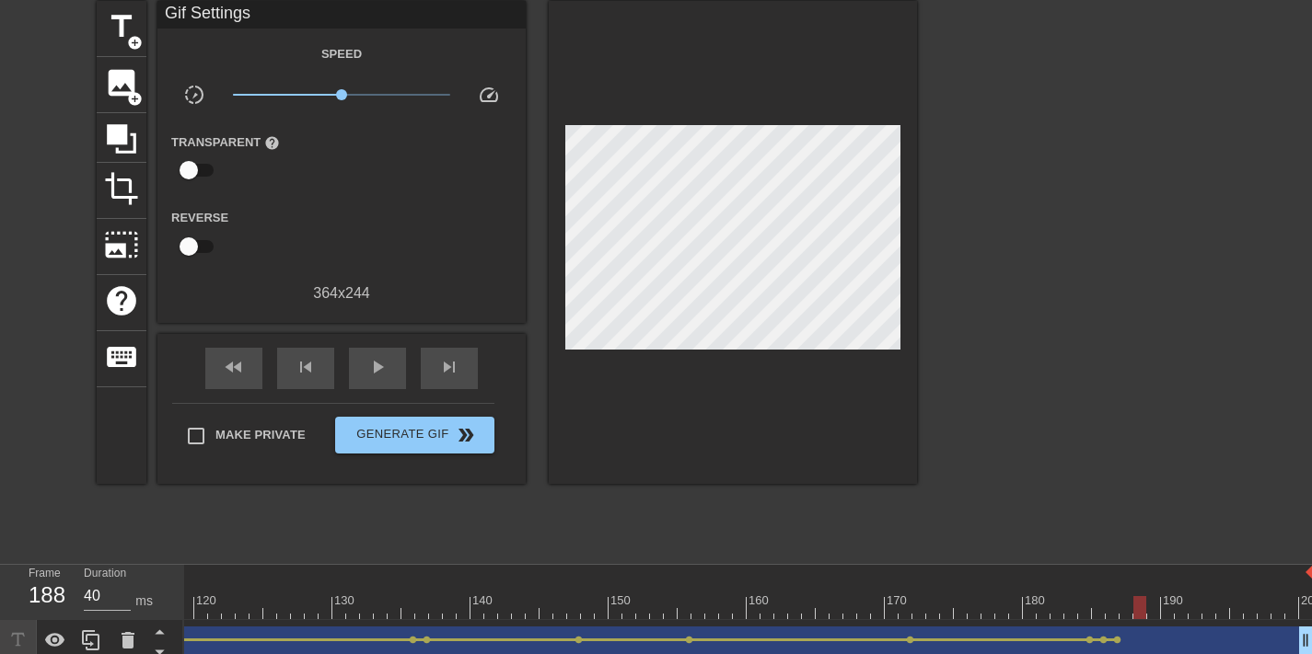
drag, startPoint x: 1111, startPoint y: 612, endPoint x: 1140, endPoint y: 603, distance: 30.9
click at [1140, 603] on div at bounding box center [1139, 607] width 13 height 23
click at [133, 51] on div "title add_circle" at bounding box center [122, 29] width 50 height 56
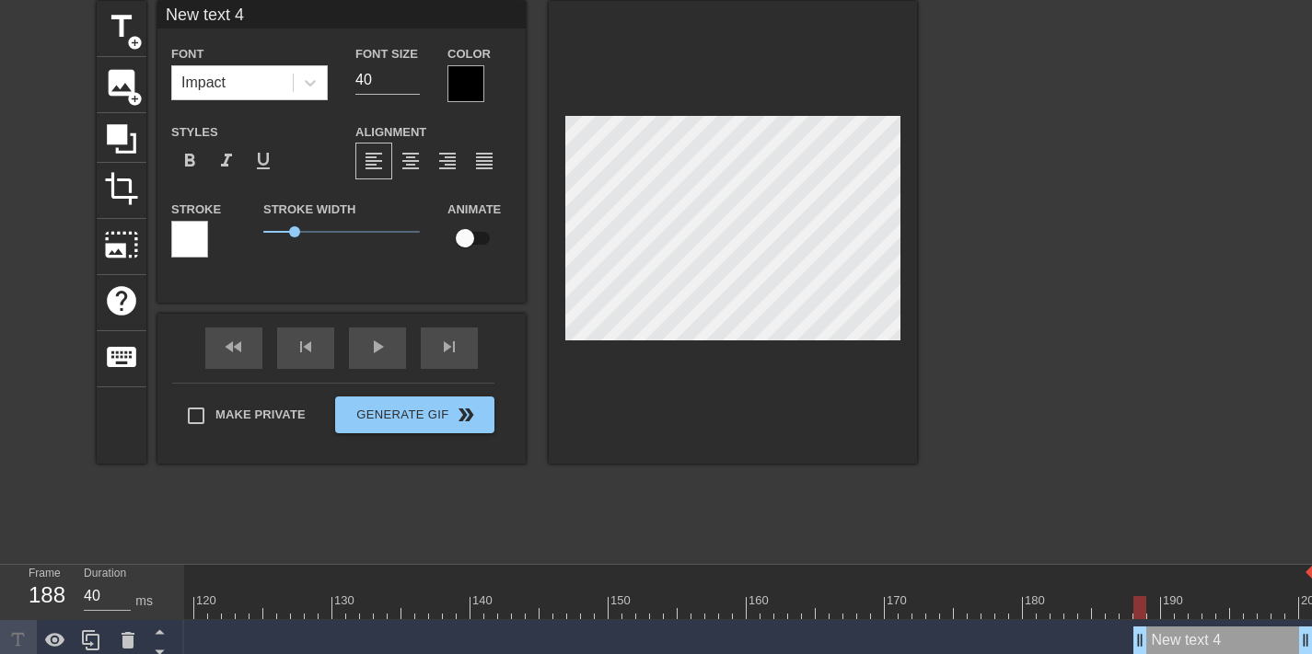
paste textarea "🔥"
type input "🔥"
type textarea "🔥"
paste textarea "🔥"
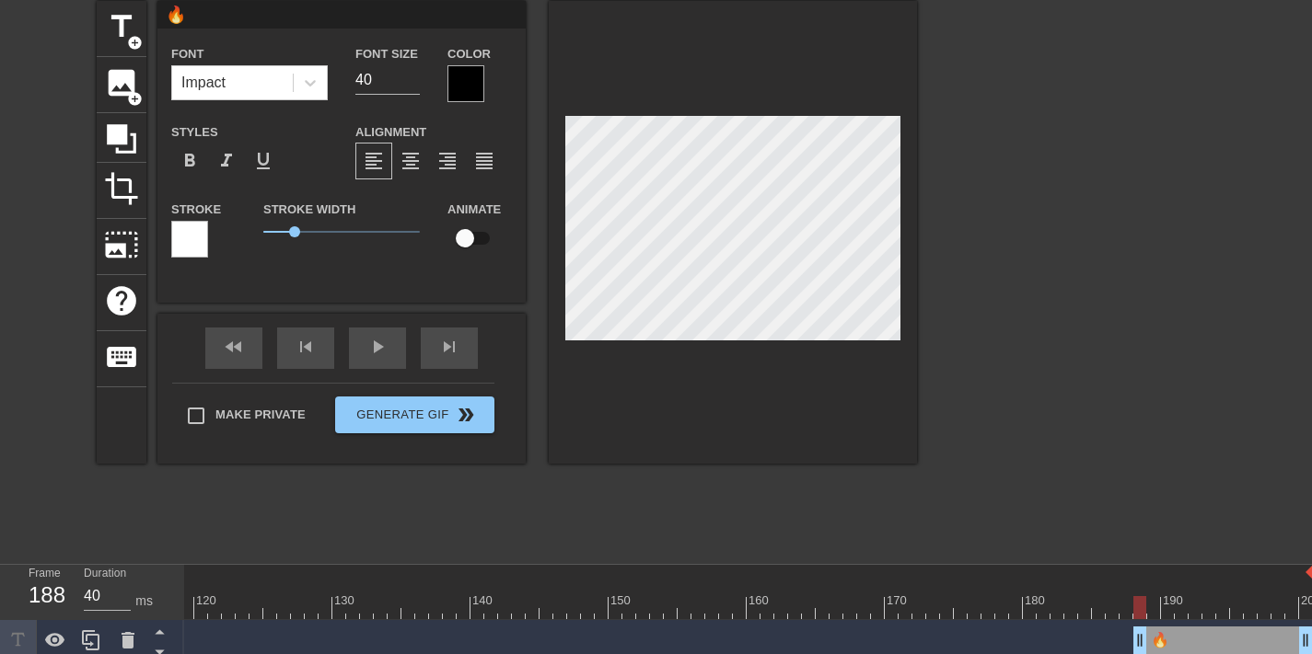
type input "🔥🔥"
type textarea "🔥🔥"
paste textarea "🔥"
type input "🔥🔥🔥"
type textarea "🔥🔥🔥"
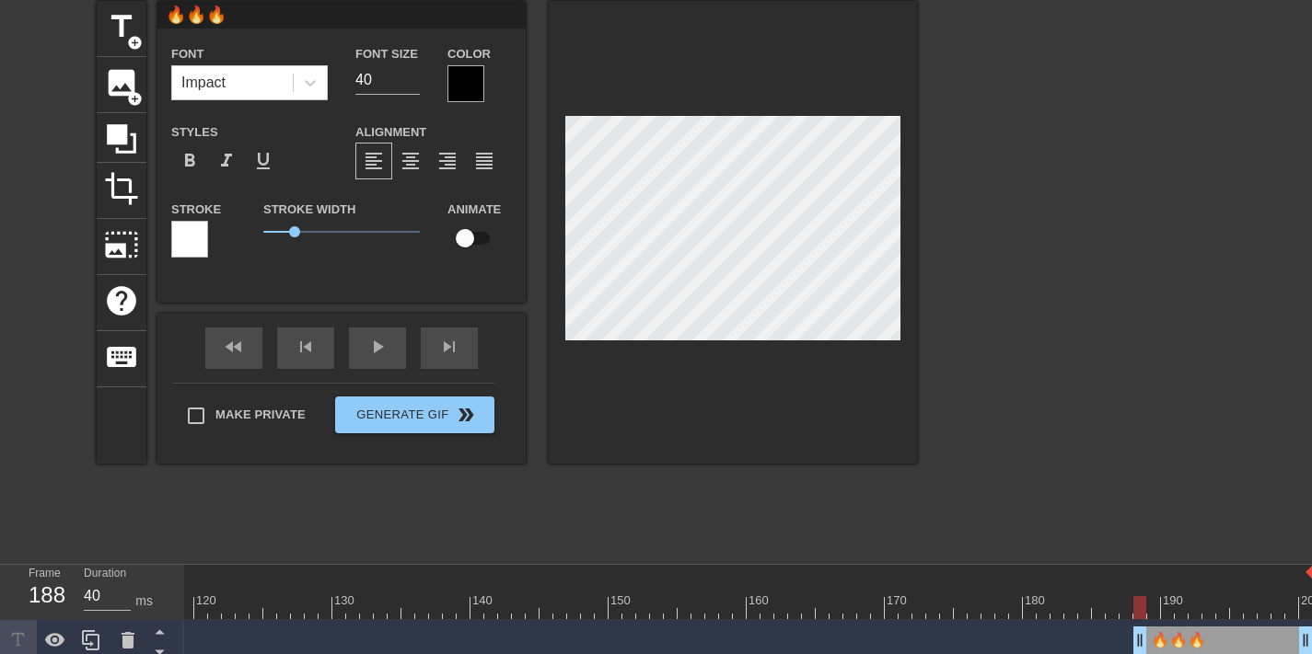
scroll to position [3, 5]
click at [1019, 214] on div at bounding box center [1077, 277] width 276 height 552
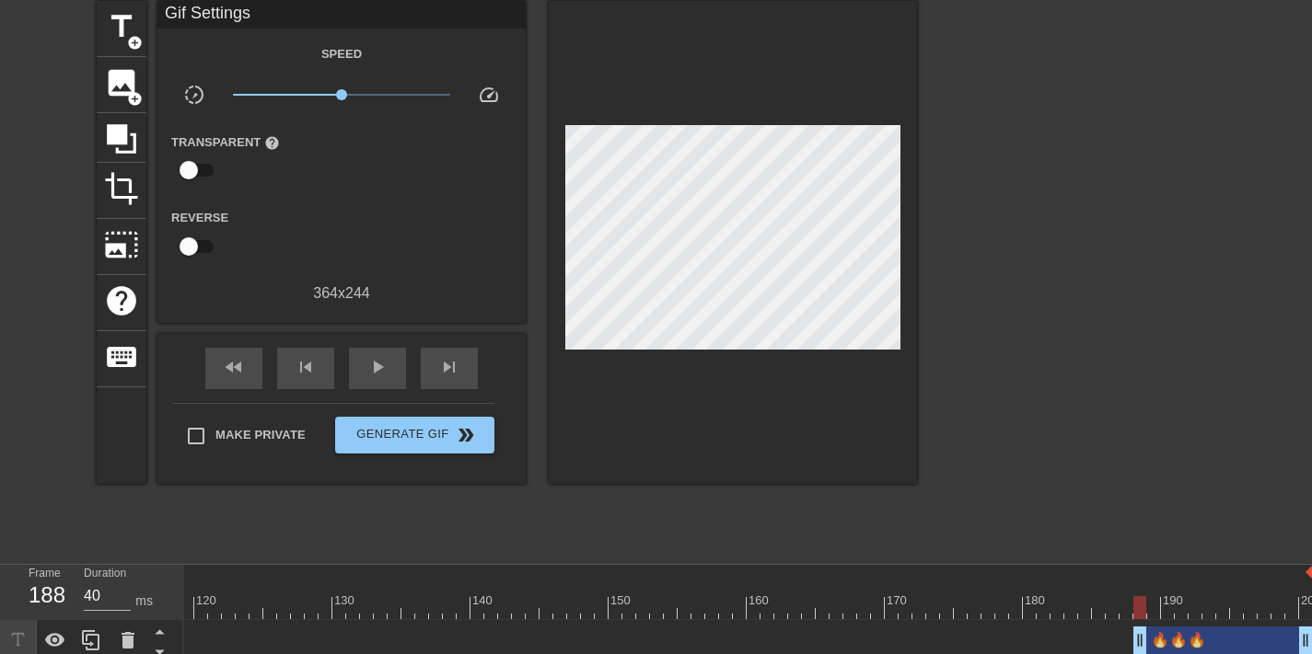
click at [1023, 225] on div at bounding box center [1077, 277] width 276 height 552
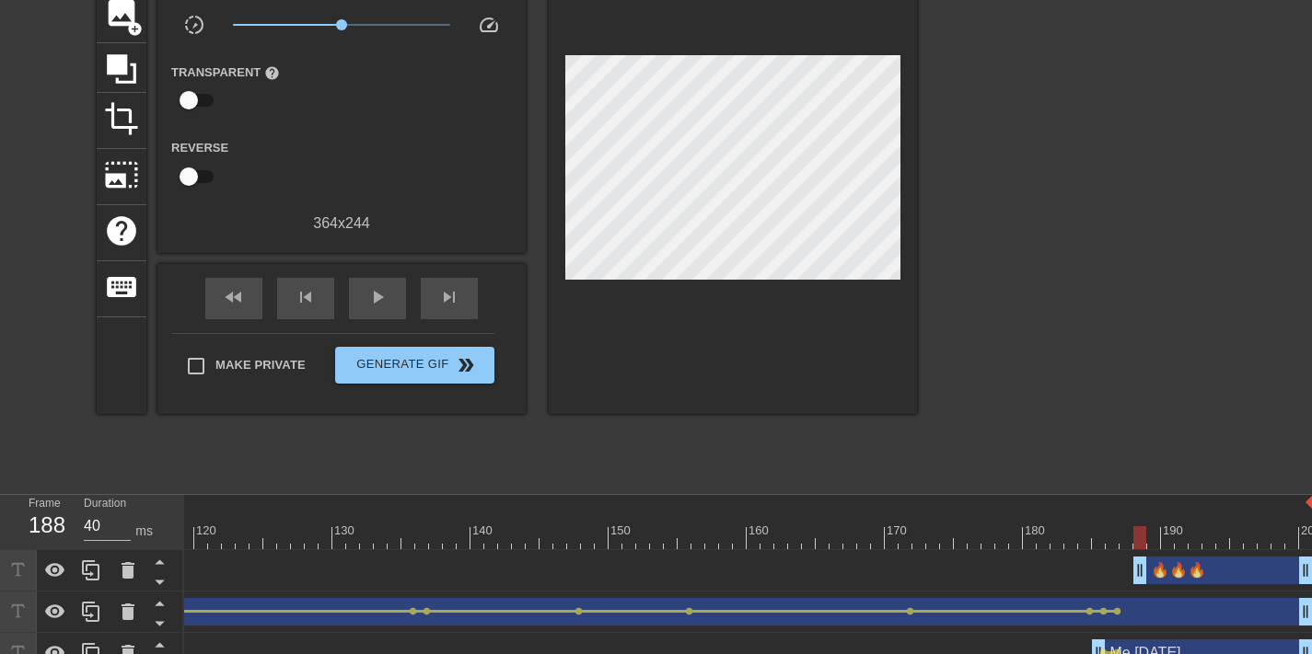
scroll to position [144, 0]
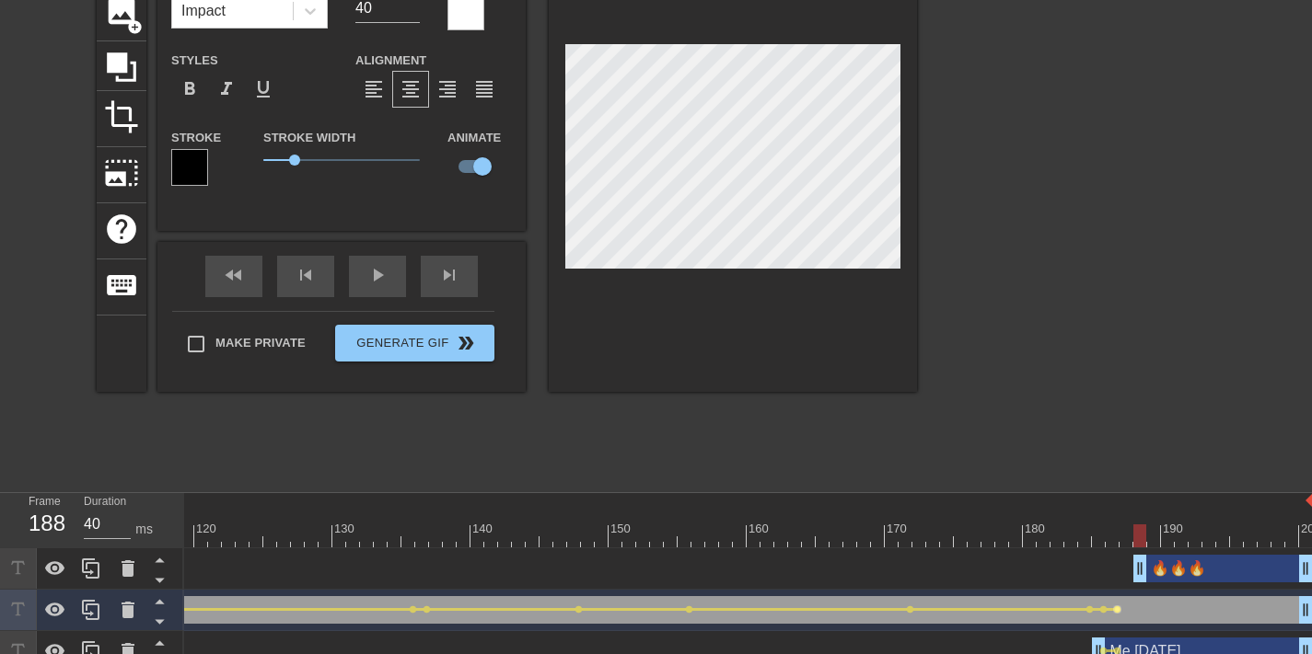
click at [1113, 609] on span "lens" at bounding box center [1117, 610] width 8 height 8
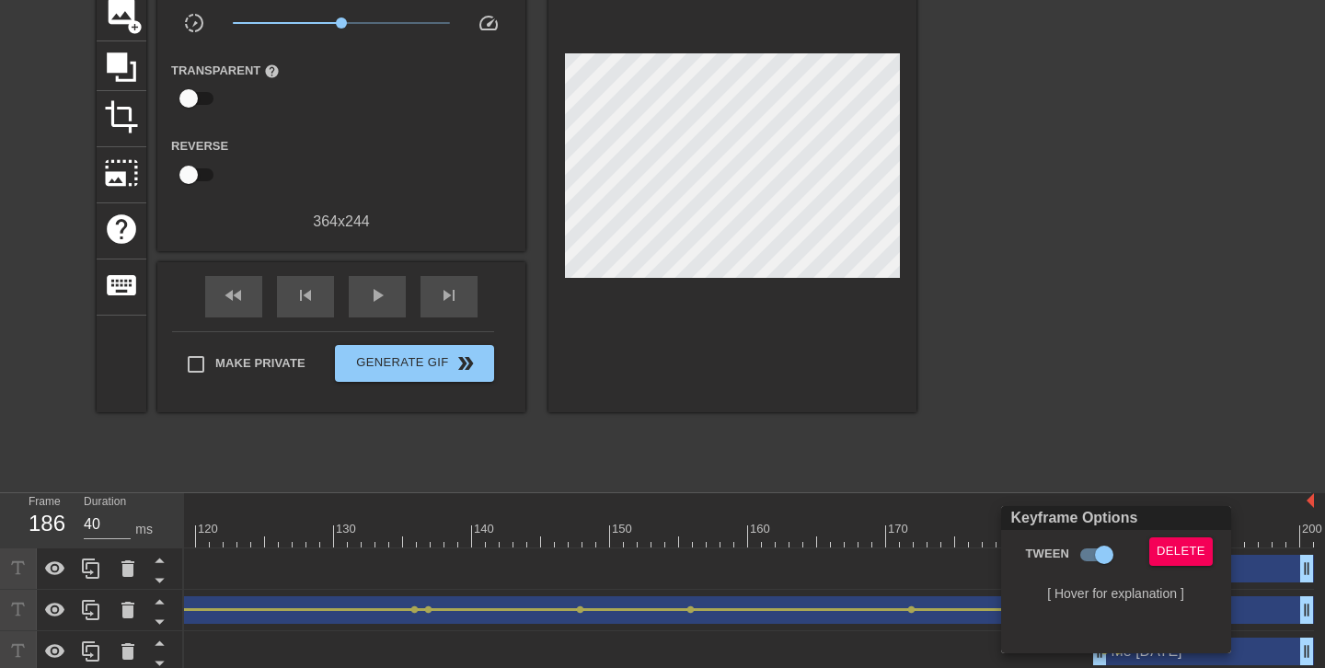
click at [1186, 419] on div at bounding box center [662, 334] width 1325 height 668
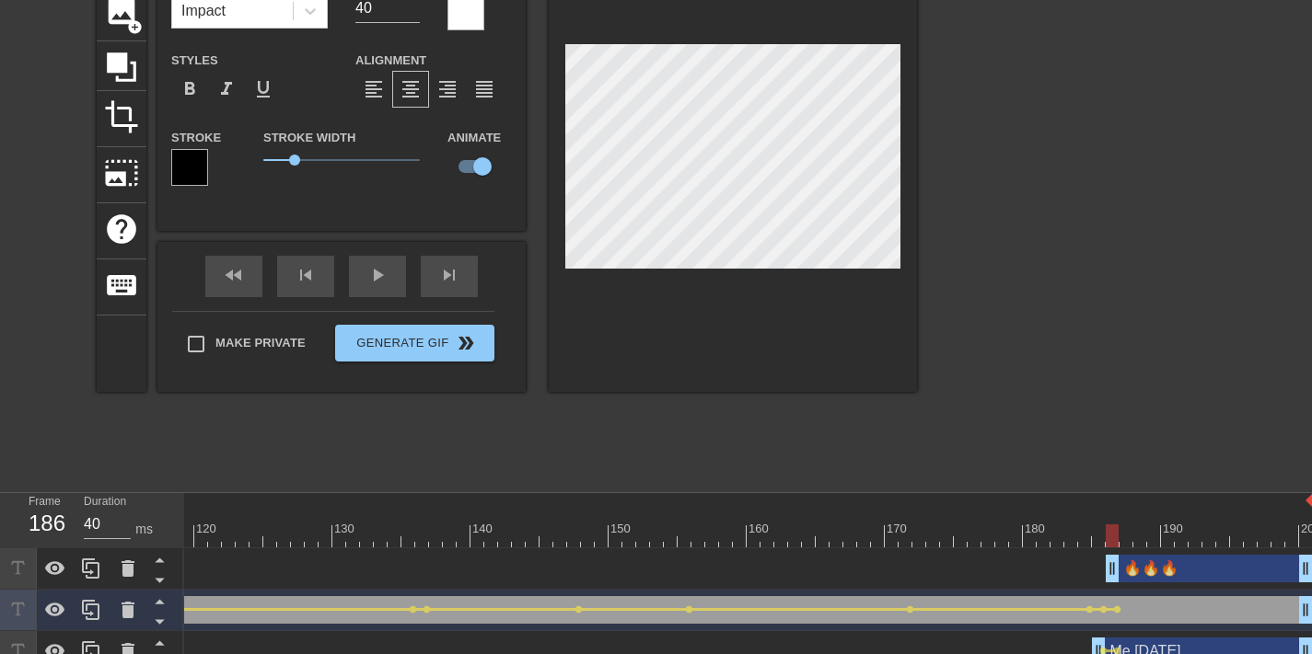
drag, startPoint x: 1140, startPoint y: 563, endPoint x: 1108, endPoint y: 566, distance: 32.3
type input "🔥🔥🔥"
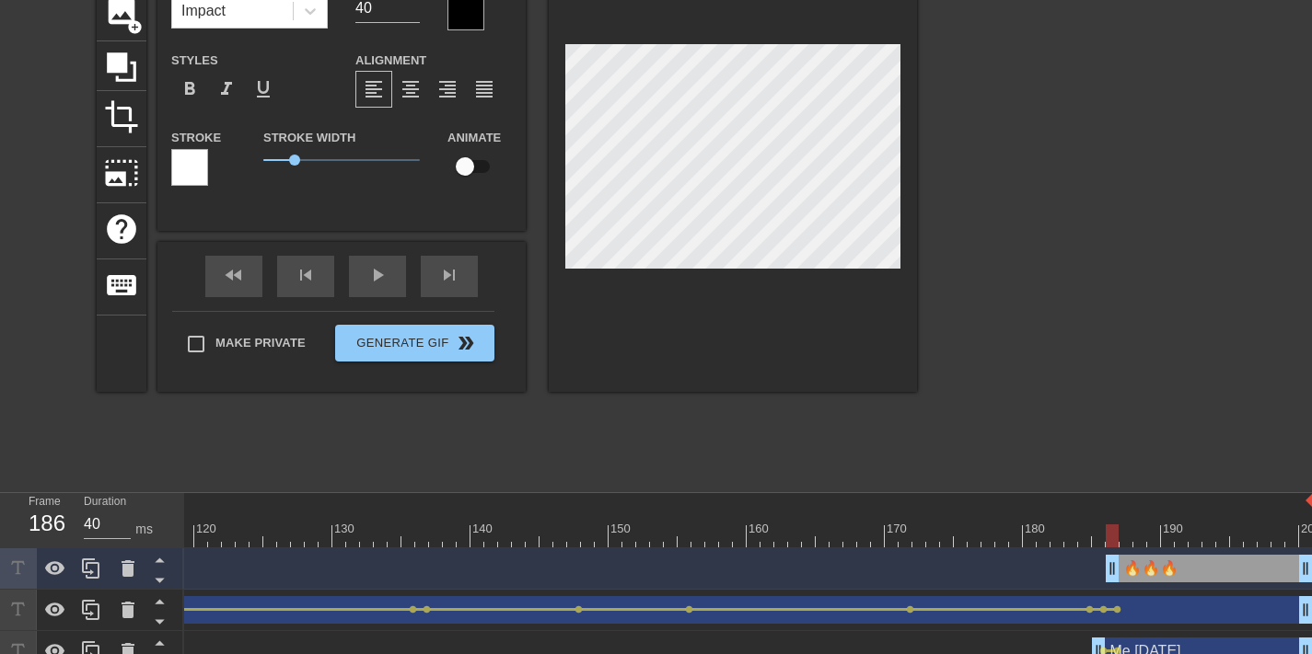
click at [459, 177] on input "checkbox" at bounding box center [464, 166] width 105 height 35
checkbox input "true"
click at [1115, 566] on span "lens" at bounding box center [1117, 568] width 8 height 8
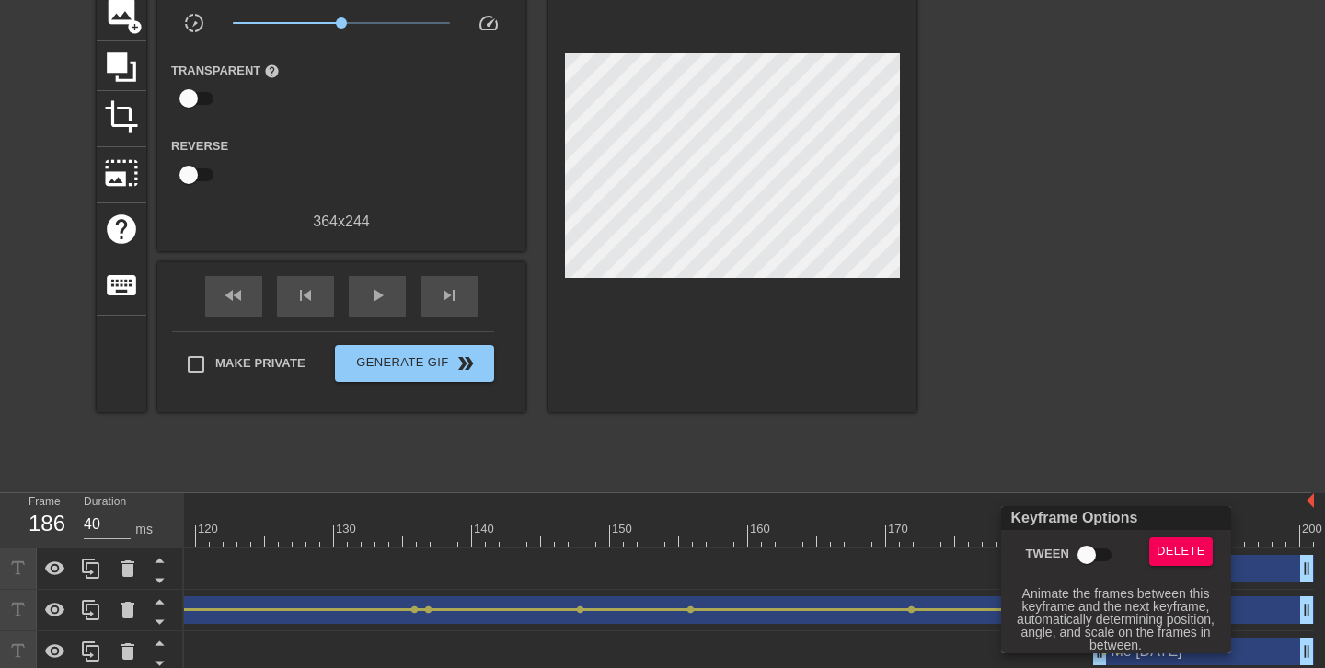
click at [1108, 557] on input "Tween" at bounding box center [1086, 554] width 105 height 35
checkbox input "true"
click at [1189, 382] on div at bounding box center [662, 334] width 1325 height 668
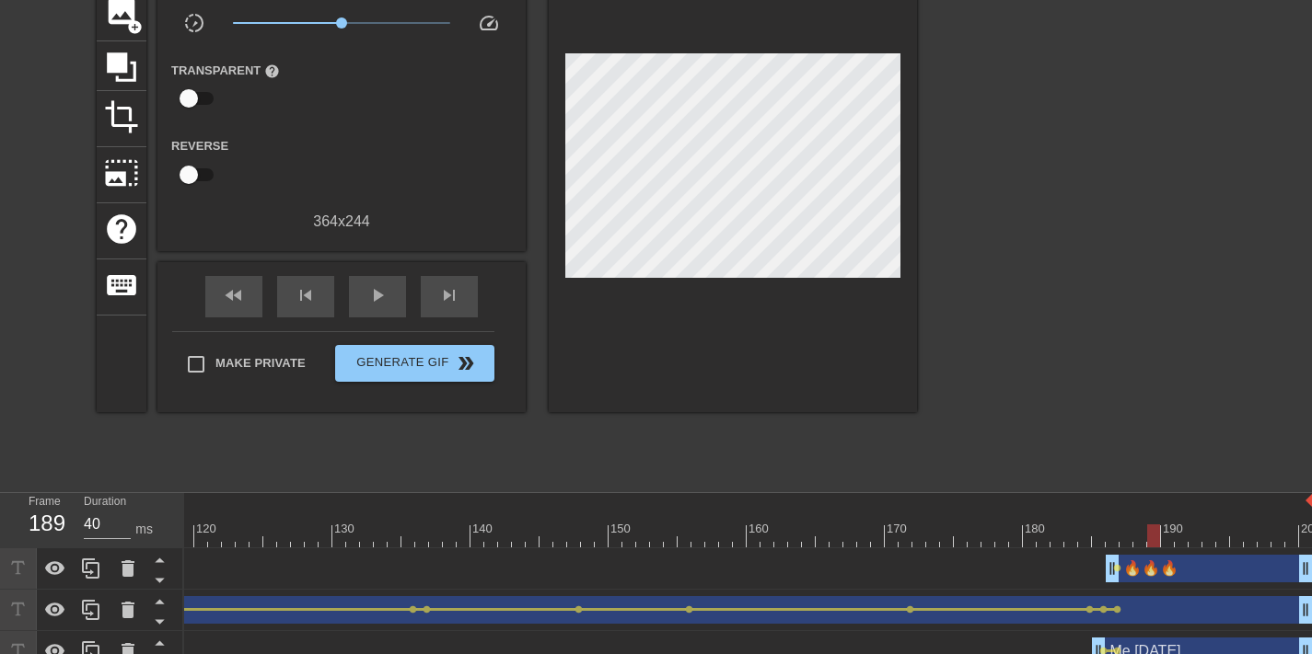
drag, startPoint x: 1145, startPoint y: 529, endPoint x: 1154, endPoint y: 526, distance: 9.6
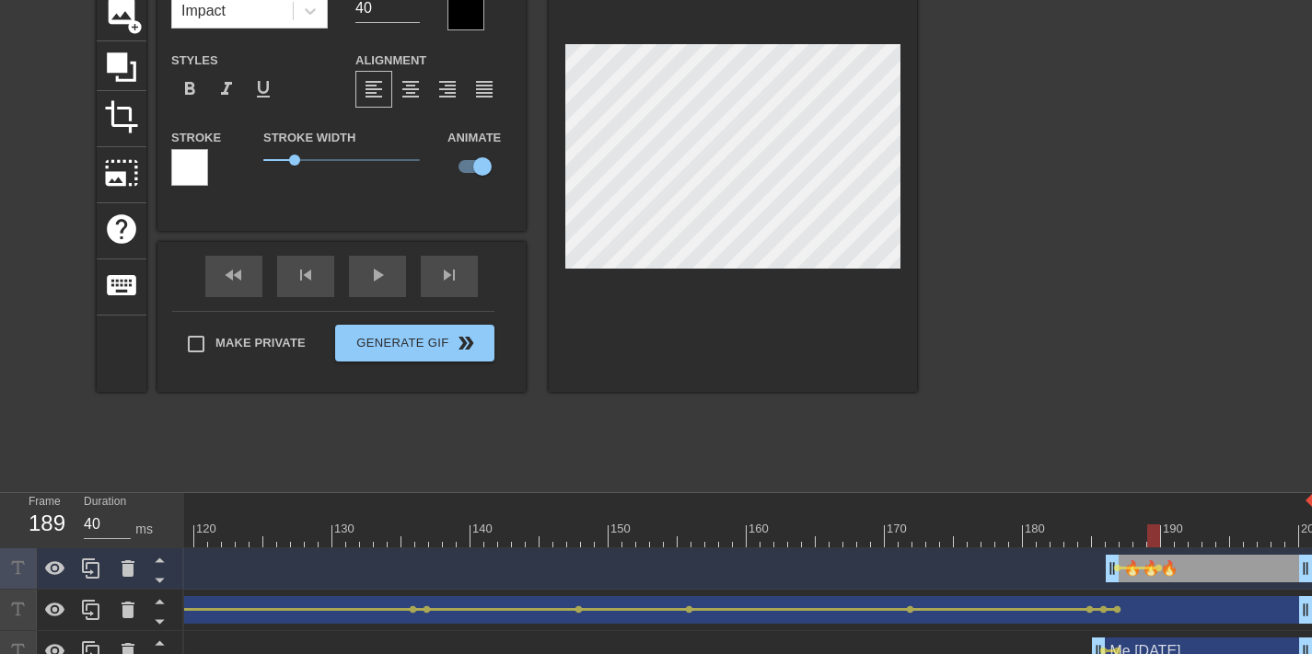
drag, startPoint x: 1217, startPoint y: 538, endPoint x: 1324, endPoint y: 540, distance: 107.7
click at [1311, 540] on html "menu_book Browse the tutorials! Gifntext.com The online gif editor Send Feedbac…" at bounding box center [656, 305] width 1312 height 899
click at [1037, 375] on div at bounding box center [1077, 205] width 276 height 552
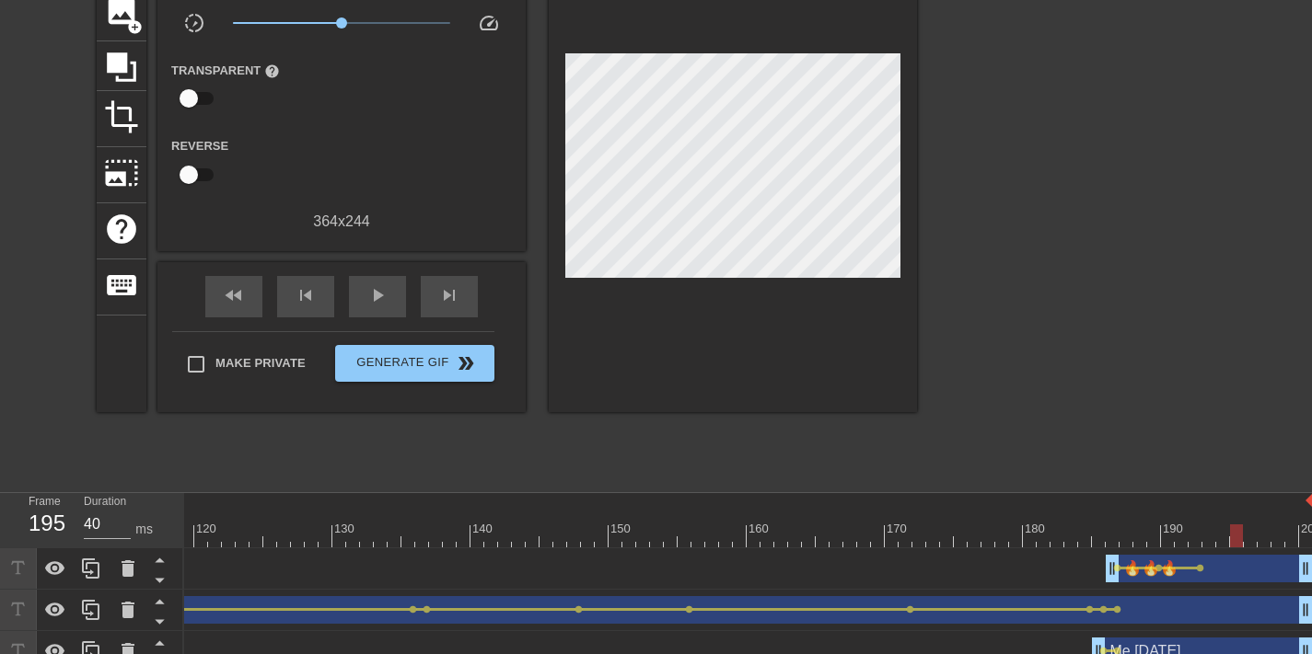
drag, startPoint x: 841, startPoint y: 538, endPoint x: 839, endPoint y: 419, distance: 119.7
click at [1311, 499] on html "menu_book Browse the tutorials! Gifntext.com The online gif editor Send Feedbac…" at bounding box center [656, 305] width 1312 height 899
click at [379, 292] on span "play_arrow" at bounding box center [377, 295] width 22 height 22
click at [372, 306] on div "pause" at bounding box center [377, 296] width 57 height 41
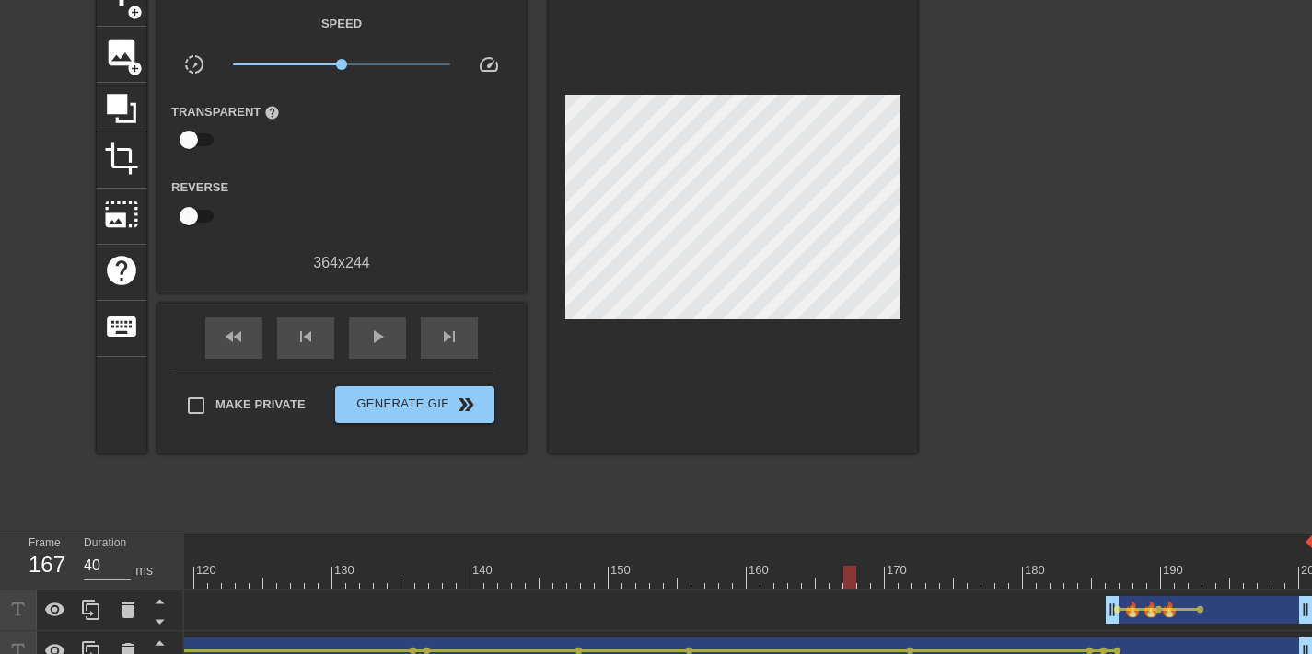
scroll to position [101, 0]
drag, startPoint x: 344, startPoint y: 62, endPoint x: 329, endPoint y: 64, distance: 15.9
click at [329, 64] on span "x0.759" at bounding box center [328, 65] width 11 height 11
click at [1157, 306] on div at bounding box center [1077, 247] width 276 height 552
drag, startPoint x: 1106, startPoint y: 577, endPoint x: 1281, endPoint y: 577, distance: 174.9
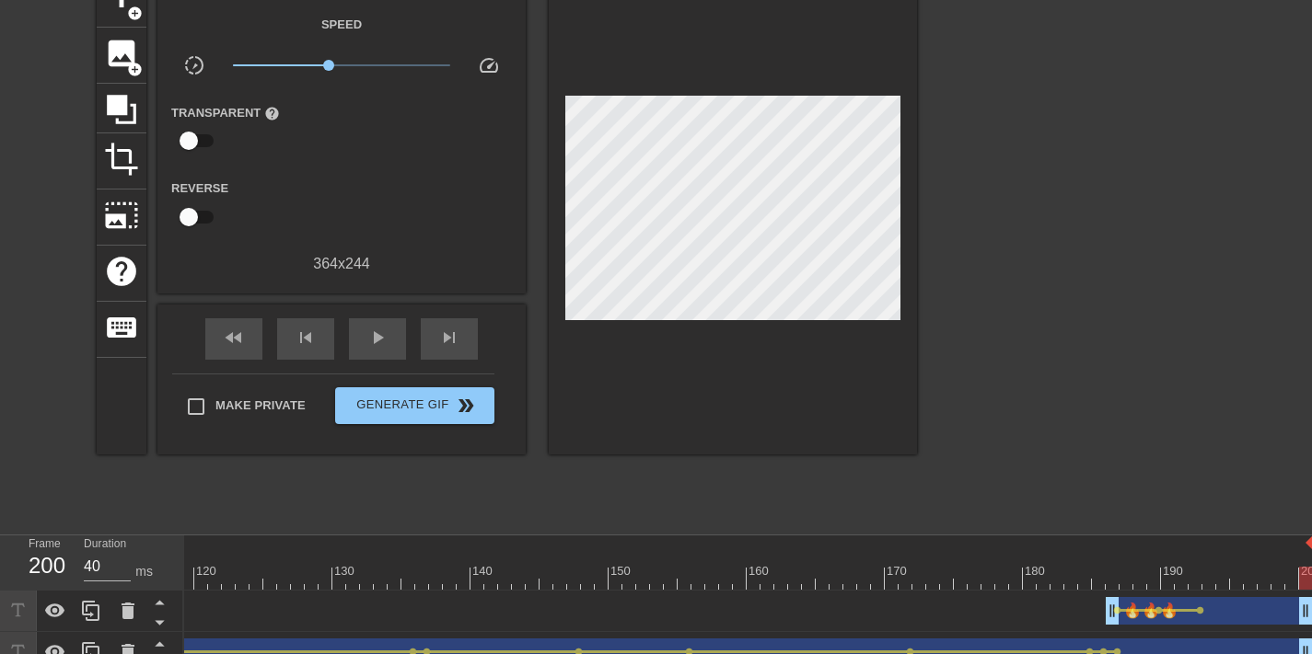
click at [1311, 582] on html "menu_book Browse the tutorials! Gifntext.com The online gif editor Send Feedbac…" at bounding box center [656, 348] width 1312 height 899
click at [372, 336] on span "play_arrow" at bounding box center [377, 338] width 22 height 22
click at [363, 333] on div "pause" at bounding box center [377, 338] width 57 height 41
click at [321, 66] on span "x0.653" at bounding box center [321, 65] width 11 height 11
drag, startPoint x: 1274, startPoint y: 554, endPoint x: 1324, endPoint y: 577, distance: 55.6
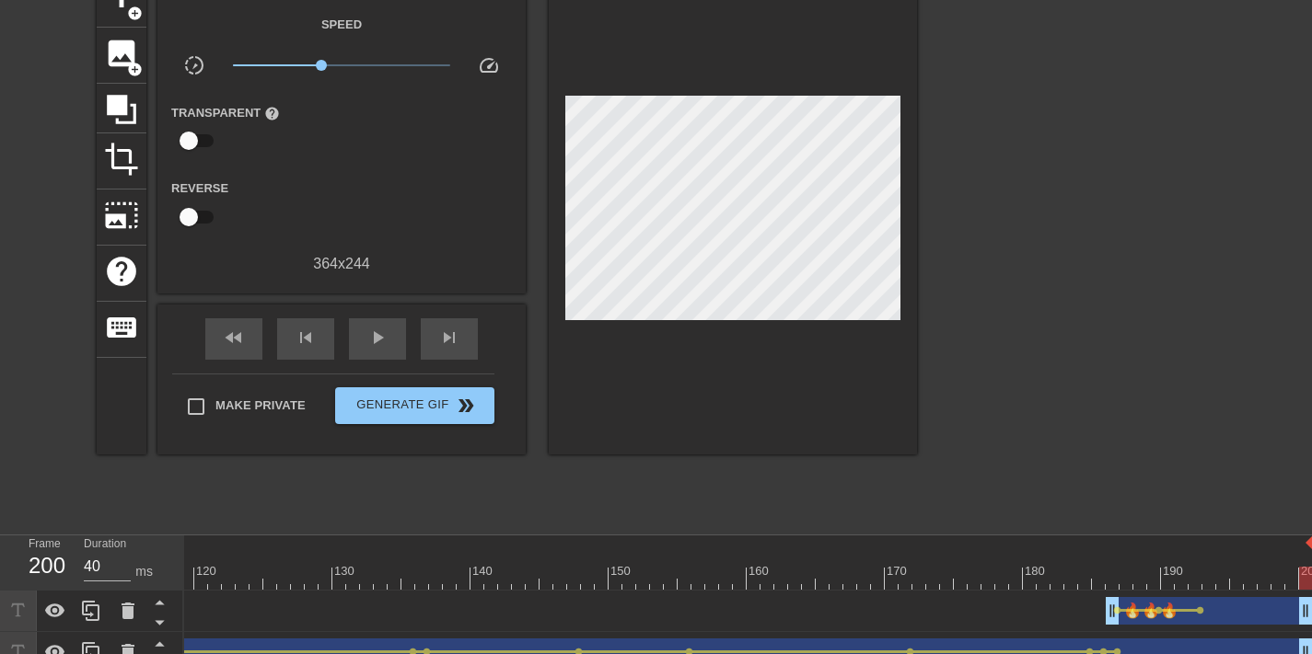
click at [1311, 577] on html "menu_book Browse the tutorials! Gifntext.com The online gif editor Send Feedbac…" at bounding box center [656, 348] width 1312 height 899
click at [404, 336] on div "play_arrow" at bounding box center [377, 338] width 57 height 41
click at [381, 352] on div "pause" at bounding box center [377, 338] width 57 height 41
click at [260, 397] on span "Make Private" at bounding box center [260, 406] width 90 height 18
click at [215, 396] on input "Make Private" at bounding box center [196, 406] width 39 height 39
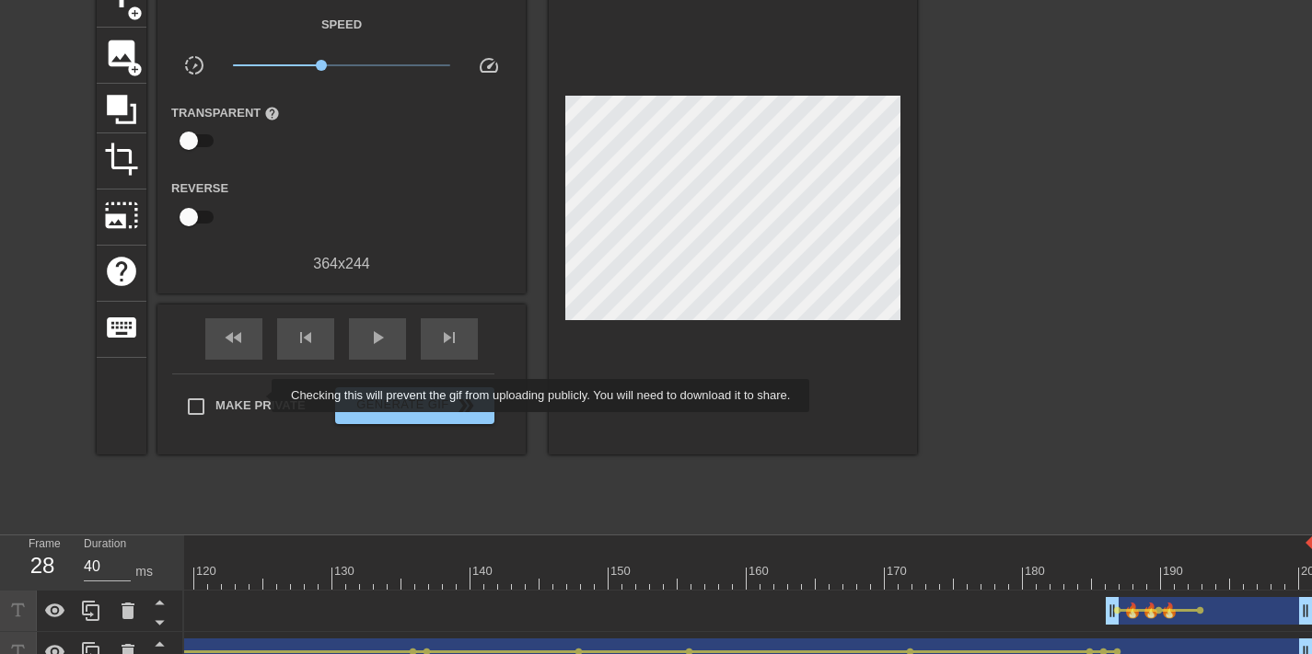
checkbox input "true"
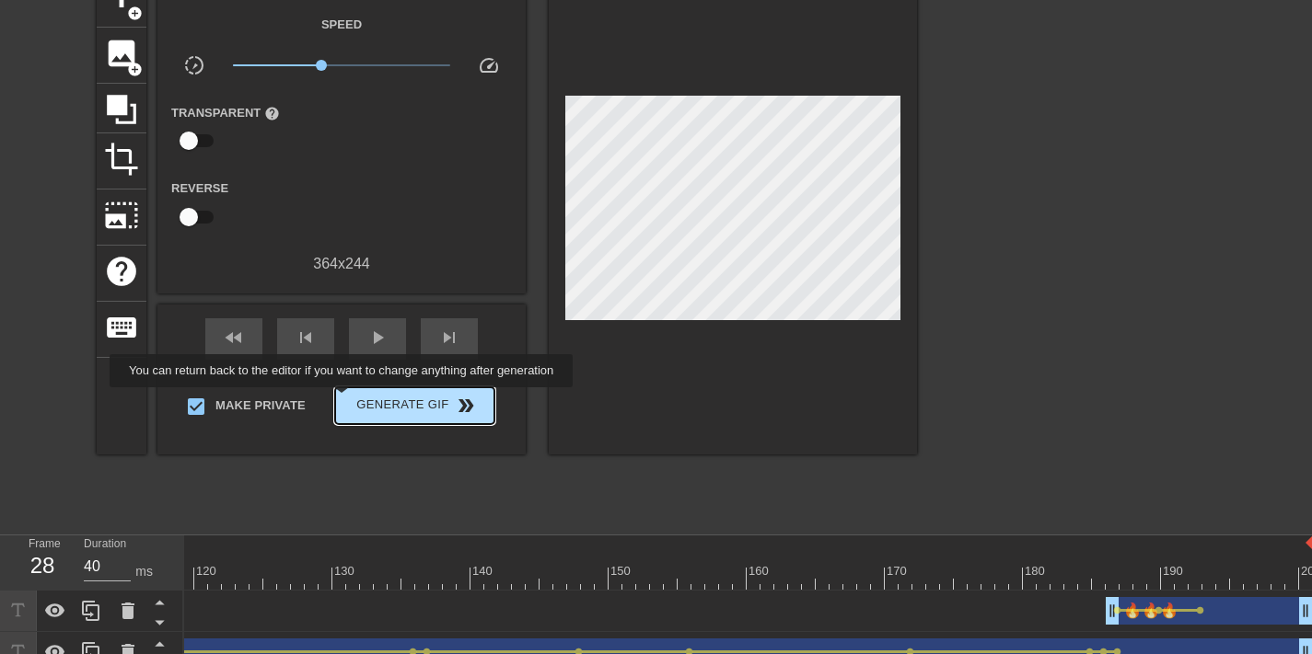
click at [399, 411] on span "Generate Gif double_arrow" at bounding box center [414, 406] width 144 height 22
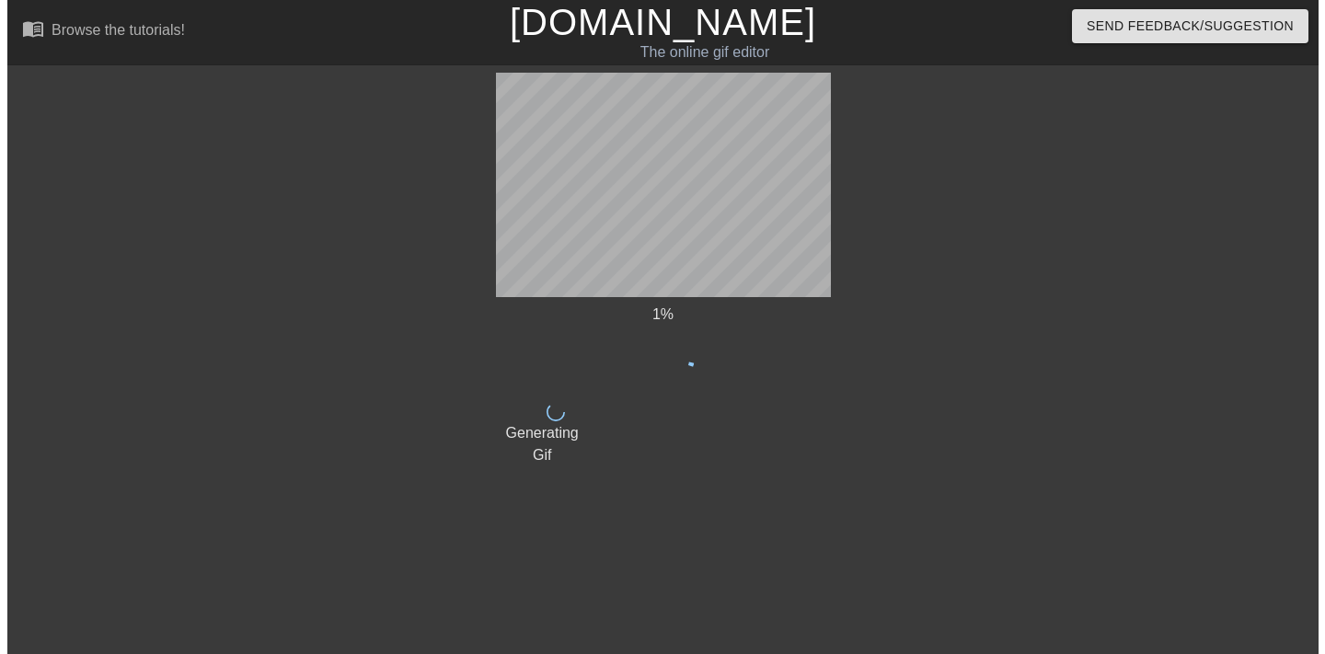
scroll to position [0, 0]
